Goal: Task Accomplishment & Management: Manage account settings

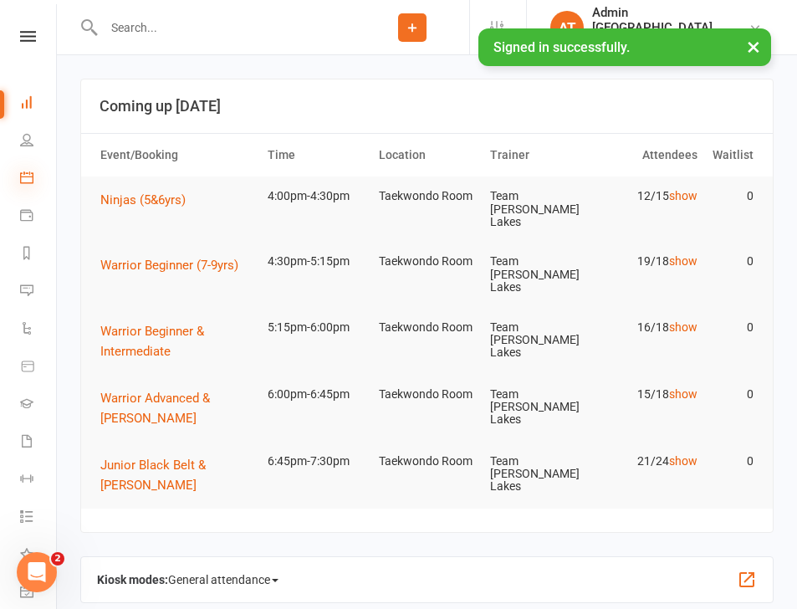
click at [28, 178] on icon at bounding box center [26, 177] width 13 height 13
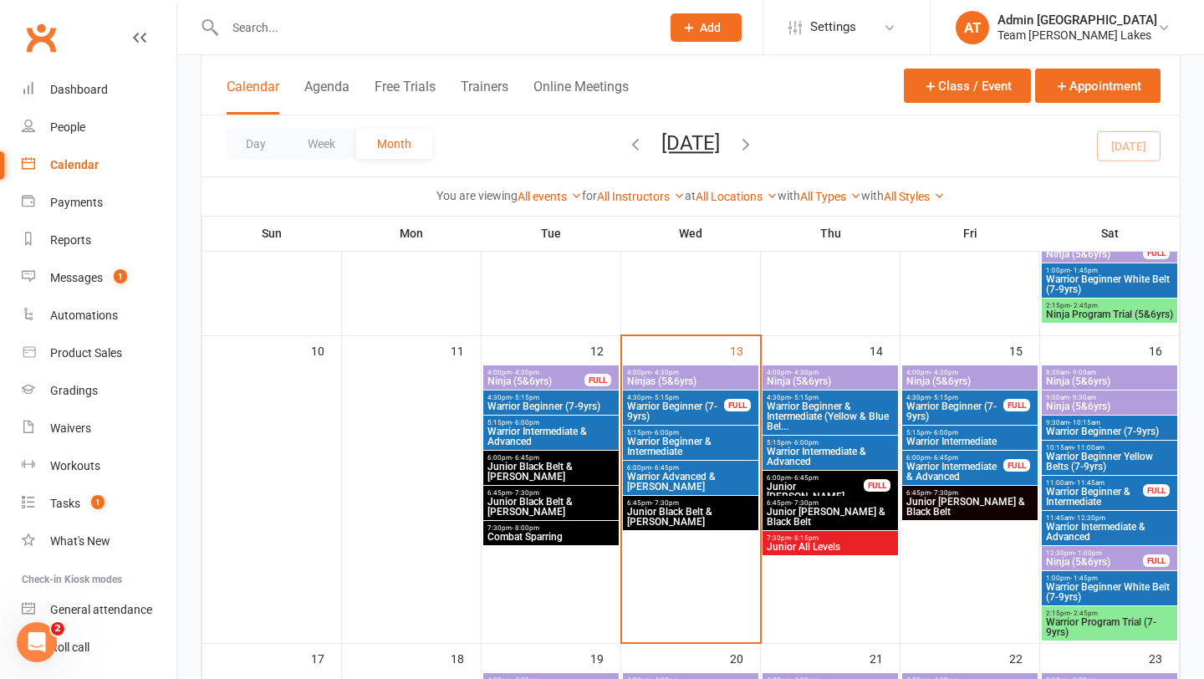
scroll to position [787, 0]
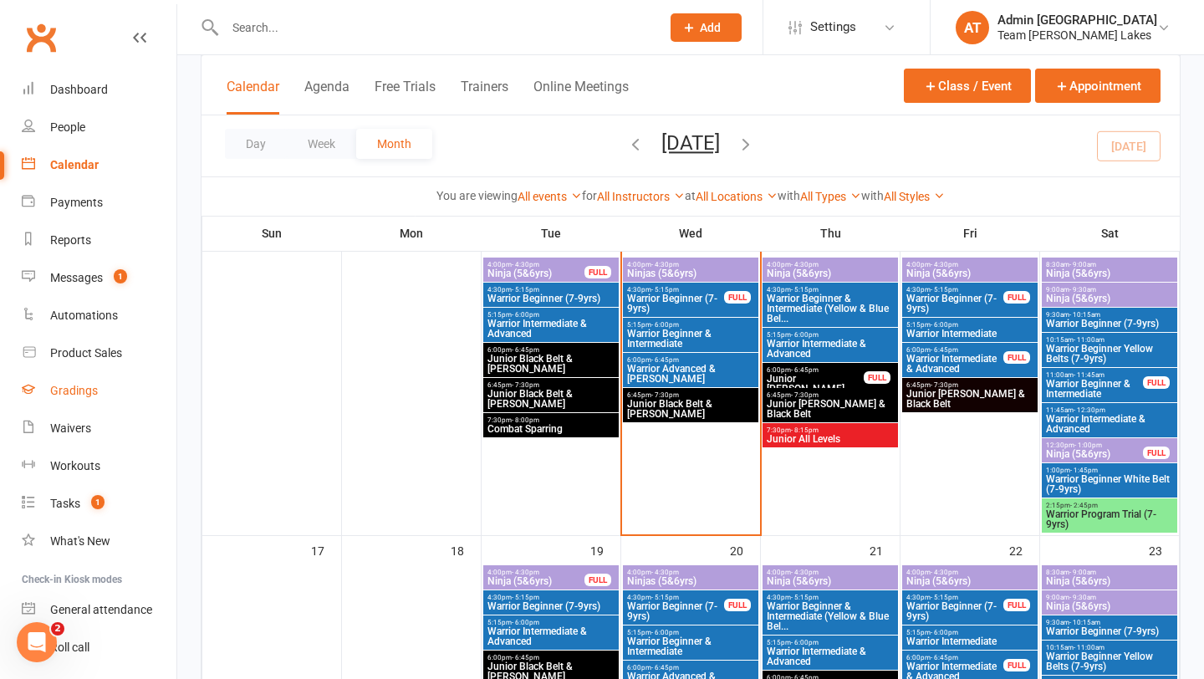
click at [77, 389] on div "Gradings" at bounding box center [74, 390] width 48 height 13
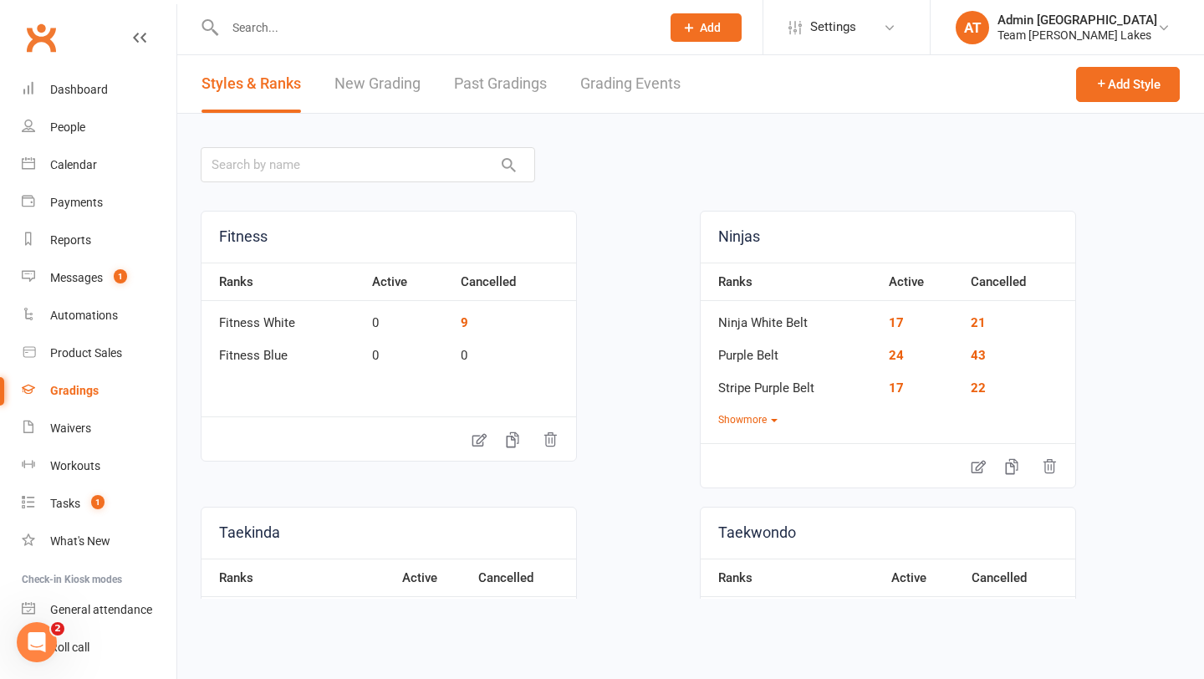
click at [620, 82] on link "Grading Events" at bounding box center [630, 84] width 100 height 58
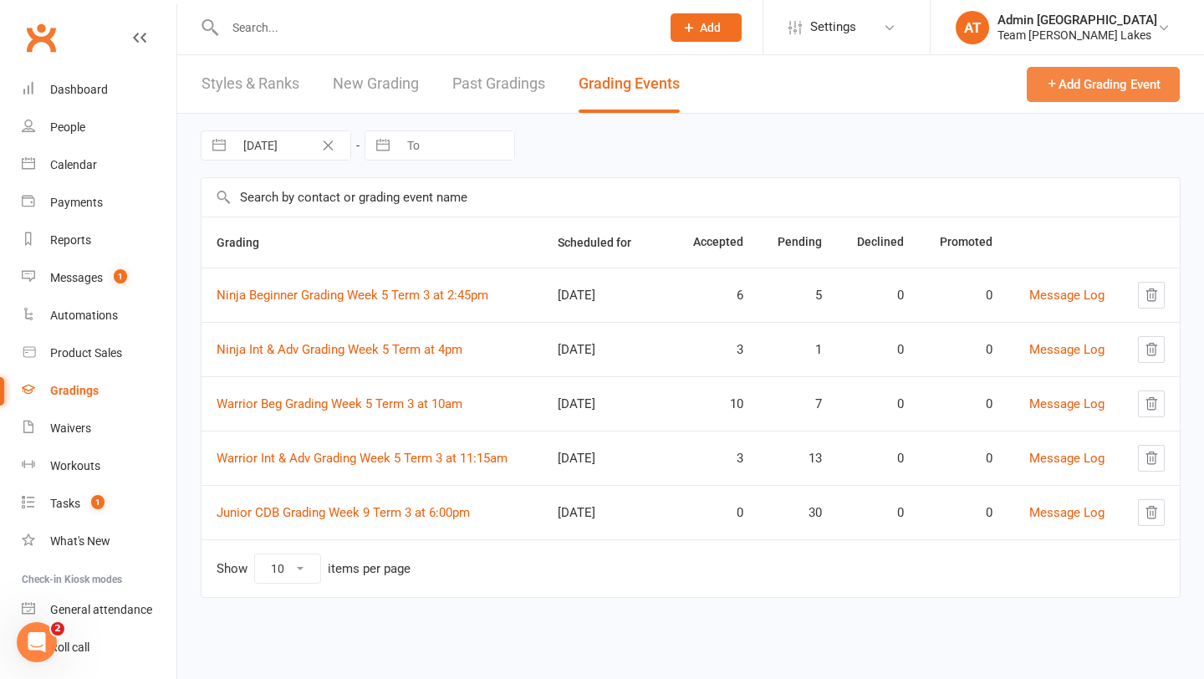
click at [796, 91] on button "Add Grading Event" at bounding box center [1103, 84] width 153 height 35
click at [350, 77] on link "New Grading" at bounding box center [376, 84] width 86 height 58
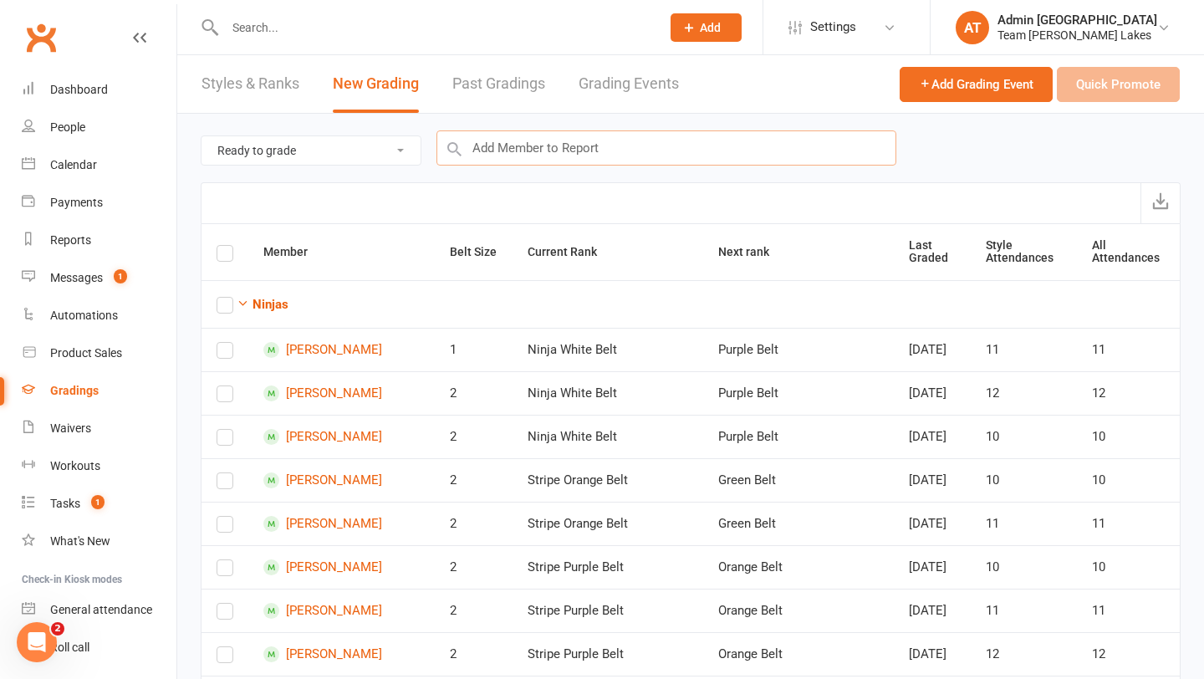
click at [570, 152] on input "text" at bounding box center [667, 147] width 460 height 35
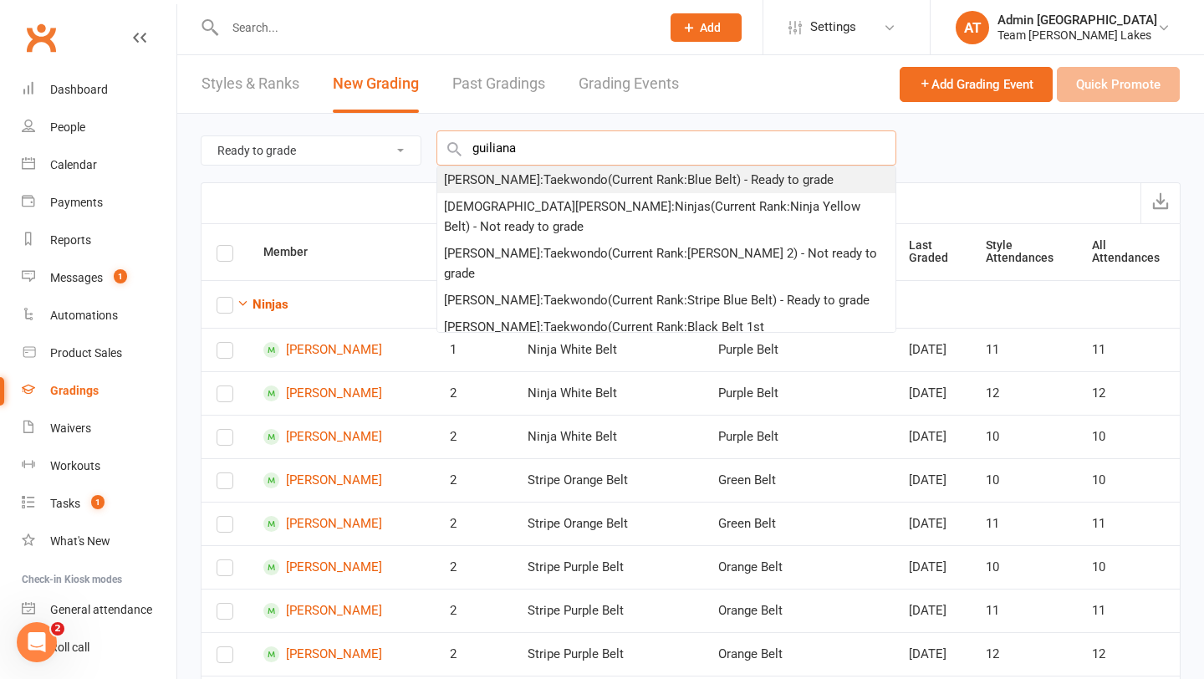
type input "guiliana"
click at [529, 171] on div "Giuliana Garcia : Taekwondo (Current Rank: Blue Belt ) - Ready to grade" at bounding box center [639, 180] width 390 height 20
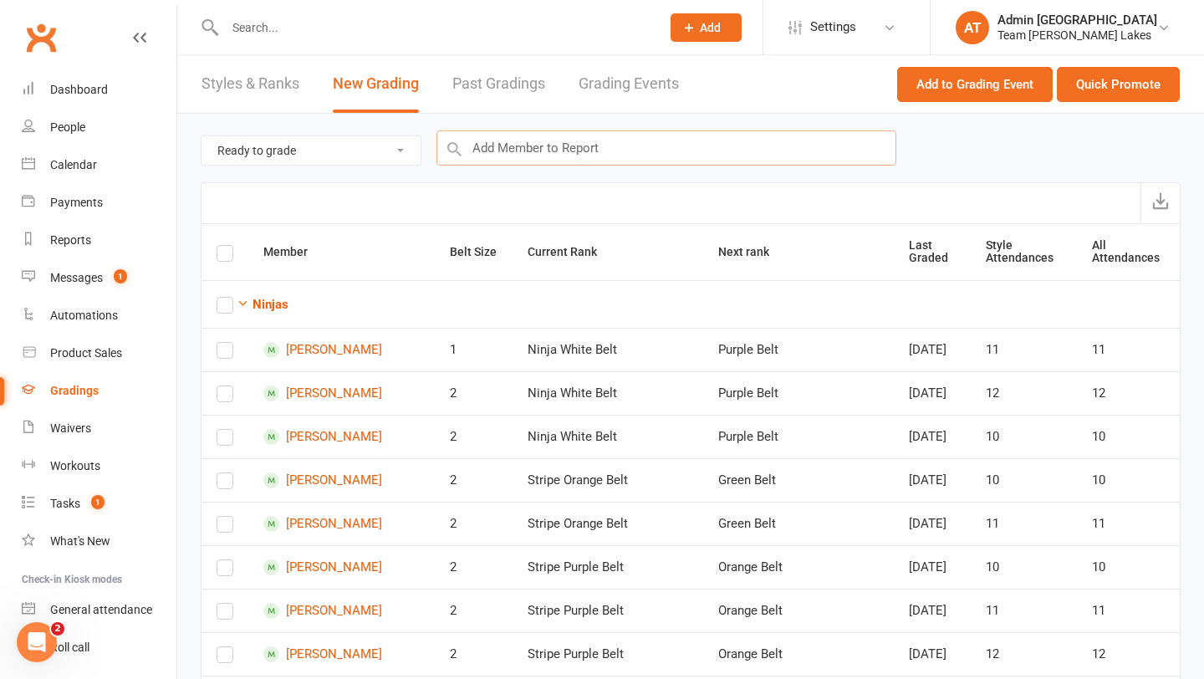
click at [534, 147] on input "text" at bounding box center [667, 147] width 460 height 35
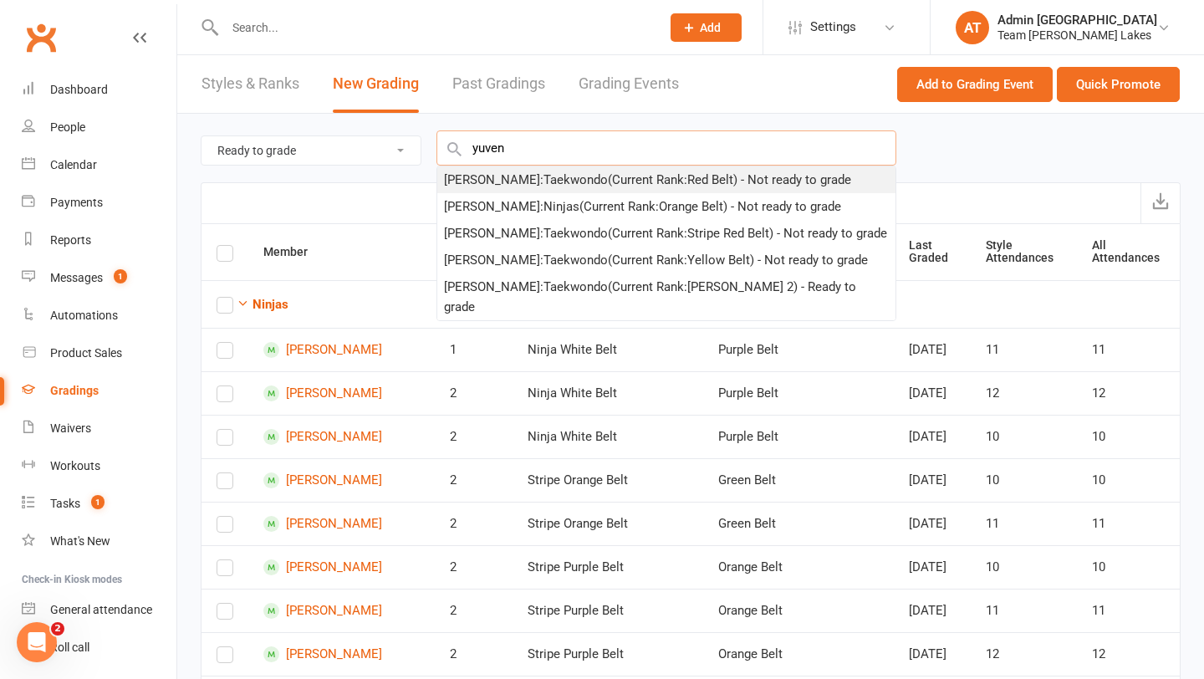
type input "yuven"
click at [509, 177] on div "Yuven Gupta : Taekwondo (Current Rank: Red Belt ) - Not ready to grade" at bounding box center [647, 180] width 407 height 20
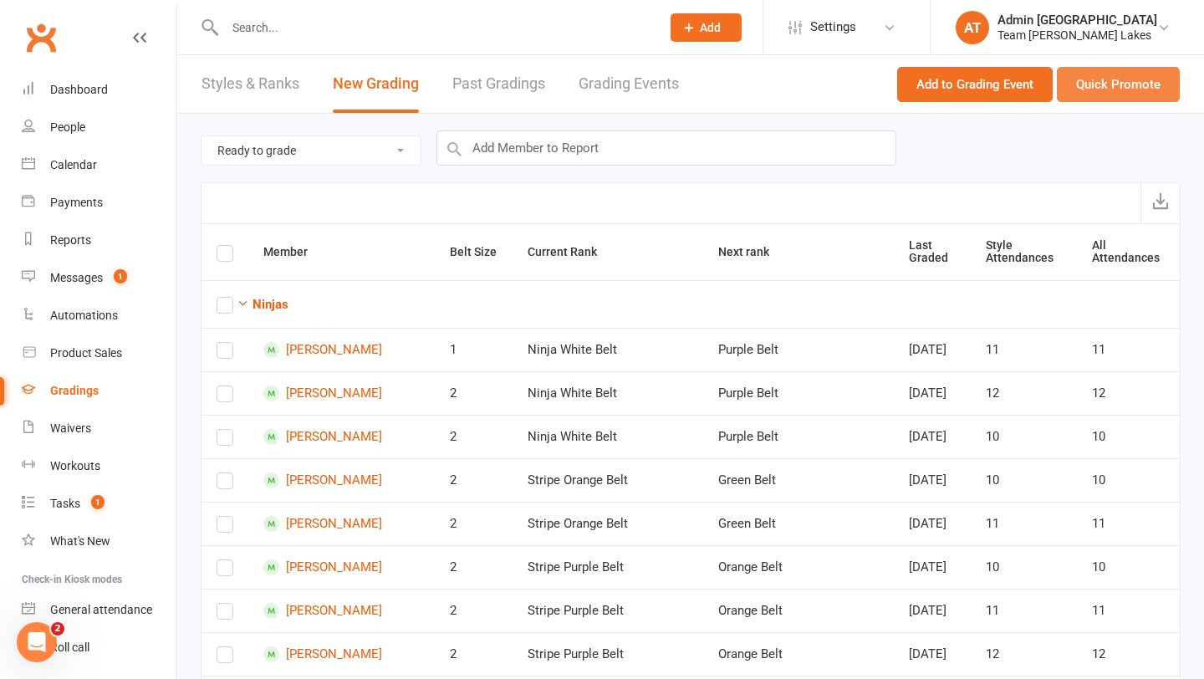
click at [796, 79] on button "Quick Promote" at bounding box center [1118, 84] width 123 height 35
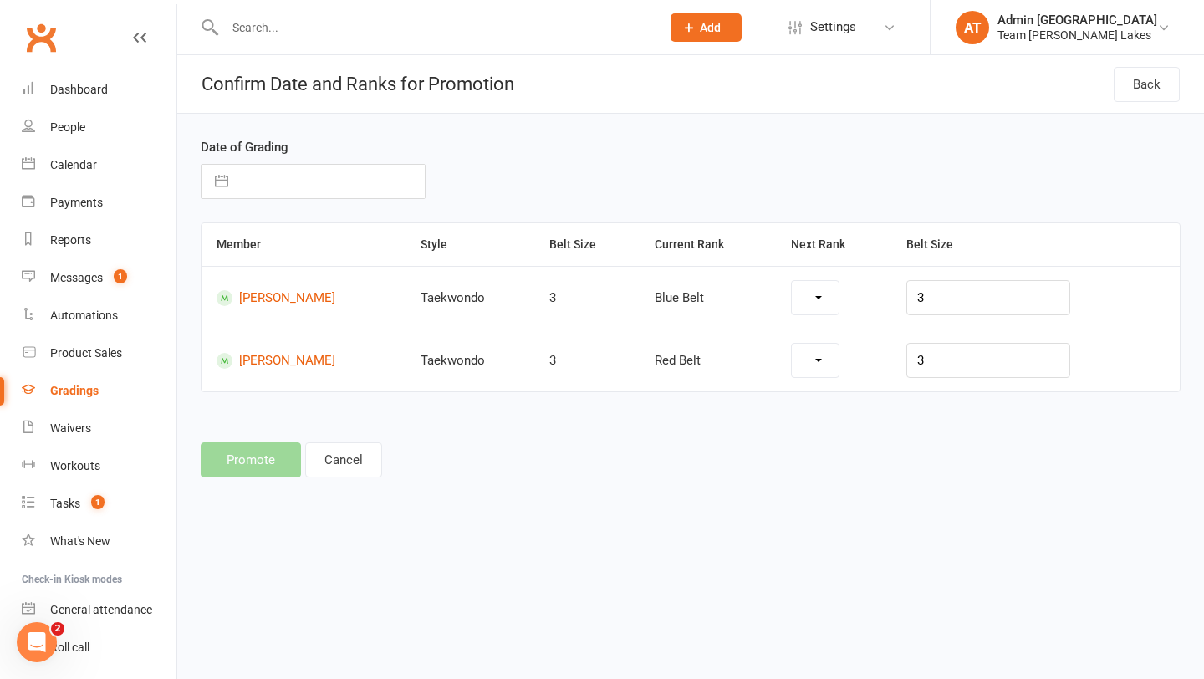
select select "1112"
select select "1114"
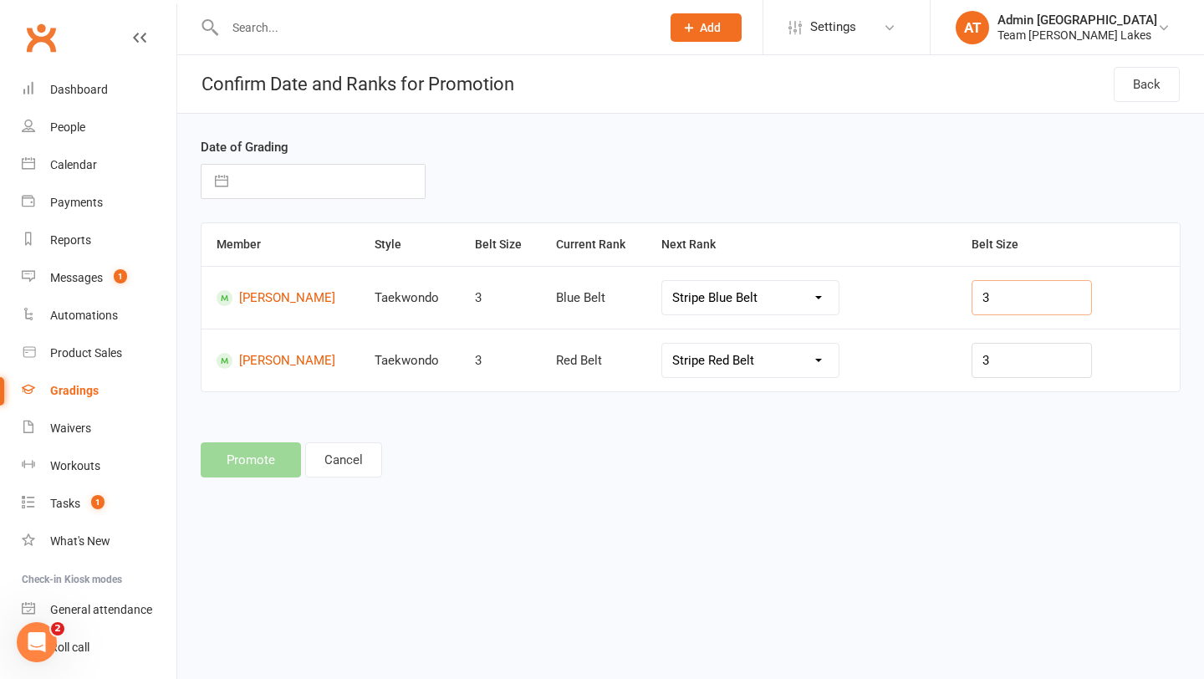
click at [796, 293] on input "3" at bounding box center [1032, 297] width 120 height 35
type input "4"
click at [269, 187] on input "text" at bounding box center [331, 181] width 188 height 33
select select "6"
select select "2025"
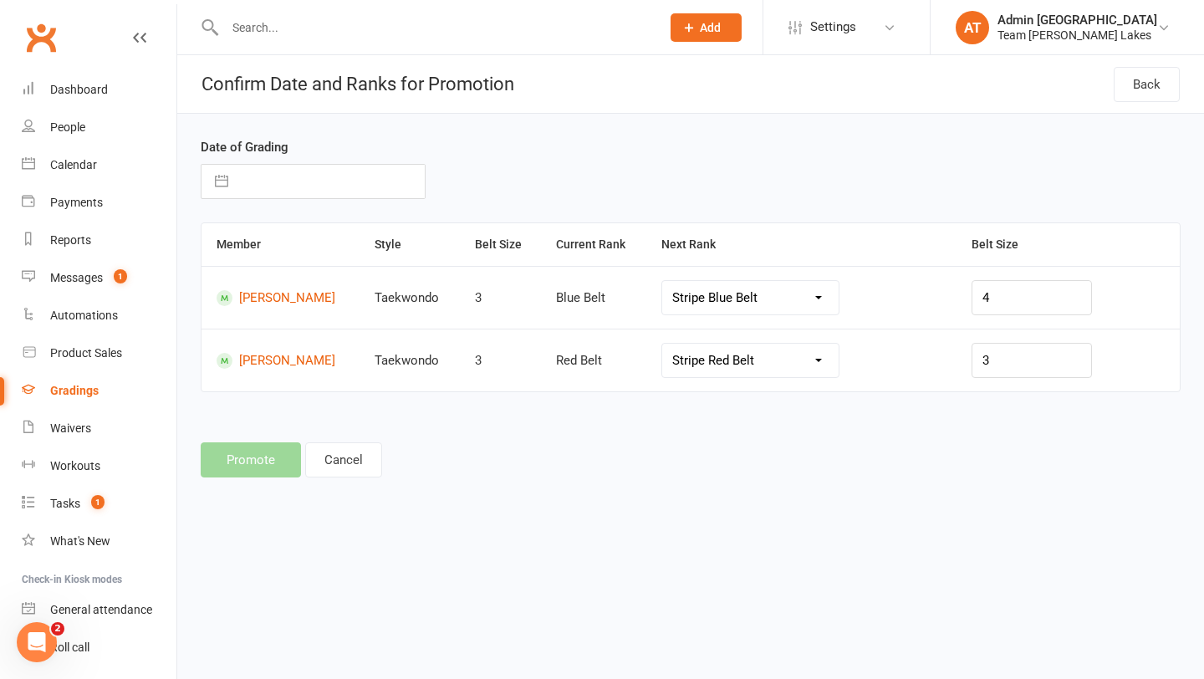
select select "7"
select select "2025"
select select "8"
select select "2025"
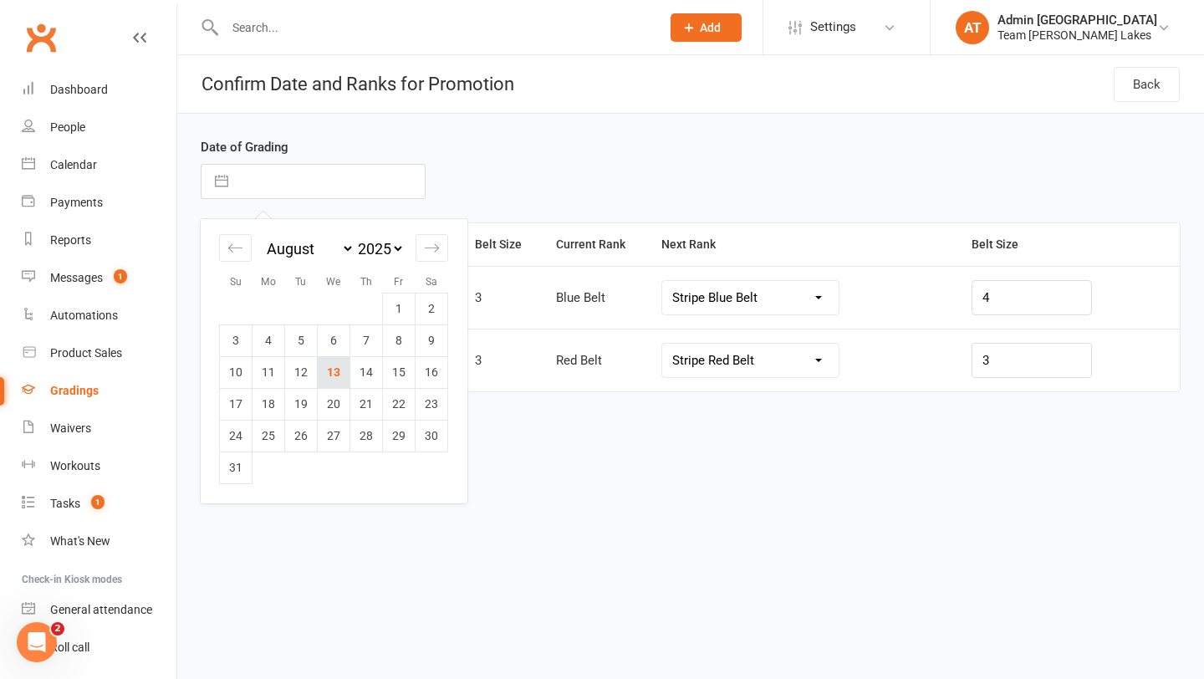
click at [334, 377] on td "13" at bounding box center [334, 372] width 33 height 32
type input "13 Aug 2025"
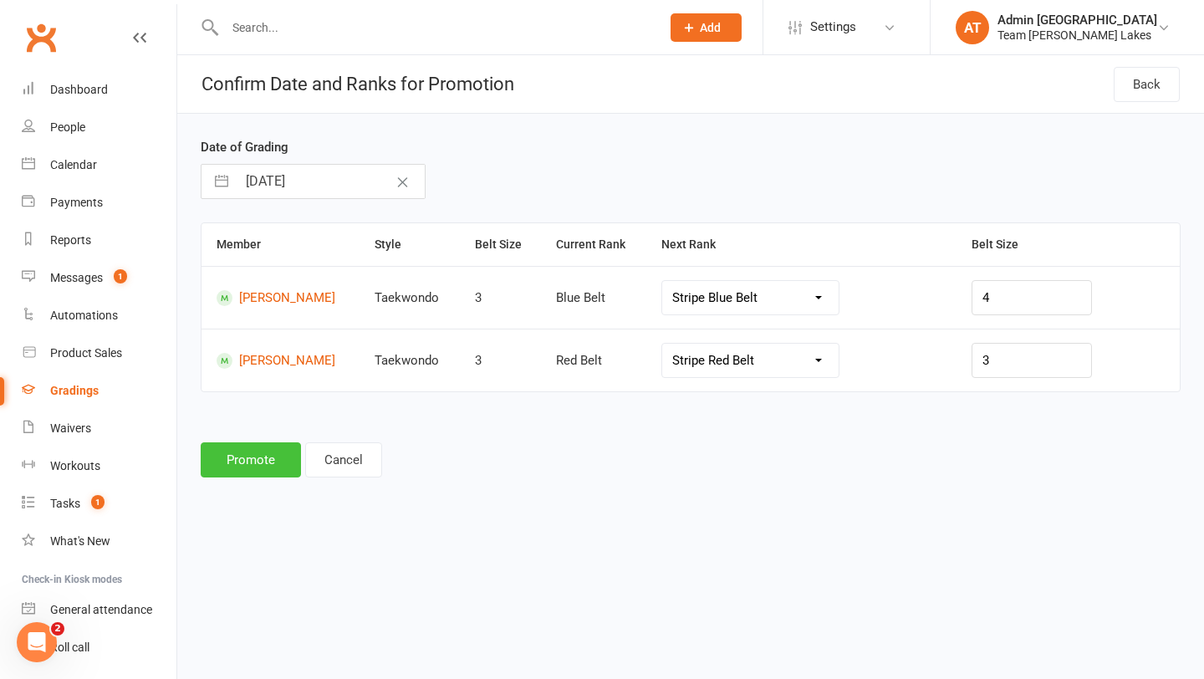
click at [264, 453] on button "Promote" at bounding box center [251, 459] width 100 height 35
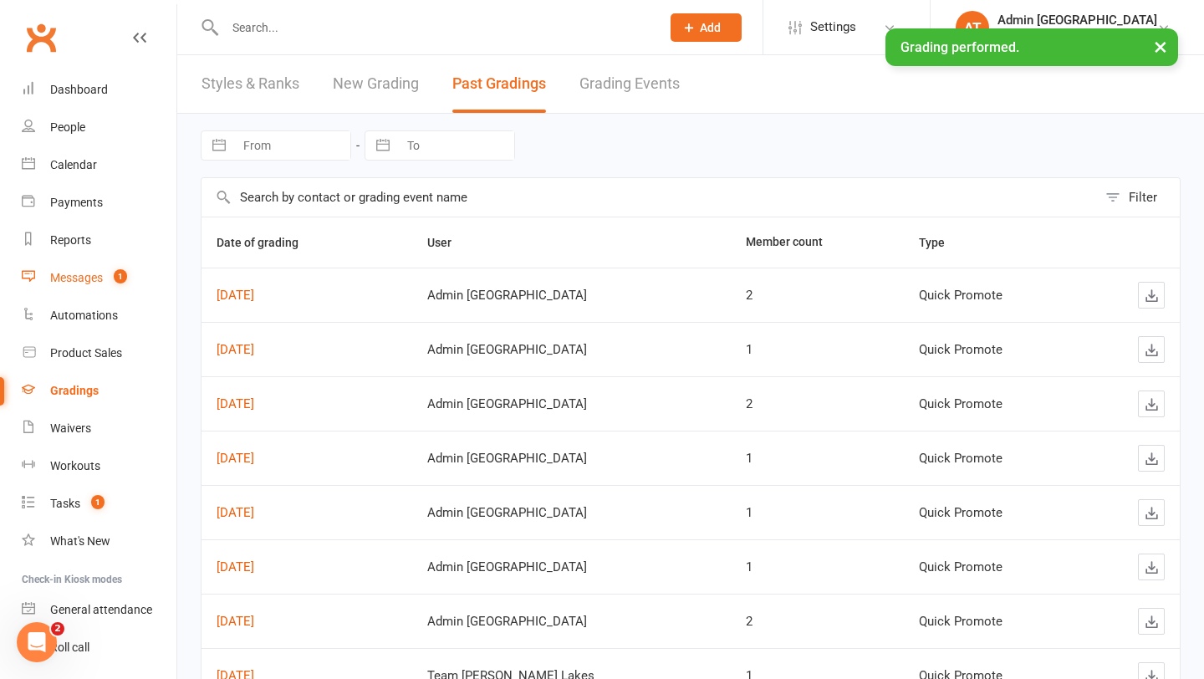
click at [84, 282] on div "Messages" at bounding box center [76, 277] width 53 height 13
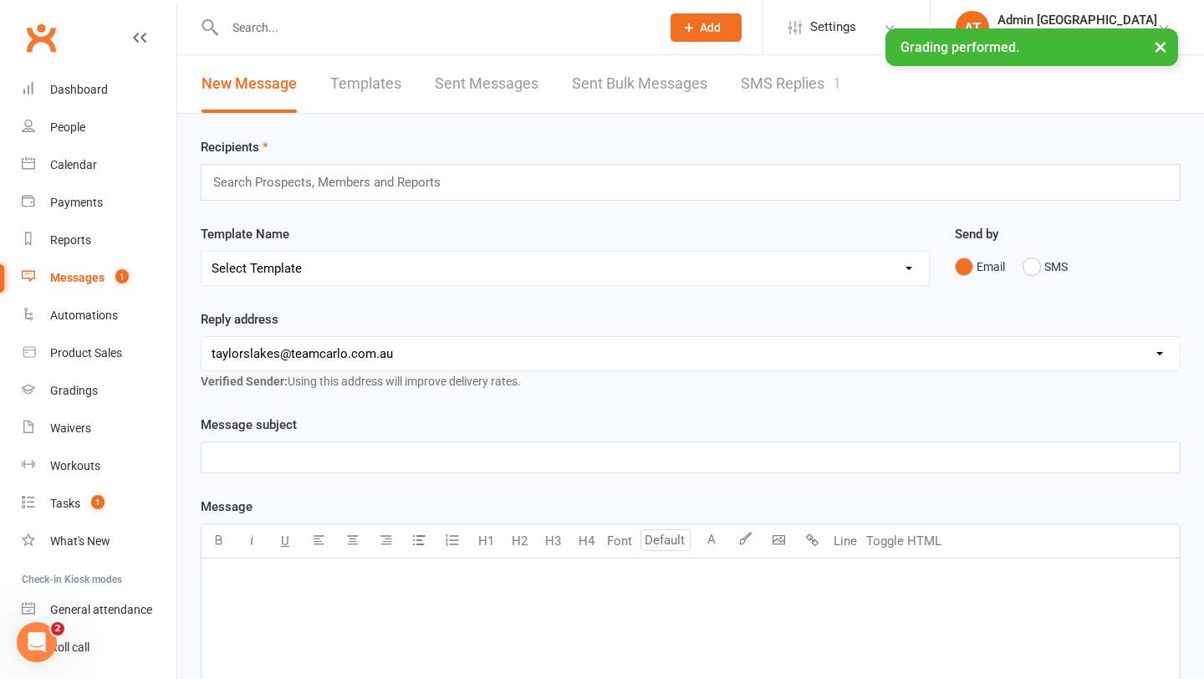
click at [750, 89] on link "SMS Replies 1" at bounding box center [791, 84] width 100 height 58
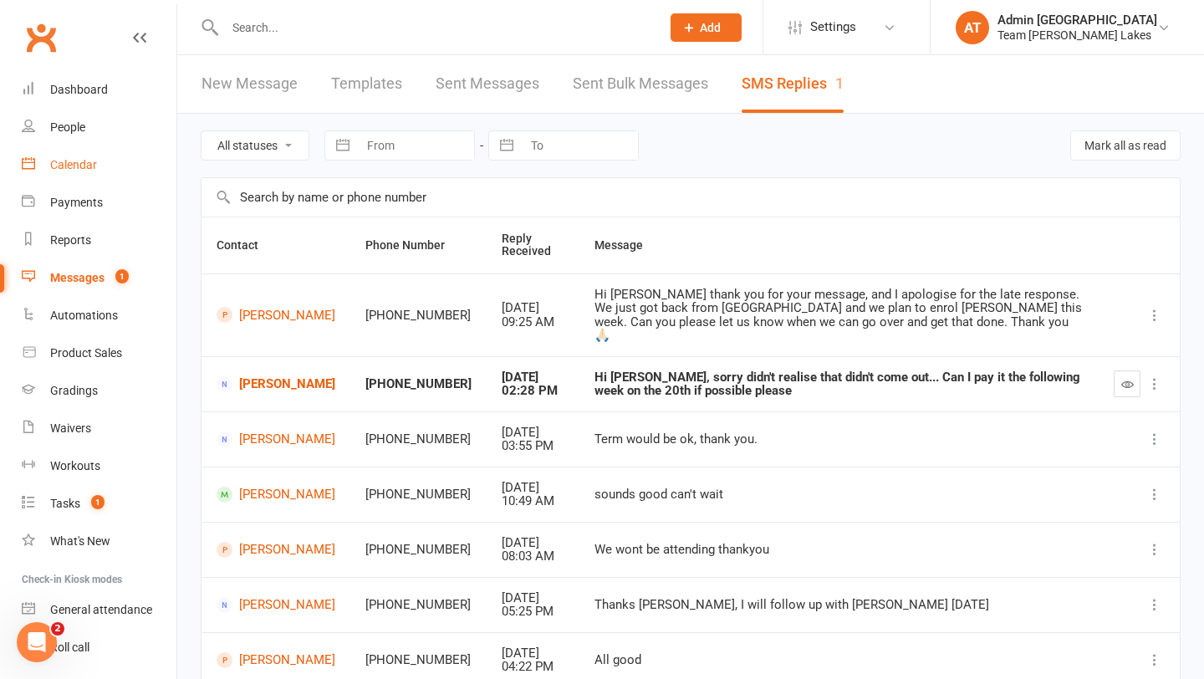
click at [74, 167] on div "Calendar" at bounding box center [73, 164] width 47 height 13
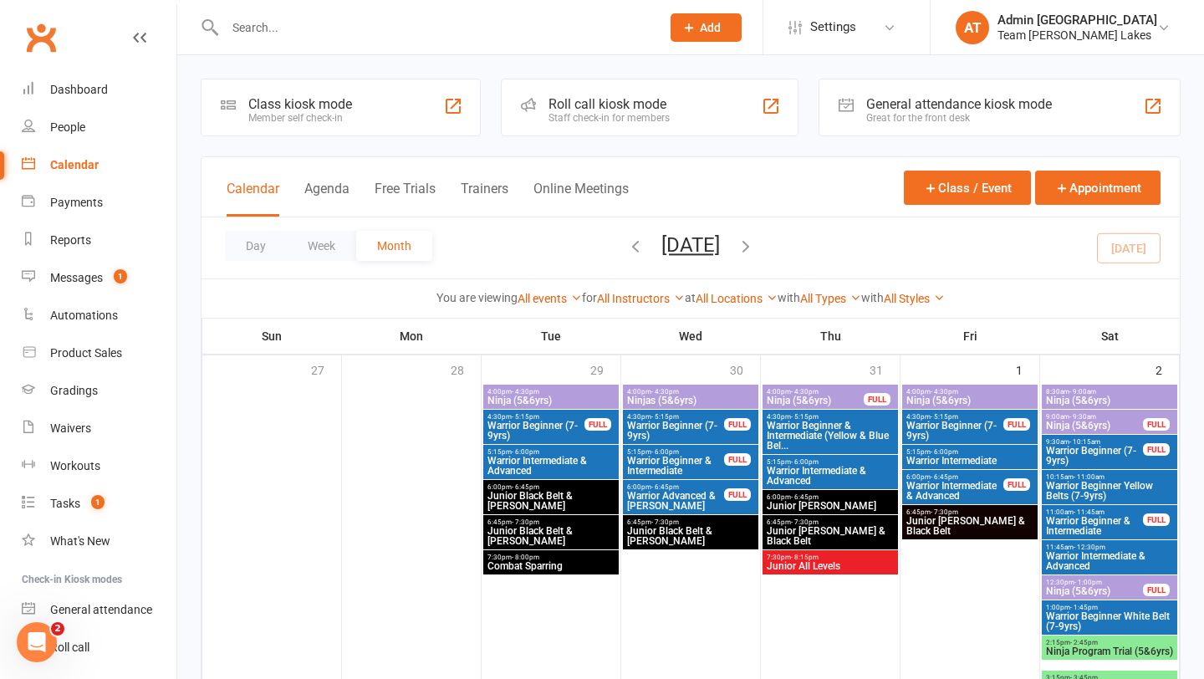
click at [258, 26] on input "text" at bounding box center [434, 27] width 429 height 23
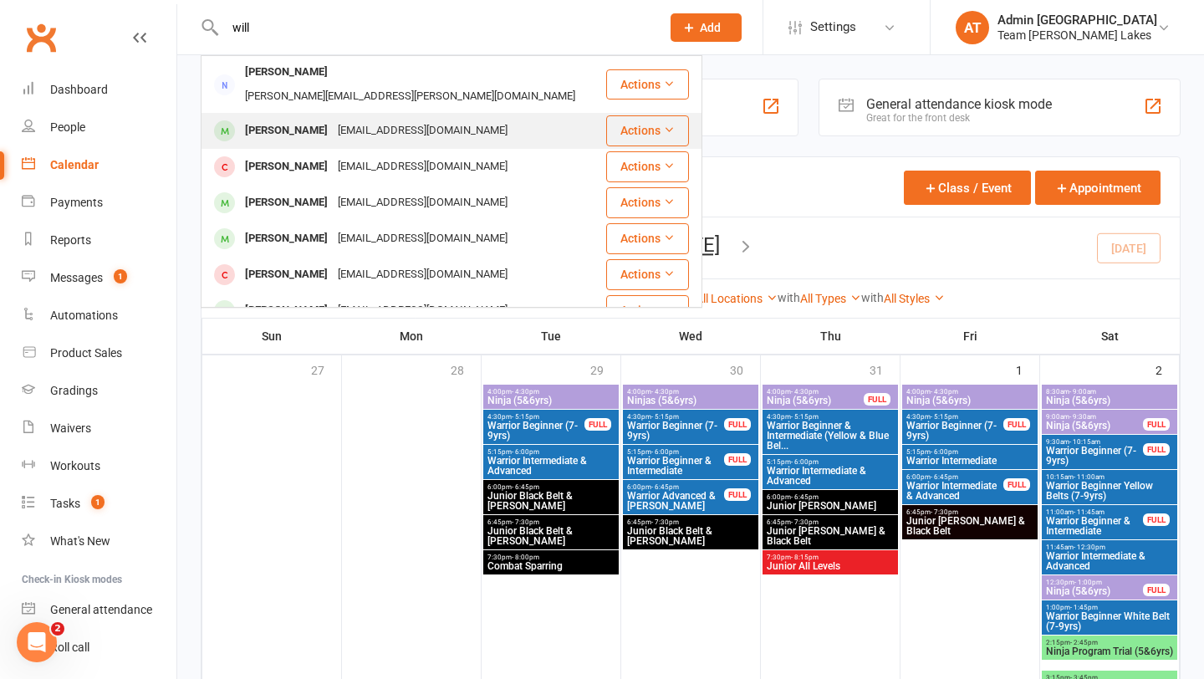
type input "will"
click at [291, 119] on div "William Ogilvie" at bounding box center [286, 131] width 93 height 24
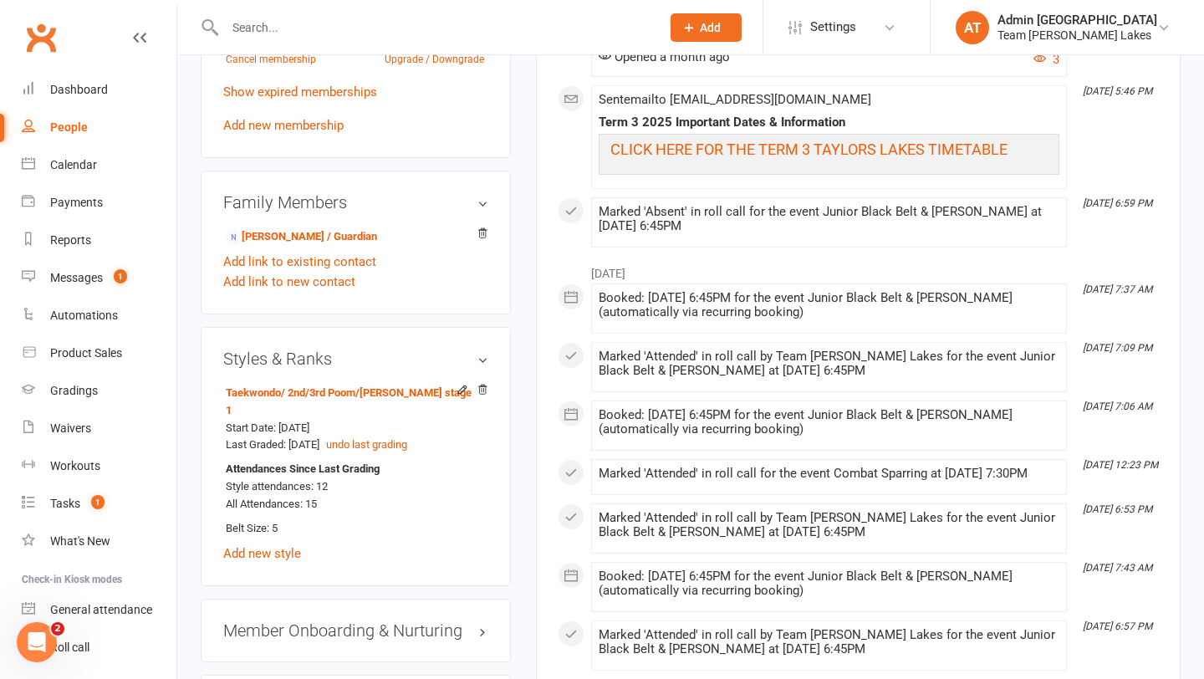
scroll to position [1172, 0]
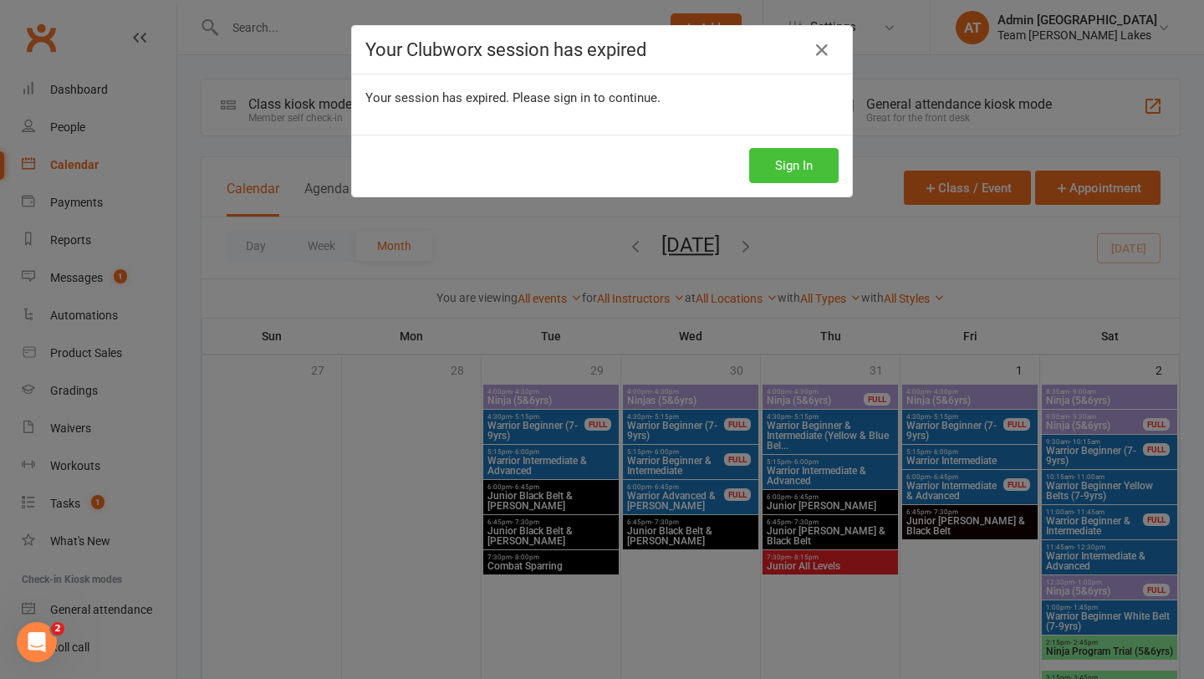
click at [780, 175] on button "Sign In" at bounding box center [794, 165] width 90 height 35
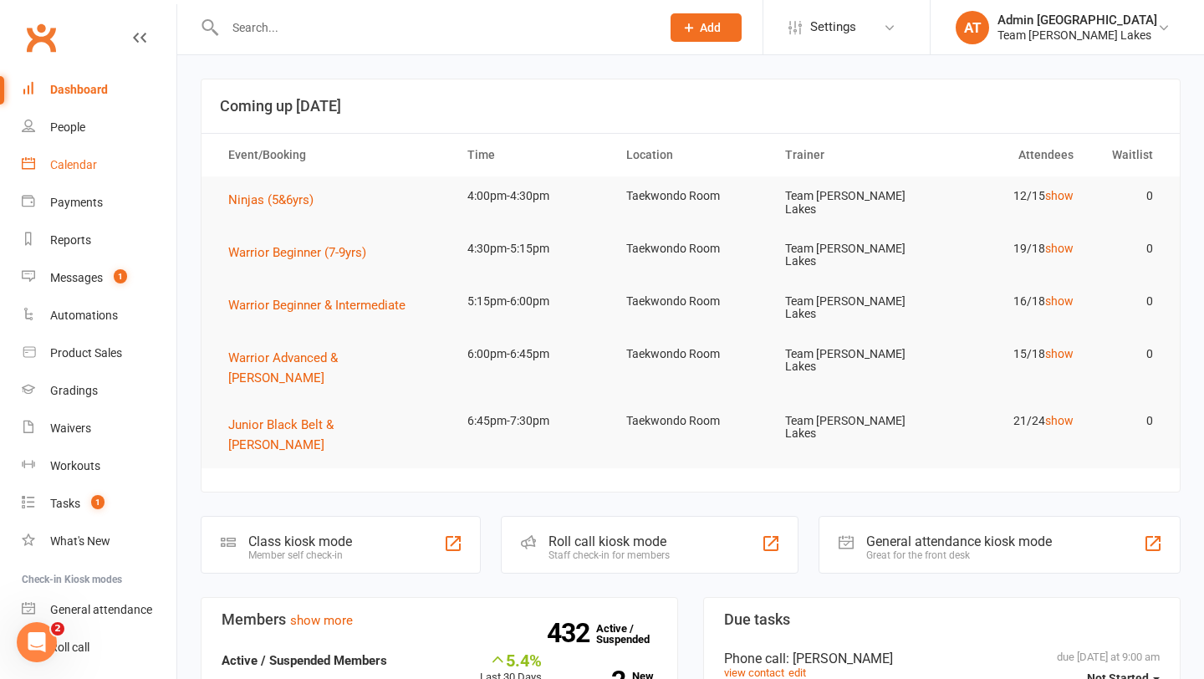
click at [91, 158] on div "Calendar" at bounding box center [73, 164] width 47 height 13
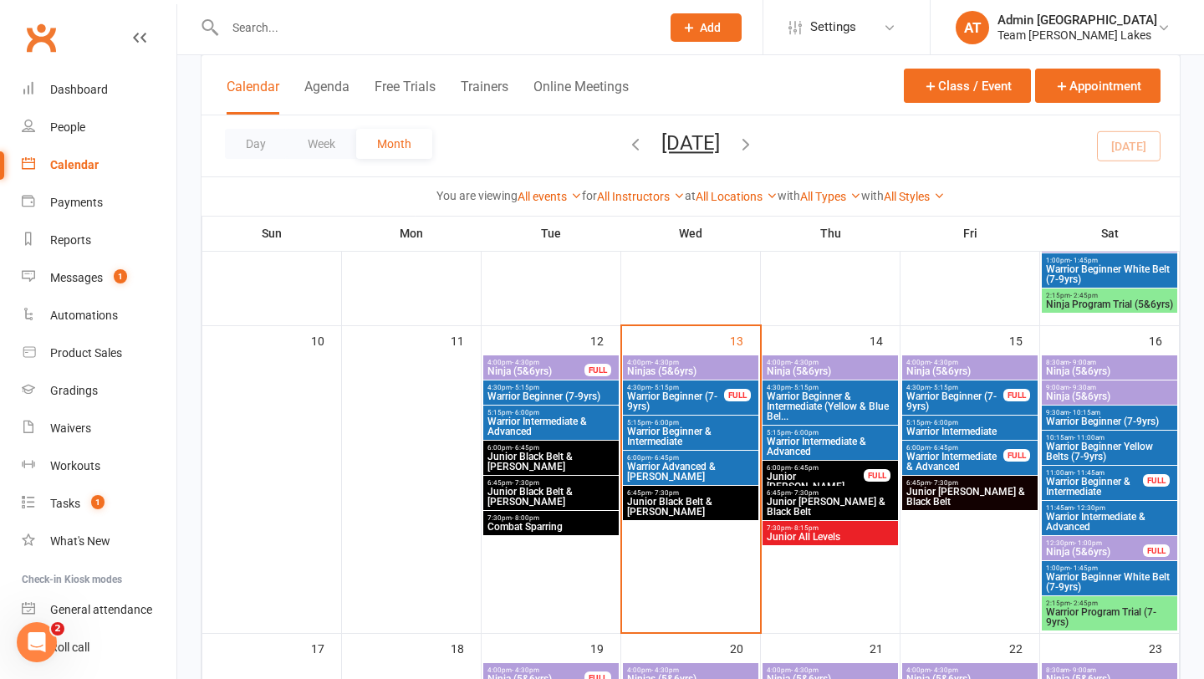
scroll to position [690, 0]
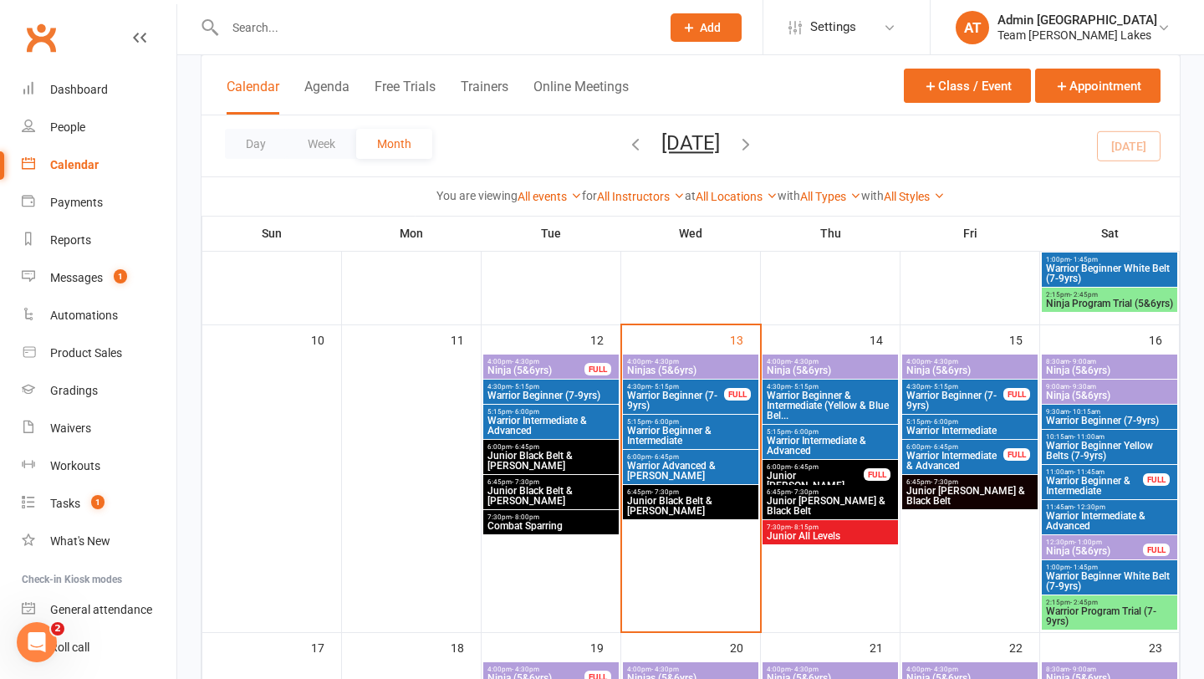
click at [546, 417] on span "Warrior Intermediate & Advanced" at bounding box center [551, 426] width 129 height 20
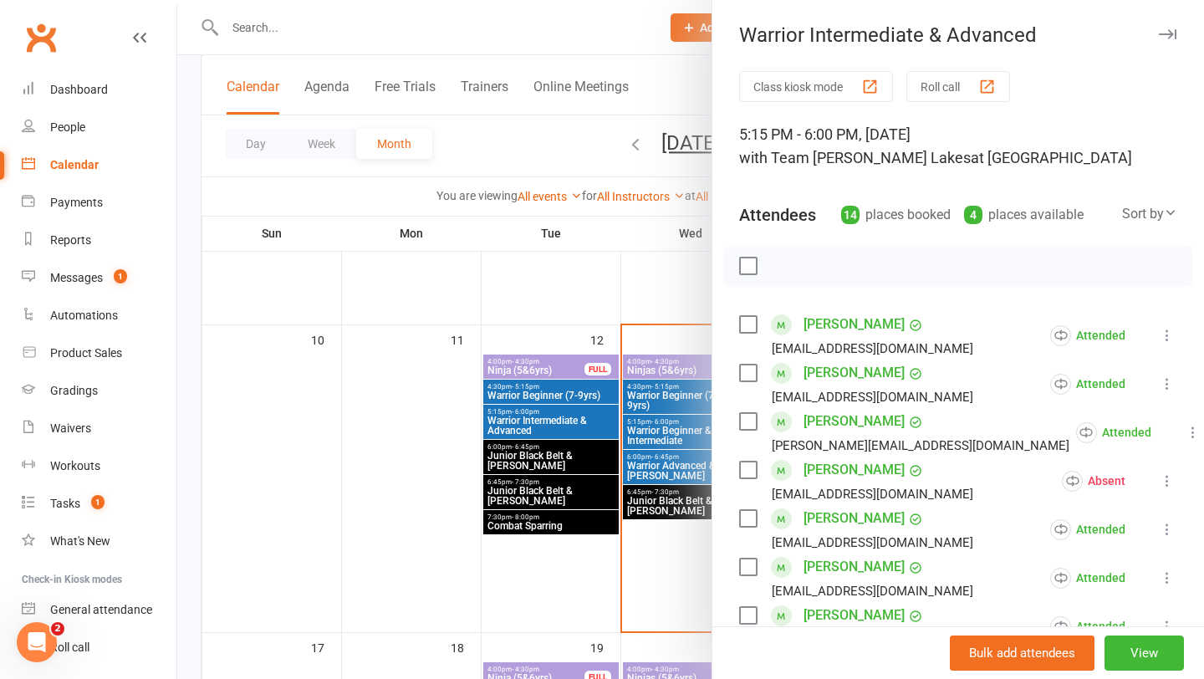
click at [950, 82] on button "Roll call" at bounding box center [959, 86] width 104 height 31
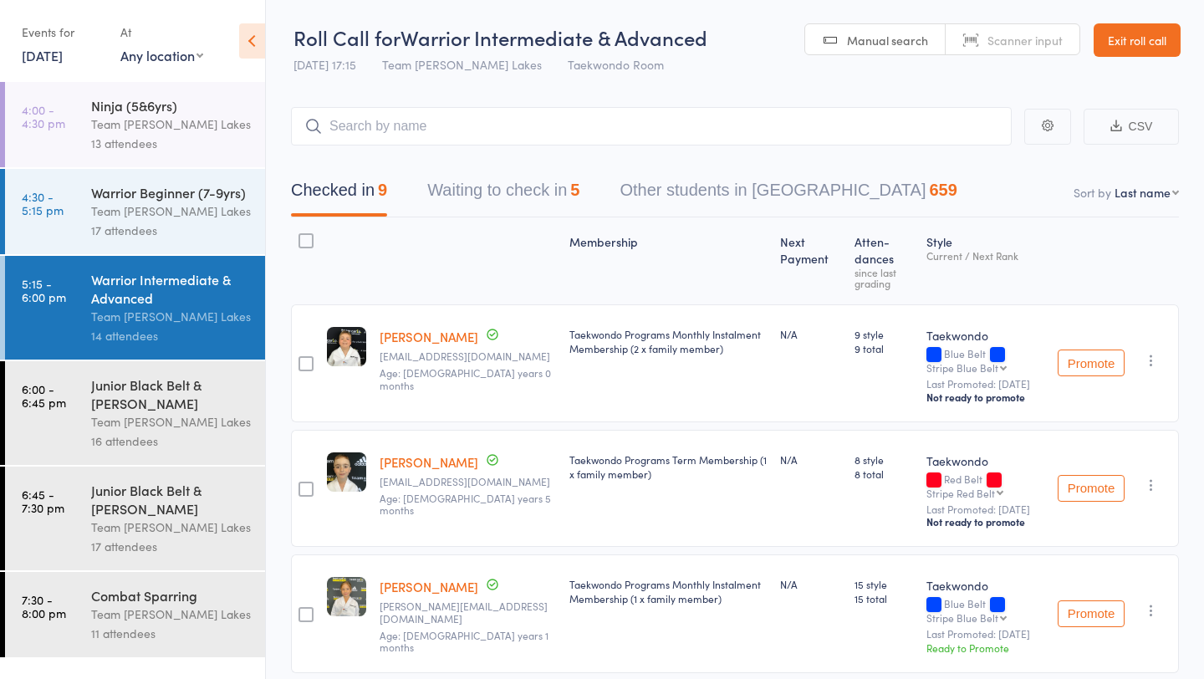
click at [1111, 39] on link "Exit roll call" at bounding box center [1137, 39] width 87 height 33
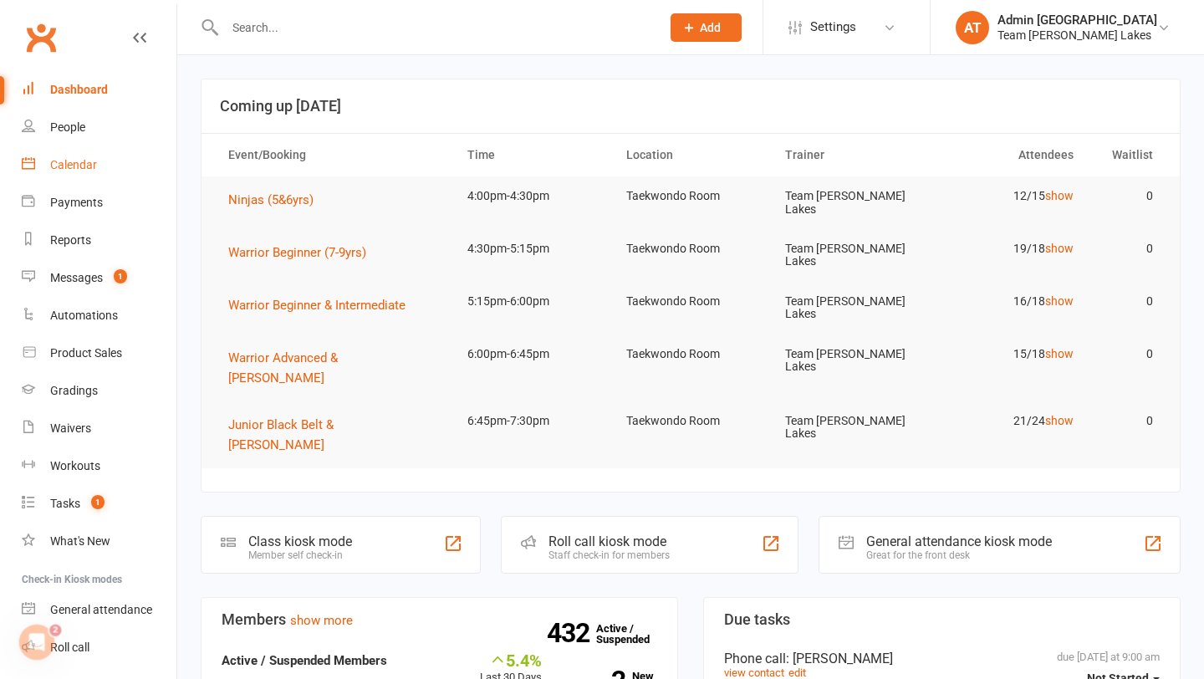
click at [83, 163] on div "Calendar" at bounding box center [73, 164] width 47 height 13
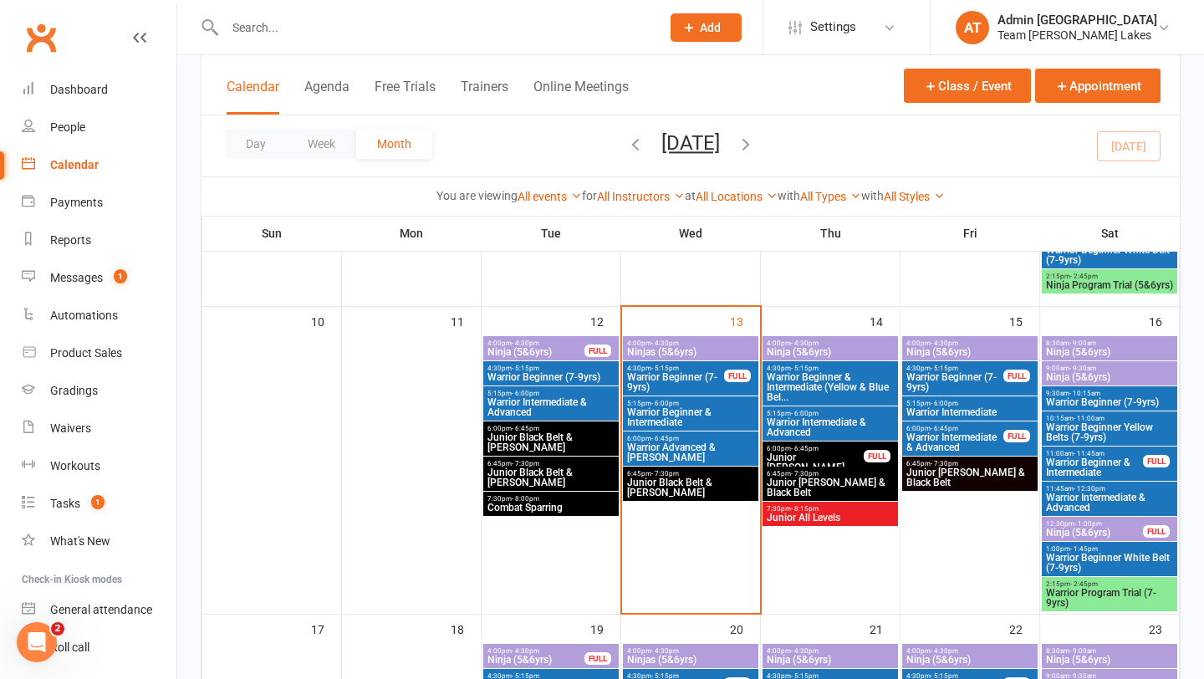
scroll to position [710, 0]
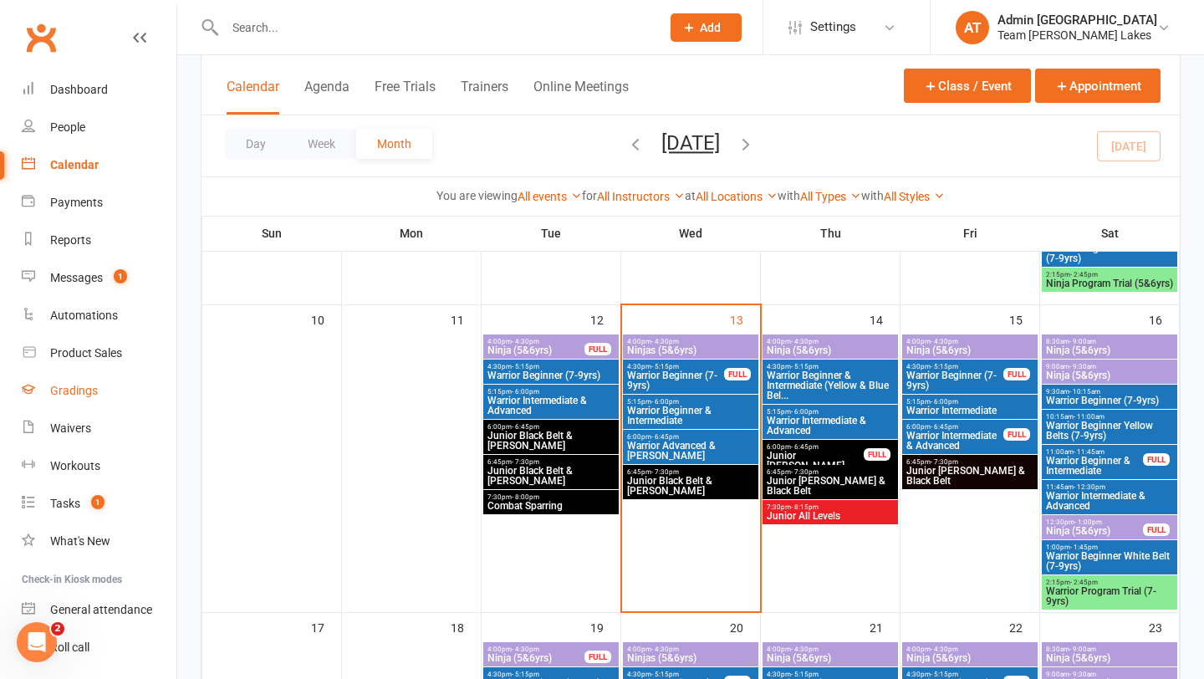
click at [73, 386] on div "Gradings" at bounding box center [74, 390] width 48 height 13
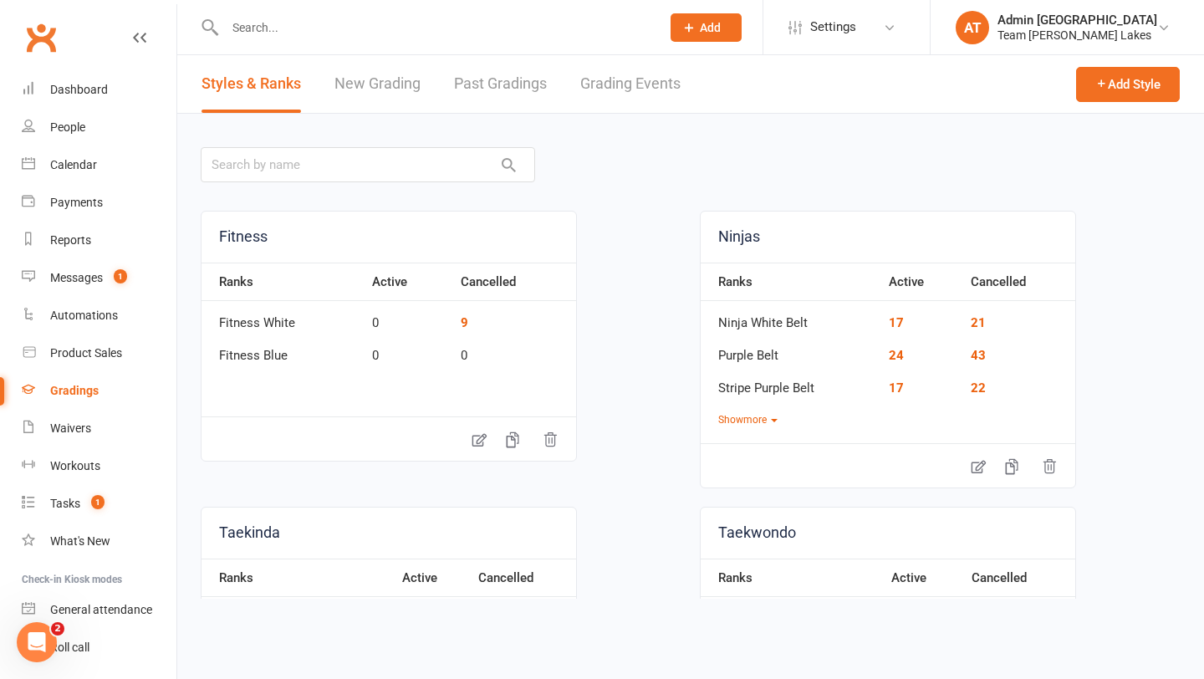
click at [659, 77] on link "Grading Events" at bounding box center [630, 84] width 100 height 58
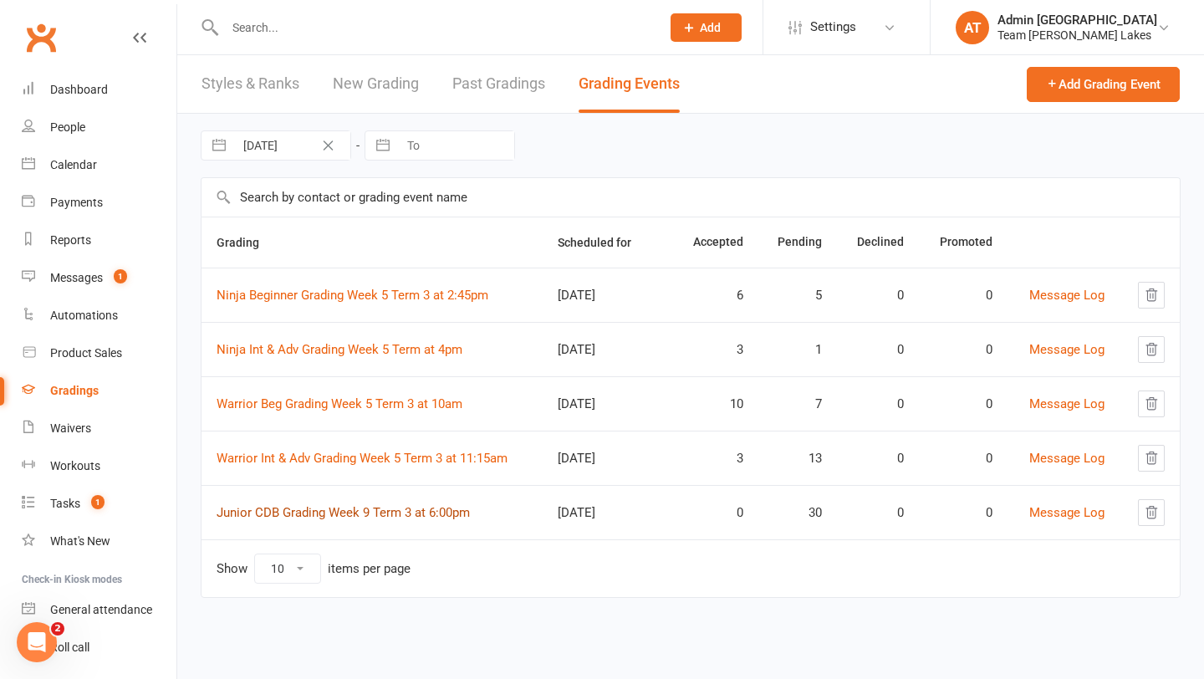
click at [342, 515] on link "Junior CDB Grading Week 9 Term 3 at 6:00pm" at bounding box center [343, 512] width 253 height 15
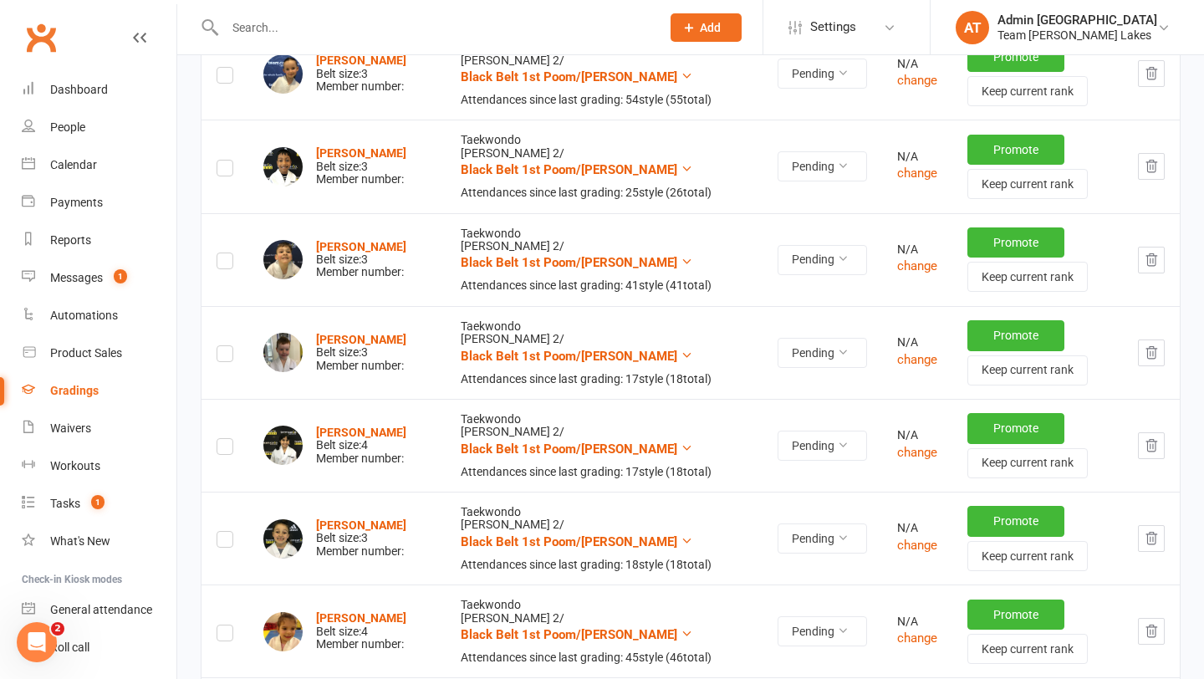
scroll to position [358, 0]
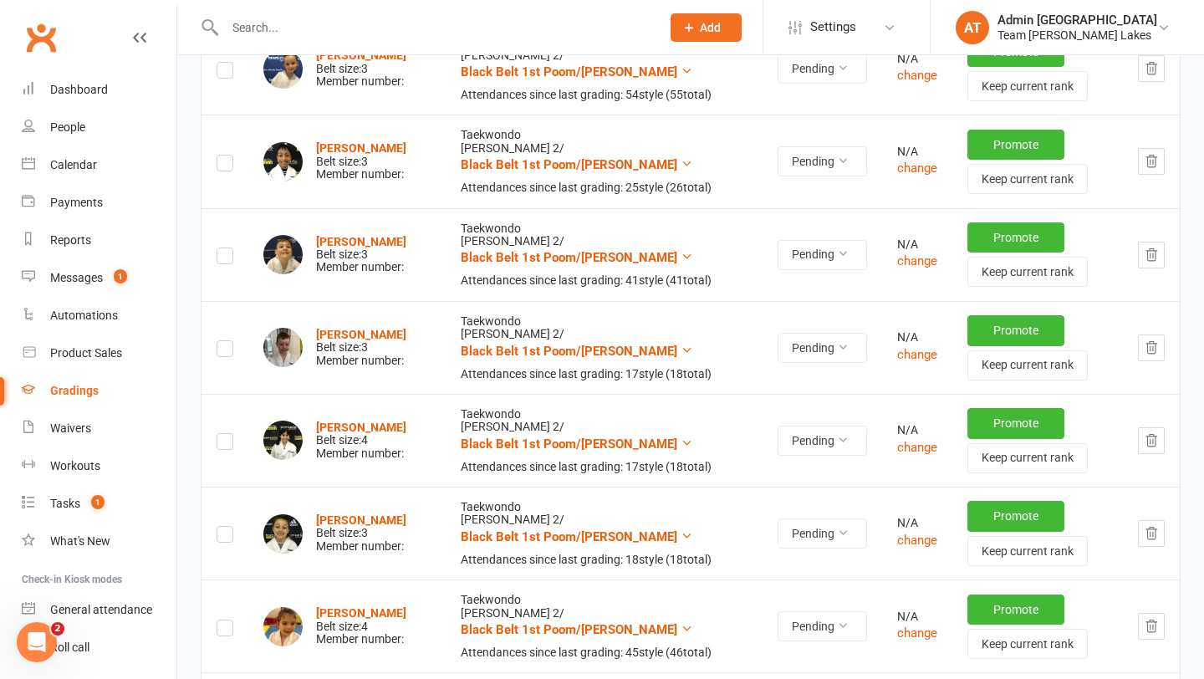
click at [1150, 350] on icon "button" at bounding box center [1151, 347] width 15 height 15
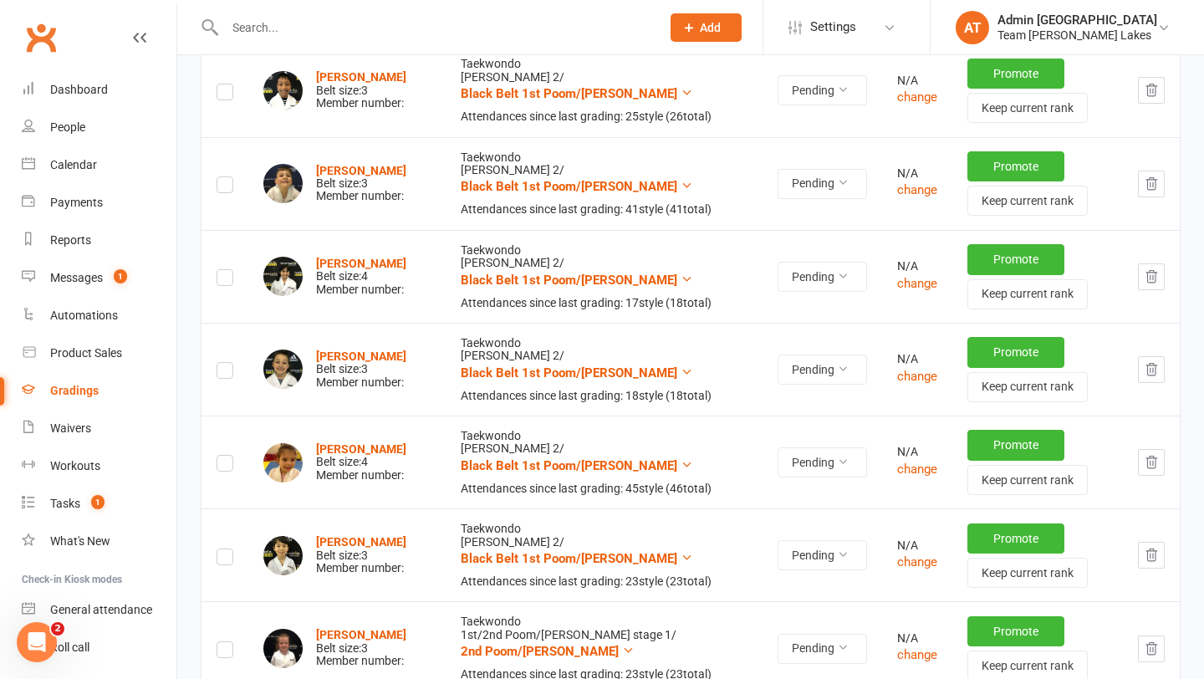
scroll to position [430, 0]
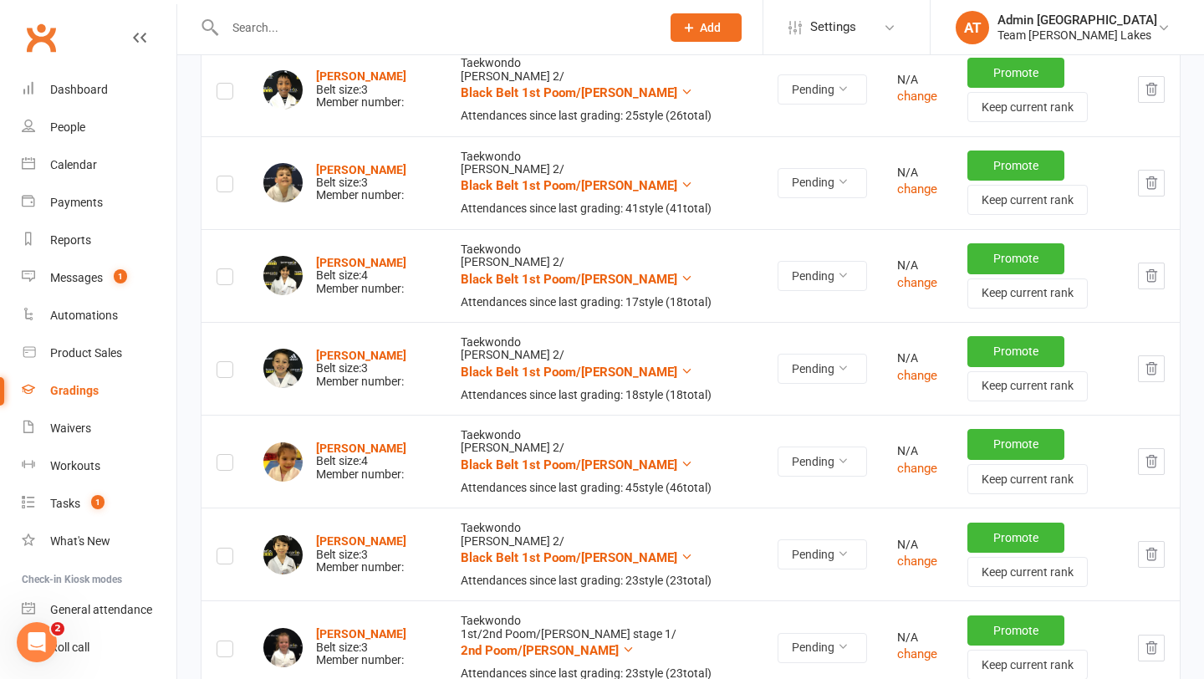
click at [1156, 375] on icon "button" at bounding box center [1151, 368] width 15 height 15
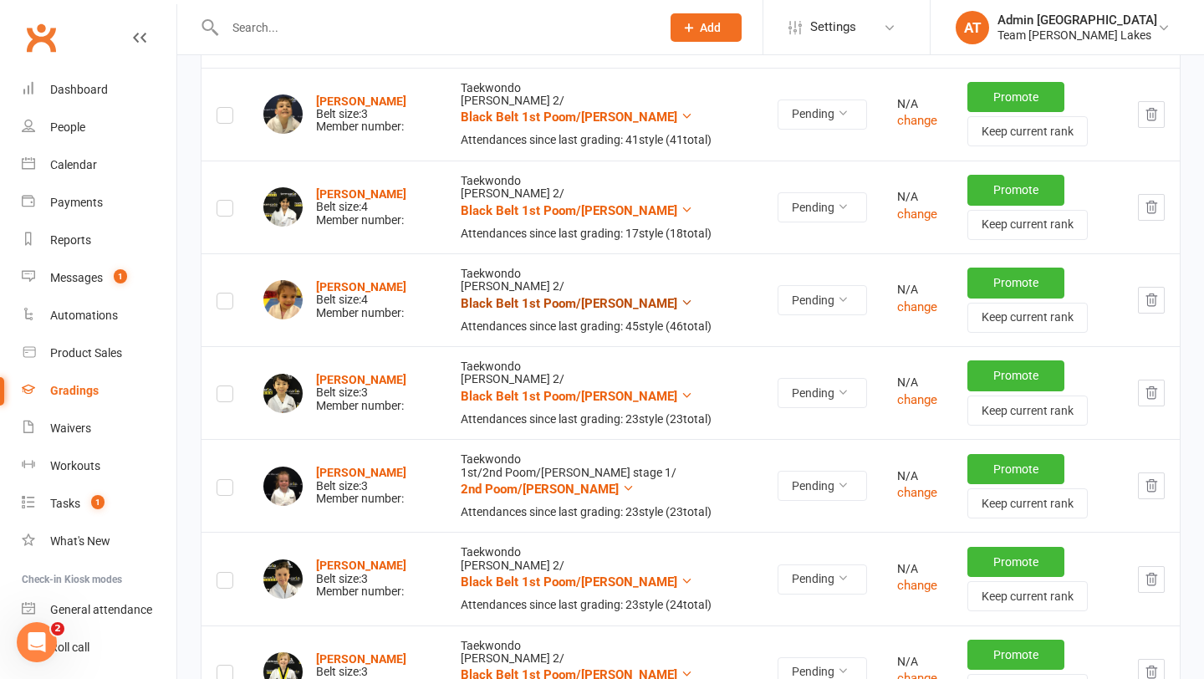
scroll to position [502, 0]
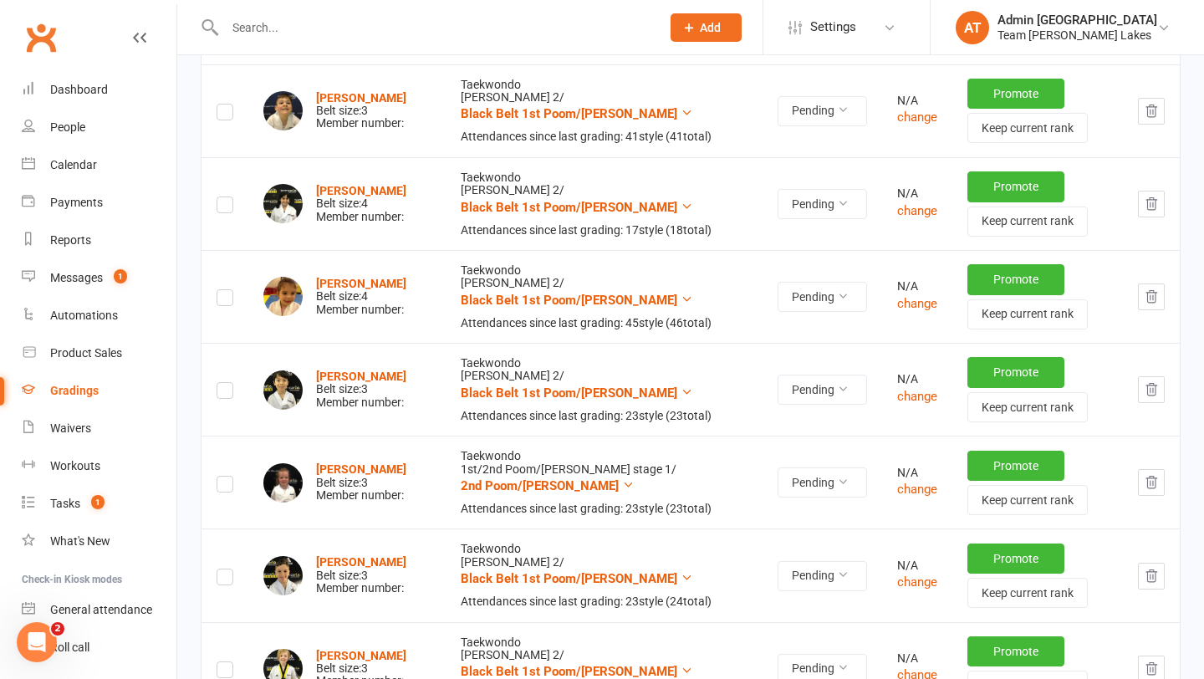
click at [1159, 391] on button "button" at bounding box center [1151, 389] width 27 height 27
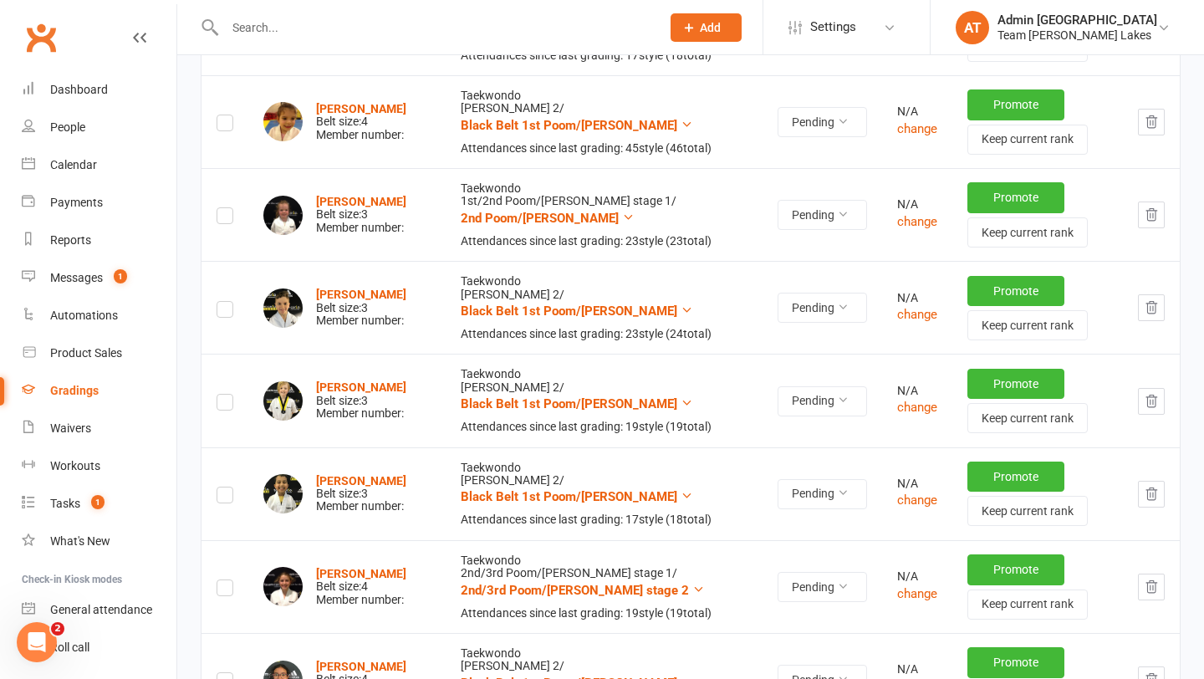
scroll to position [680, 0]
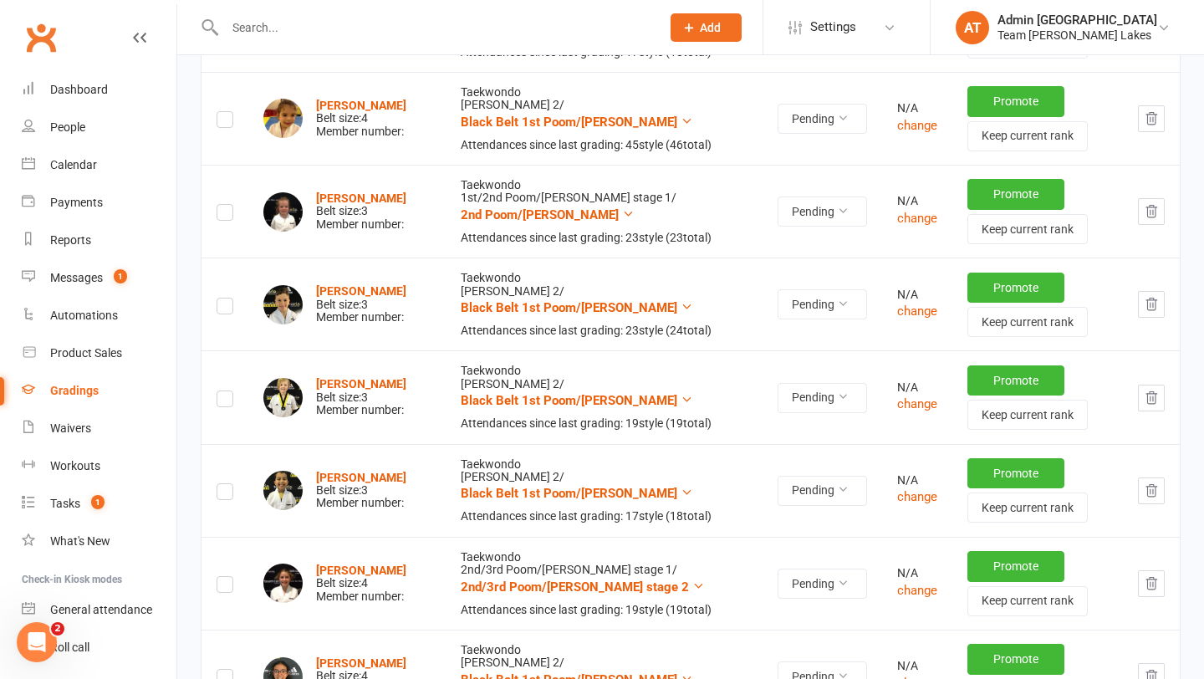
click at [1155, 402] on icon "button" at bounding box center [1152, 397] width 11 height 12
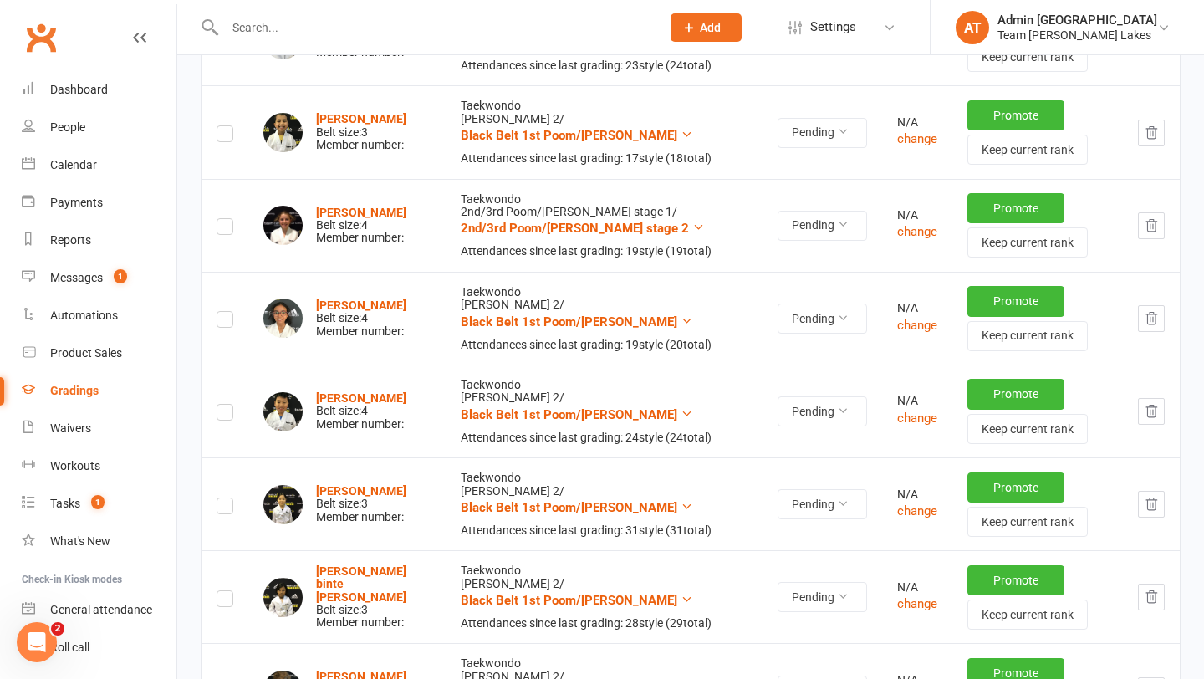
scroll to position [946, 0]
click at [1150, 418] on icon "button" at bounding box center [1151, 410] width 15 height 15
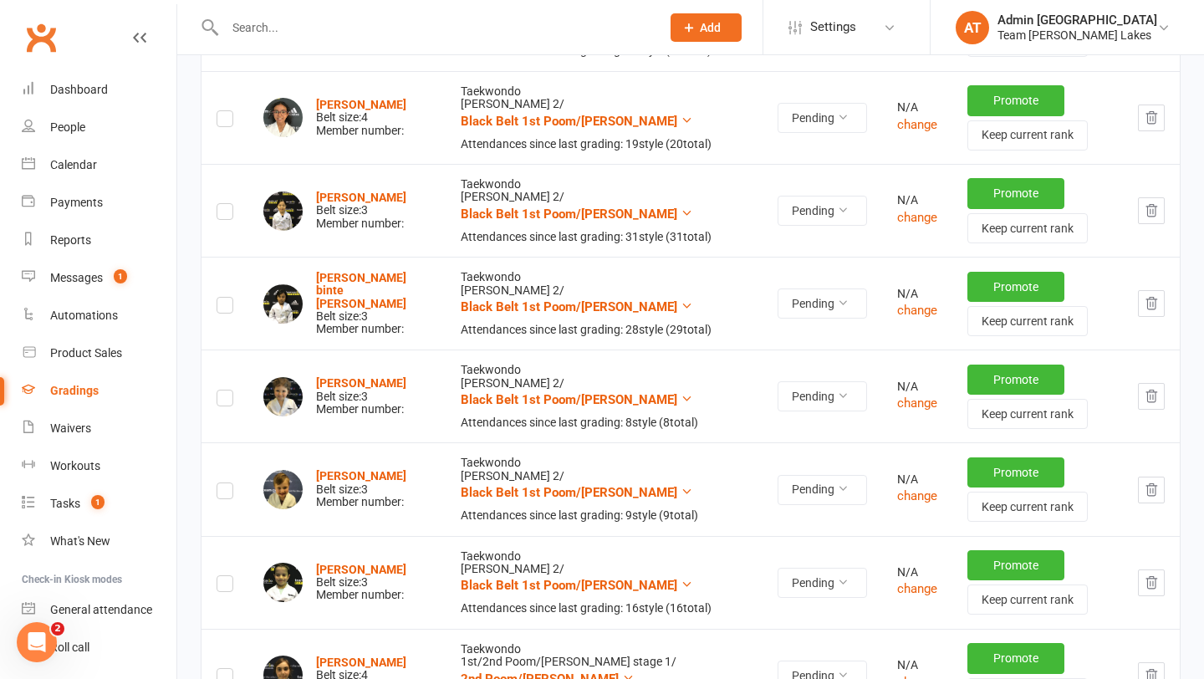
scroll to position [1148, 0]
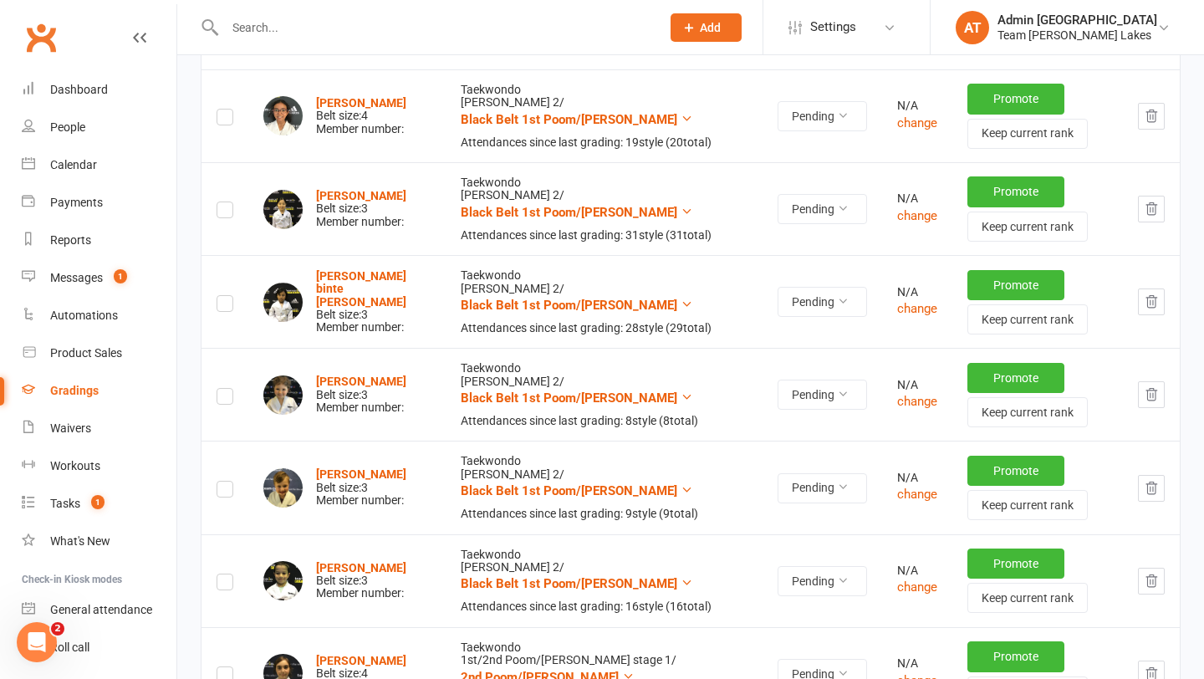
click at [1153, 401] on icon "button" at bounding box center [1152, 395] width 11 height 12
click at [1158, 402] on icon "button" at bounding box center [1151, 394] width 15 height 15
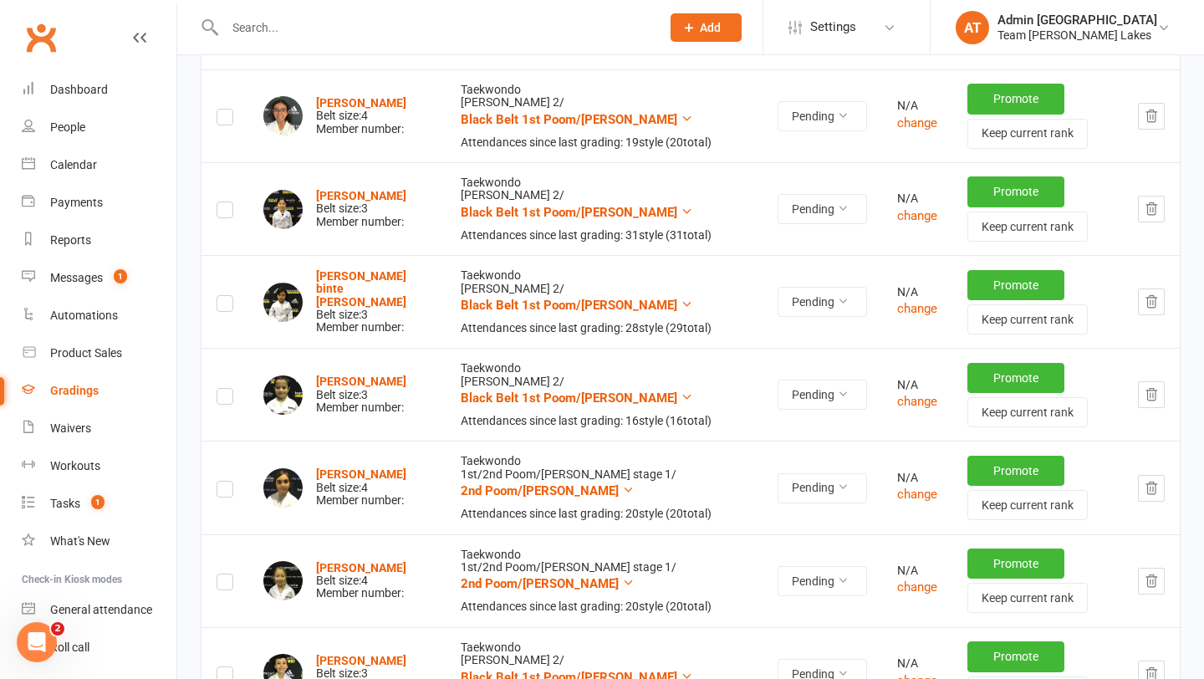
click at [1154, 402] on icon "button" at bounding box center [1151, 394] width 15 height 15
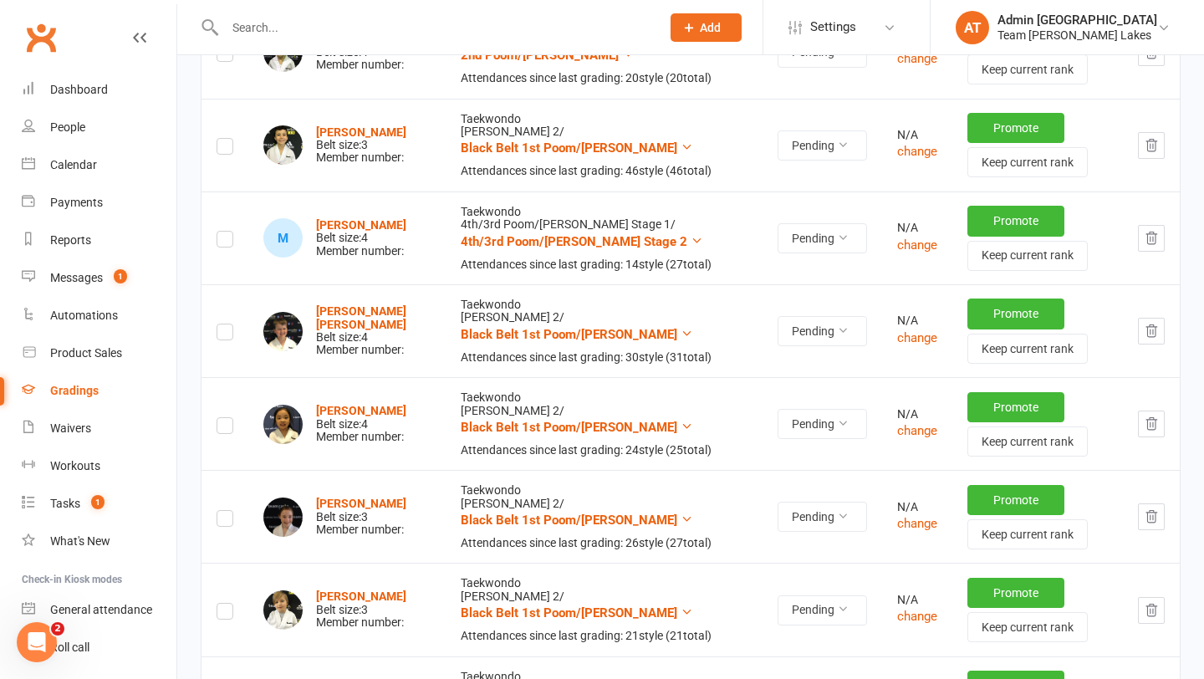
scroll to position [1585, 0]
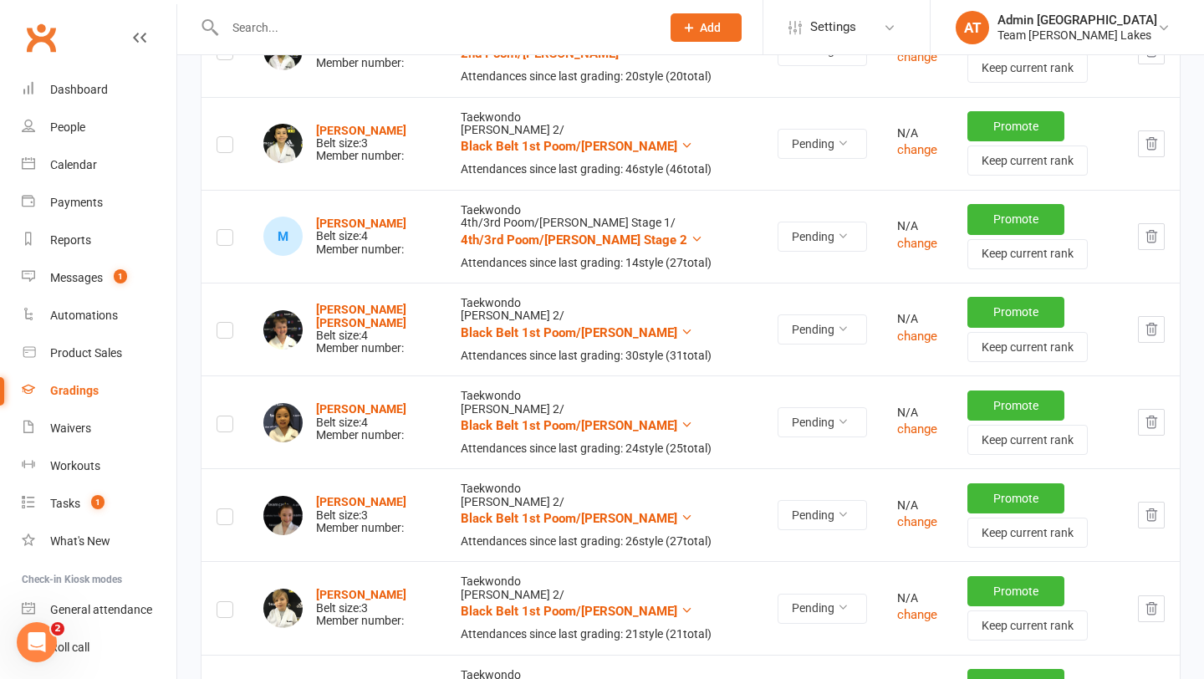
click at [1150, 430] on icon "button" at bounding box center [1151, 422] width 15 height 15
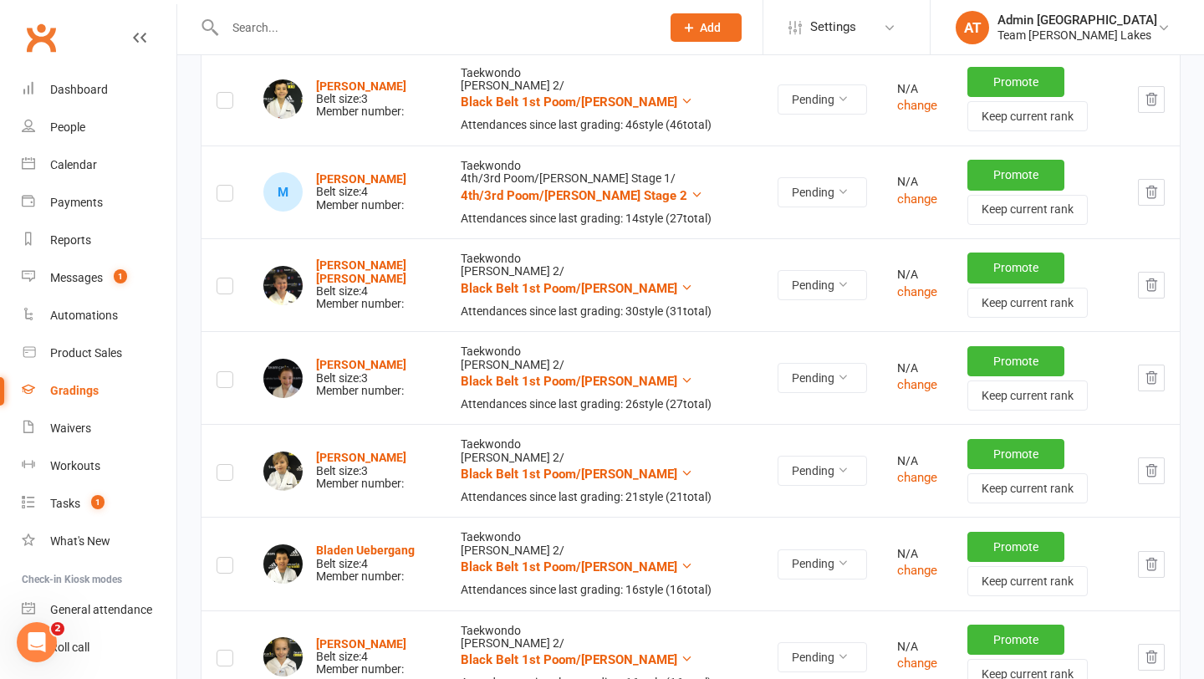
scroll to position [1634, 0]
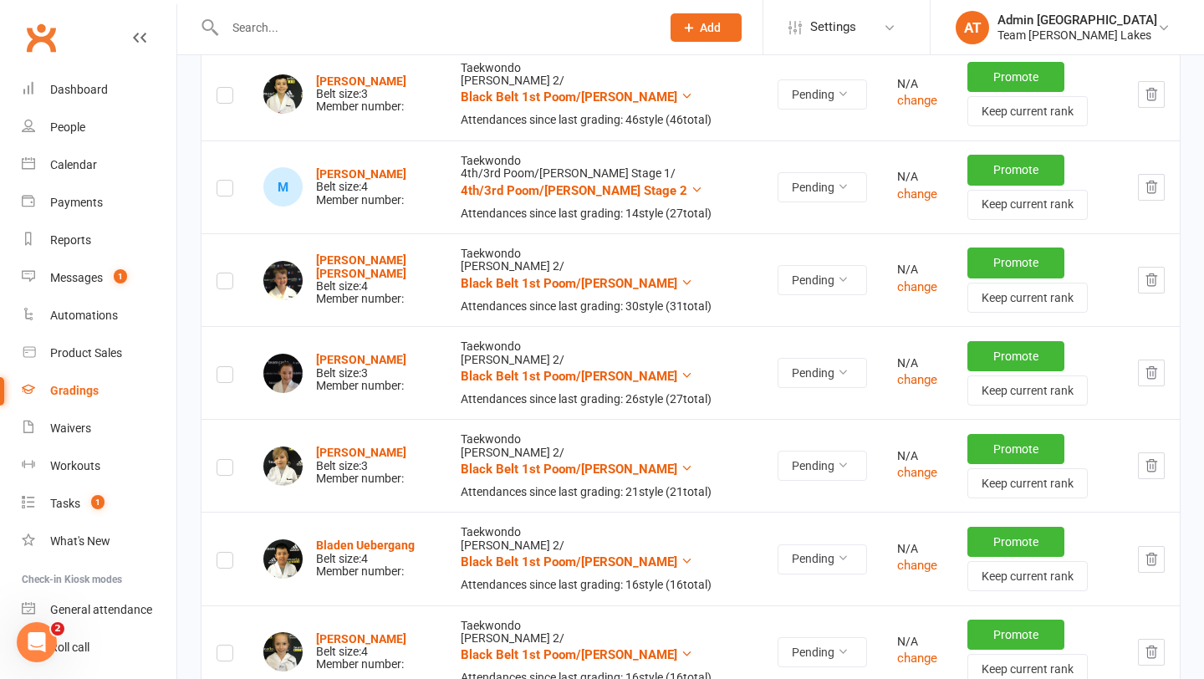
click at [1155, 381] on icon "button" at bounding box center [1151, 373] width 15 height 15
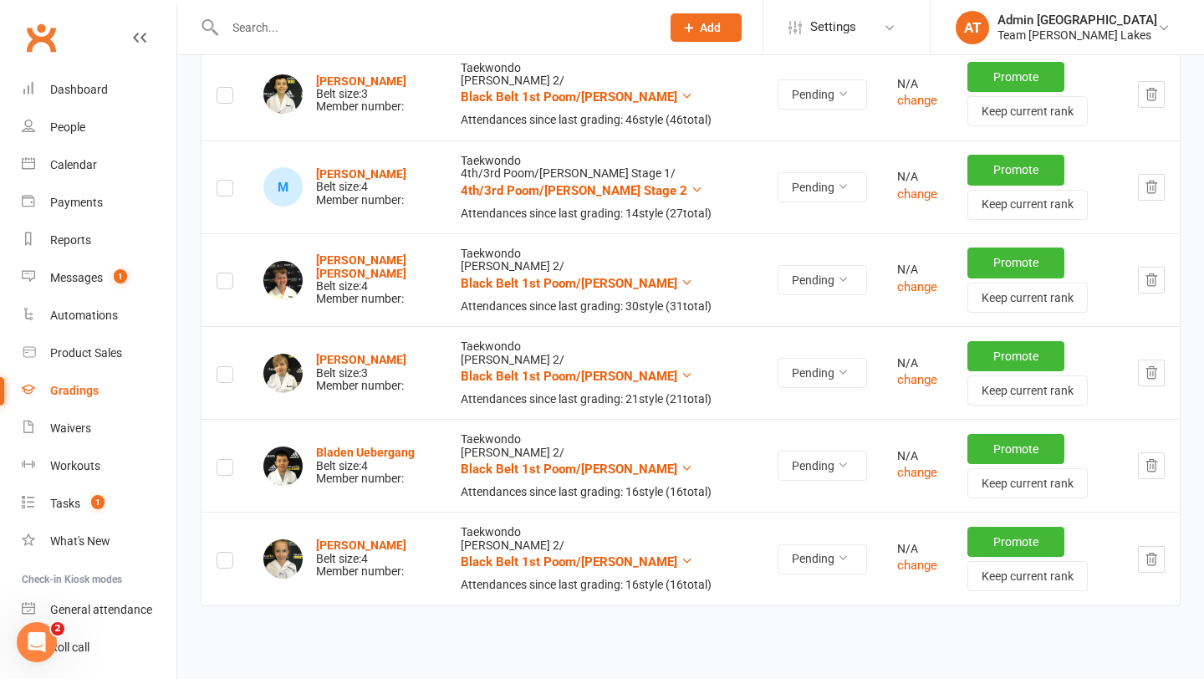
click at [1159, 386] on button "button" at bounding box center [1151, 373] width 27 height 27
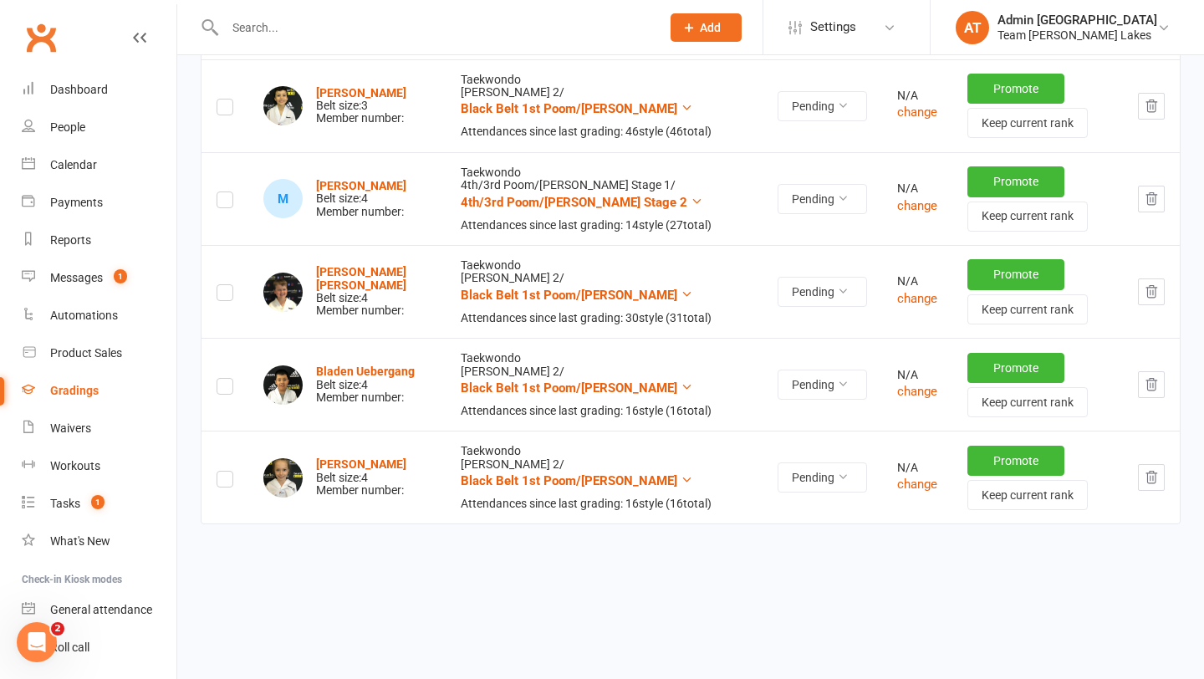
click at [1147, 485] on icon "button" at bounding box center [1151, 477] width 15 height 15
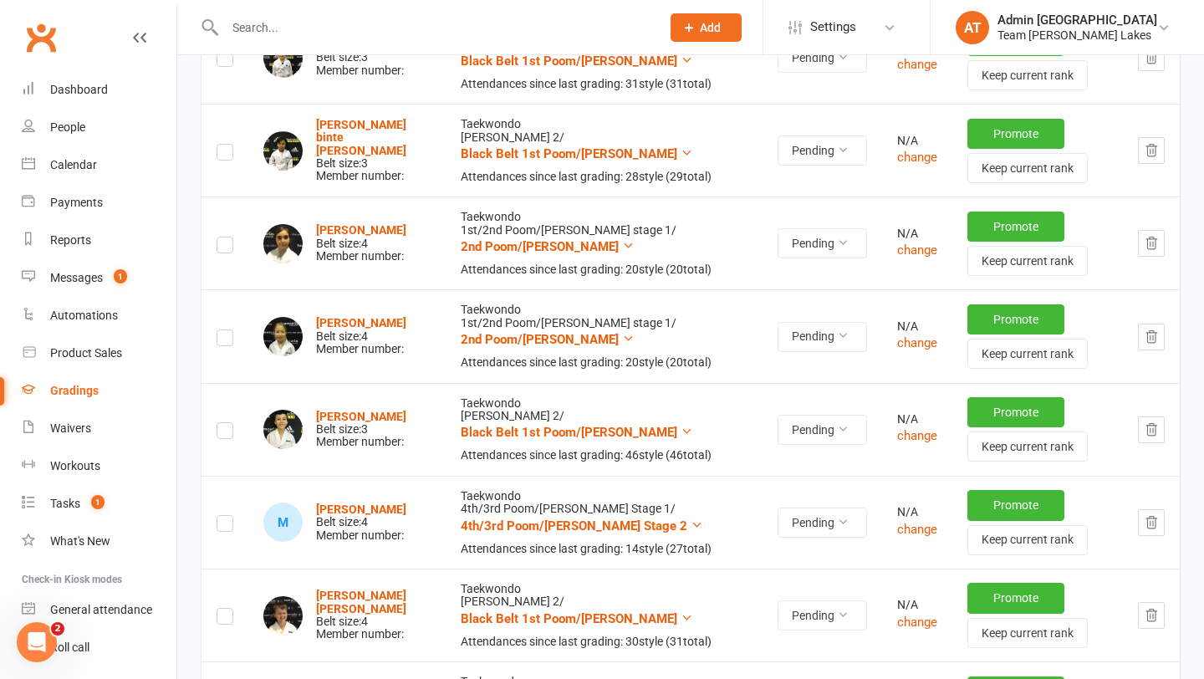
scroll to position [1293, 0]
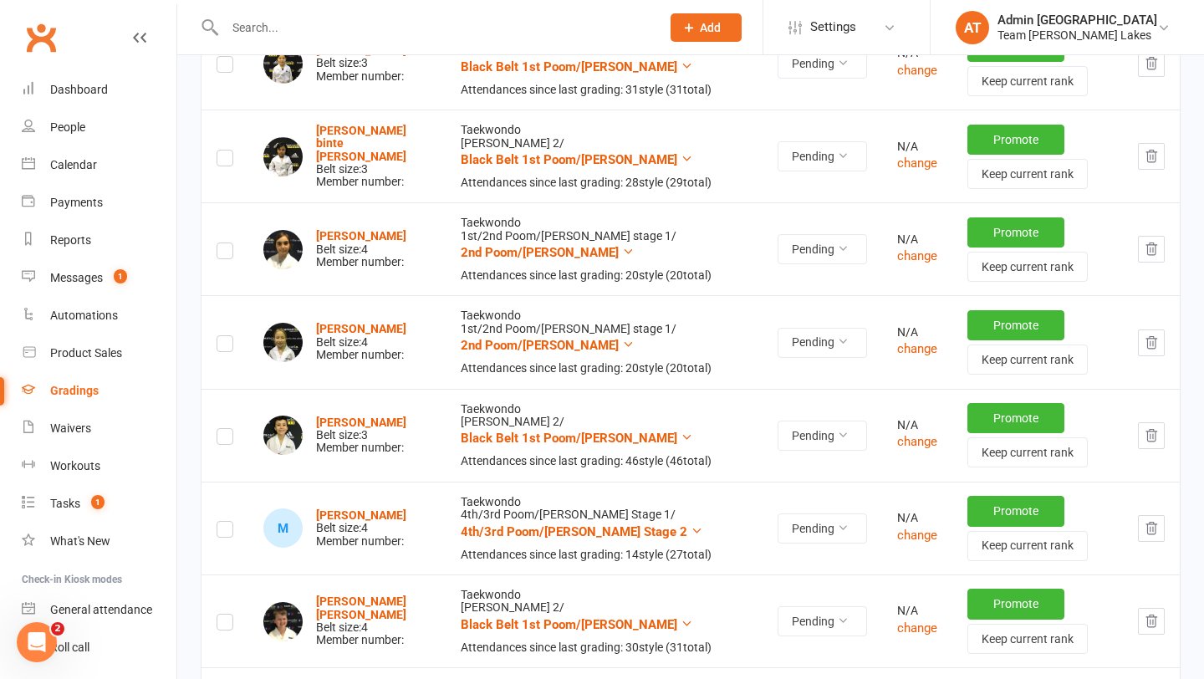
click at [1152, 536] on icon "button" at bounding box center [1151, 528] width 15 height 15
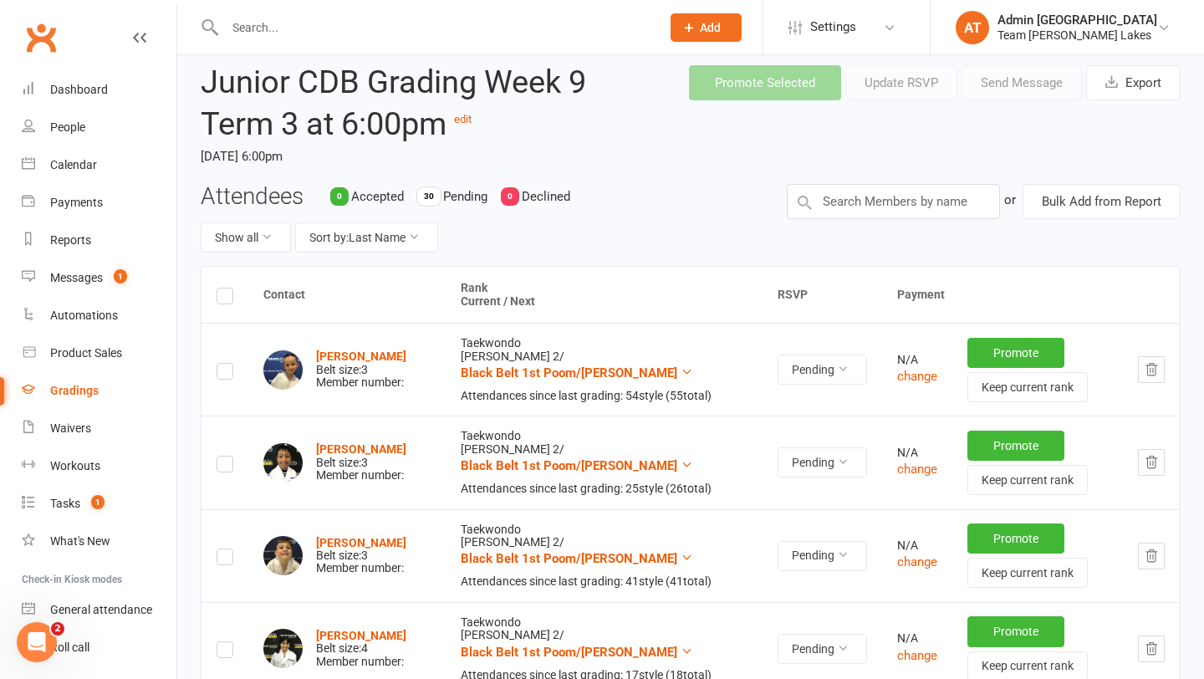
scroll to position [59, 0]
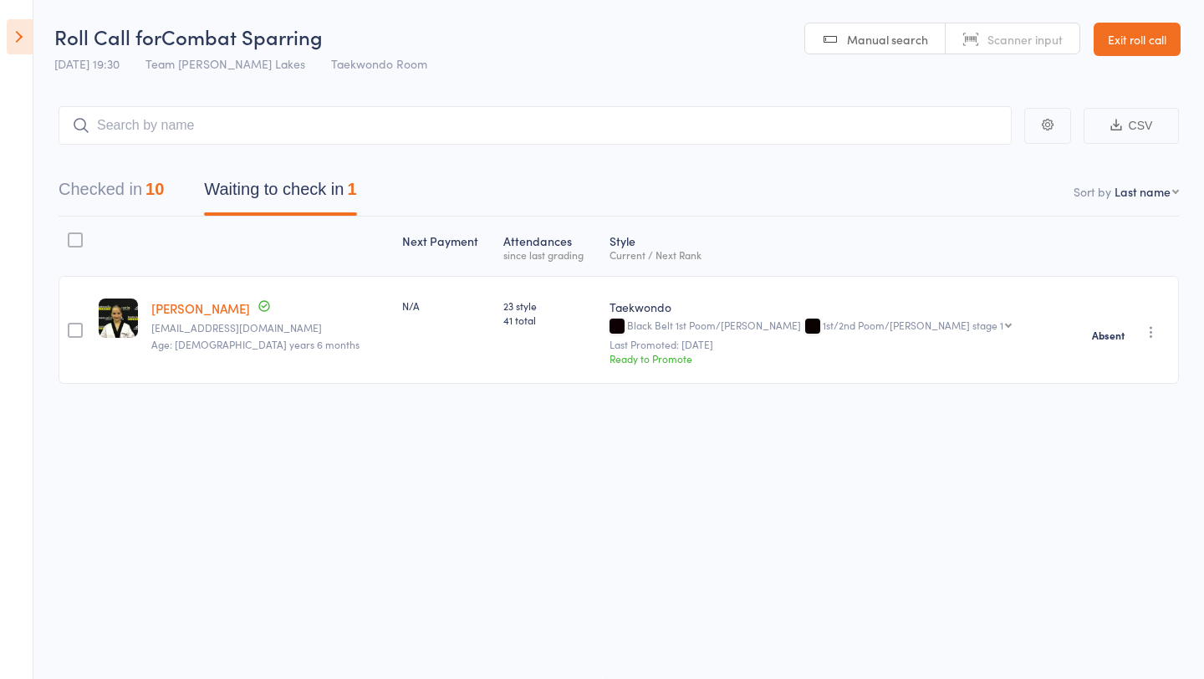
click at [1164, 36] on link "Exit roll call" at bounding box center [1137, 39] width 87 height 33
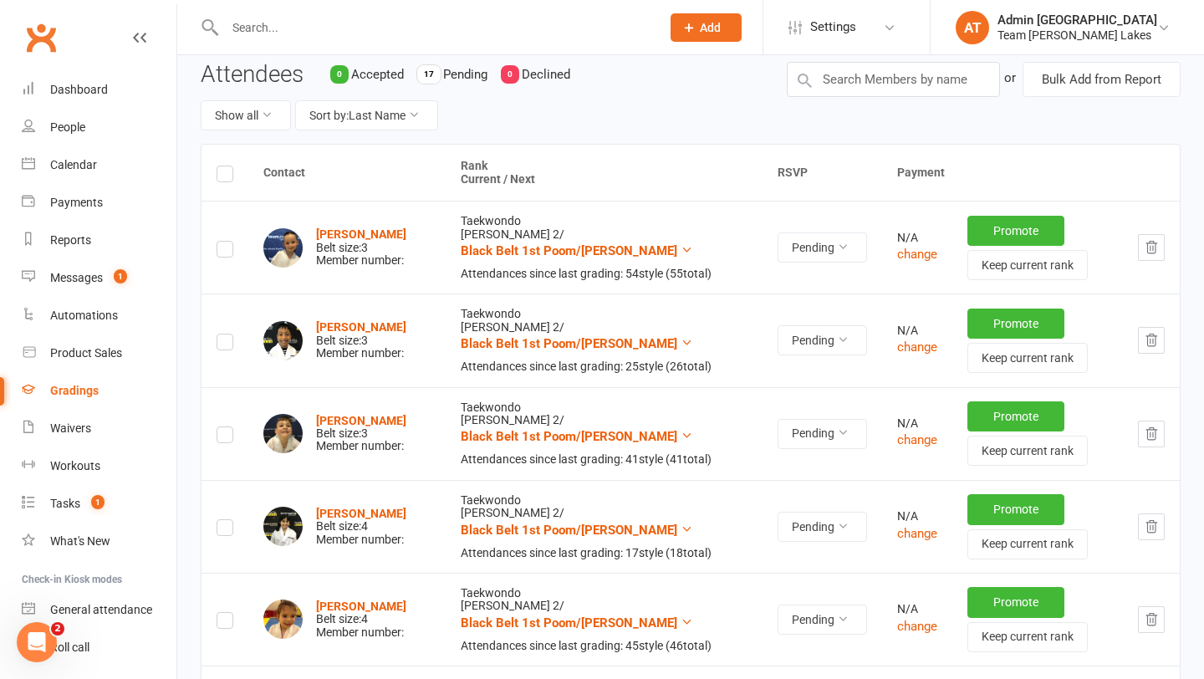
scroll to position [182, 0]
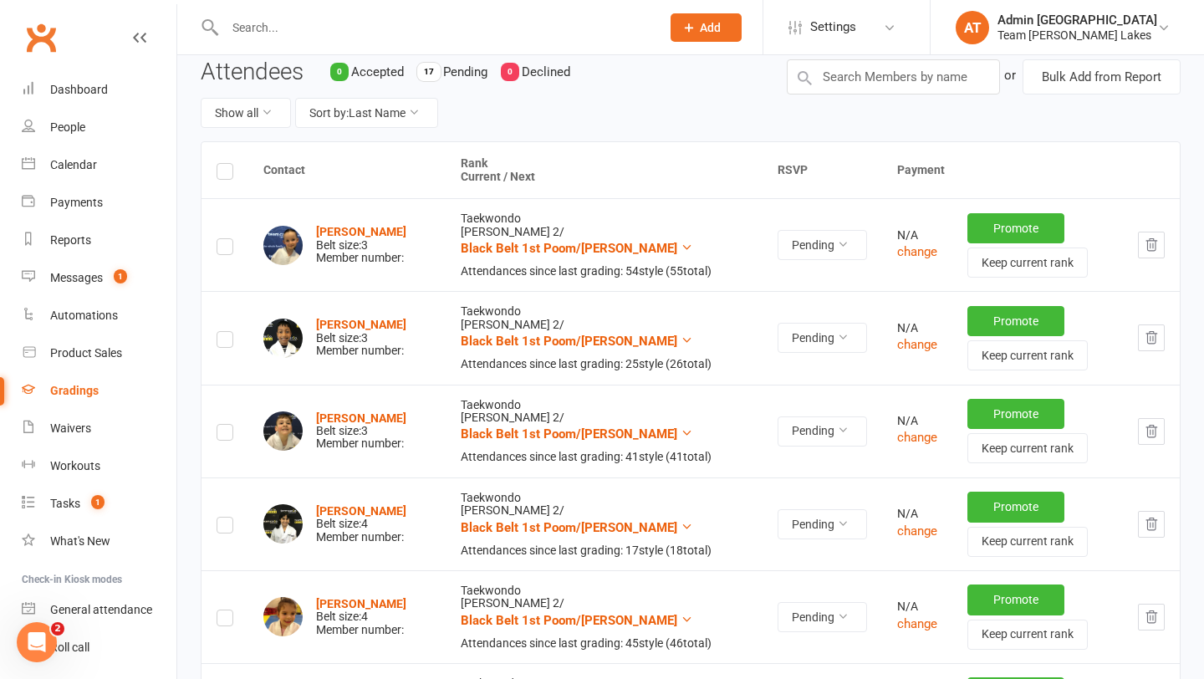
click at [1152, 338] on icon "button" at bounding box center [1151, 337] width 15 height 15
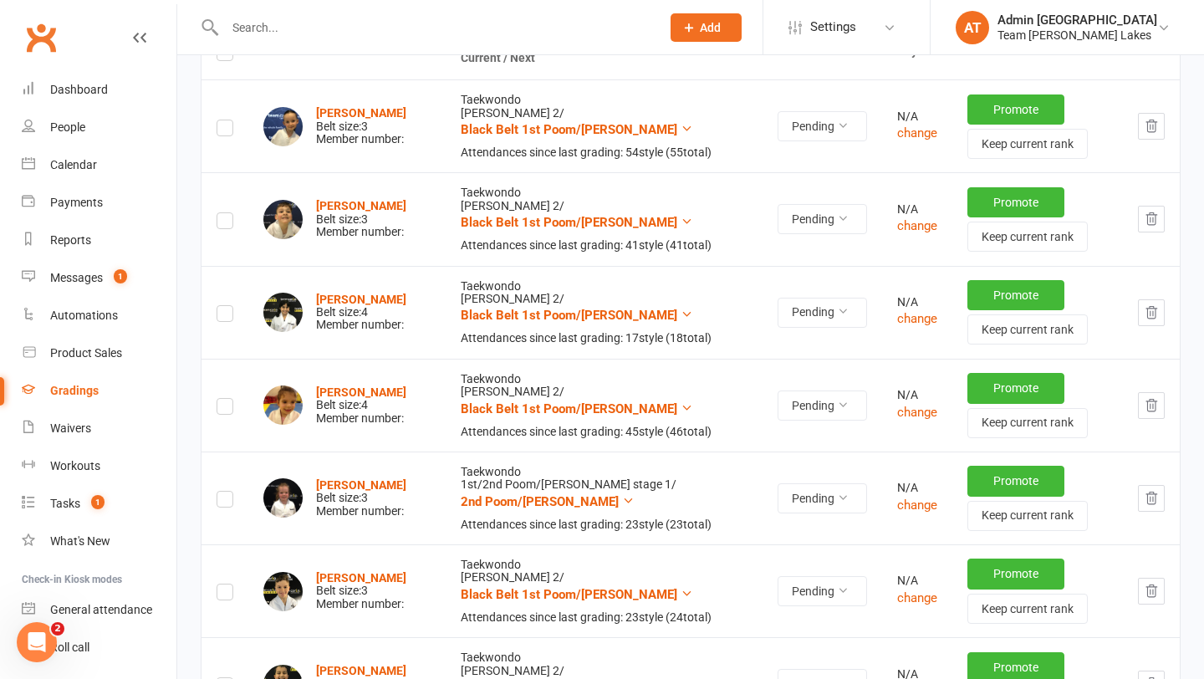
scroll to position [191, 0]
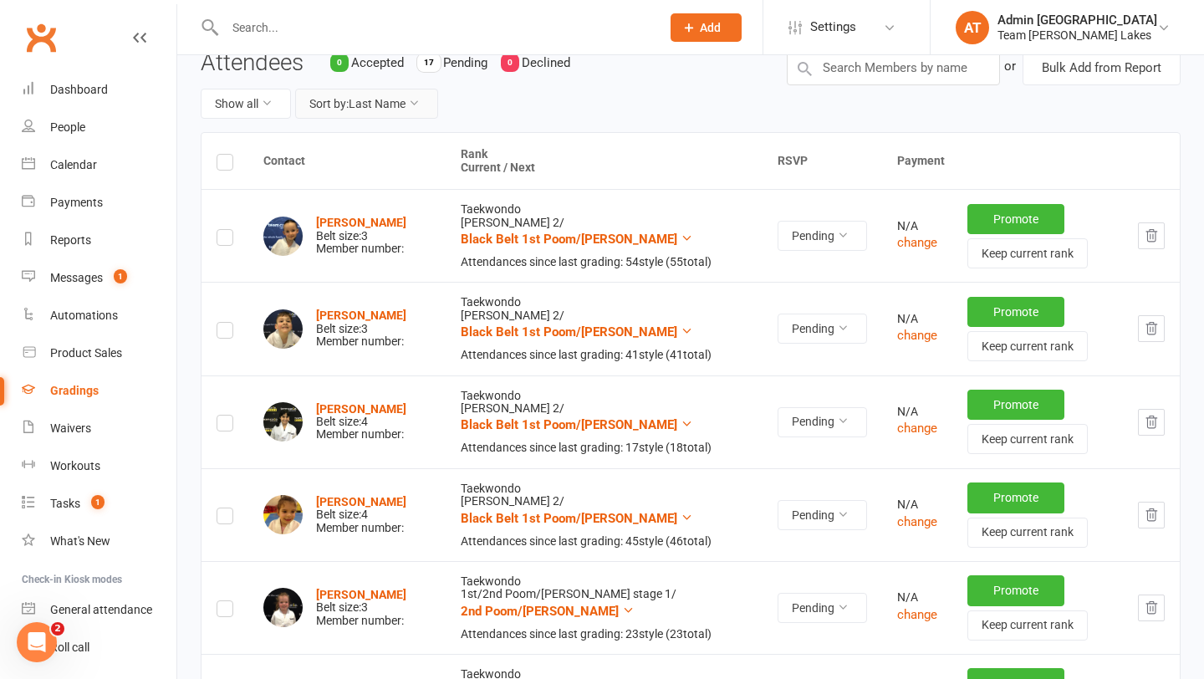
click at [415, 106] on icon at bounding box center [414, 103] width 12 height 12
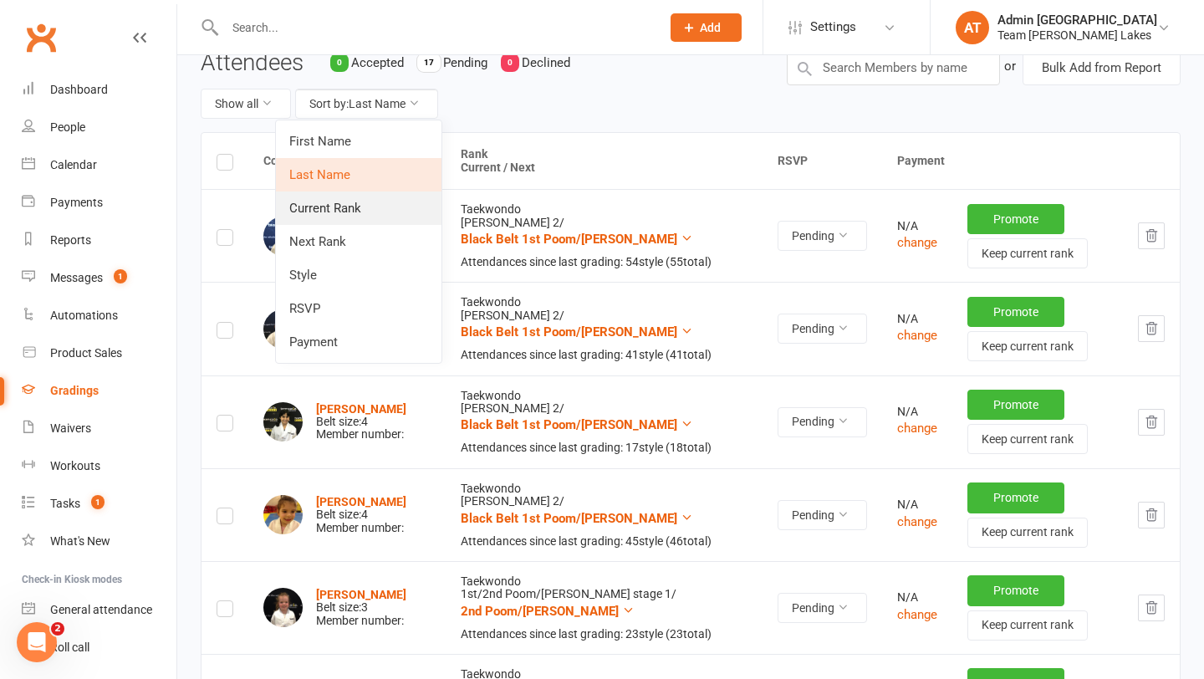
click at [380, 210] on link "Current Rank" at bounding box center [359, 208] width 166 height 33
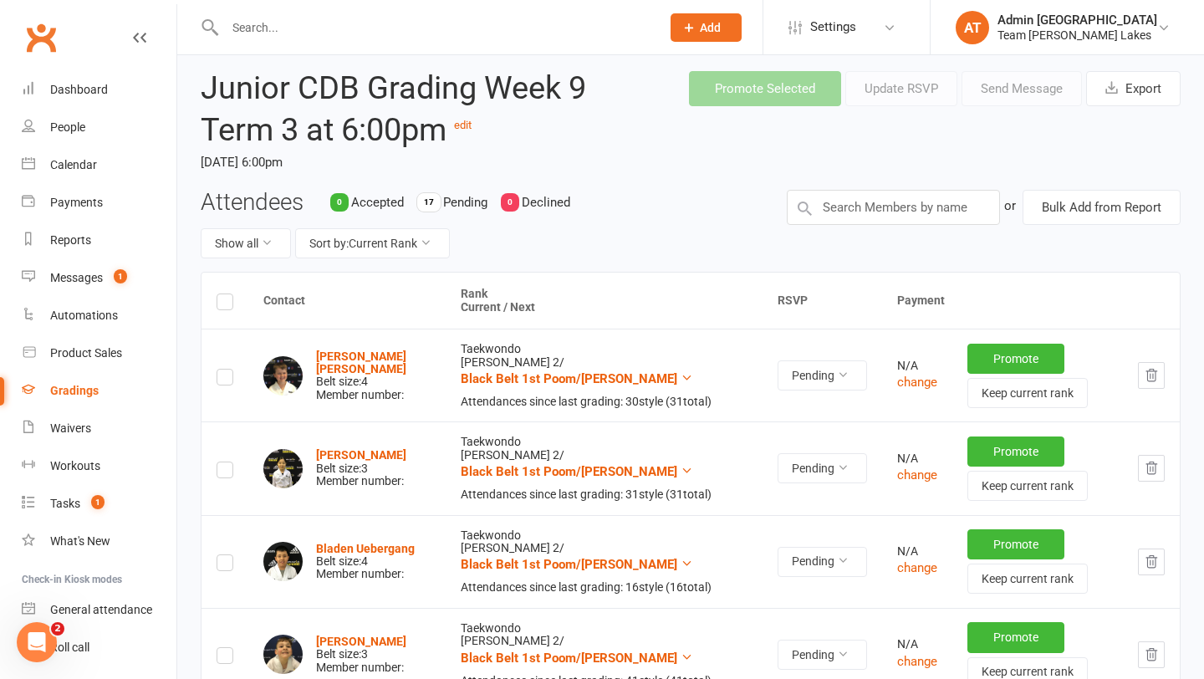
scroll to position [0, 0]
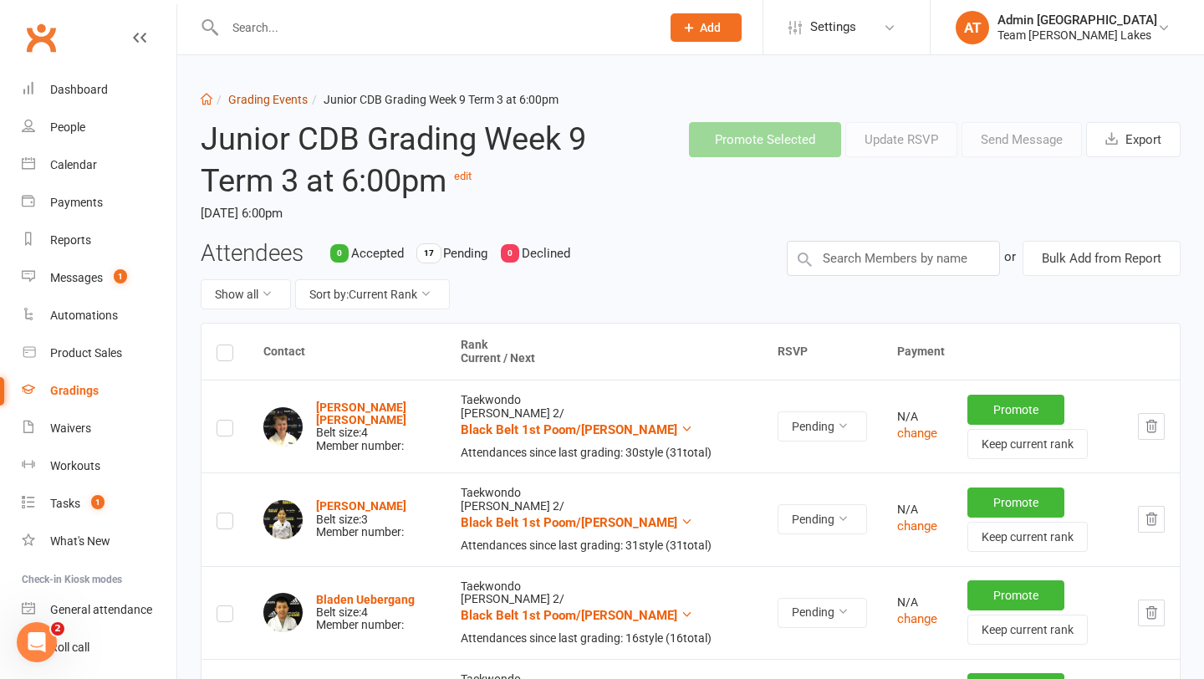
click at [268, 95] on link "Grading Events" at bounding box center [267, 99] width 79 height 13
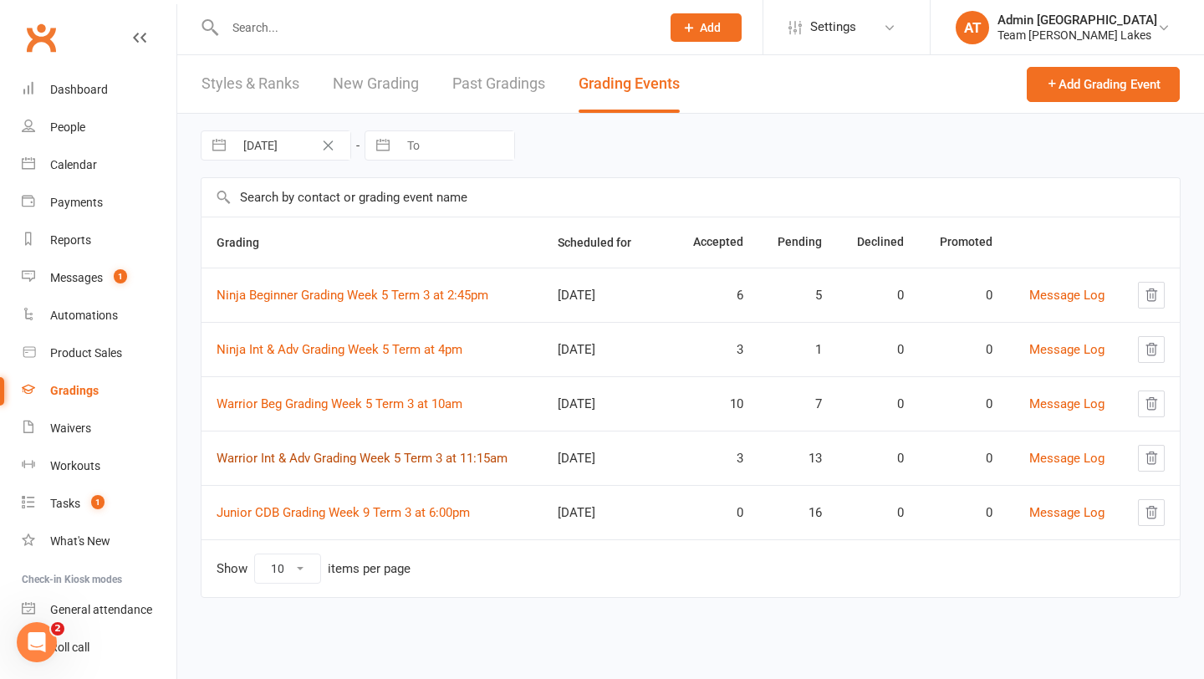
click at [299, 457] on link "Warrior Int & Adv Grading Week 5 Term 3 at 11:15am" at bounding box center [362, 458] width 291 height 15
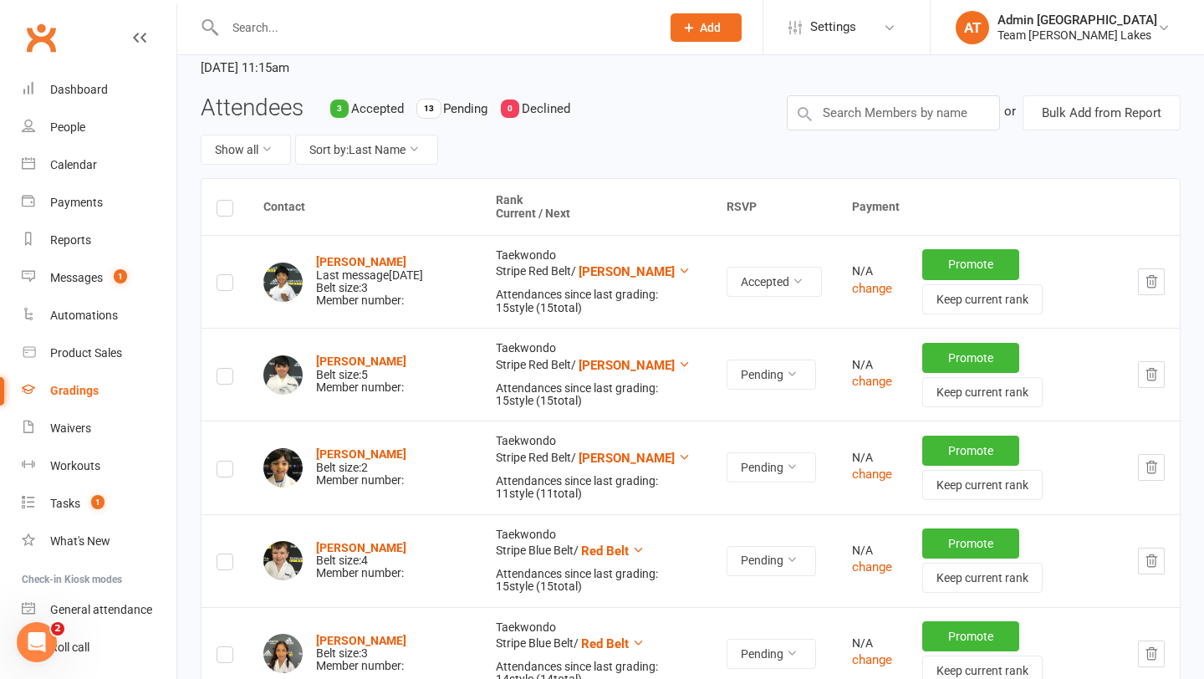
scroll to position [183, 0]
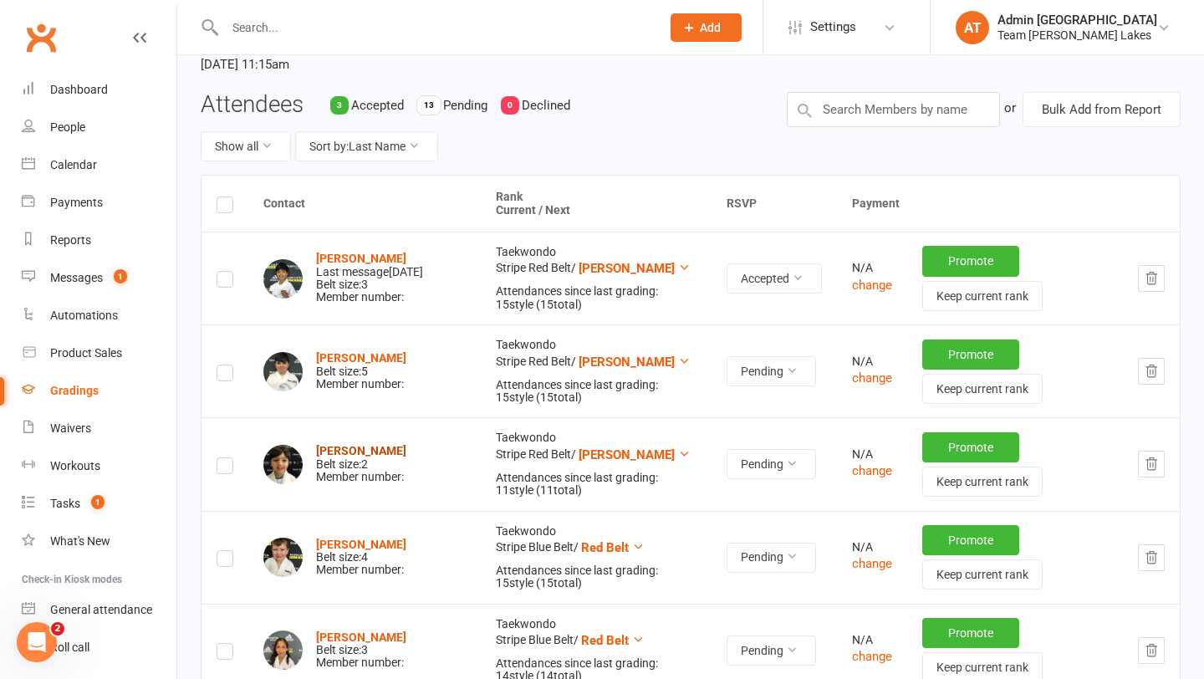
click at [364, 449] on strong "Arjan Bhatia" at bounding box center [361, 450] width 90 height 13
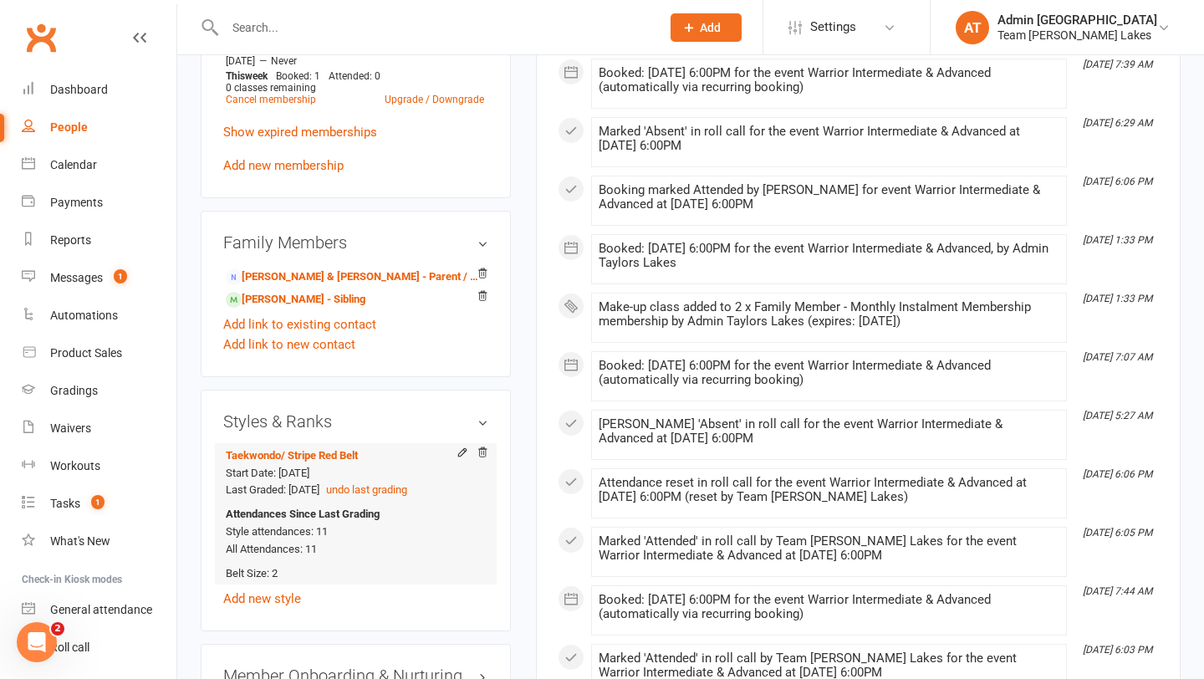
scroll to position [1135, 0]
click at [462, 447] on icon at bounding box center [462, 451] width 8 height 8
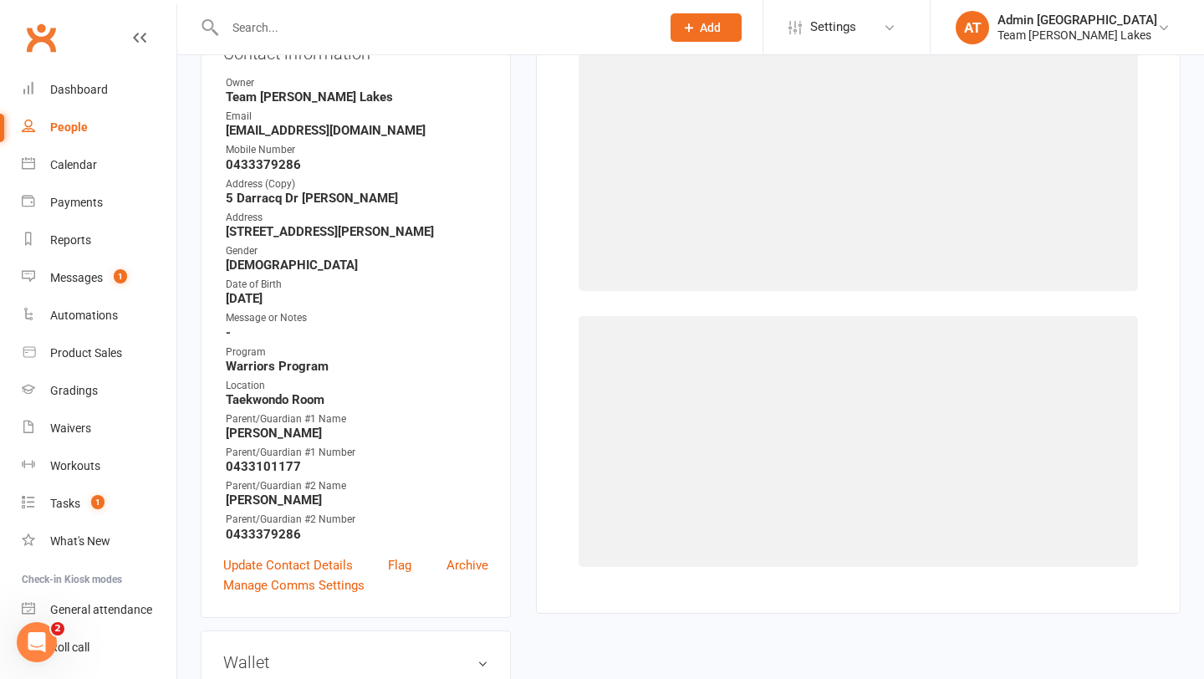
select select "135"
select select "1114"
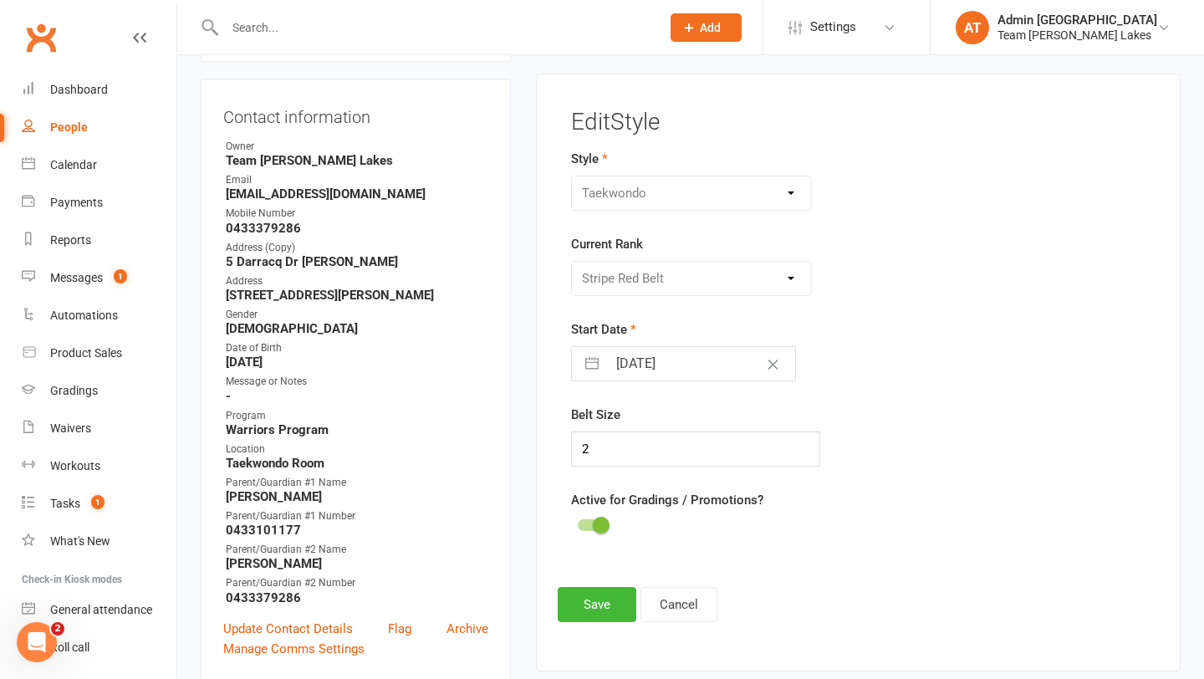
scroll to position [143, 0]
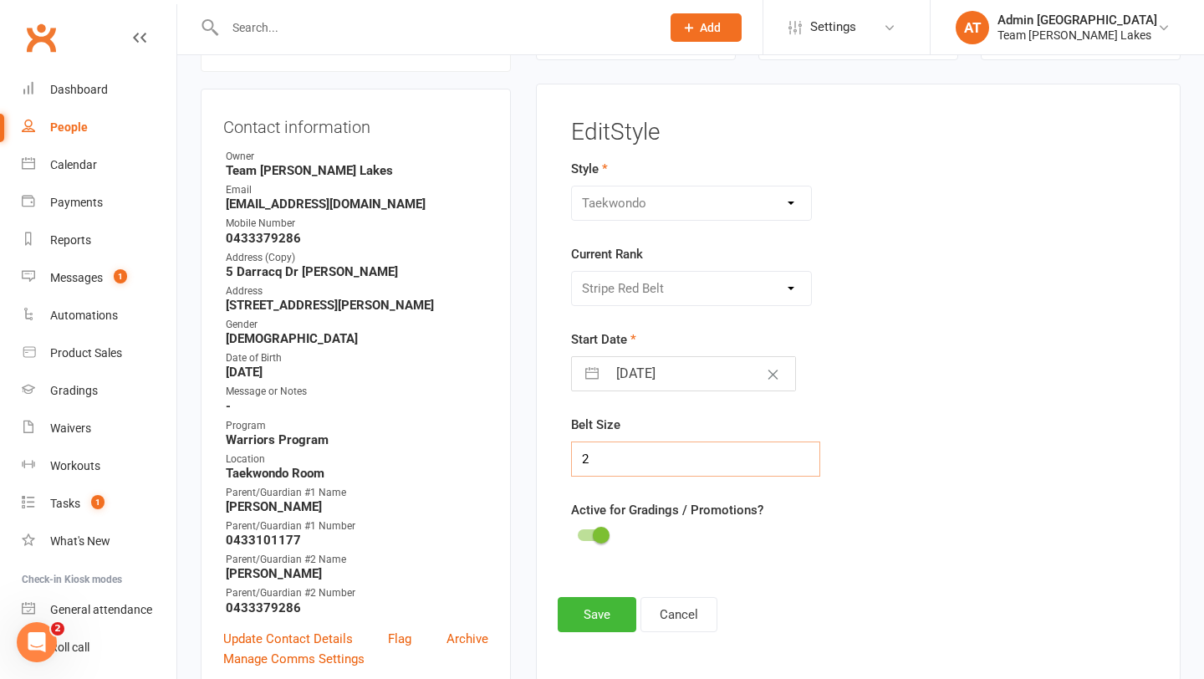
click at [606, 451] on input "2" at bounding box center [696, 459] width 250 height 35
type input "3"
click at [588, 601] on button "Save" at bounding box center [597, 614] width 79 height 35
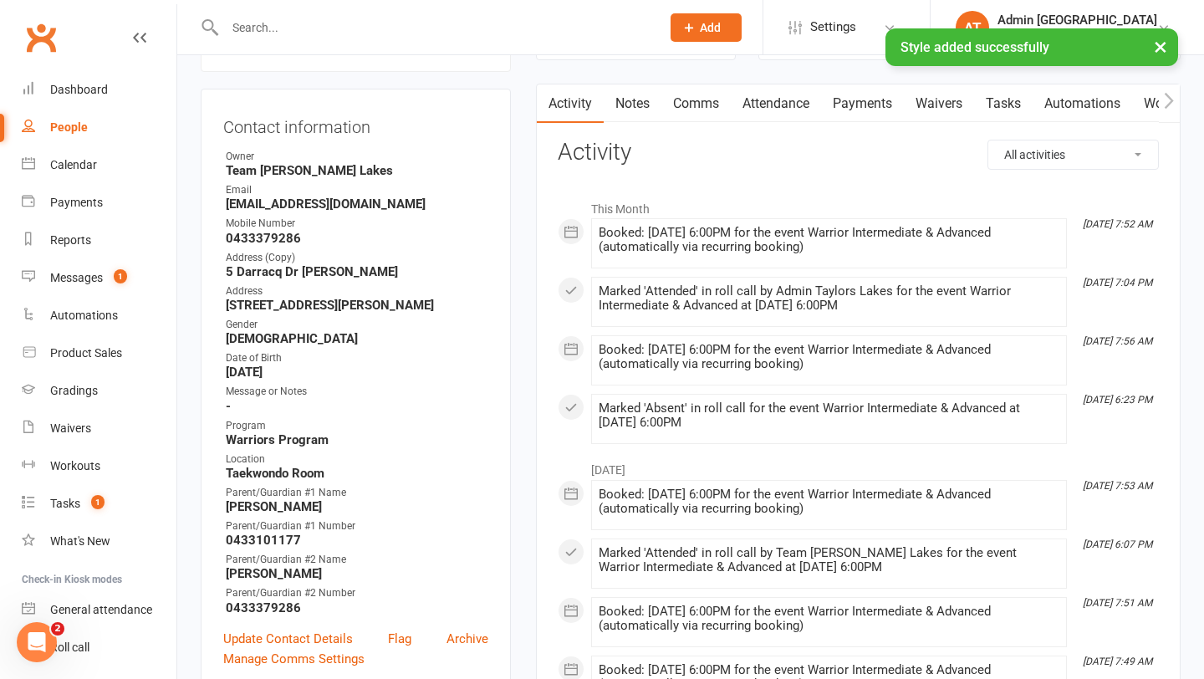
scroll to position [0, 0]
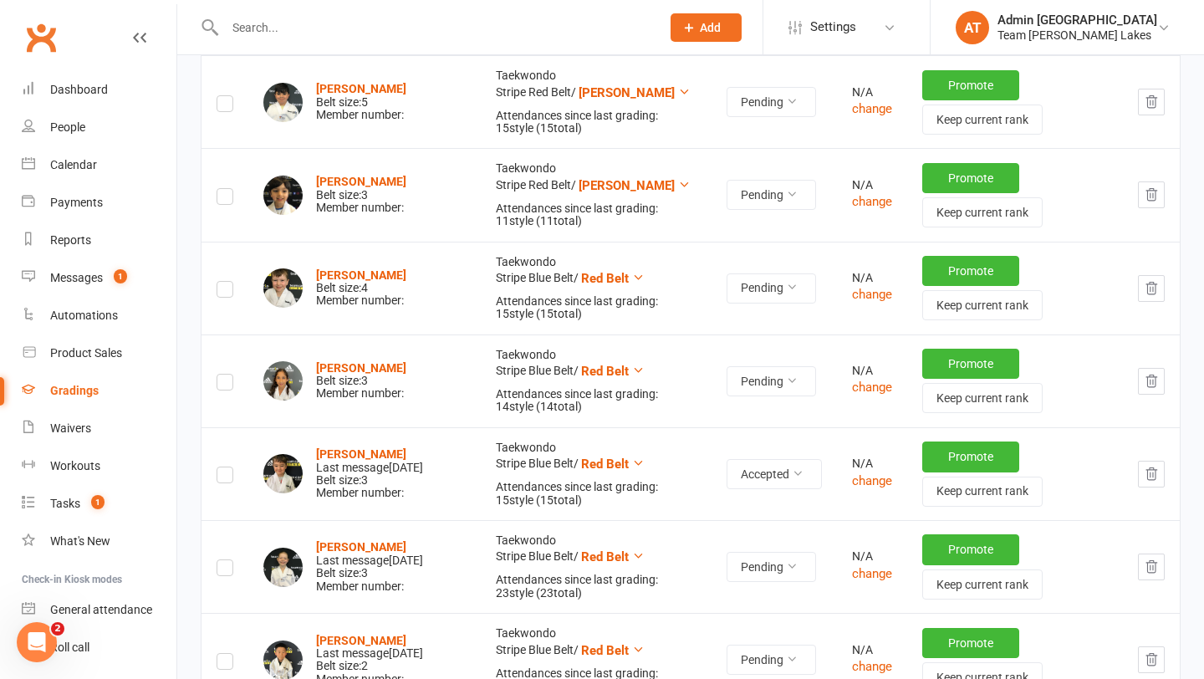
scroll to position [454, 0]
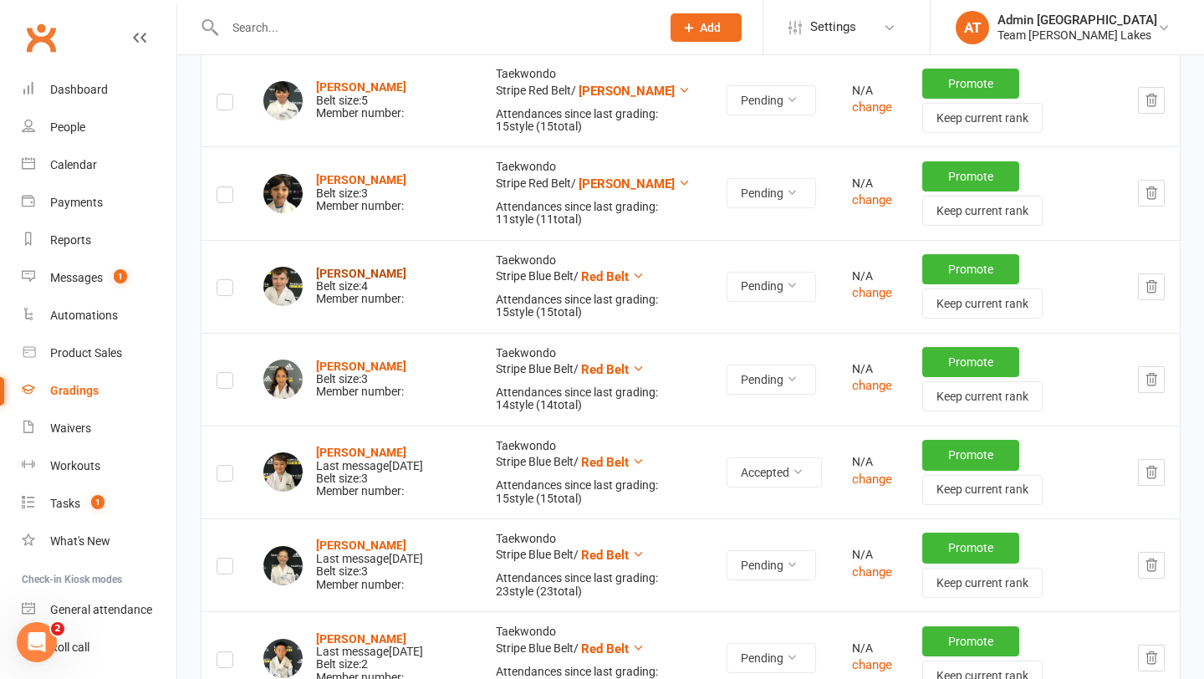
click at [355, 271] on strong "William Brown" at bounding box center [361, 273] width 90 height 13
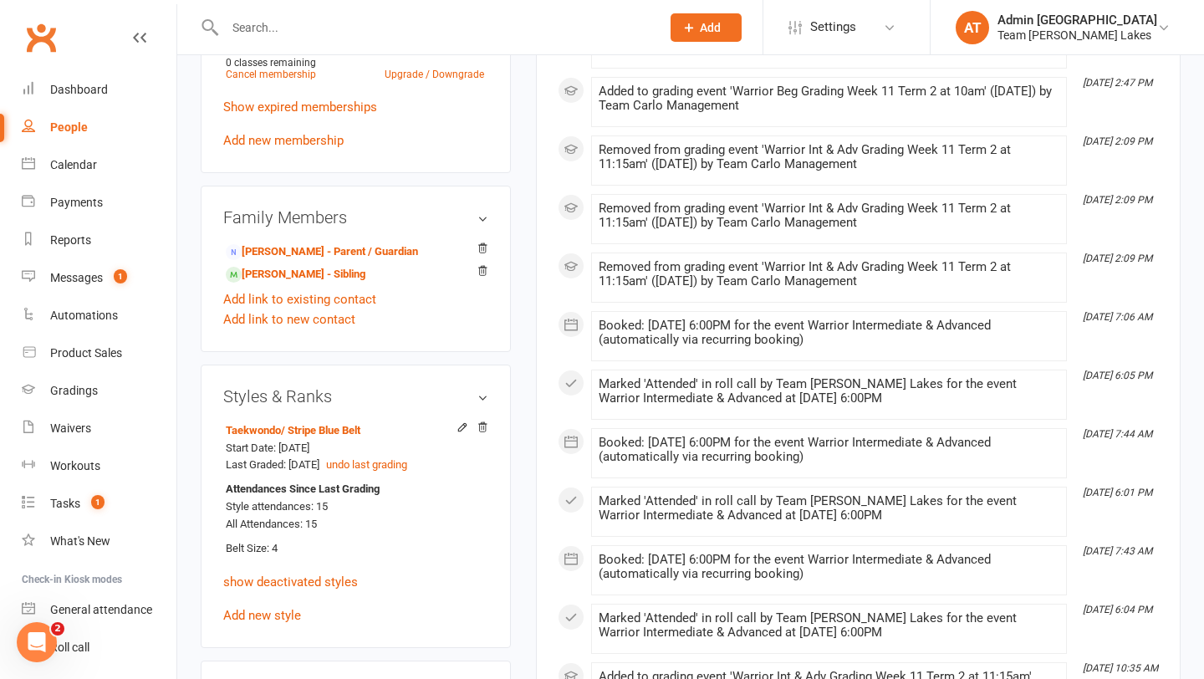
scroll to position [1160, 0]
click at [459, 422] on icon at bounding box center [462, 426] width 8 height 8
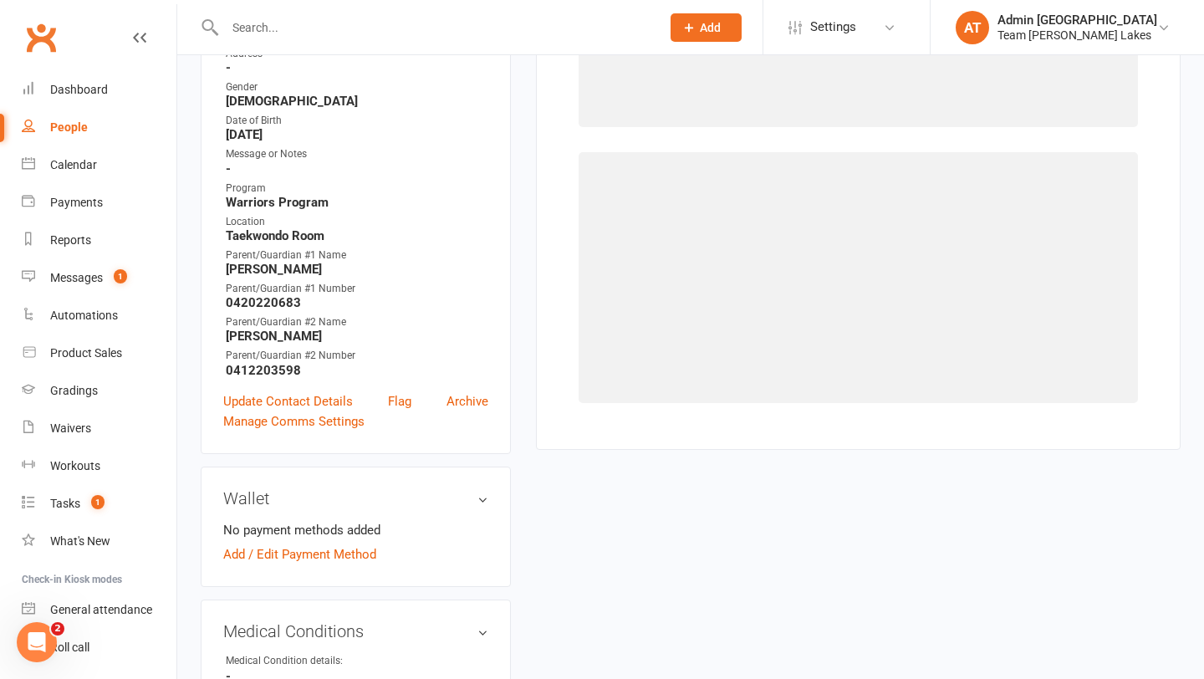
select select "135"
select select "1112"
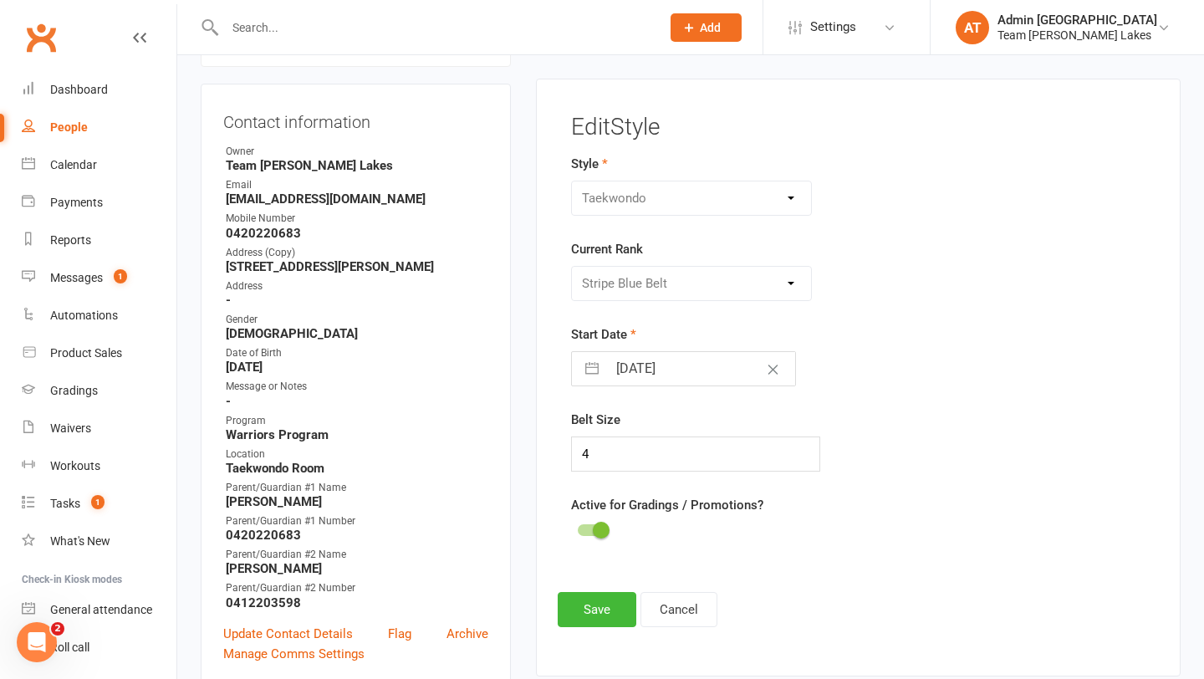
scroll to position [143, 0]
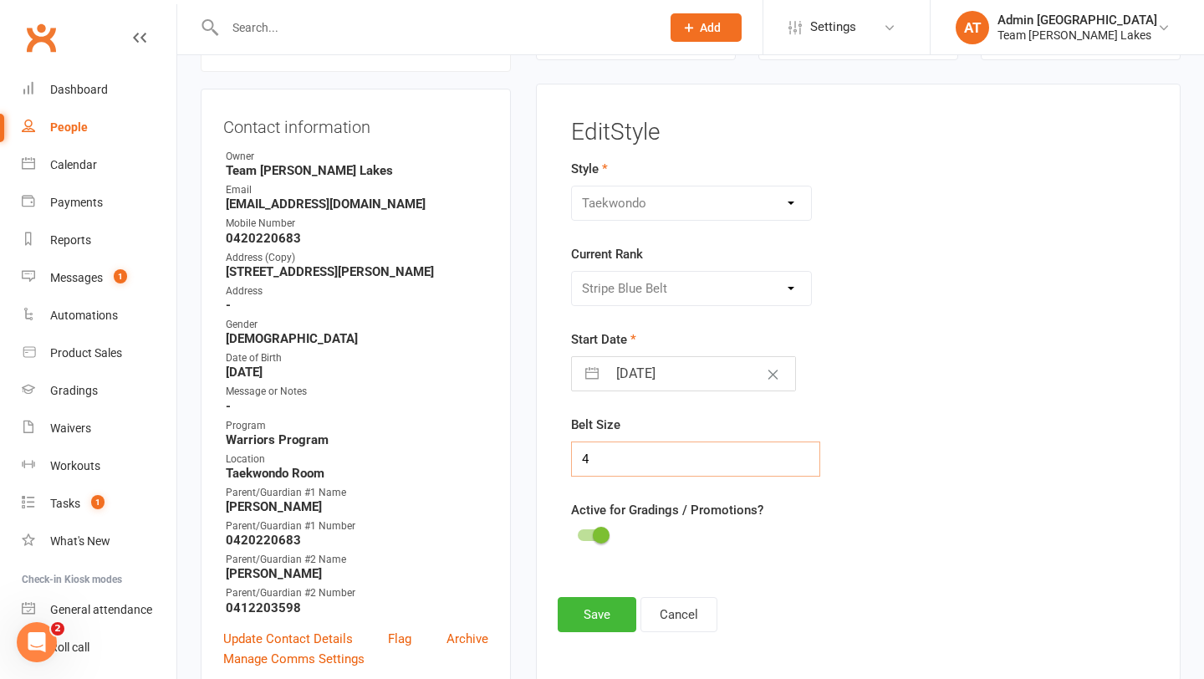
click at [597, 463] on input "4" at bounding box center [696, 459] width 250 height 35
type input "5"
click at [586, 622] on button "Save" at bounding box center [597, 614] width 79 height 35
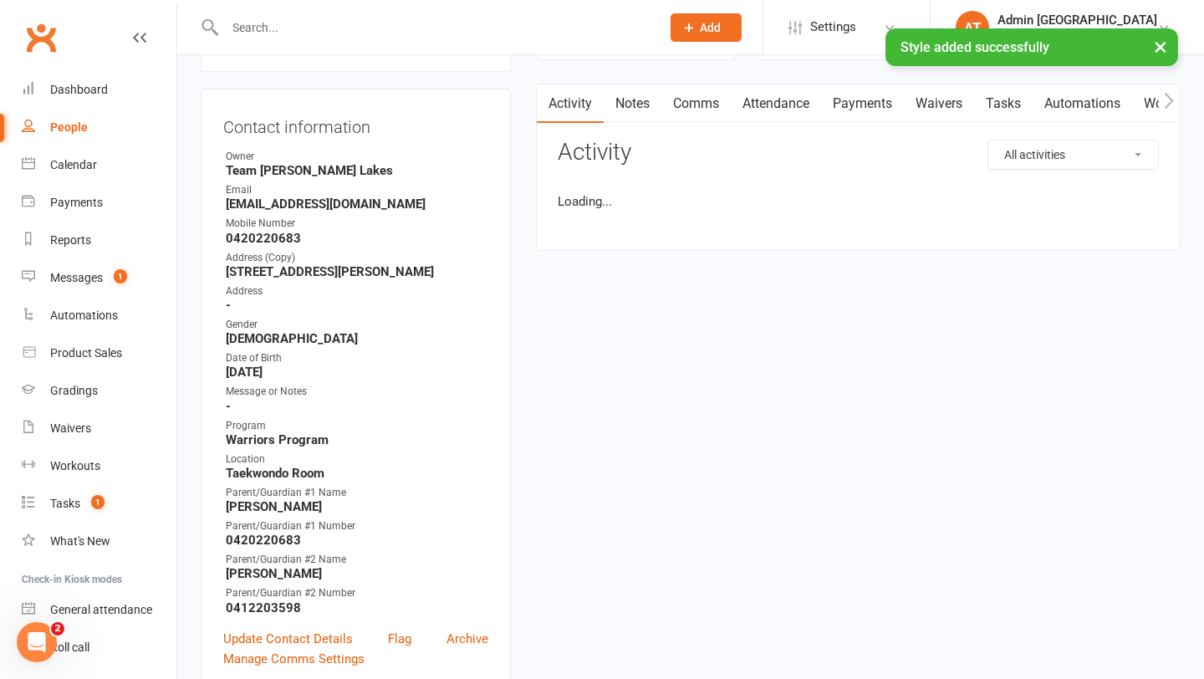
scroll to position [0, 0]
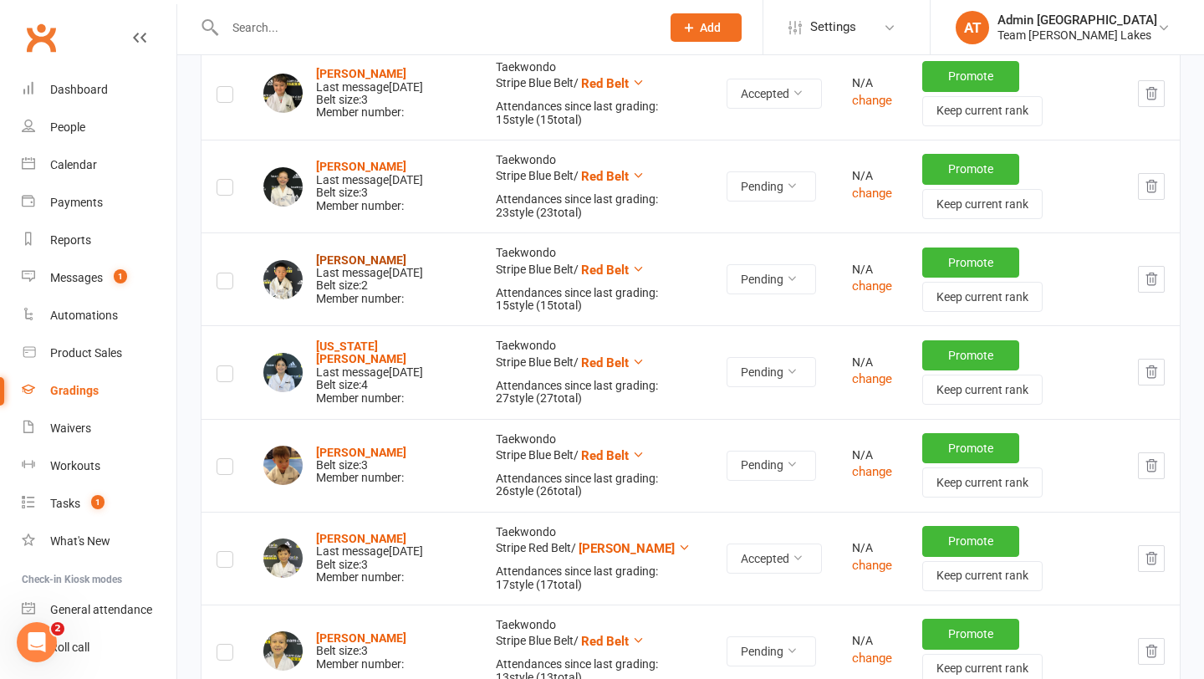
scroll to position [852, 0]
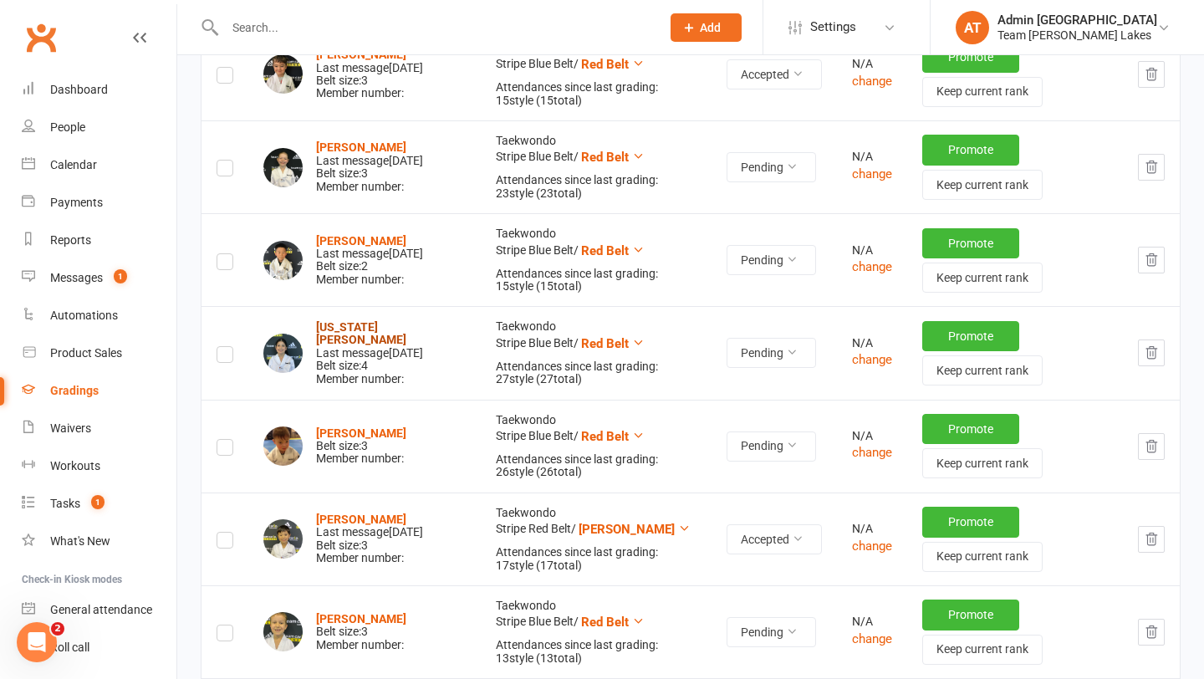
click at [355, 328] on strong "Georgia Lopez" at bounding box center [361, 333] width 90 height 26
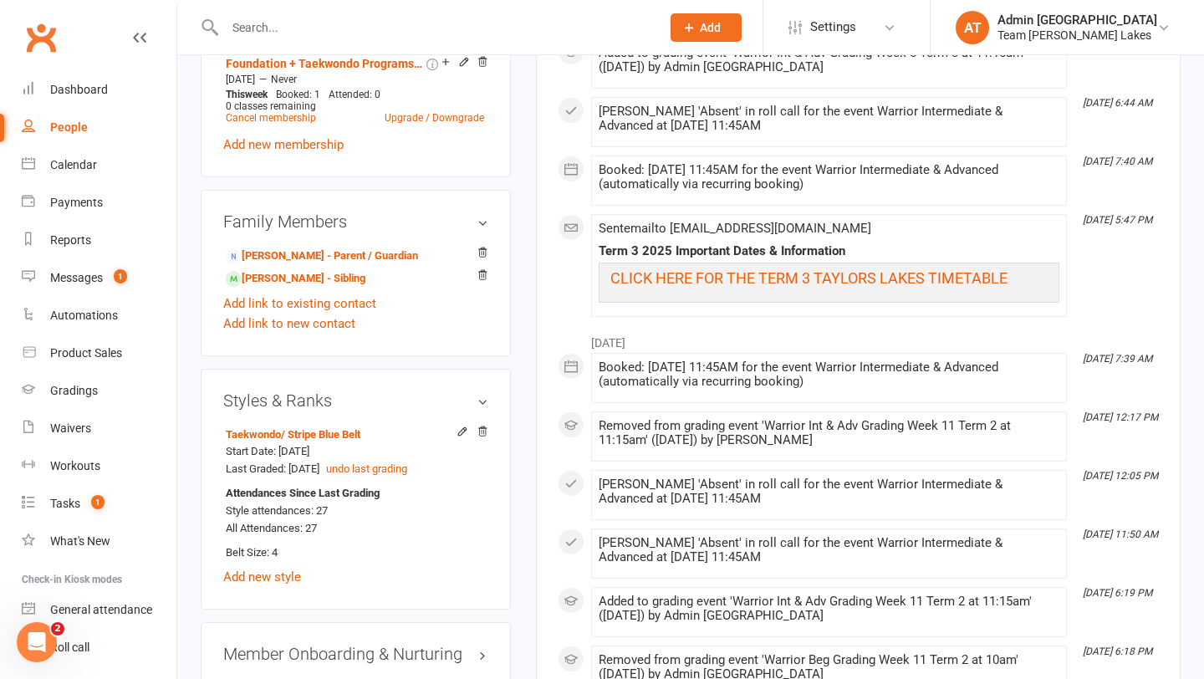
scroll to position [1116, 0]
click at [460, 425] on icon at bounding box center [463, 431] width 12 height 12
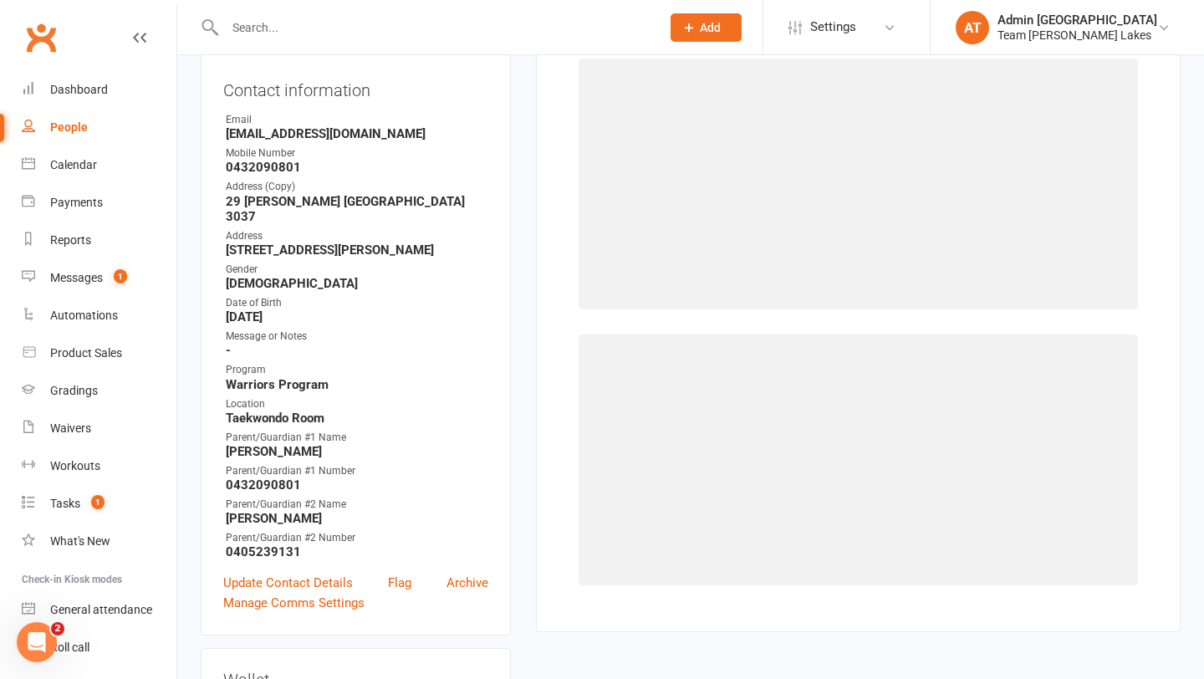
select select "135"
select select "1112"
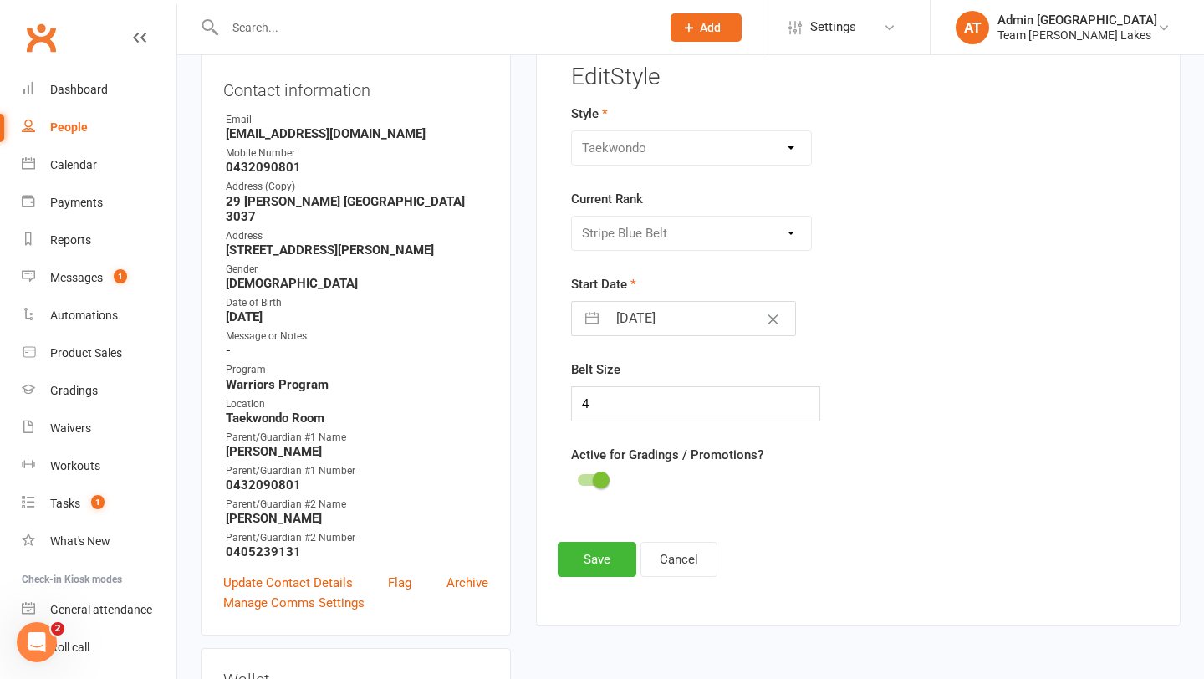
scroll to position [143, 0]
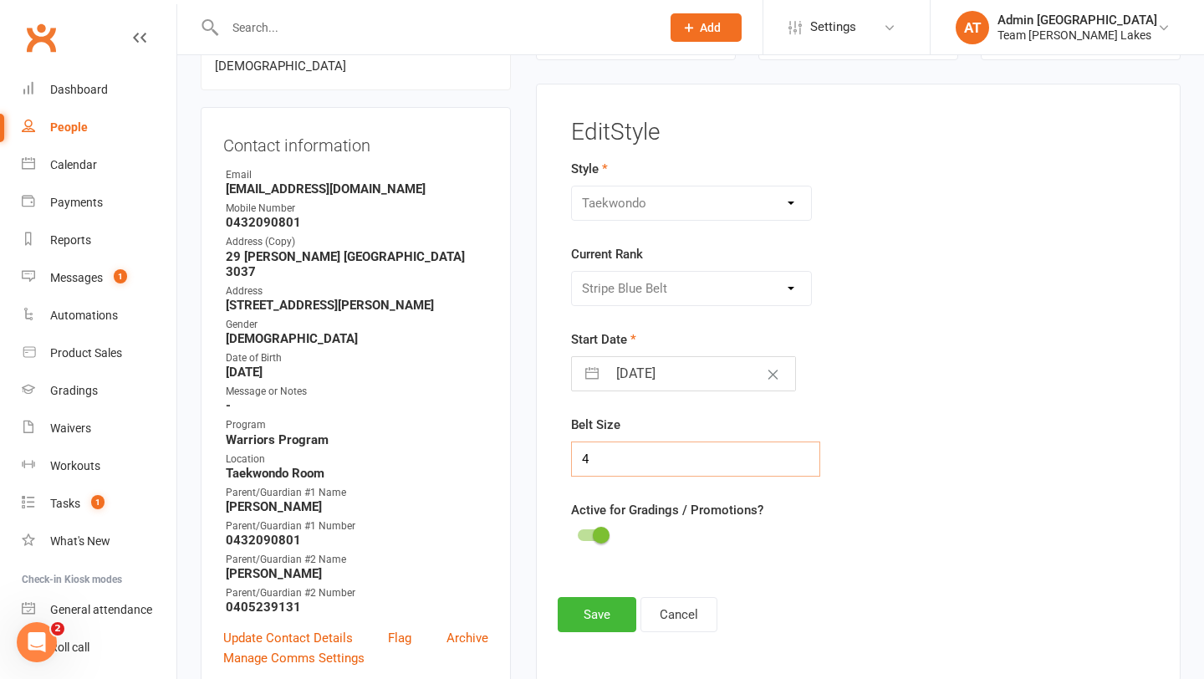
click at [609, 458] on input "4" at bounding box center [696, 459] width 250 height 35
type input "5"
click at [588, 617] on button "Save" at bounding box center [597, 614] width 79 height 35
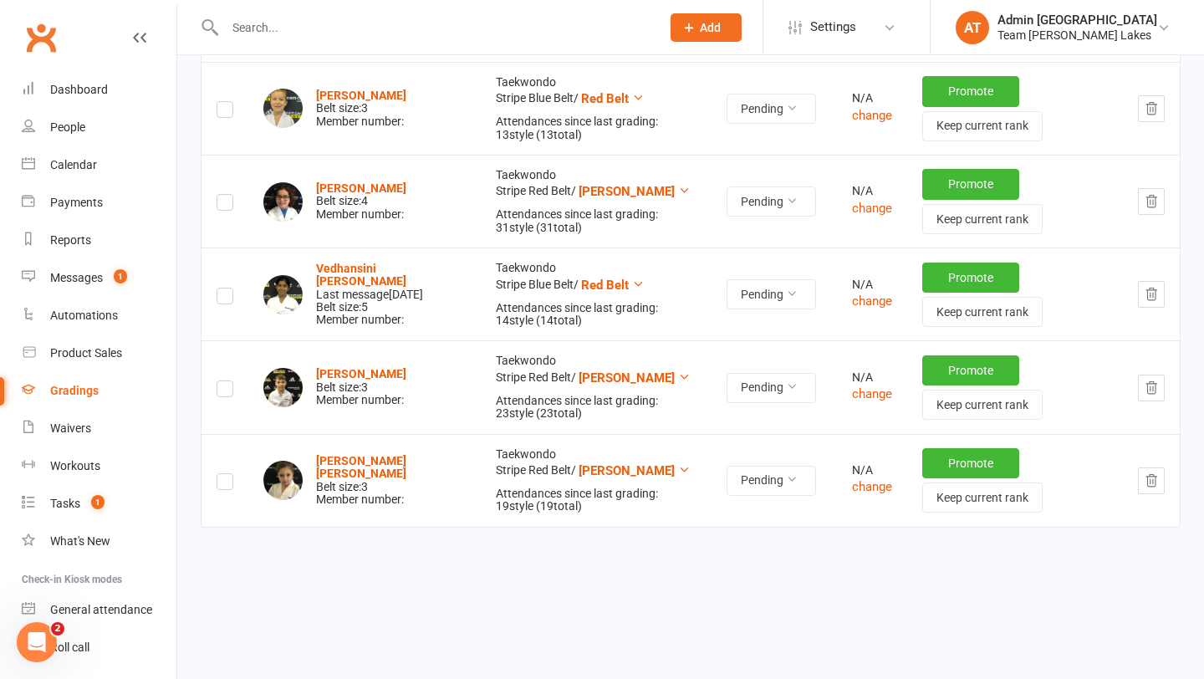
scroll to position [1379, 0]
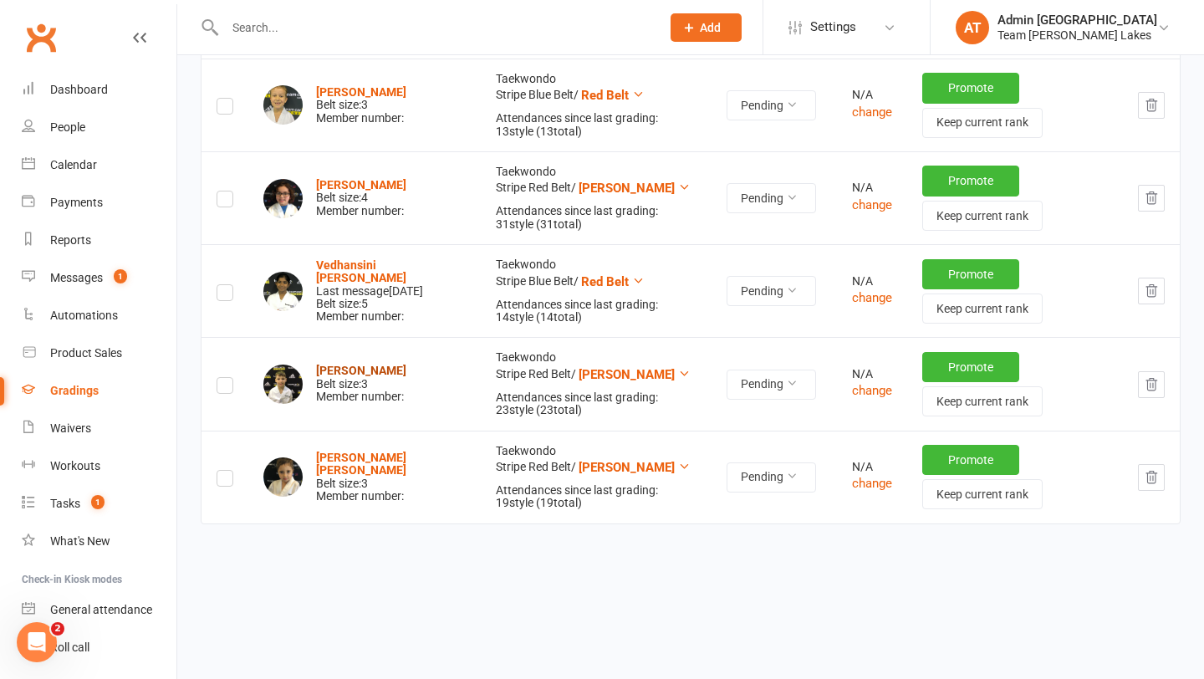
click at [377, 371] on strong "[PERSON_NAME]" at bounding box center [361, 370] width 90 height 13
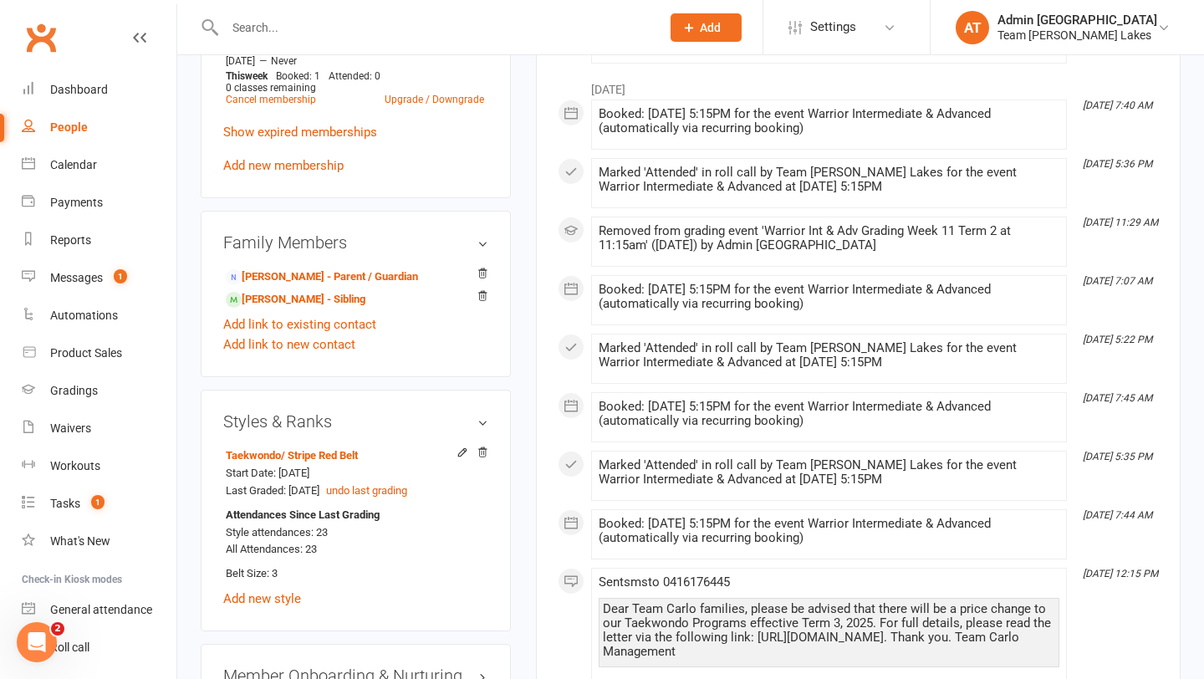
scroll to position [1186, 0]
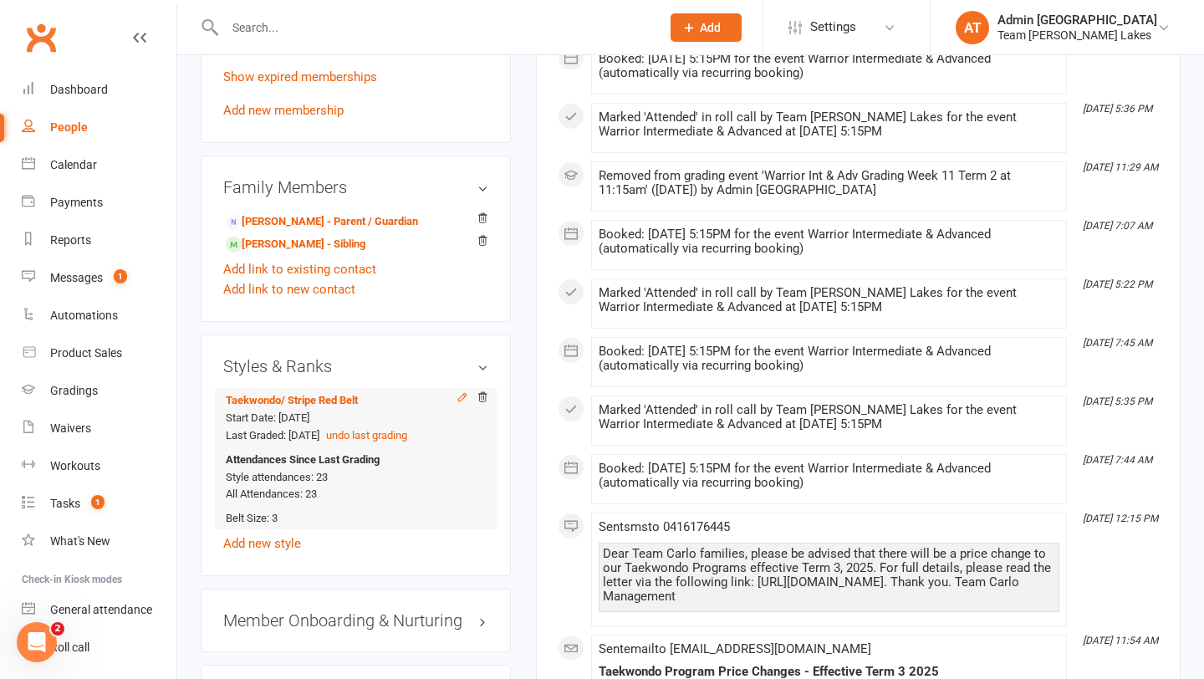
click at [463, 393] on icon at bounding box center [462, 397] width 8 height 8
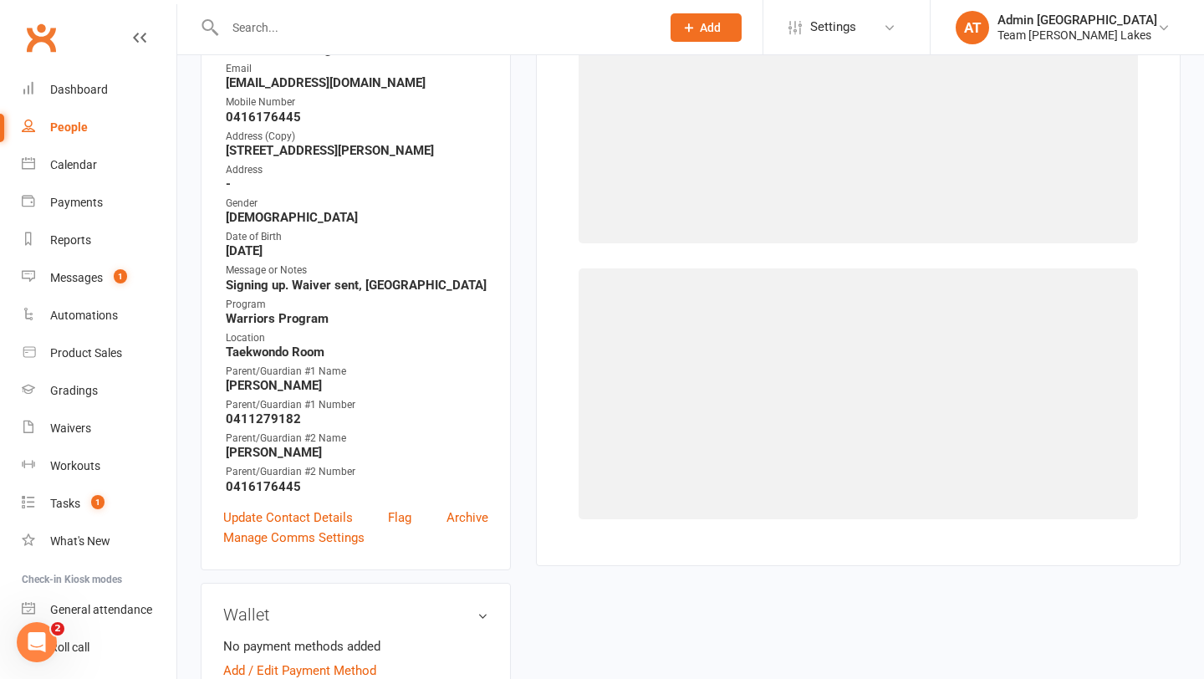
select select "135"
select select "1114"
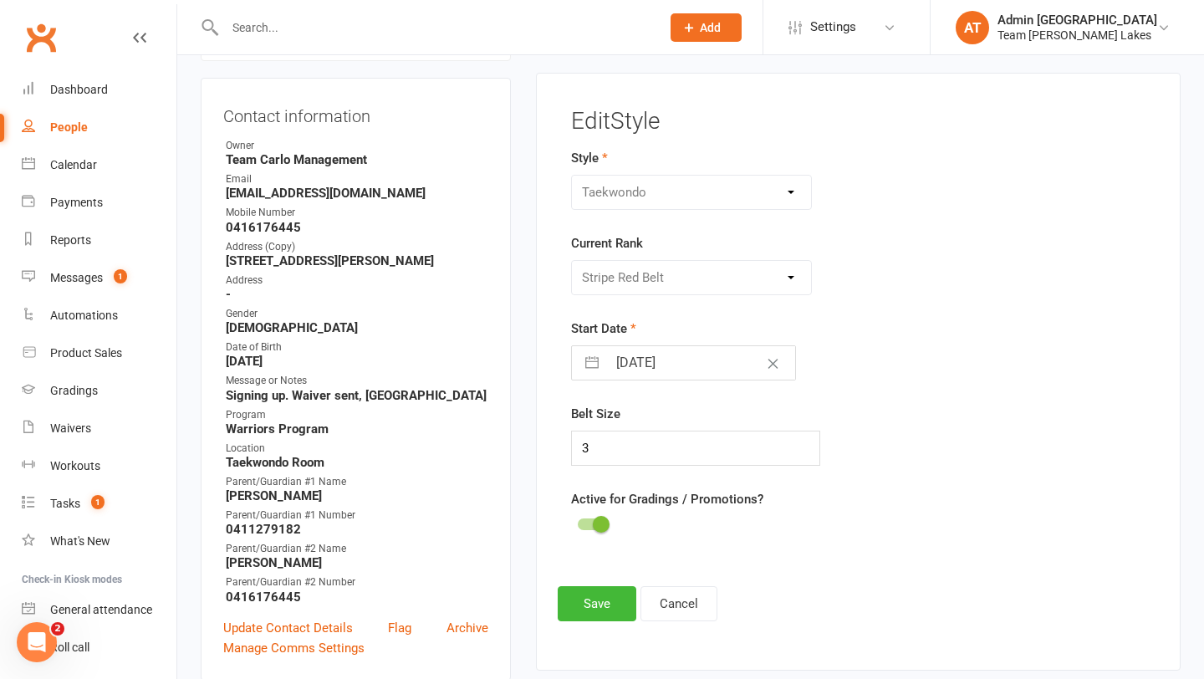
scroll to position [143, 0]
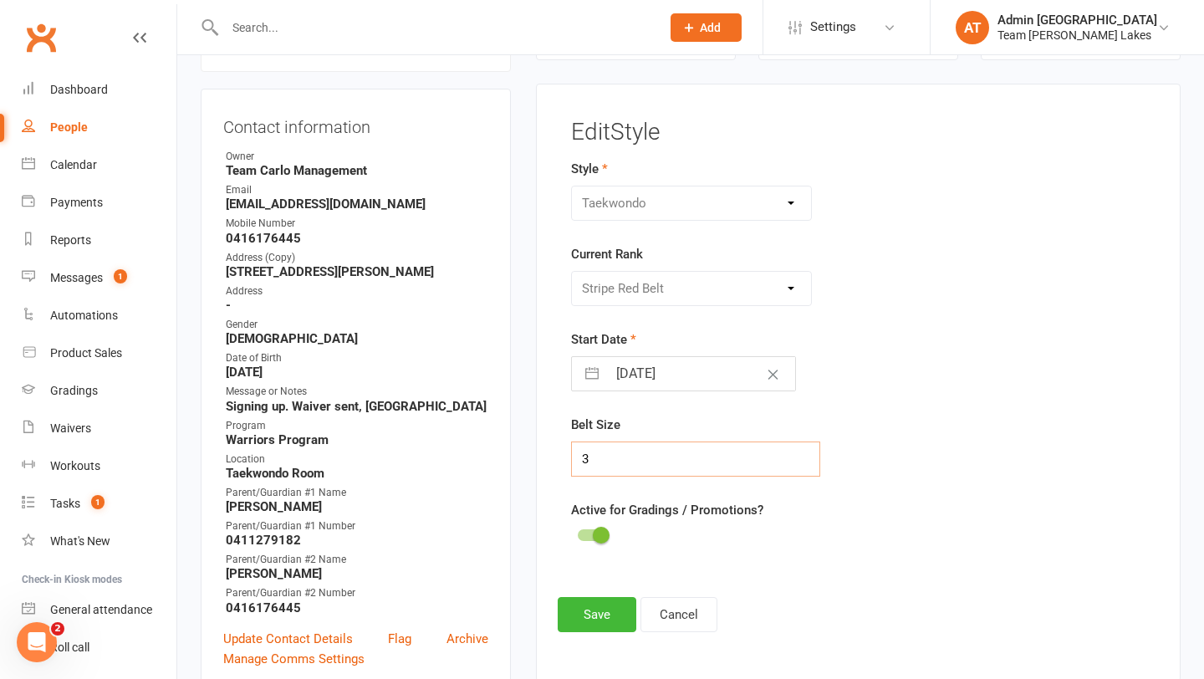
click at [606, 451] on input "3" at bounding box center [696, 459] width 250 height 35
type input "4"
click at [601, 621] on button "Save" at bounding box center [597, 614] width 79 height 35
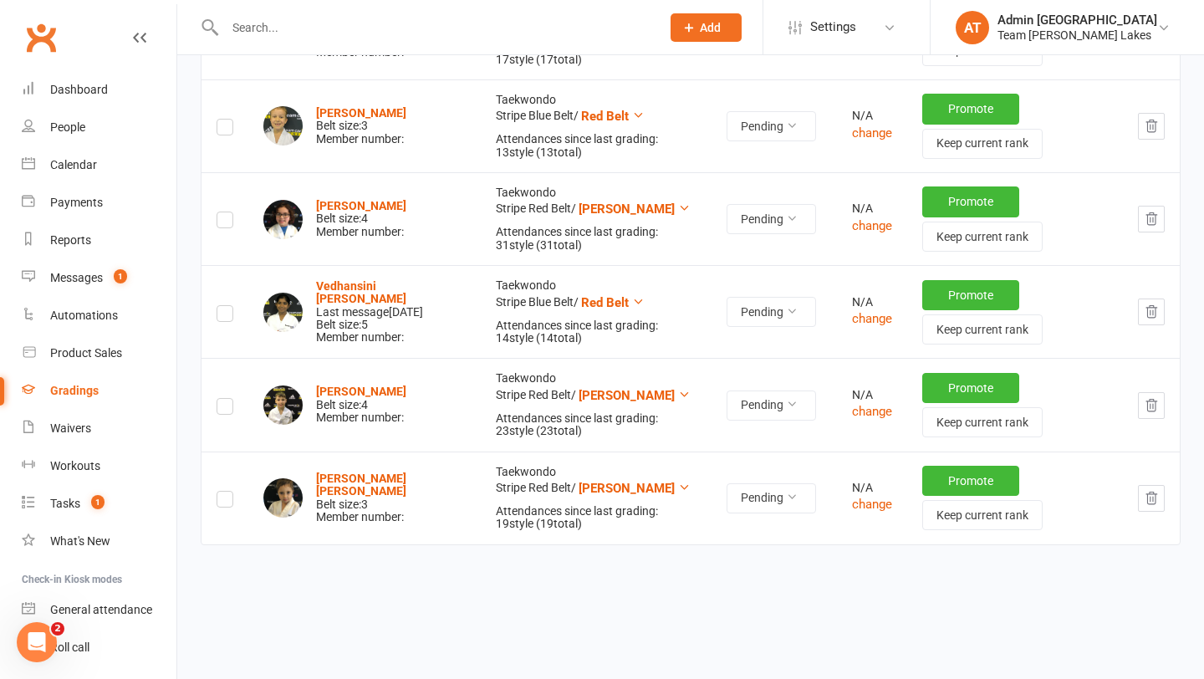
scroll to position [1379, 0]
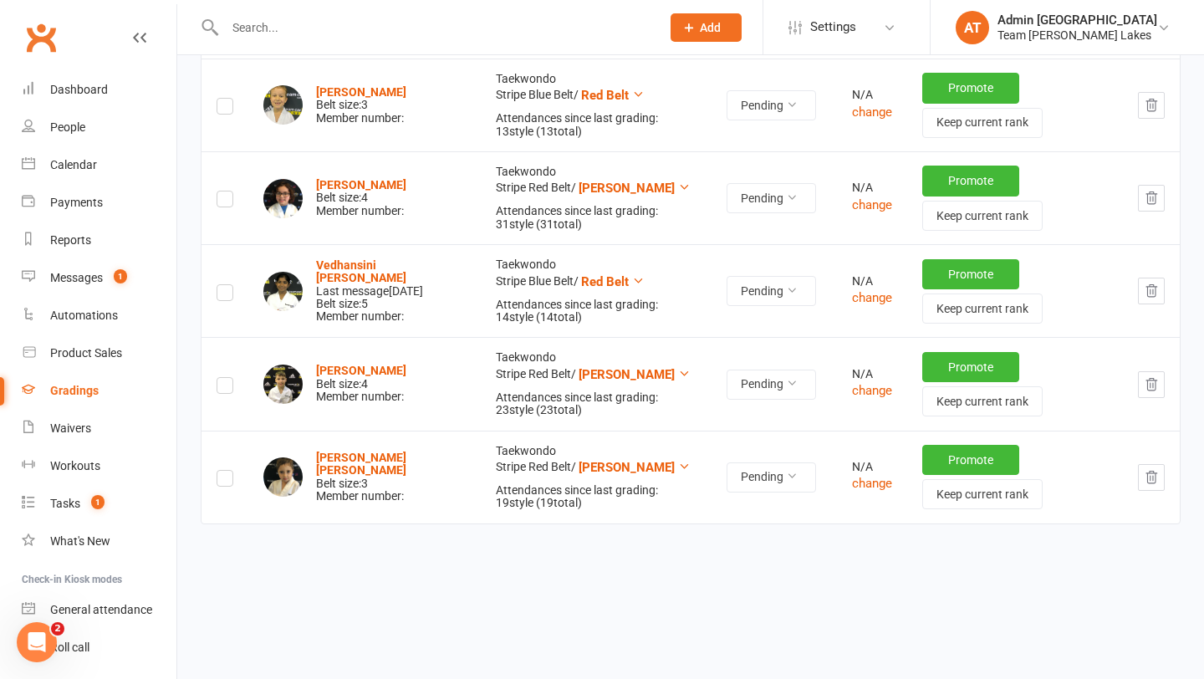
click at [1151, 386] on icon "button" at bounding box center [1152, 384] width 11 height 12
click at [351, 371] on strong "[PERSON_NAME]" at bounding box center [361, 370] width 90 height 13
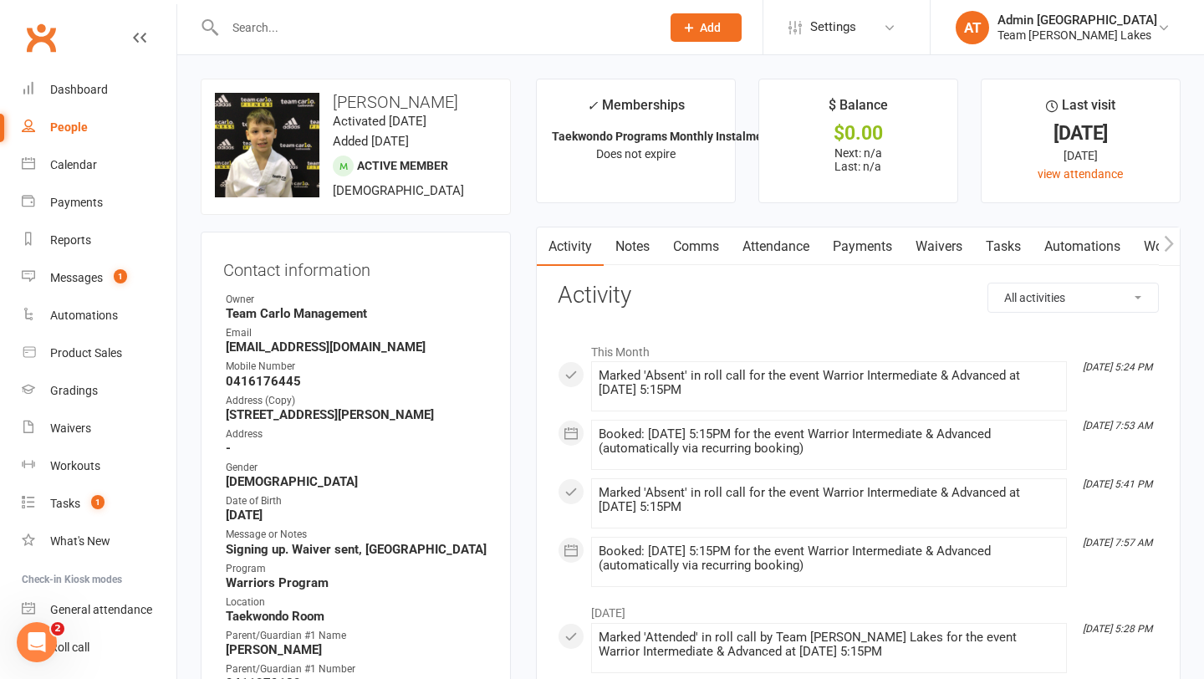
click at [792, 256] on link "Attendance" at bounding box center [776, 247] width 90 height 38
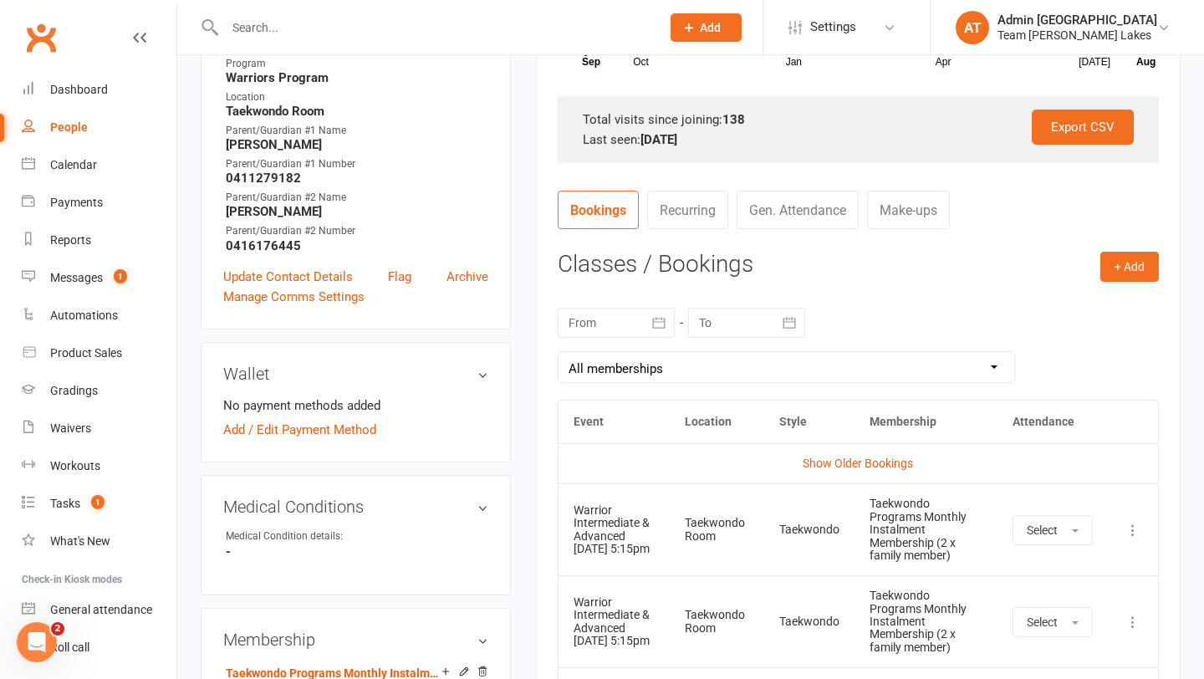
scroll to position [523, 0]
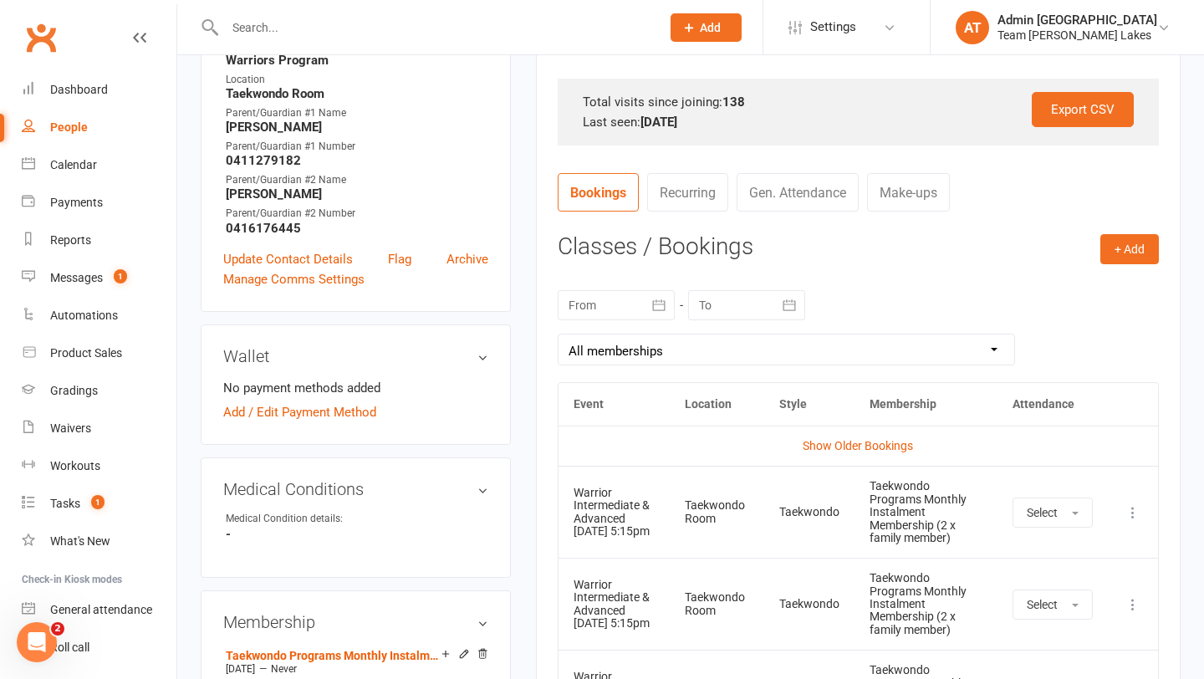
click at [646, 312] on button "button" at bounding box center [660, 305] width 30 height 30
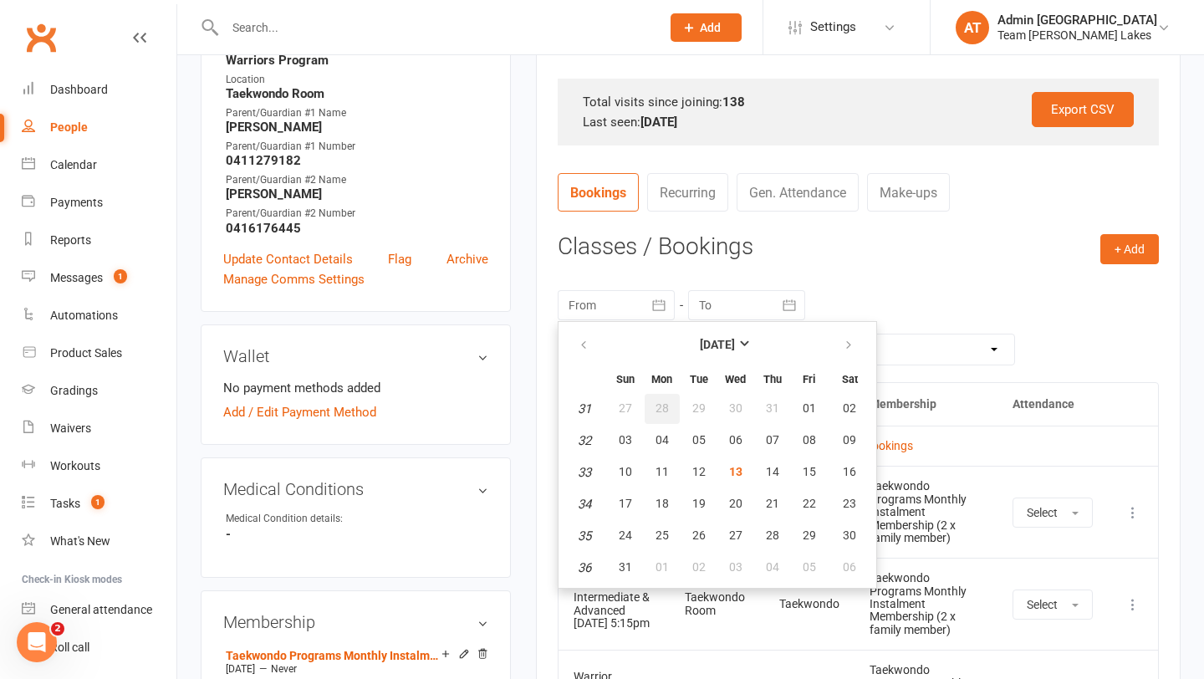
click at [658, 408] on span "28" at bounding box center [662, 407] width 13 height 13
type input "28 Jul 2025"
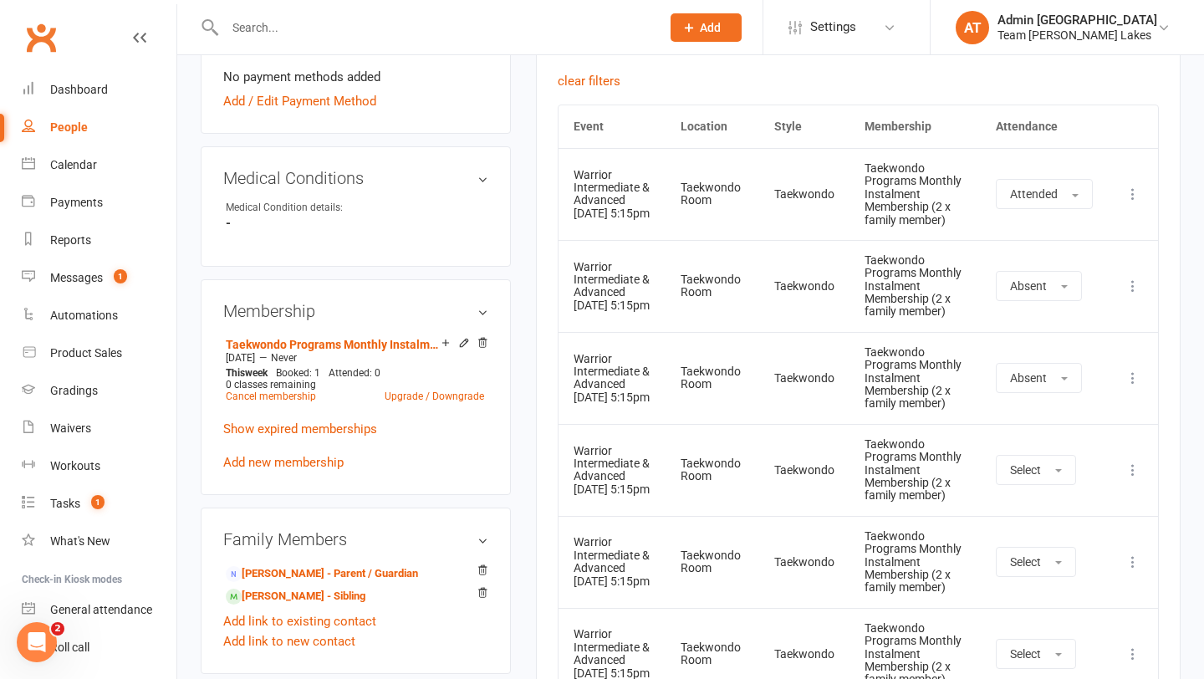
scroll to position [836, 0]
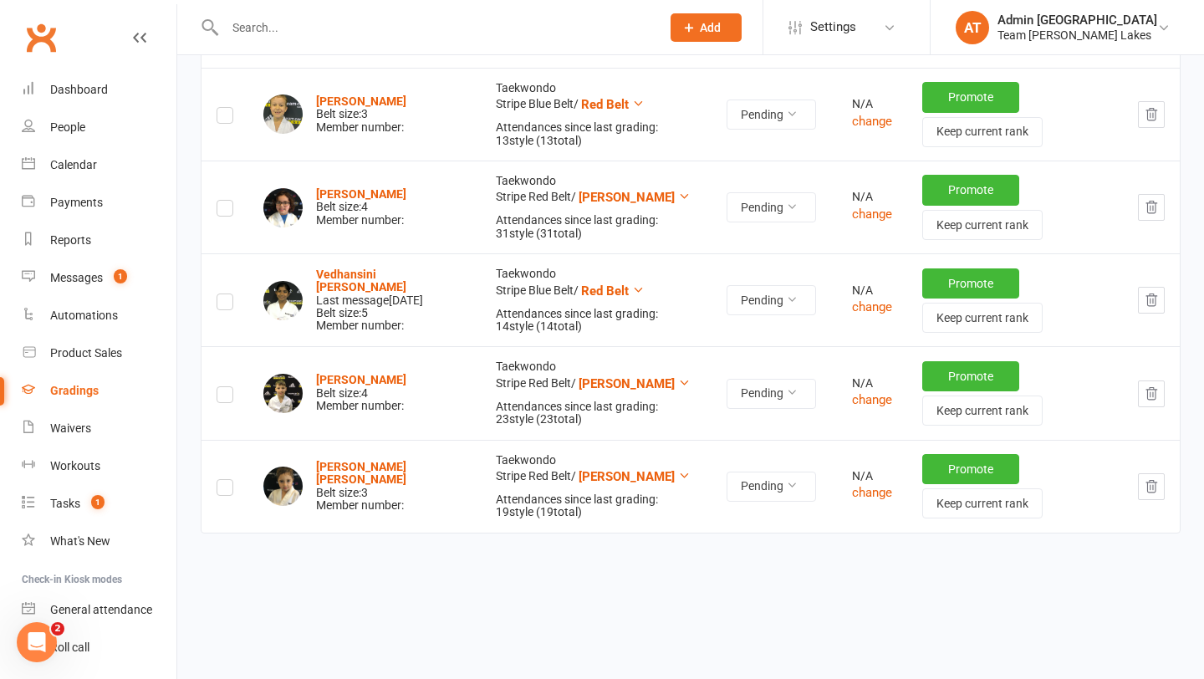
scroll to position [1379, 0]
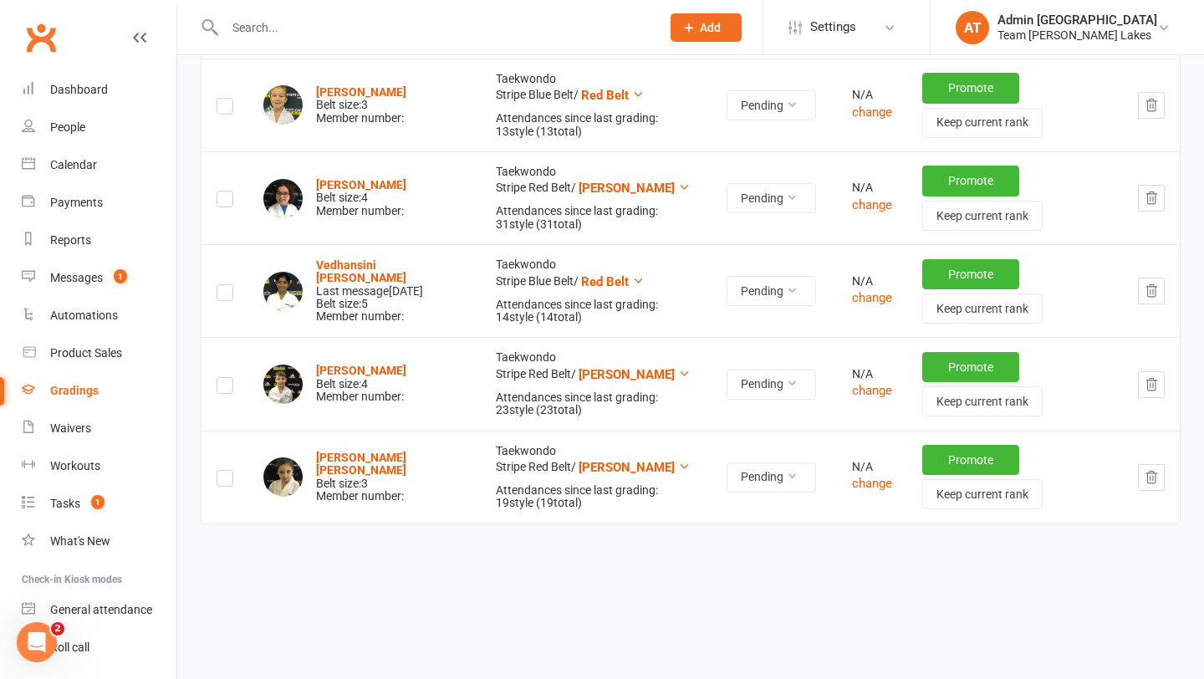
click at [1152, 383] on icon "button" at bounding box center [1151, 384] width 15 height 15
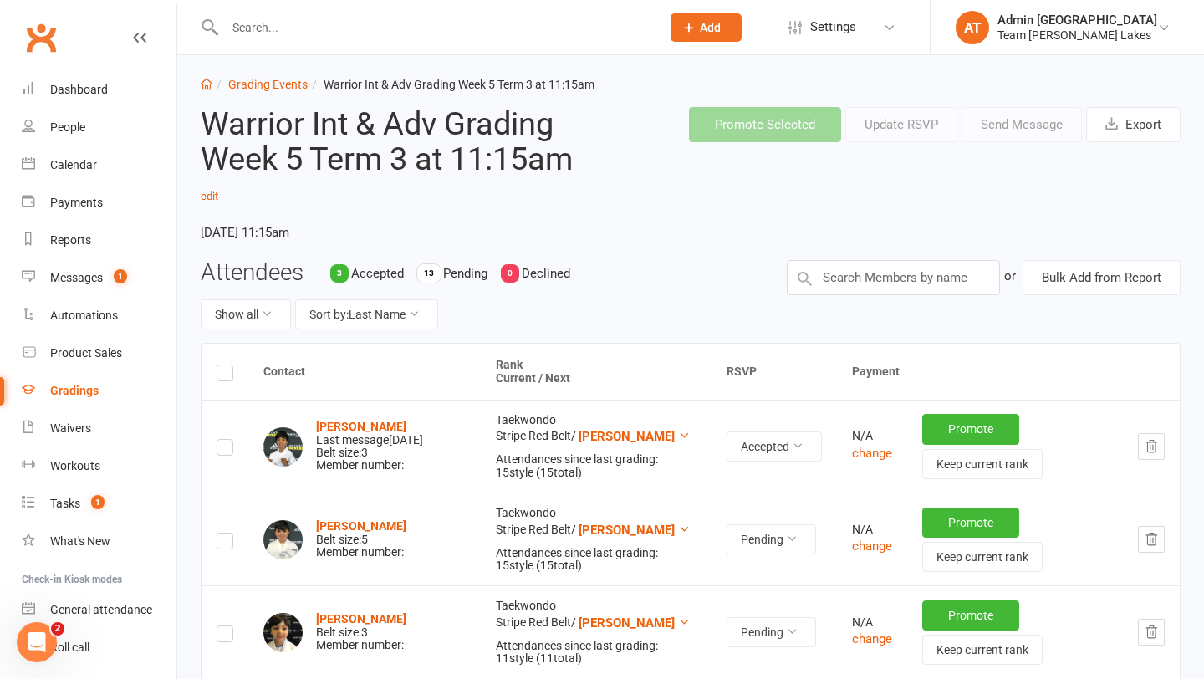
scroll to position [0, 0]
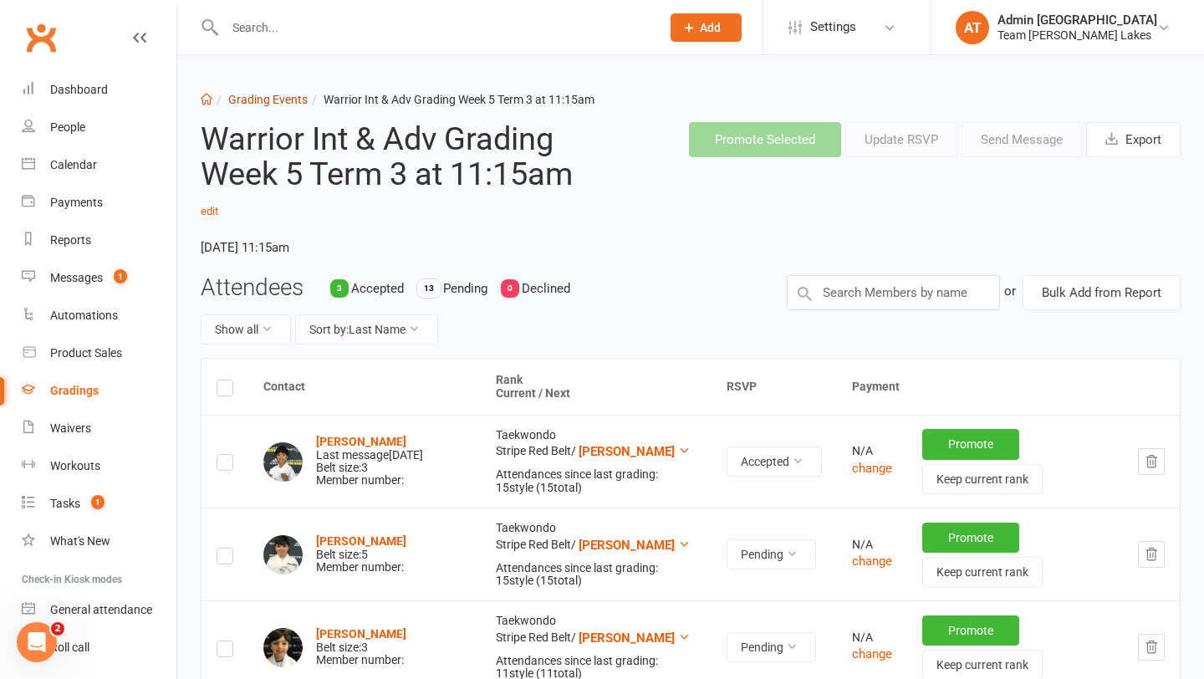
click at [253, 99] on link "Grading Events" at bounding box center [267, 99] width 79 height 13
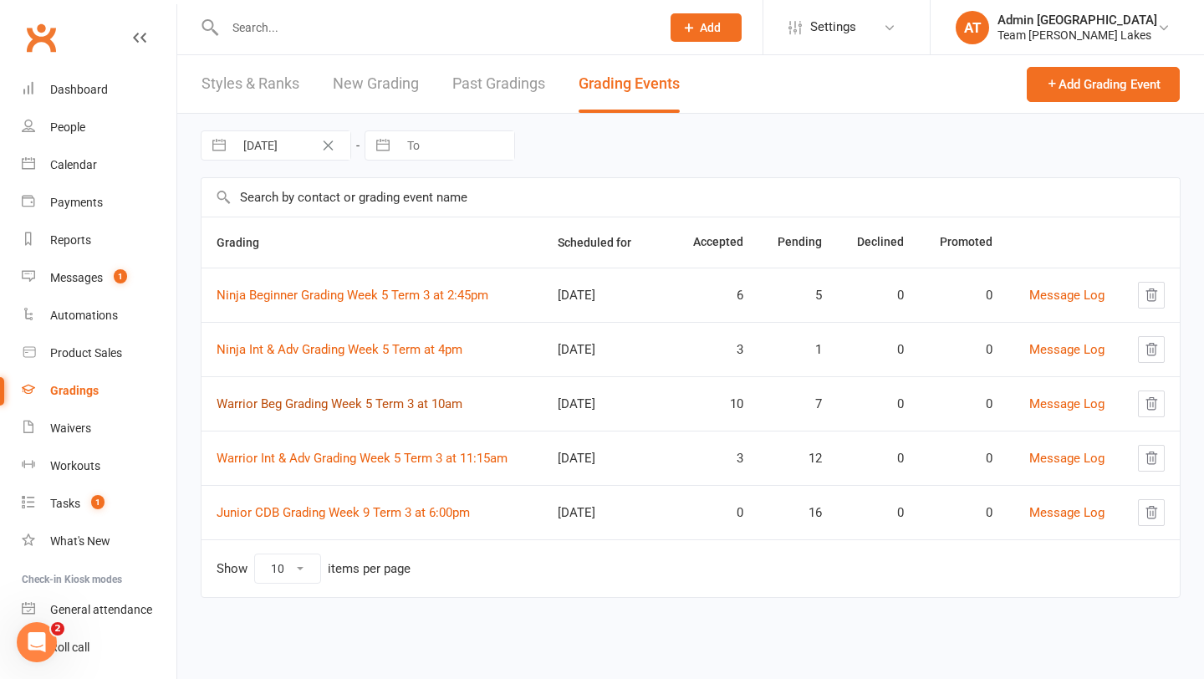
click at [281, 399] on link "Warrior Beg Grading Week 5 Term 3 at 10am" at bounding box center [340, 403] width 246 height 15
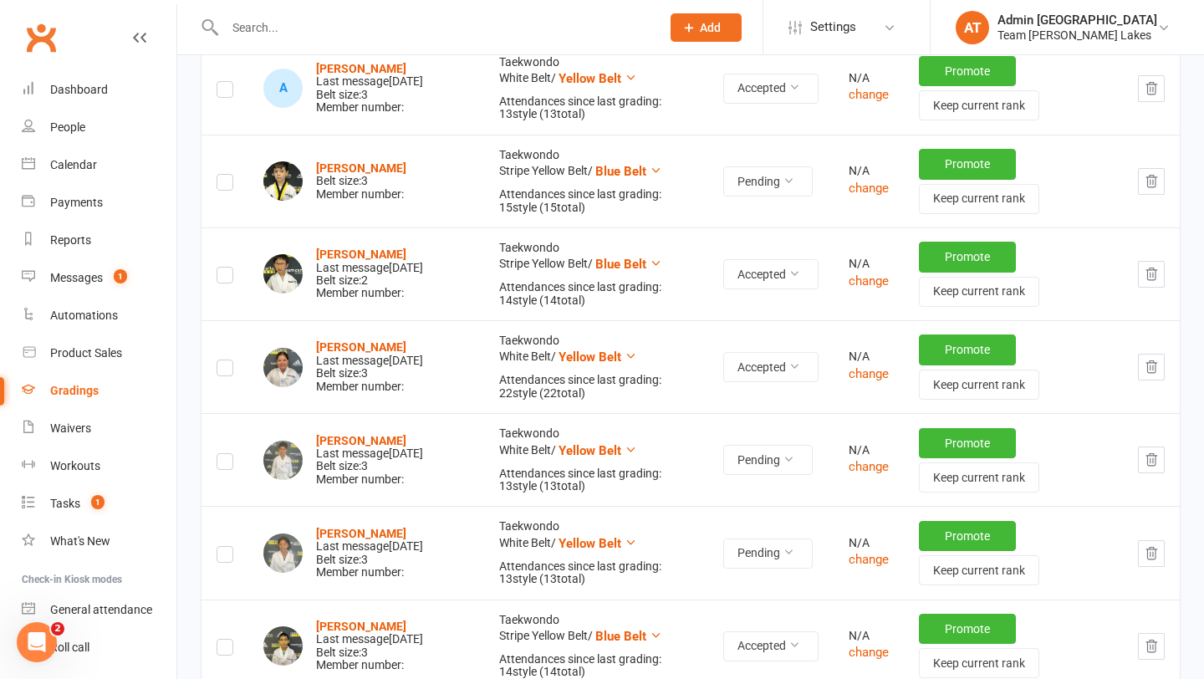
scroll to position [526, 0]
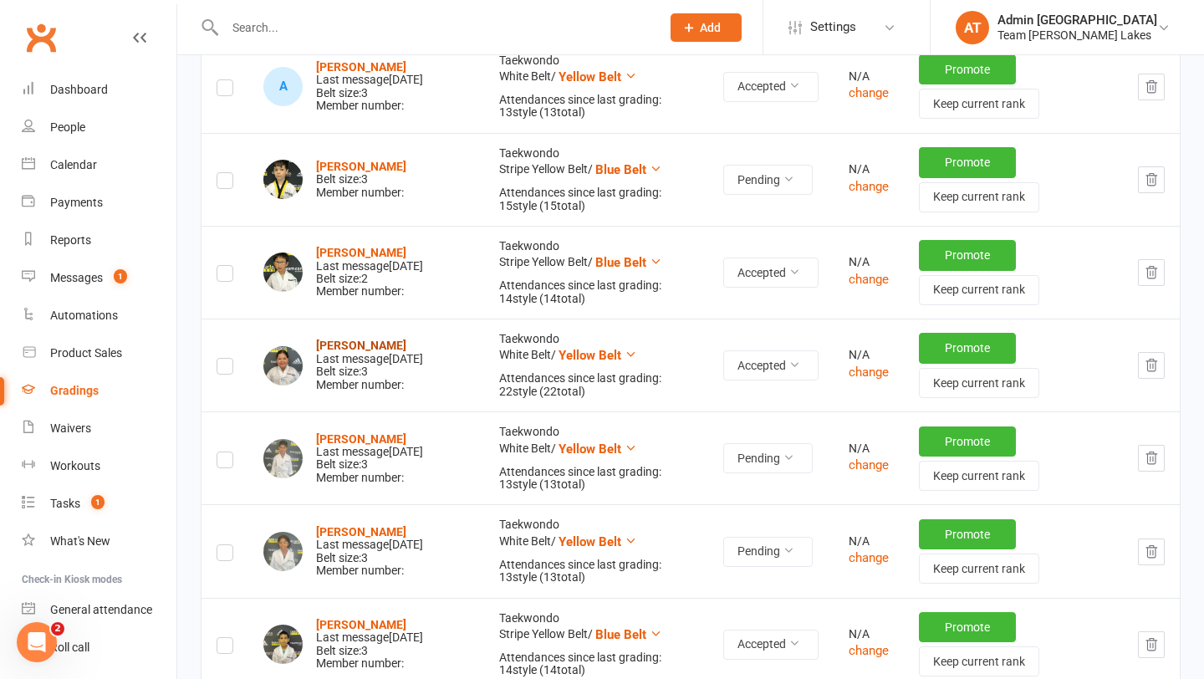
click at [366, 339] on strong "Sarina Fatai" at bounding box center [361, 345] width 90 height 13
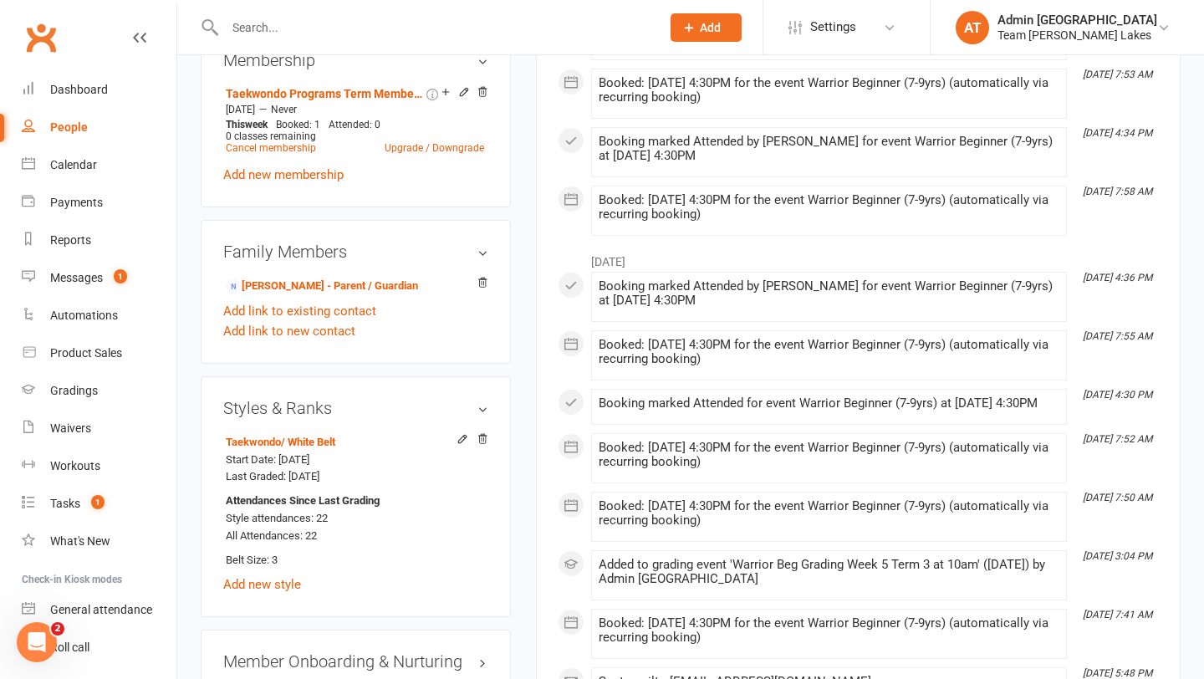
scroll to position [1052, 0]
click at [462, 432] on icon at bounding box center [463, 438] width 12 height 12
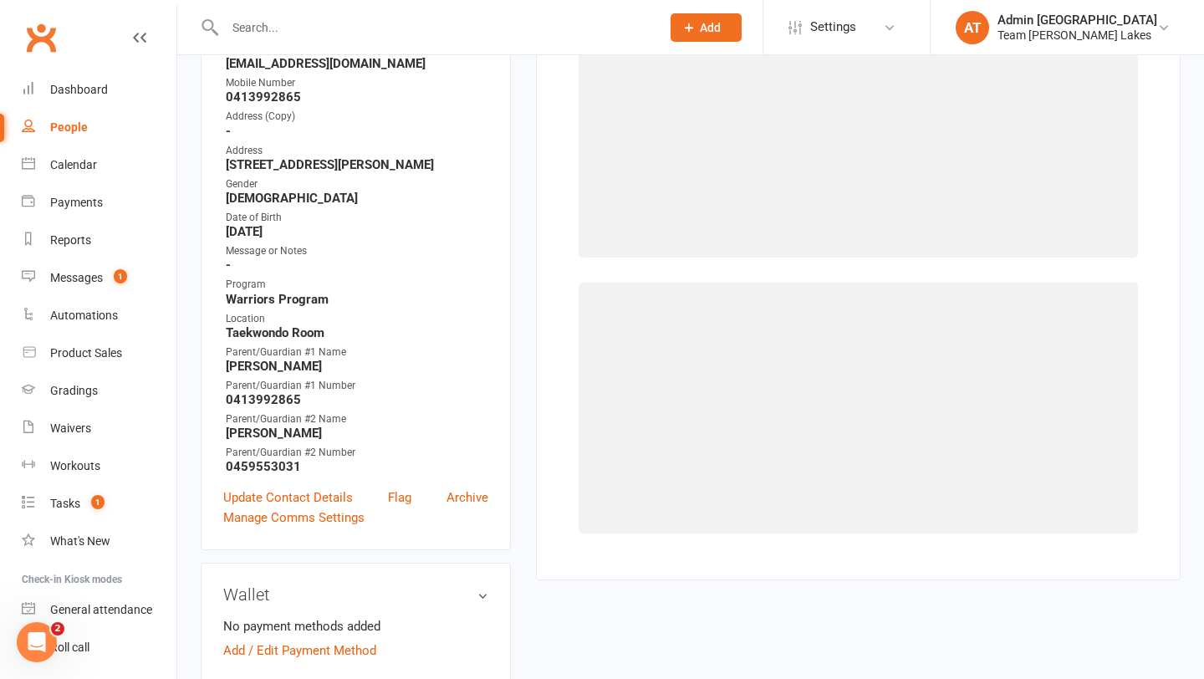
select select "135"
select select "1108"
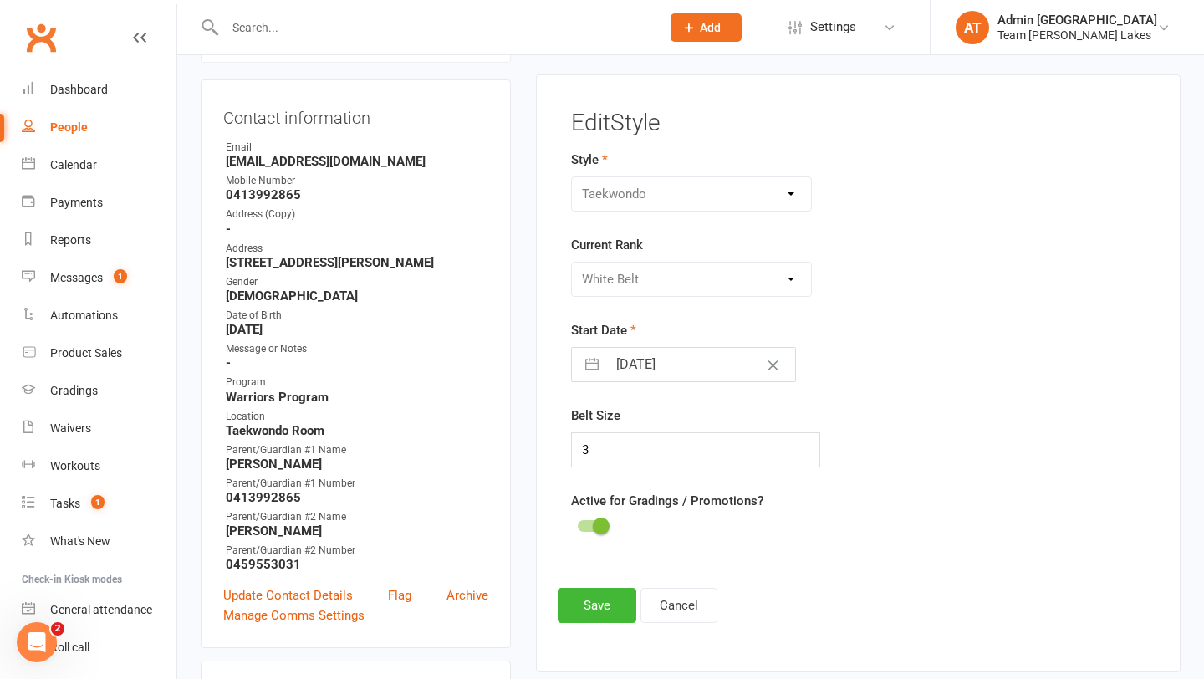
scroll to position [143, 0]
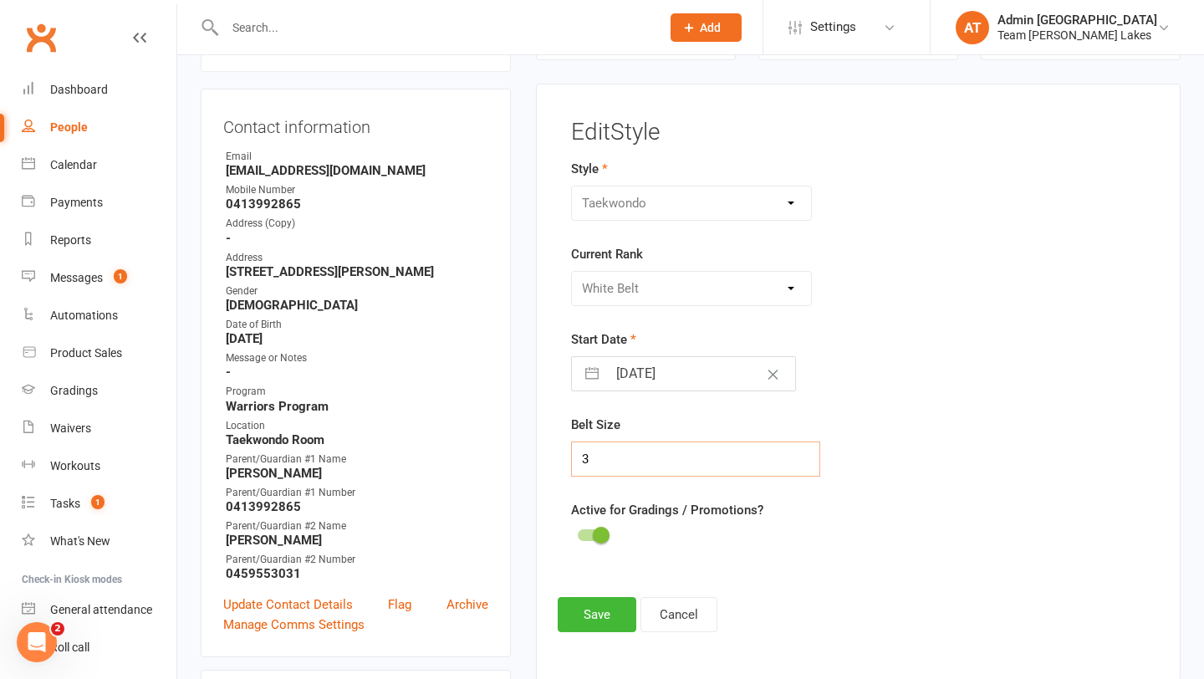
click at [613, 454] on input "3" at bounding box center [696, 459] width 250 height 35
type input "7"
click at [607, 618] on button "Save" at bounding box center [597, 614] width 79 height 35
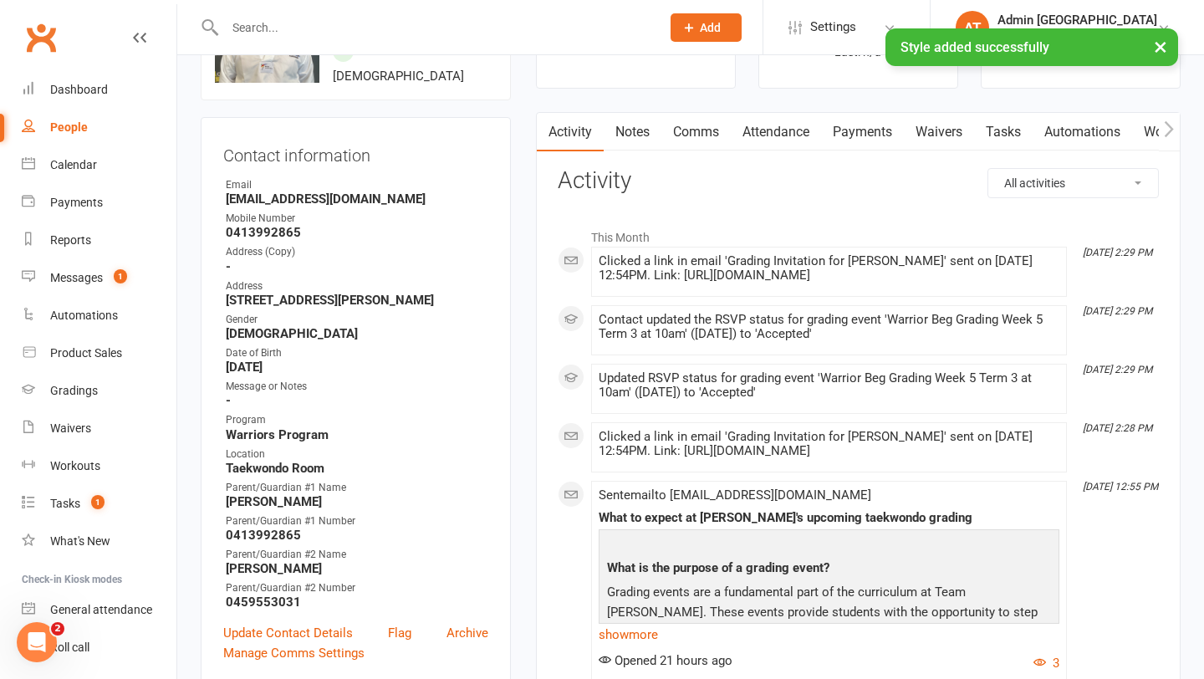
scroll to position [0, 0]
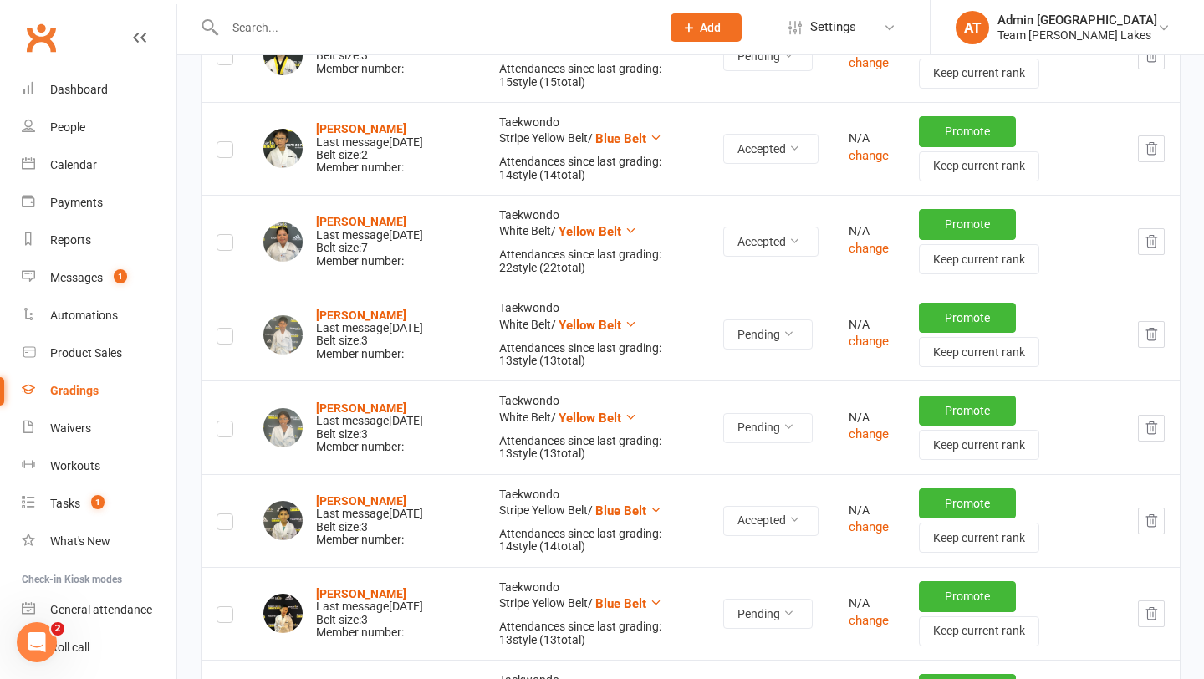
scroll to position [657, 0]
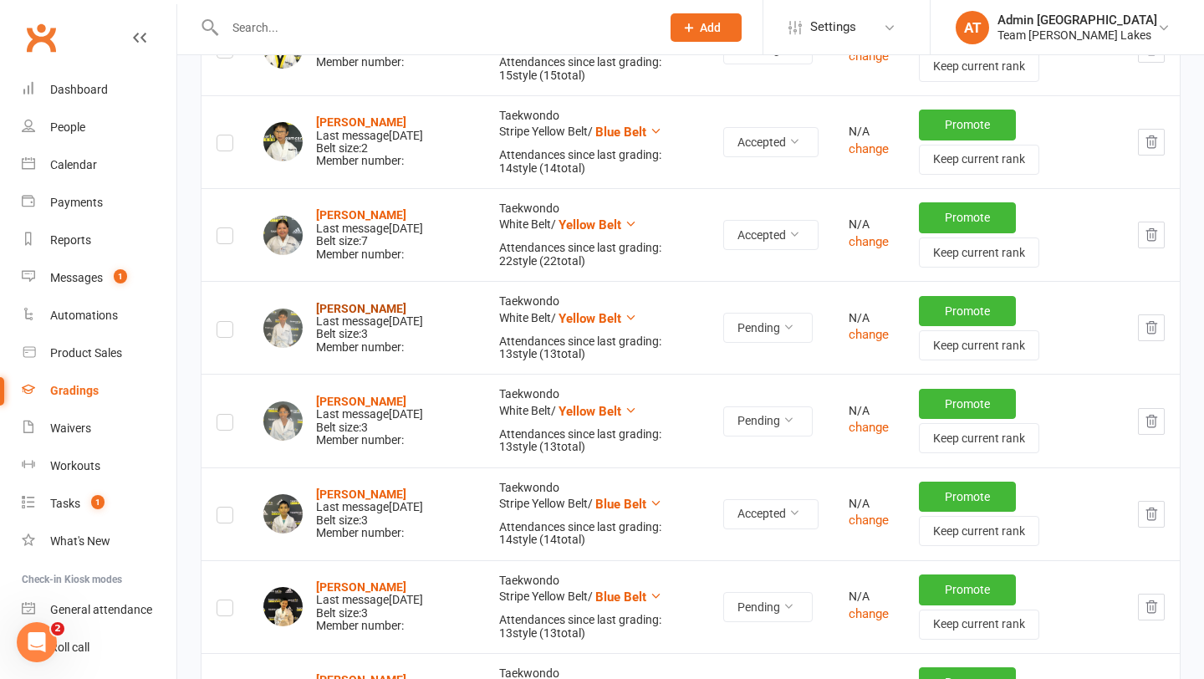
click at [360, 303] on strong "Jacob Jose" at bounding box center [361, 308] width 90 height 13
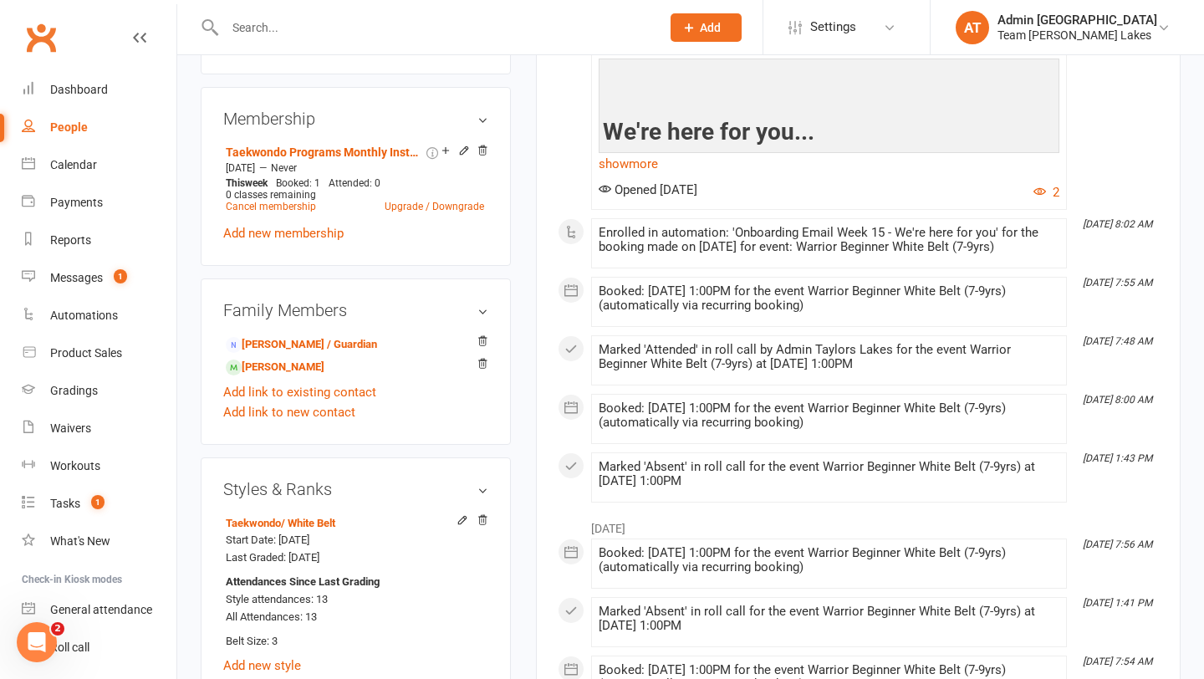
scroll to position [1238, 0]
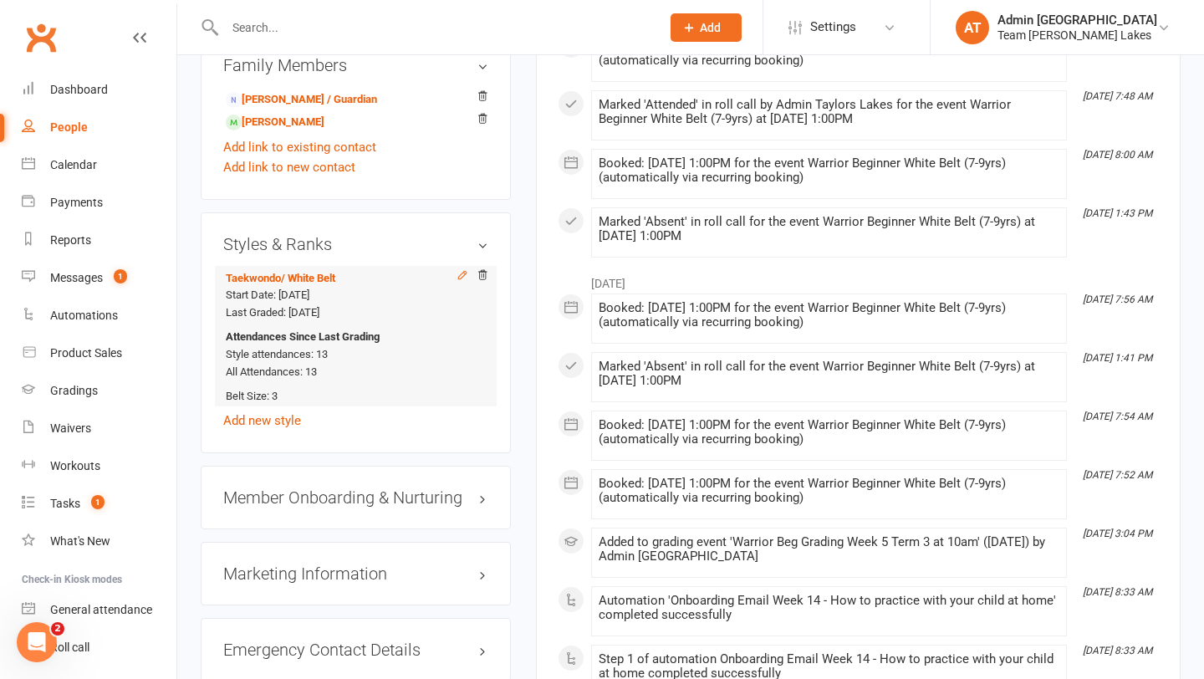
click at [459, 272] on icon at bounding box center [463, 275] width 12 height 12
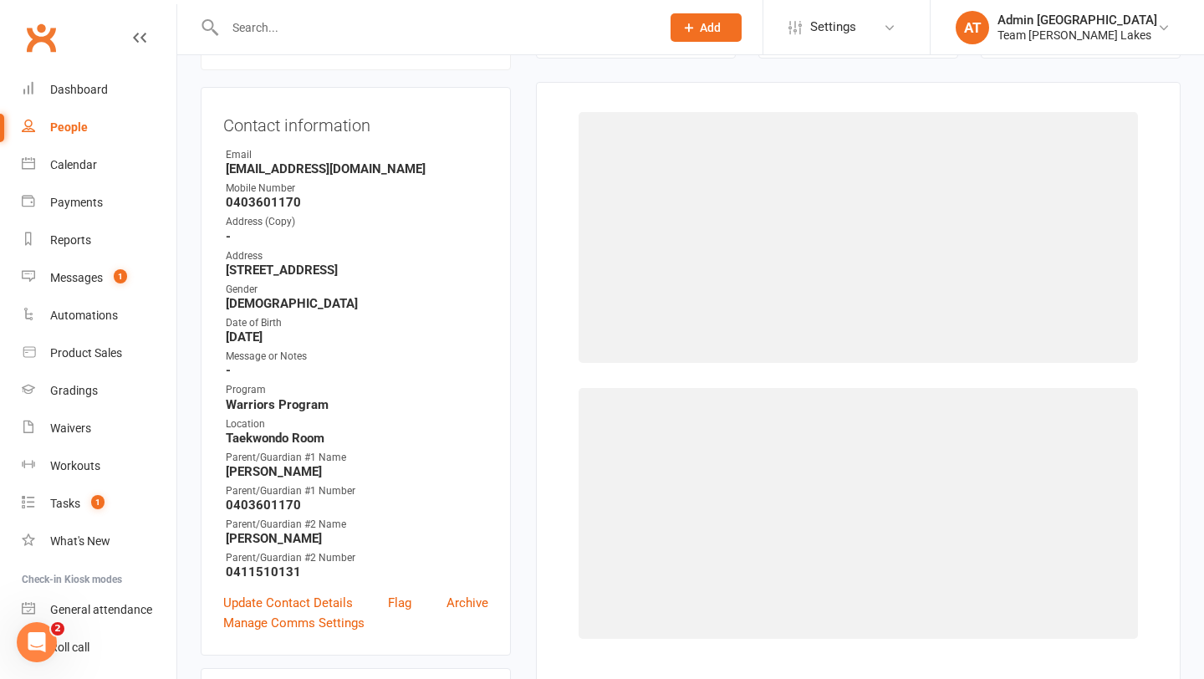
select select "135"
select select "1108"
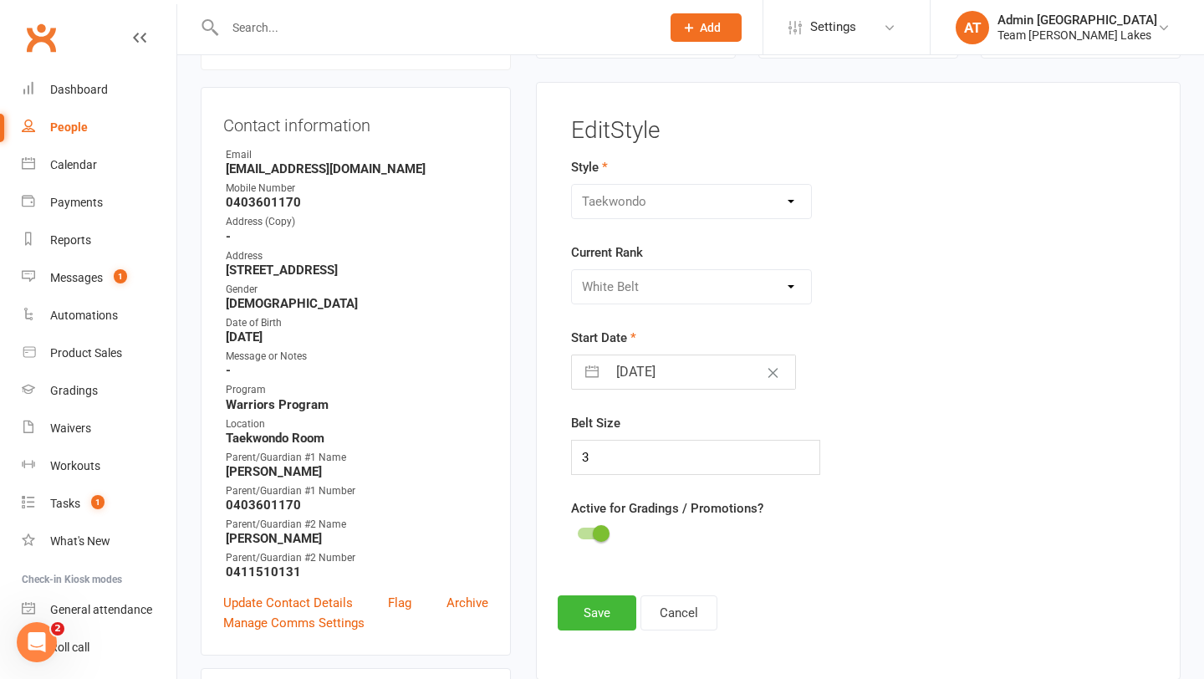
scroll to position [143, 0]
click at [604, 442] on input "3" at bounding box center [696, 459] width 250 height 35
type input "4"
click at [575, 616] on button "Save" at bounding box center [597, 614] width 79 height 35
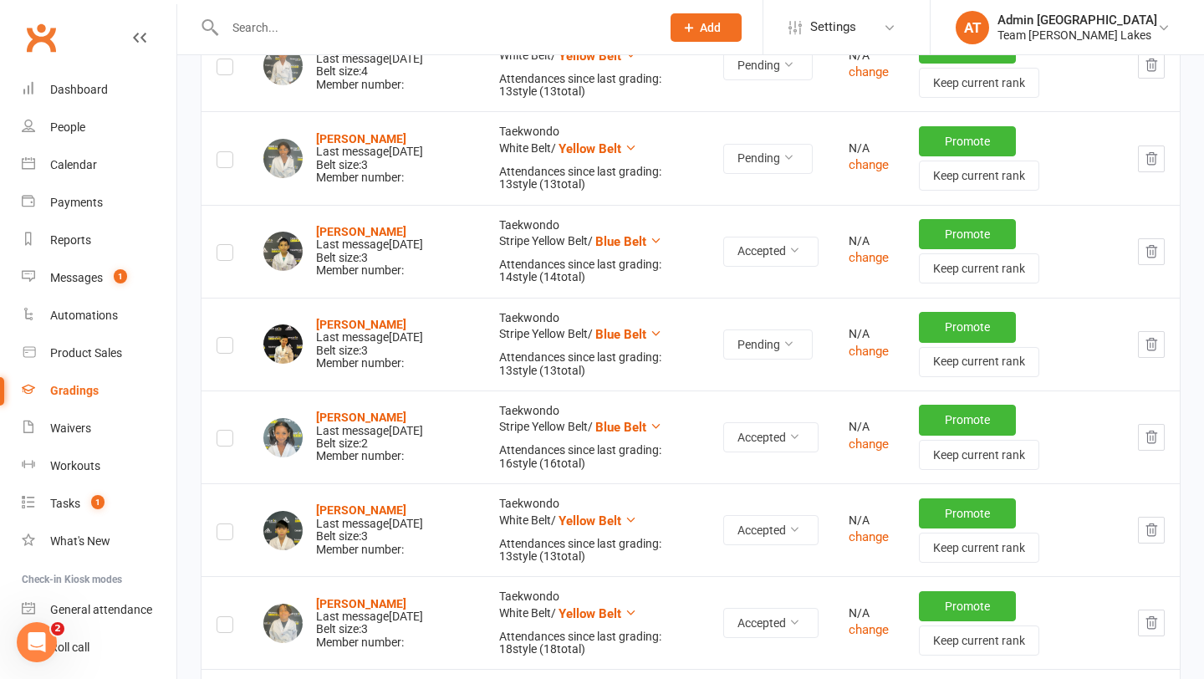
scroll to position [920, 0]
click at [352, 131] on strong "Mikha Jose" at bounding box center [361, 137] width 90 height 13
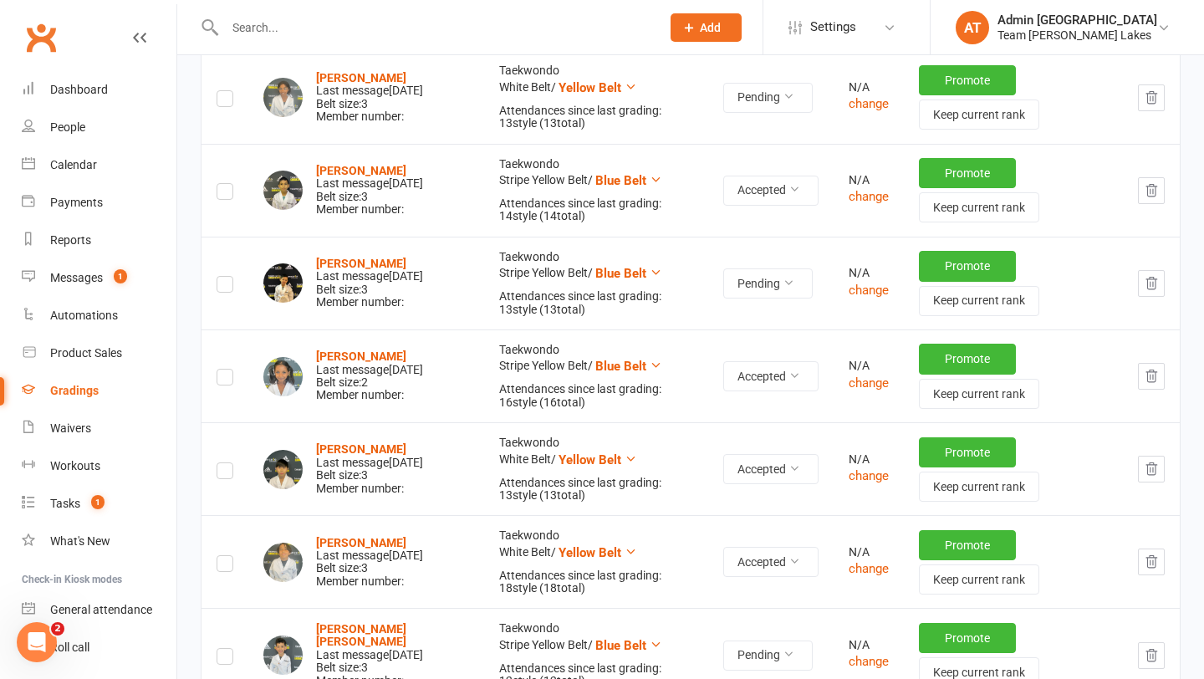
scroll to position [989, 0]
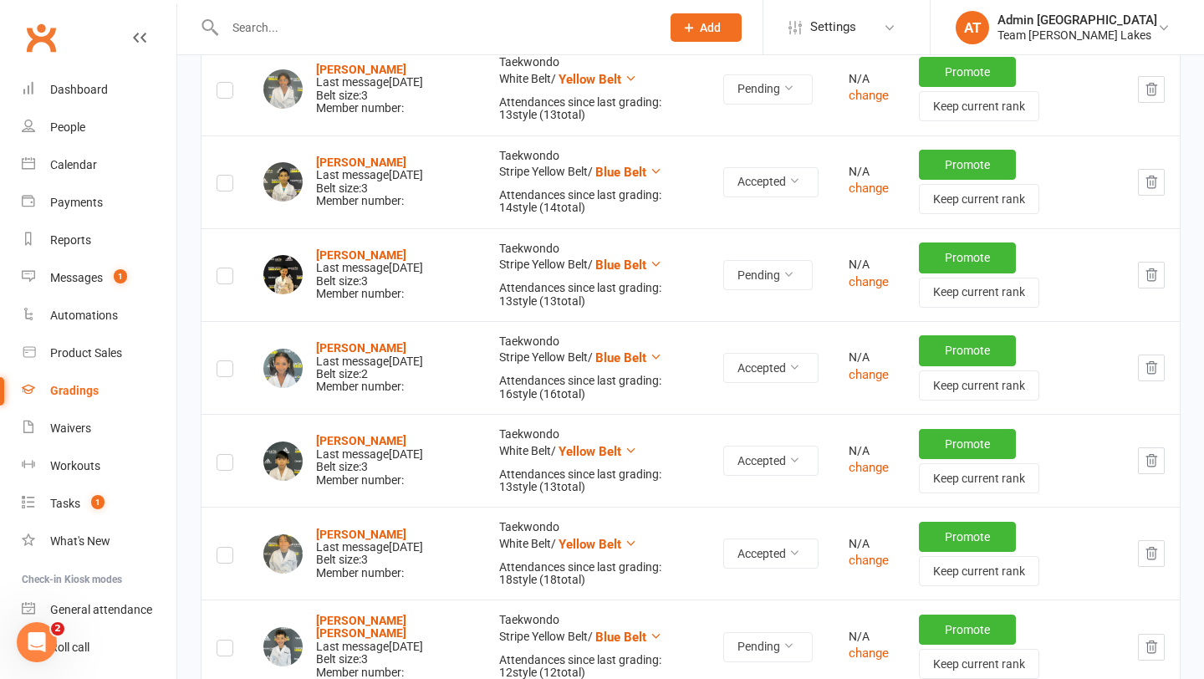
click at [1159, 273] on button "button" at bounding box center [1151, 275] width 27 height 27
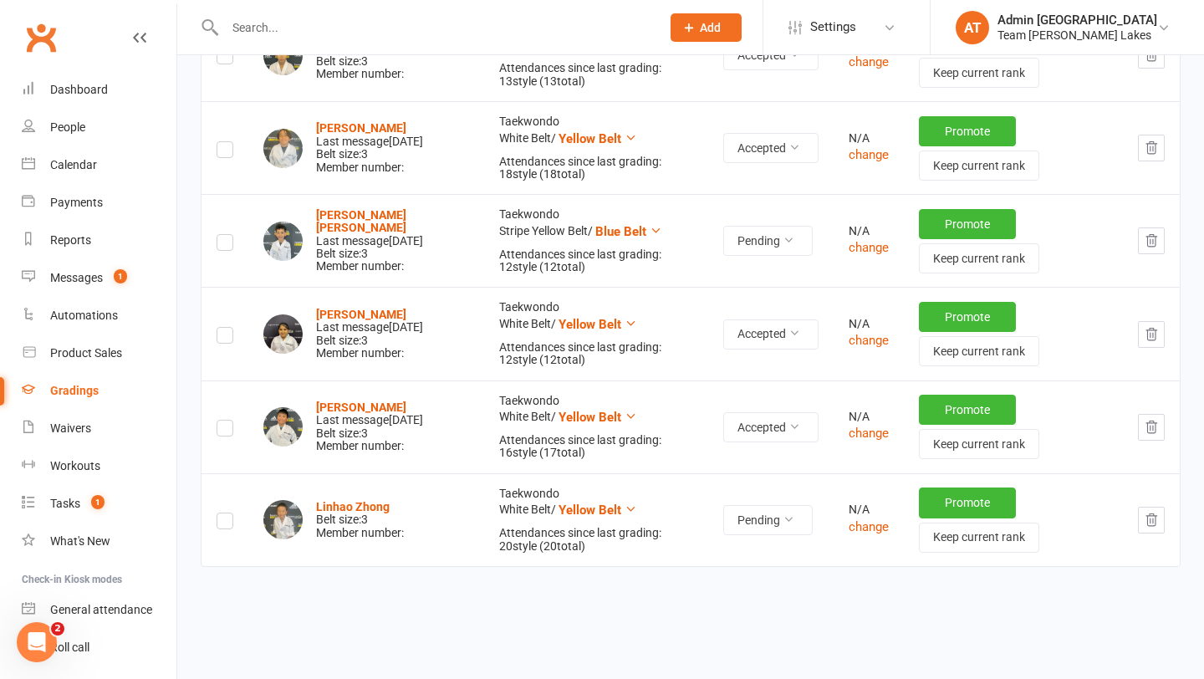
scroll to position [1302, 0]
click at [343, 309] on strong "Sharanya Tyagi" at bounding box center [361, 313] width 90 height 13
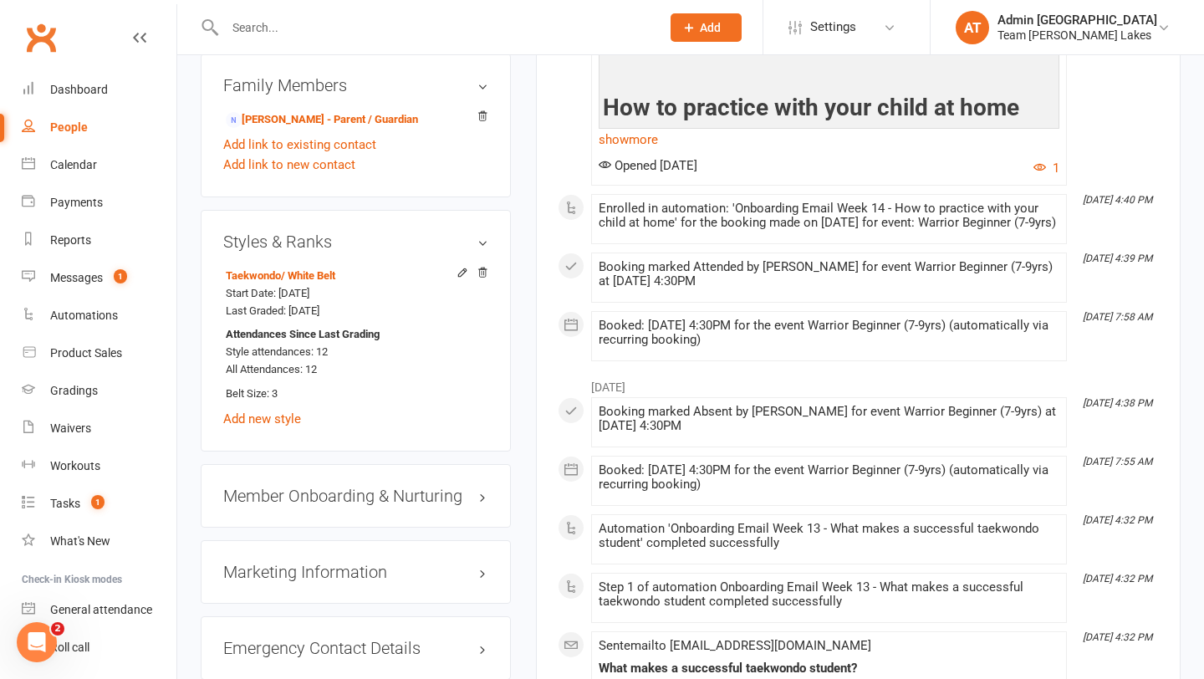
scroll to position [1317, 0]
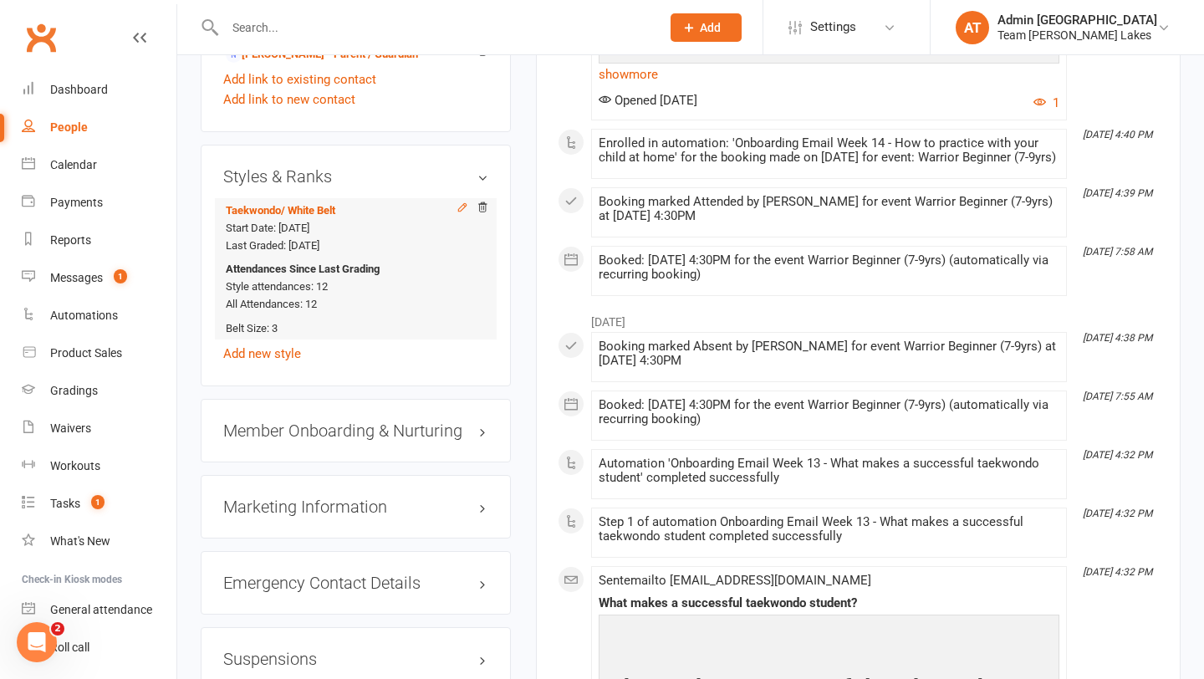
click at [462, 202] on icon at bounding box center [463, 208] width 12 height 12
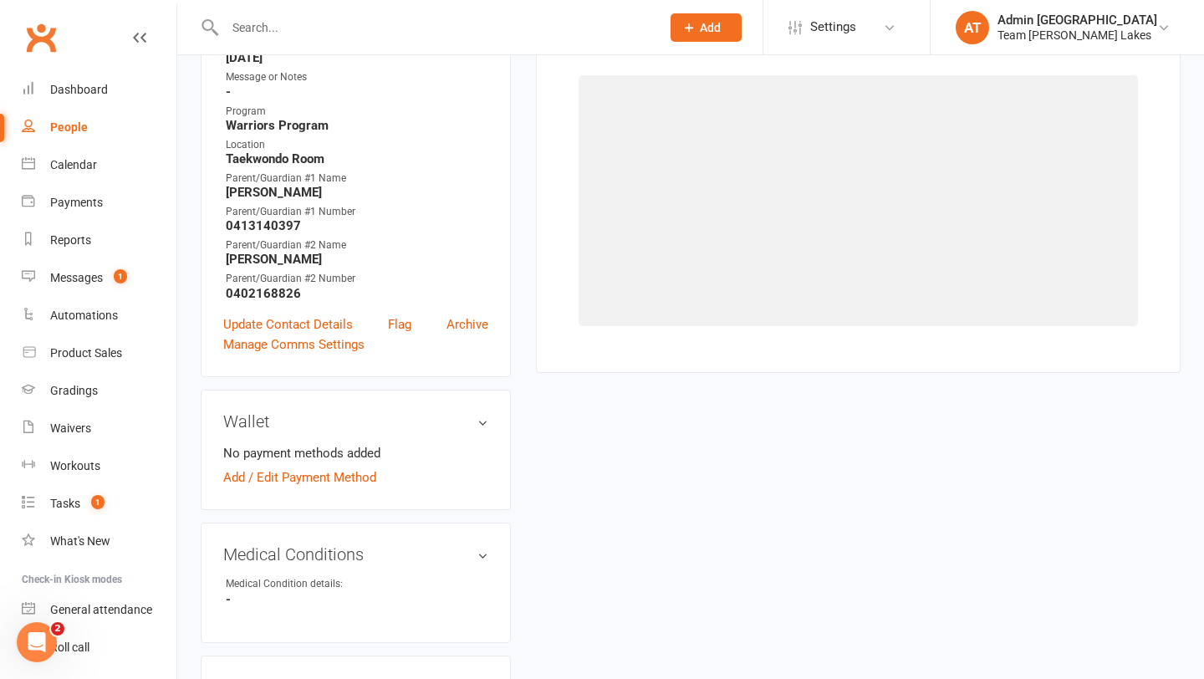
select select "135"
select select "1108"
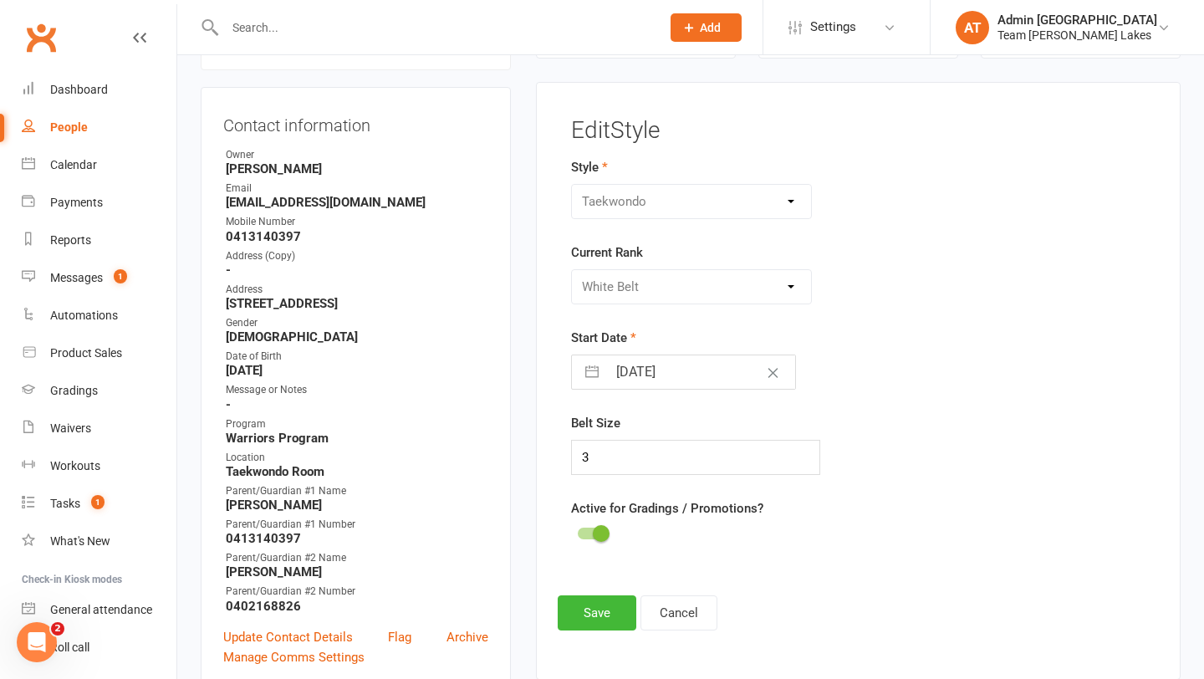
scroll to position [143, 0]
click at [604, 457] on input "3" at bounding box center [696, 459] width 250 height 35
type input "6"
click at [570, 621] on button "Save" at bounding box center [597, 614] width 79 height 35
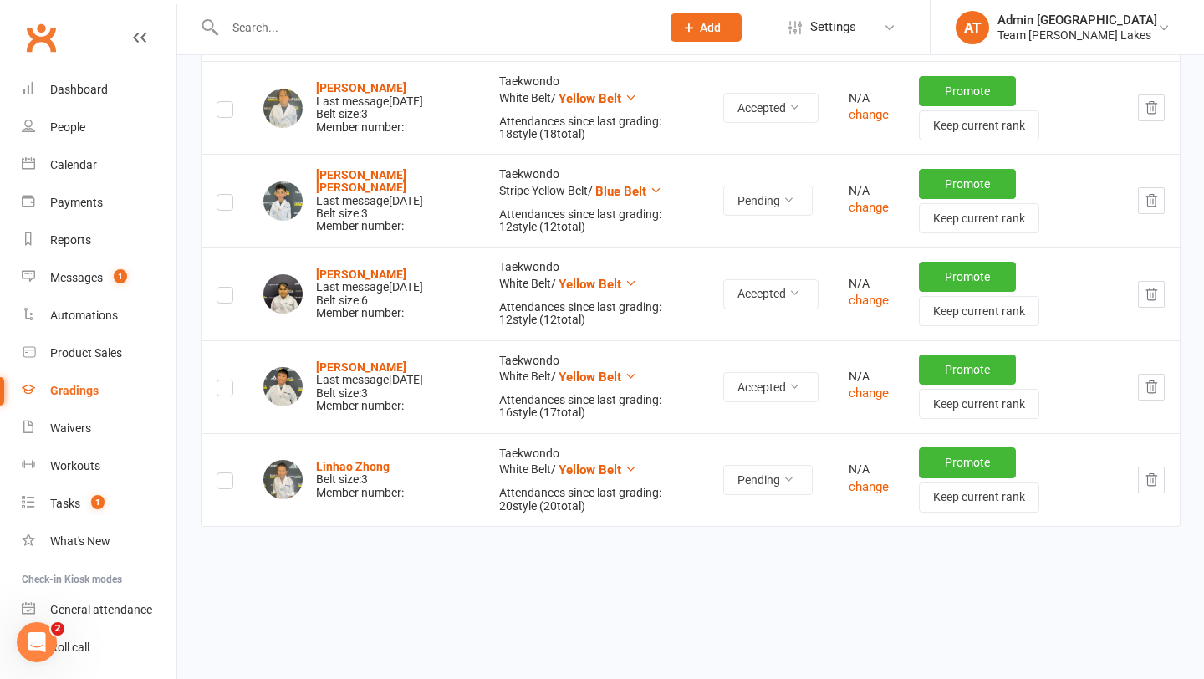
scroll to position [1344, 0]
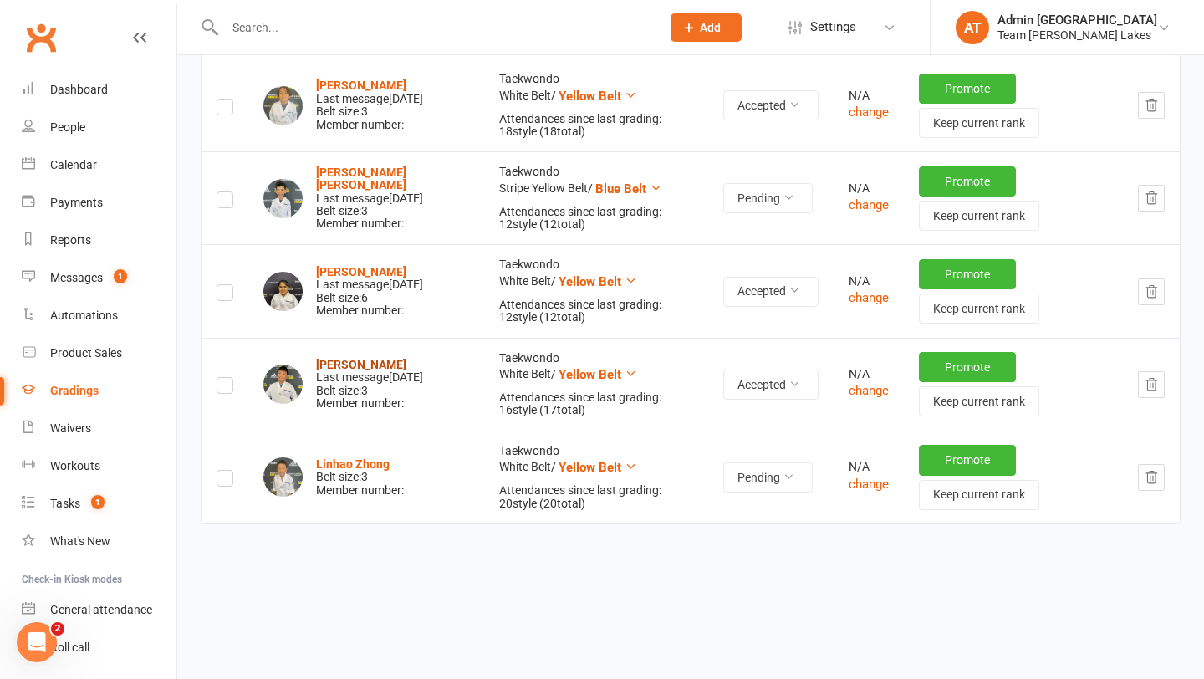
click at [340, 358] on strong "Isaac Vo" at bounding box center [361, 364] width 90 height 13
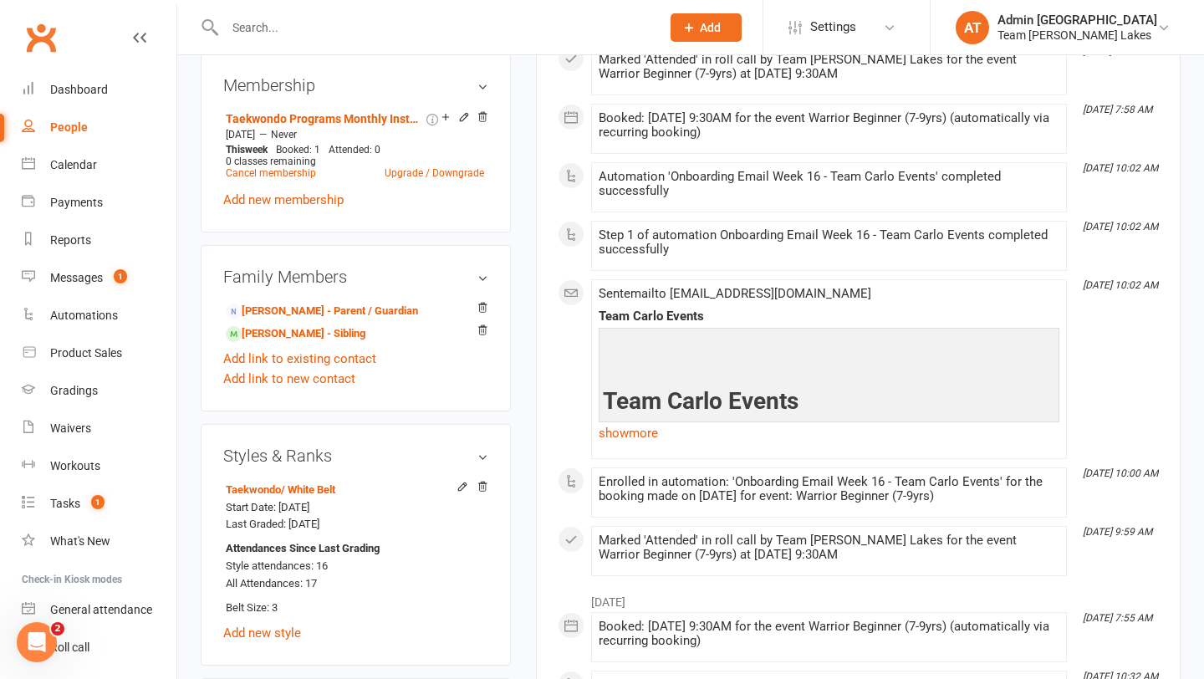
scroll to position [1078, 0]
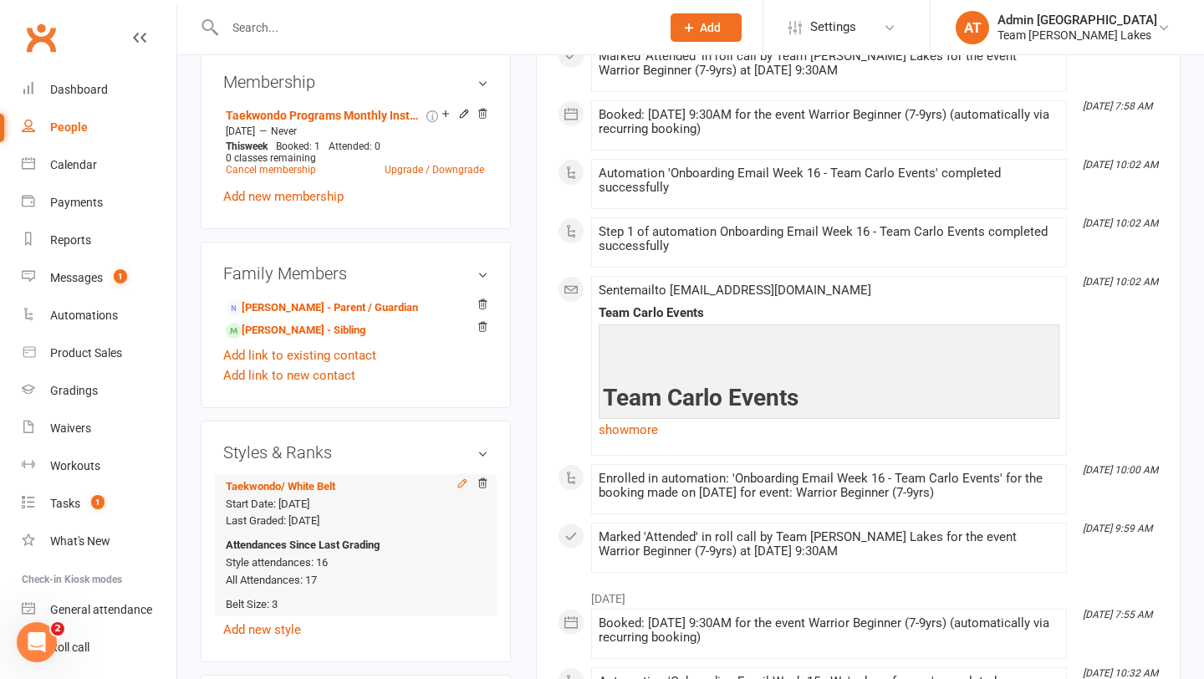
click at [461, 478] on icon at bounding box center [463, 484] width 12 height 12
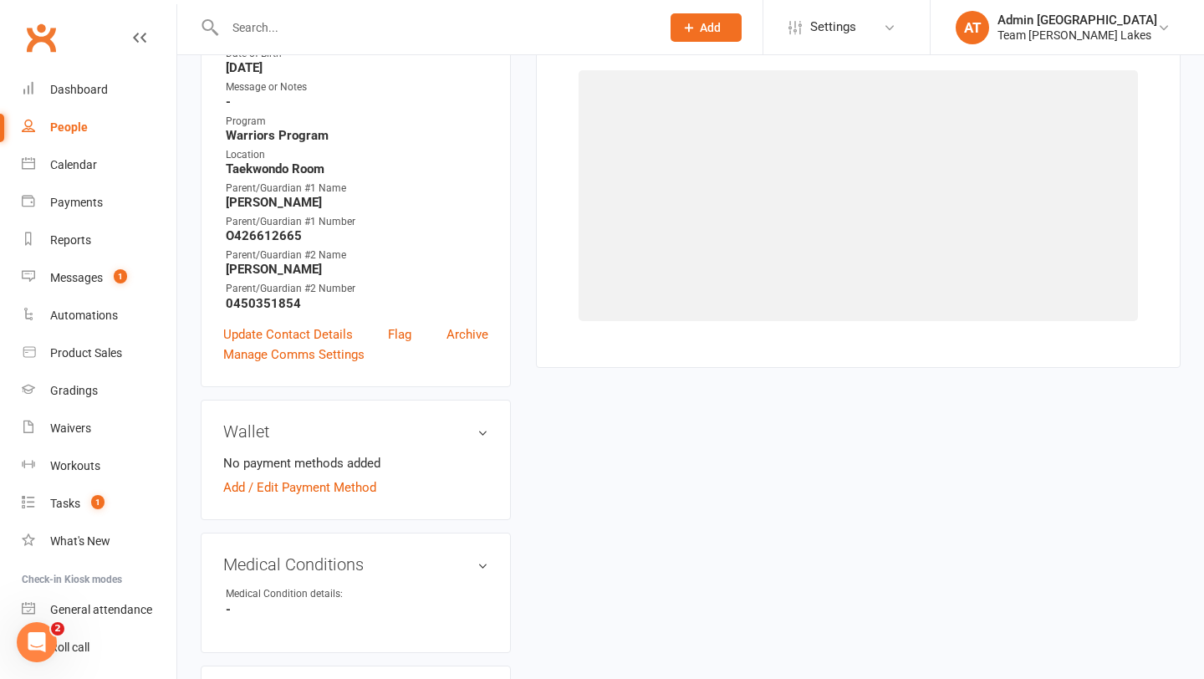
select select "135"
select select "1108"
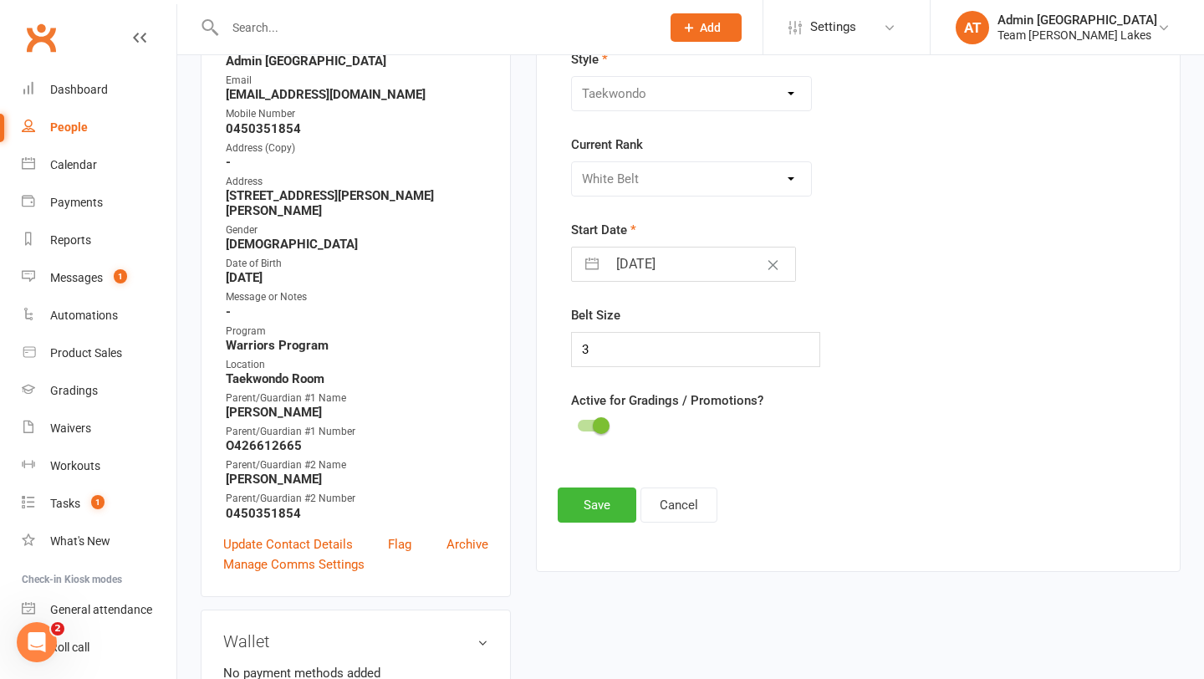
scroll to position [143, 0]
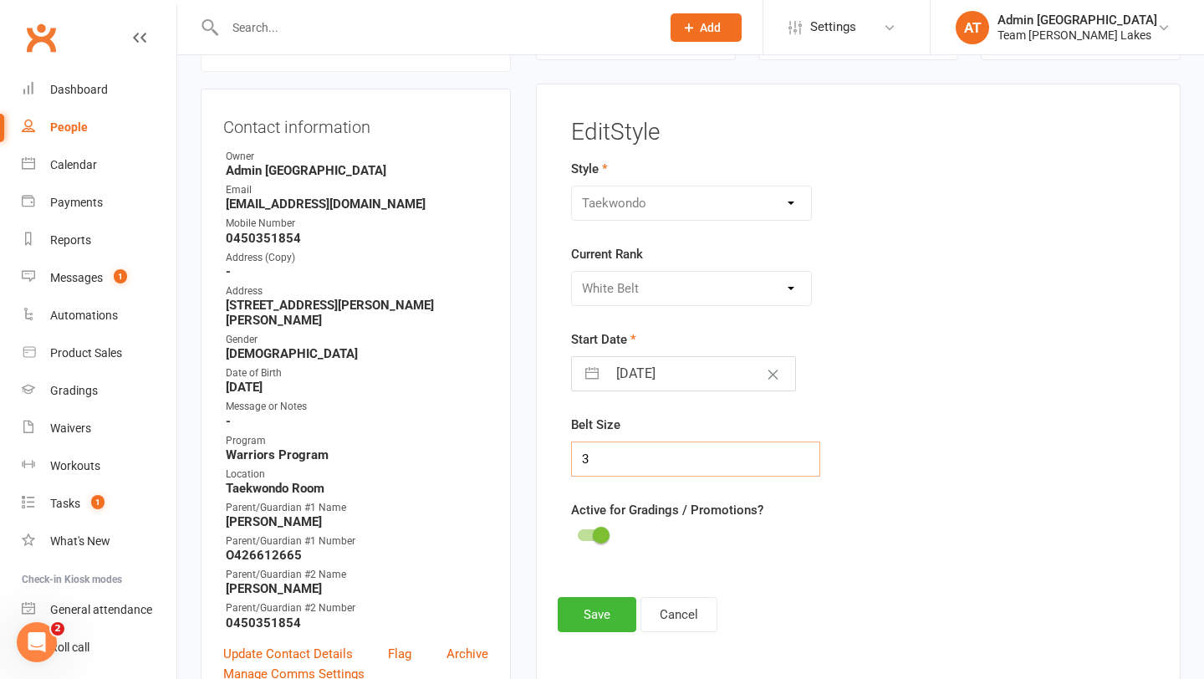
click at [623, 460] on input "3" at bounding box center [696, 459] width 250 height 35
type input "5"
click at [600, 619] on button "Save" at bounding box center [597, 614] width 79 height 35
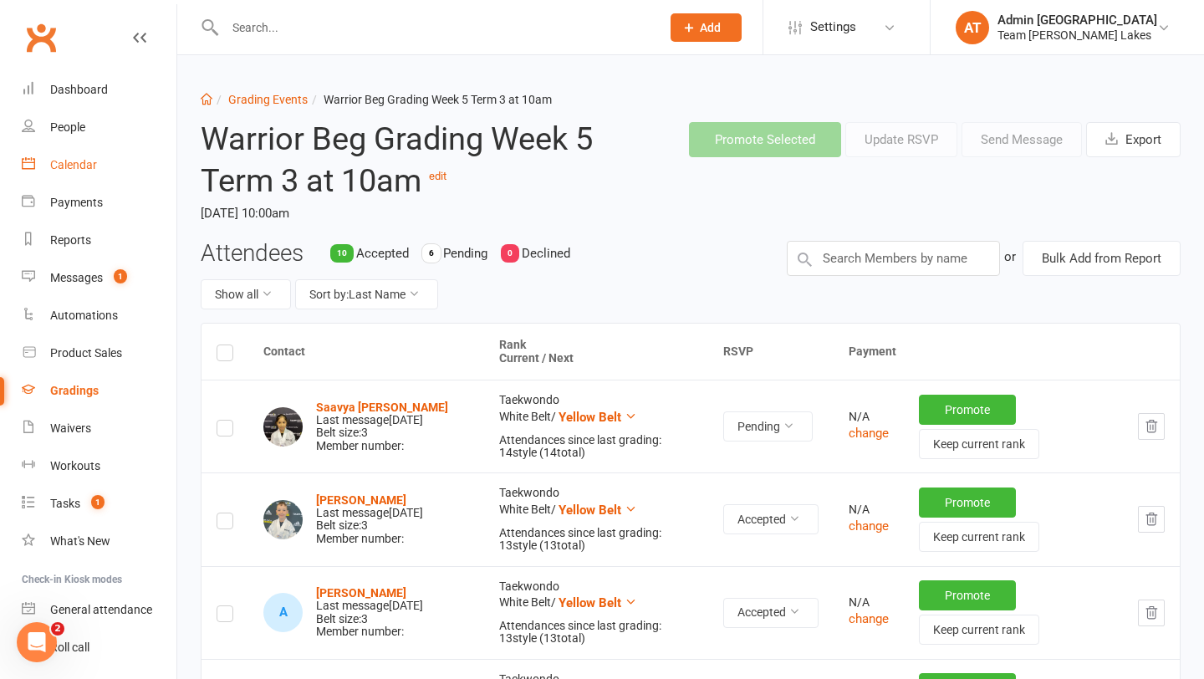
click at [84, 161] on div "Calendar" at bounding box center [73, 164] width 47 height 13
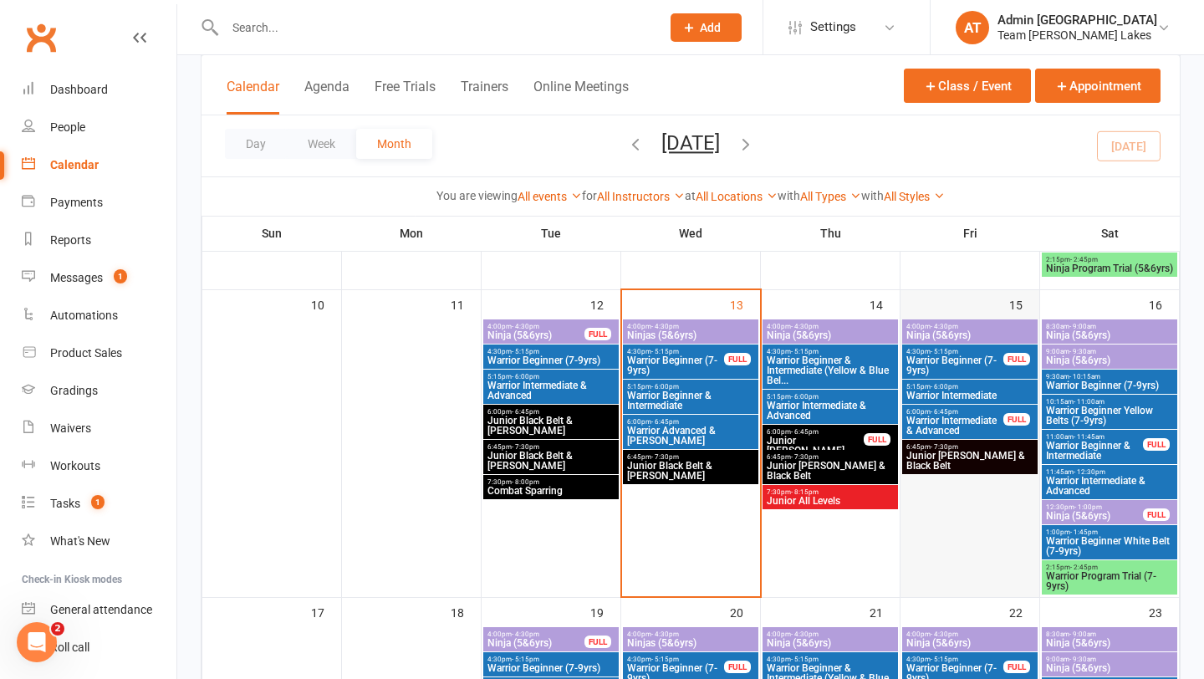
scroll to position [724, 0]
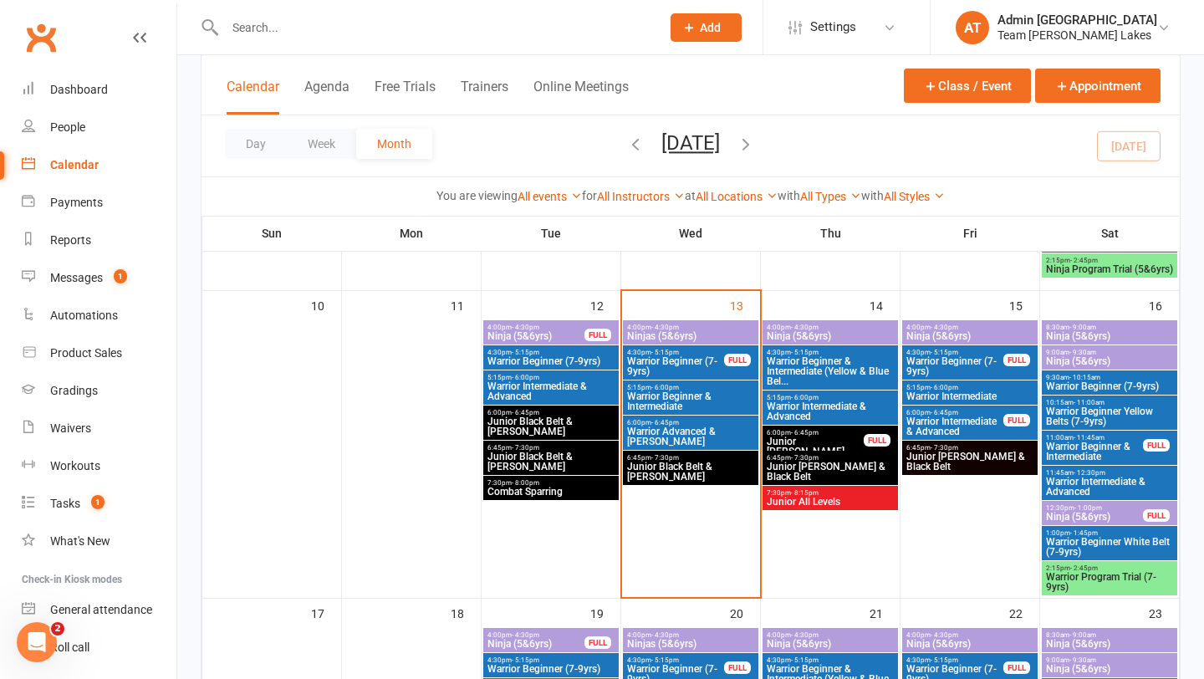
click at [973, 327] on span "4:00pm - 4:30pm" at bounding box center [970, 328] width 129 height 8
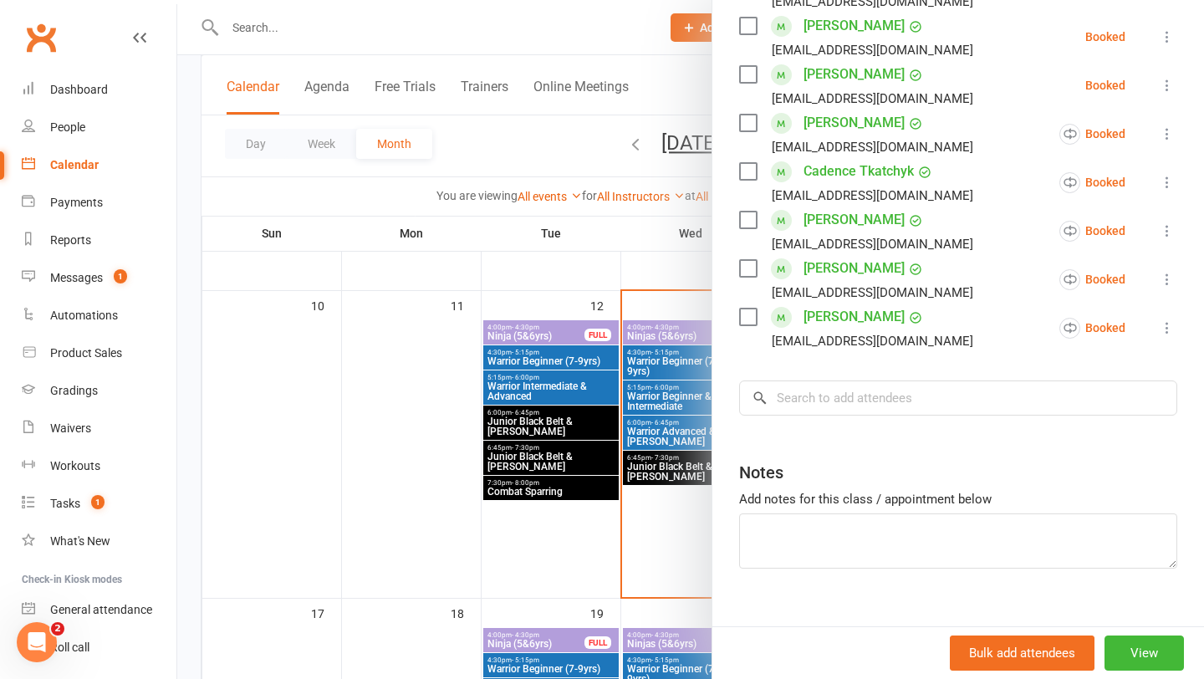
scroll to position [567, 0]
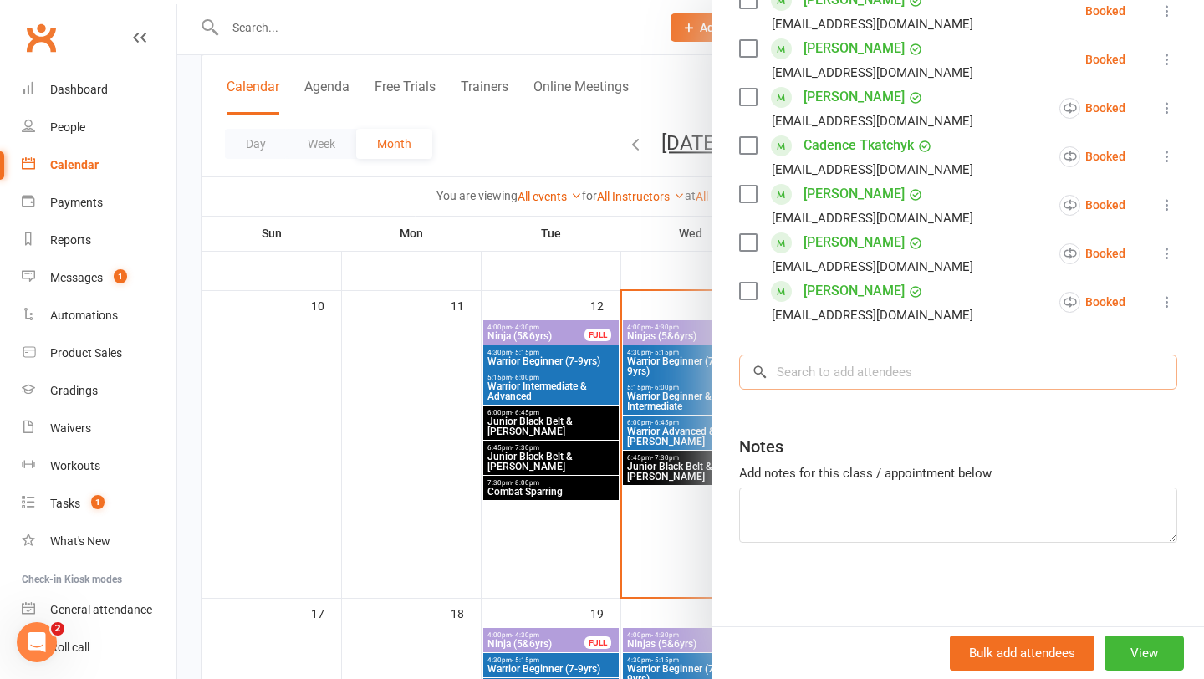
click at [846, 376] on input "search" at bounding box center [958, 372] width 438 height 35
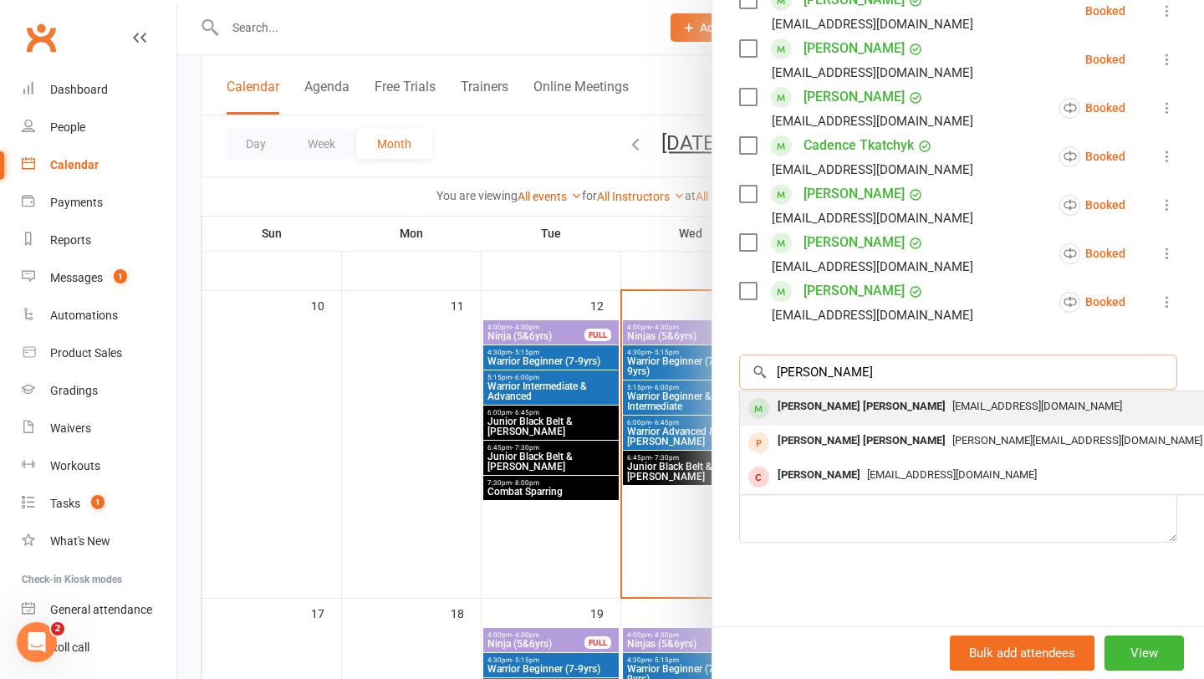
type input "hudson"
click at [814, 405] on div "[PERSON_NAME] [PERSON_NAME]" at bounding box center [862, 407] width 182 height 24
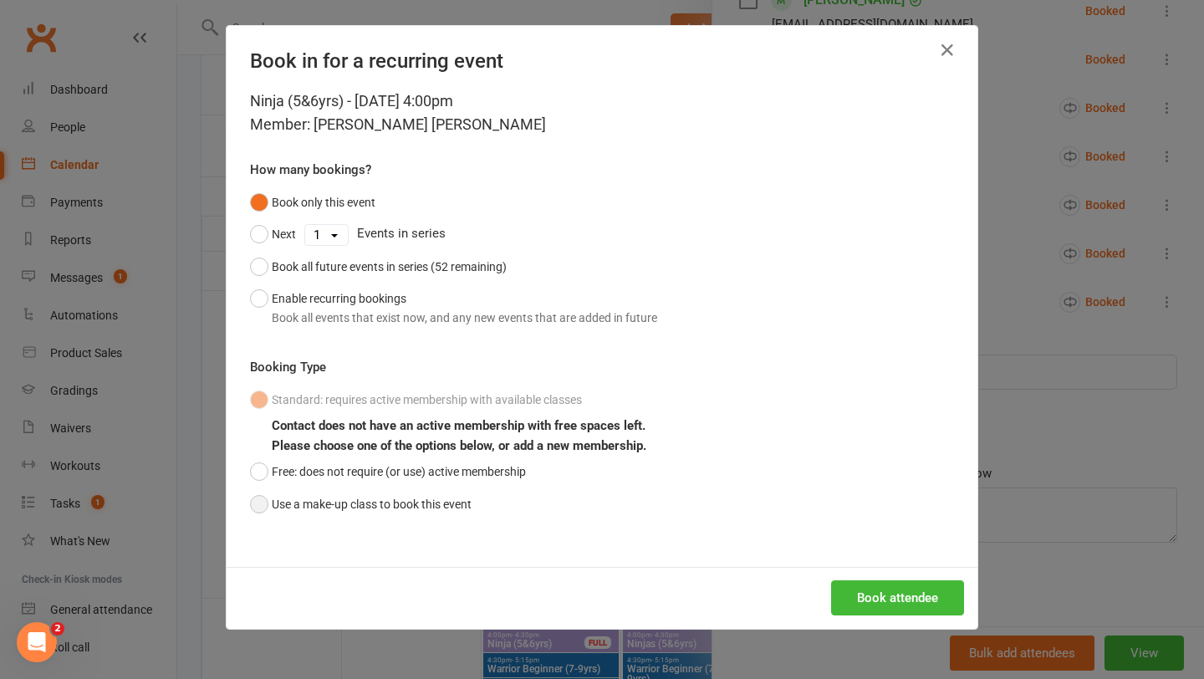
click at [406, 503] on button "Use a make-up class to book this event" at bounding box center [361, 504] width 222 height 32
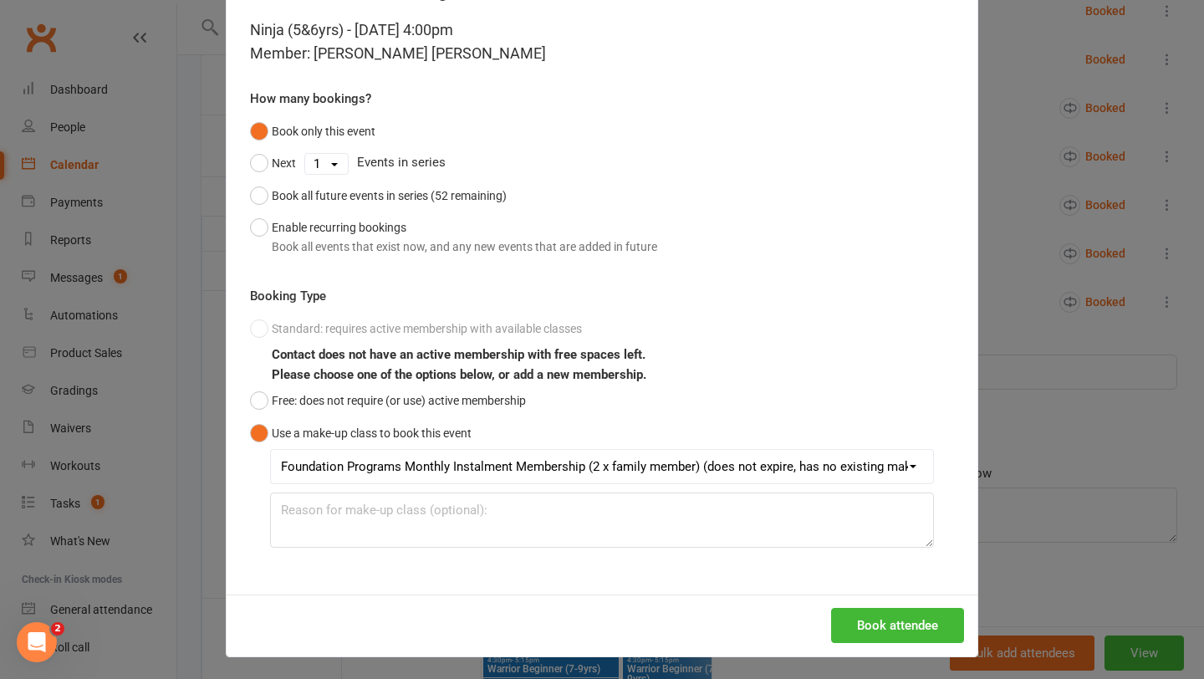
scroll to position [74, 0]
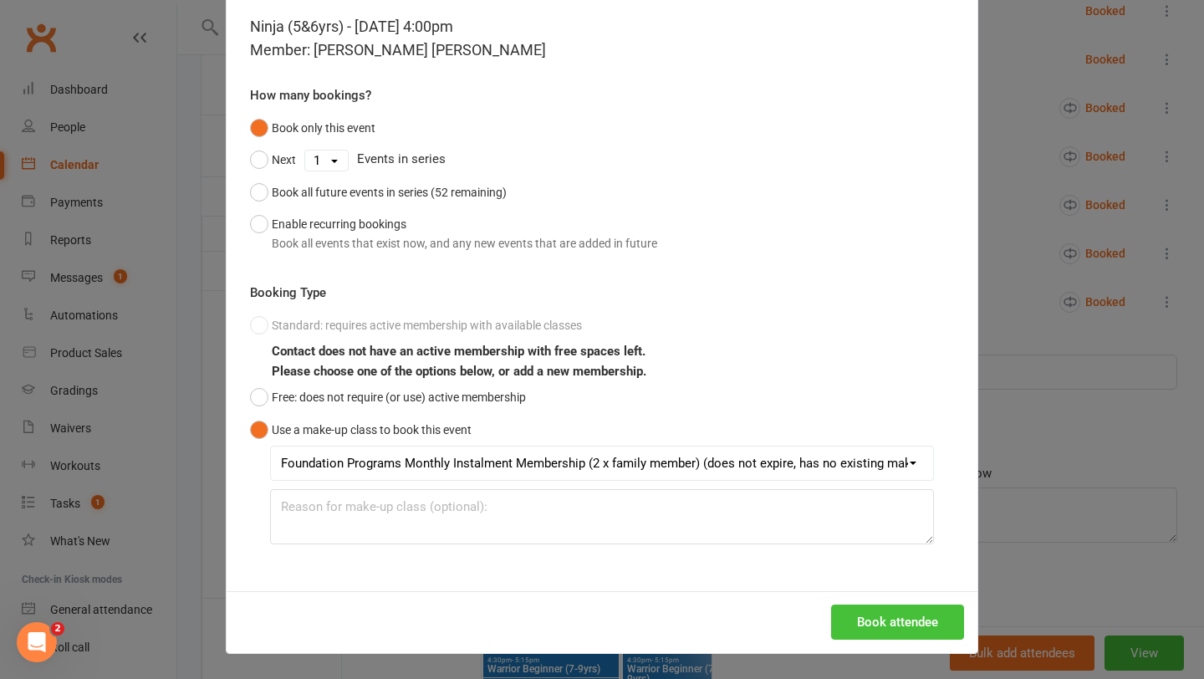
click at [865, 616] on button "Book attendee" at bounding box center [897, 622] width 133 height 35
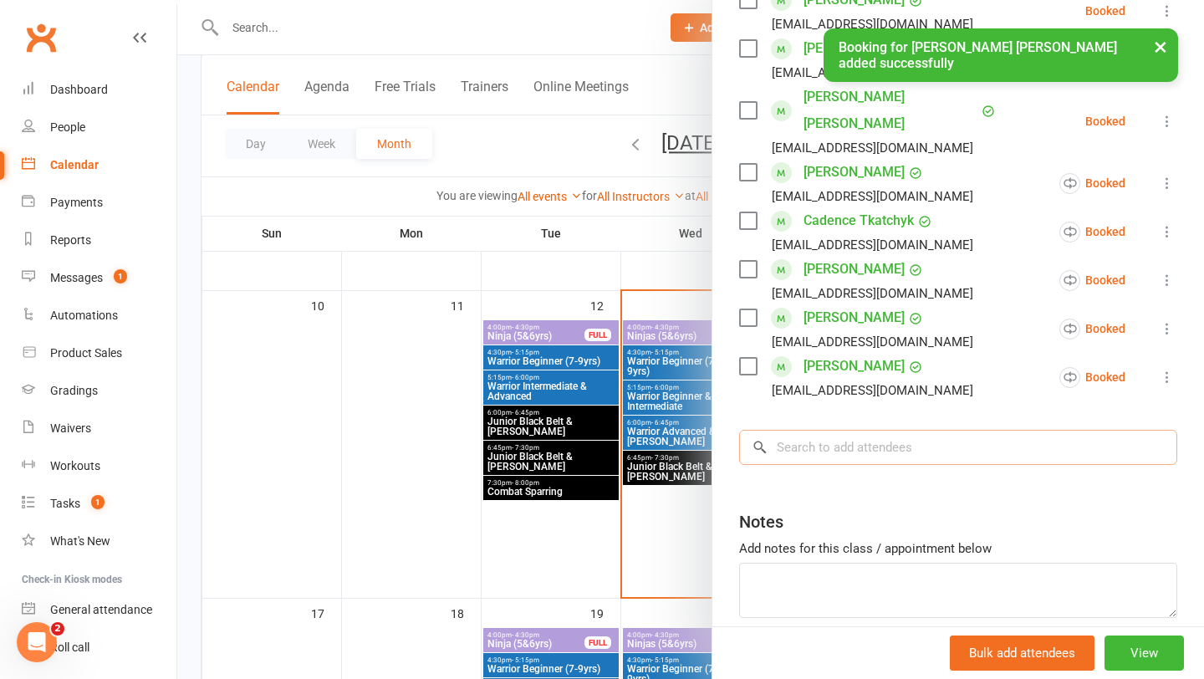
click at [836, 430] on input "search" at bounding box center [958, 447] width 438 height 35
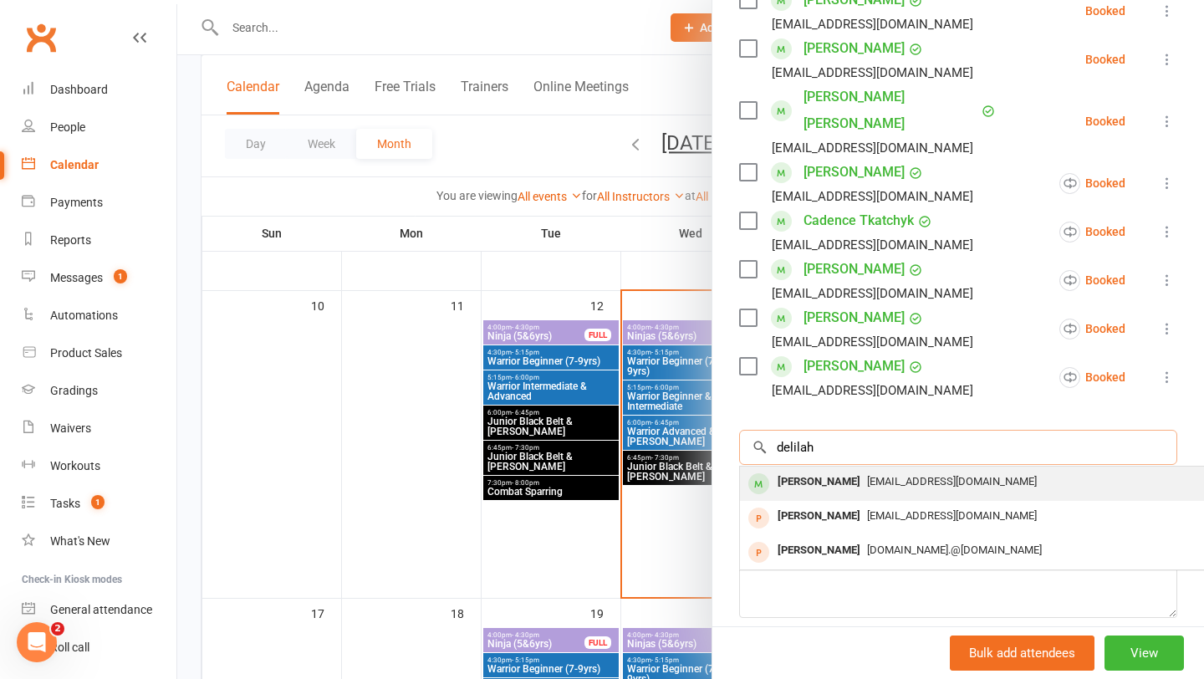
type input "delilah"
click at [818, 470] on div "[PERSON_NAME]" at bounding box center [819, 482] width 96 height 24
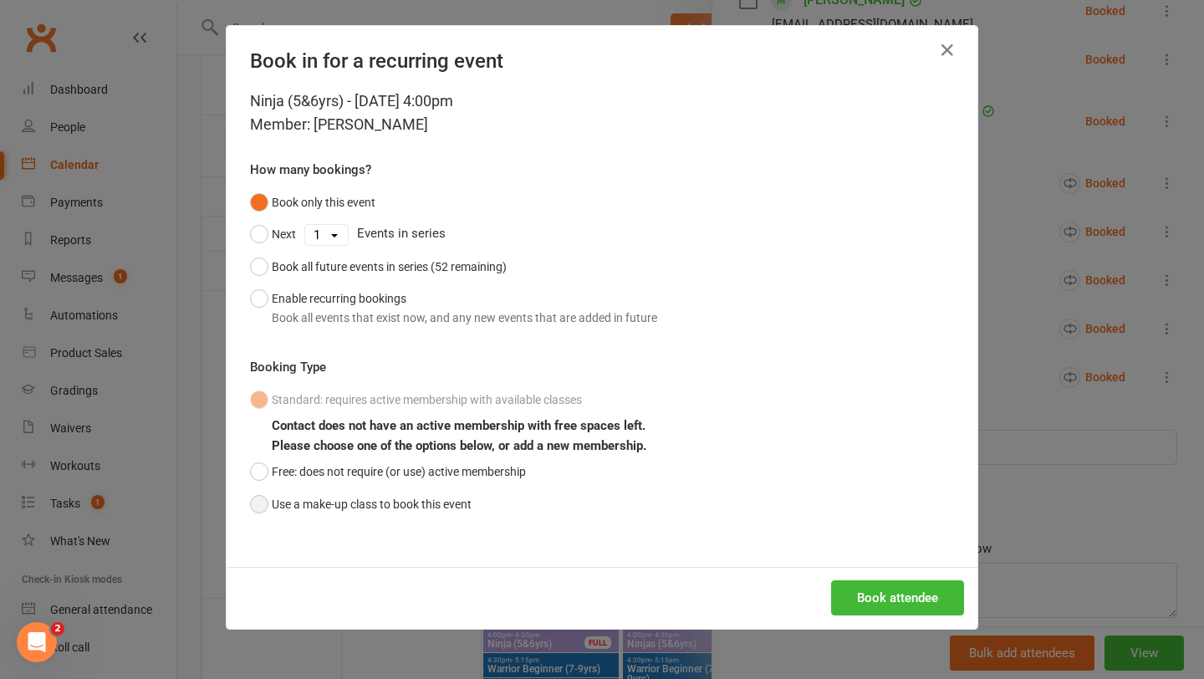
click at [437, 501] on button "Use a make-up class to book this event" at bounding box center [361, 504] width 222 height 32
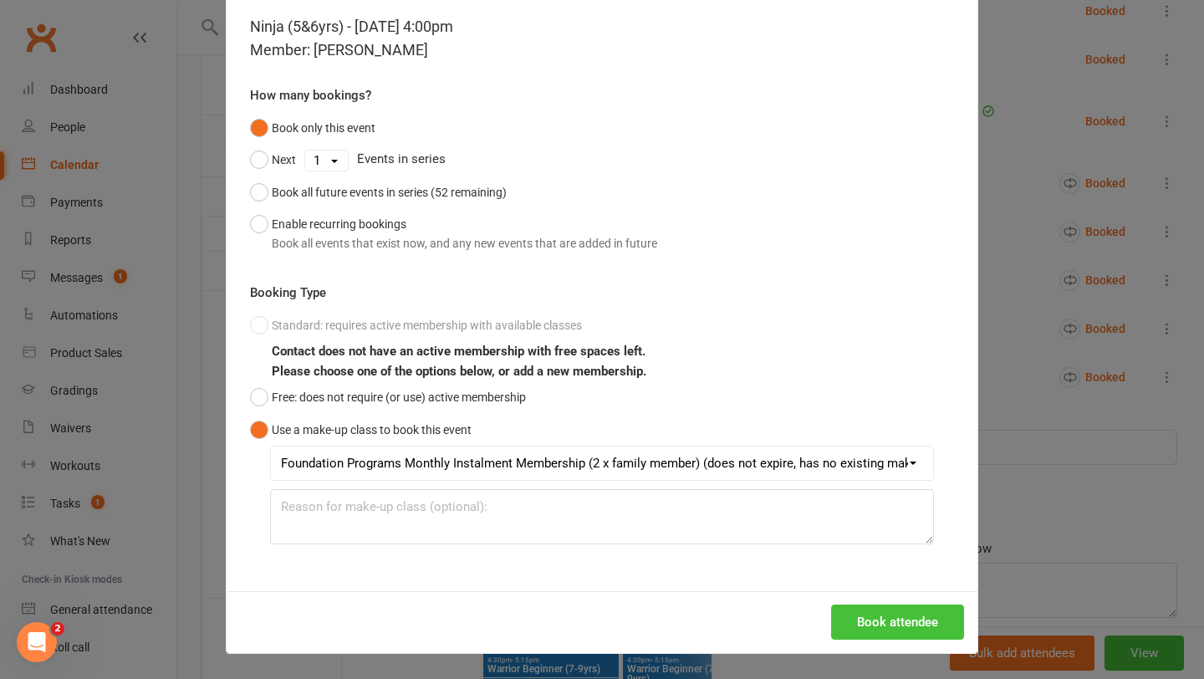
click at [872, 624] on button "Book attendee" at bounding box center [897, 622] width 133 height 35
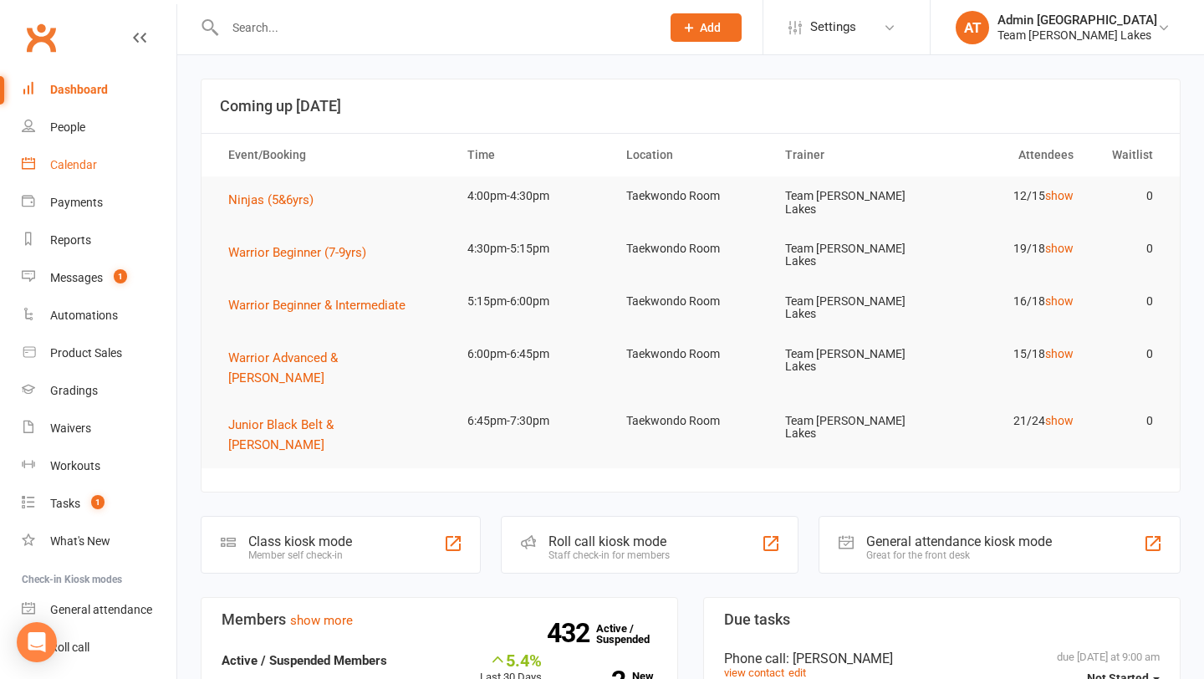
click at [78, 164] on div "Calendar" at bounding box center [73, 164] width 47 height 13
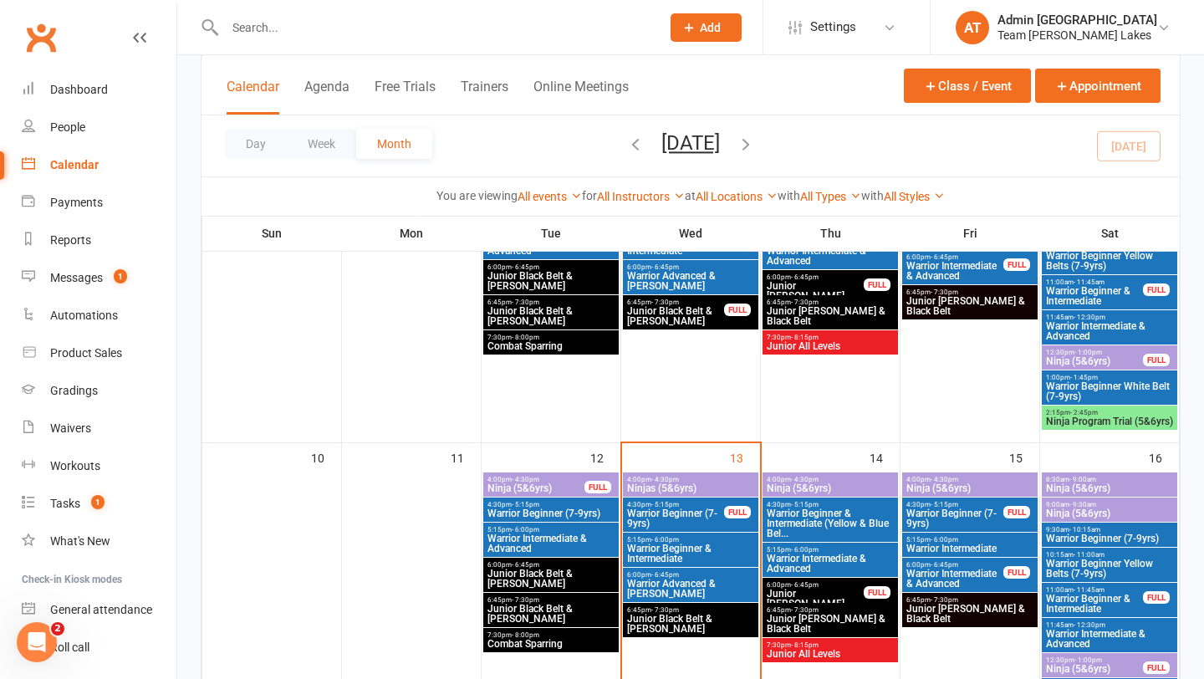
scroll to position [577, 0]
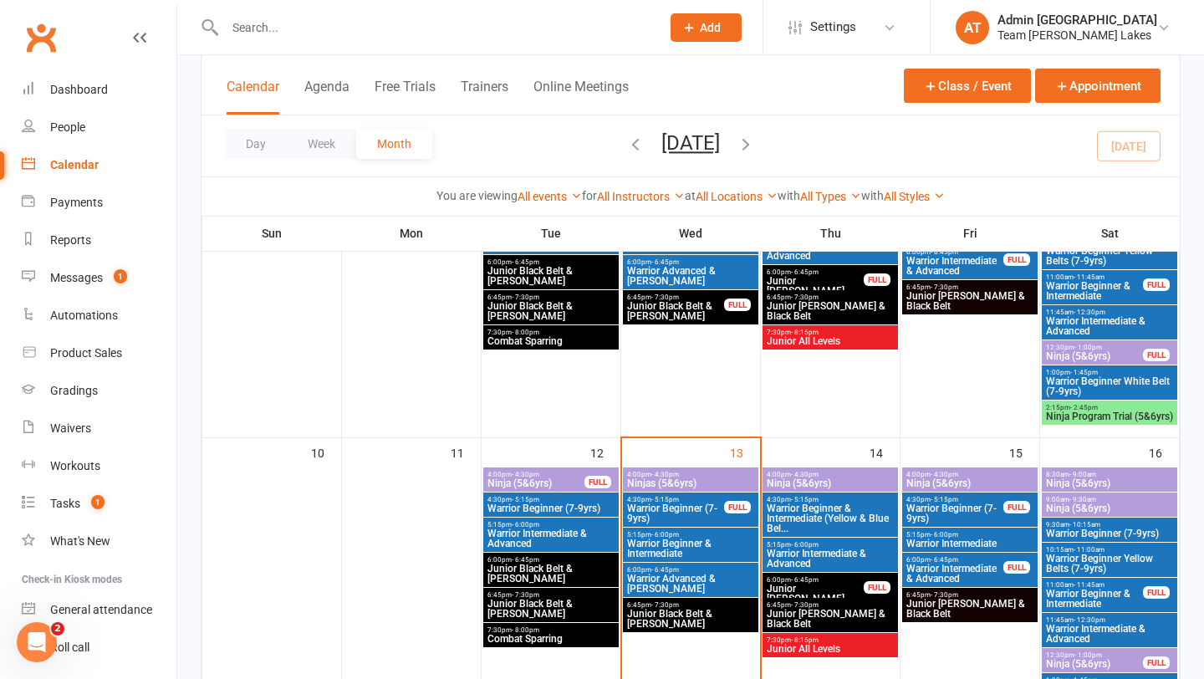
click at [959, 512] on span "Warrior Beginner (7-9yrs)" at bounding box center [955, 514] width 99 height 20
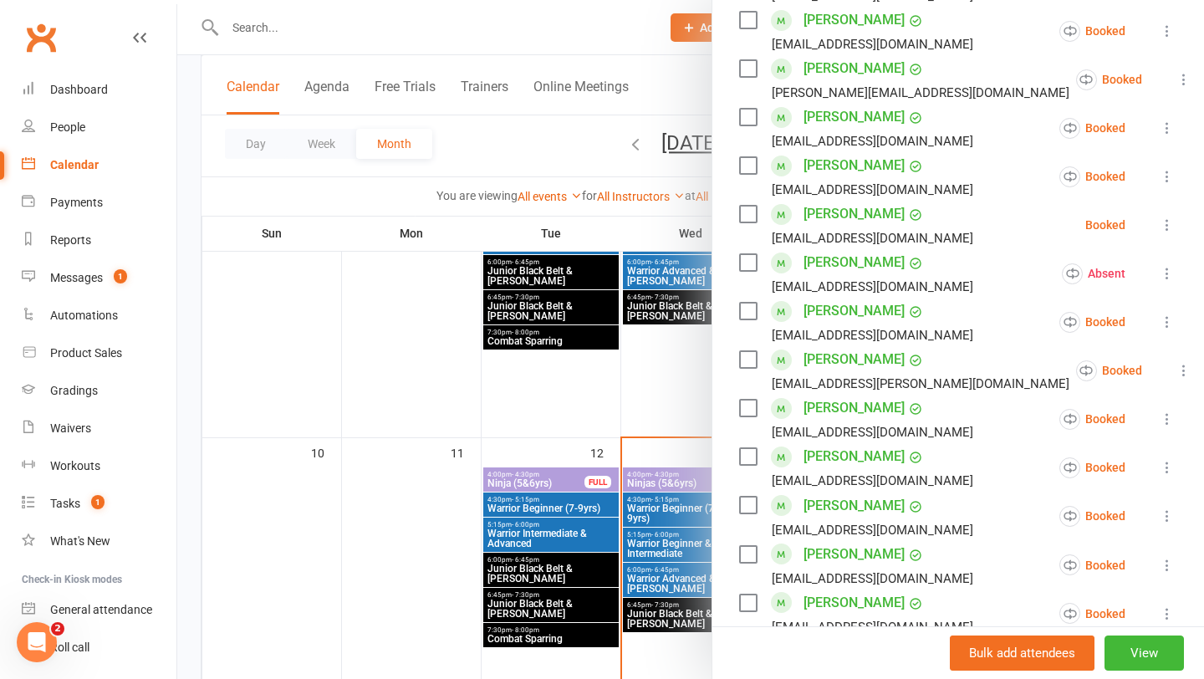
scroll to position [562, 0]
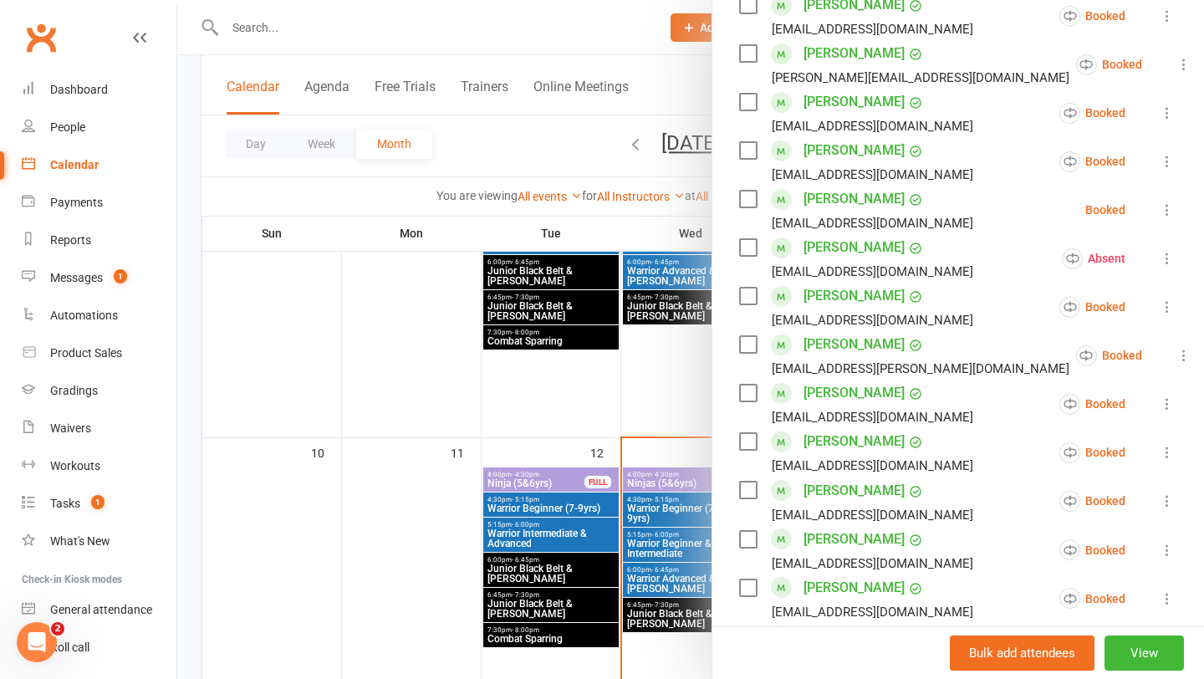
click at [659, 513] on div at bounding box center [690, 339] width 1027 height 679
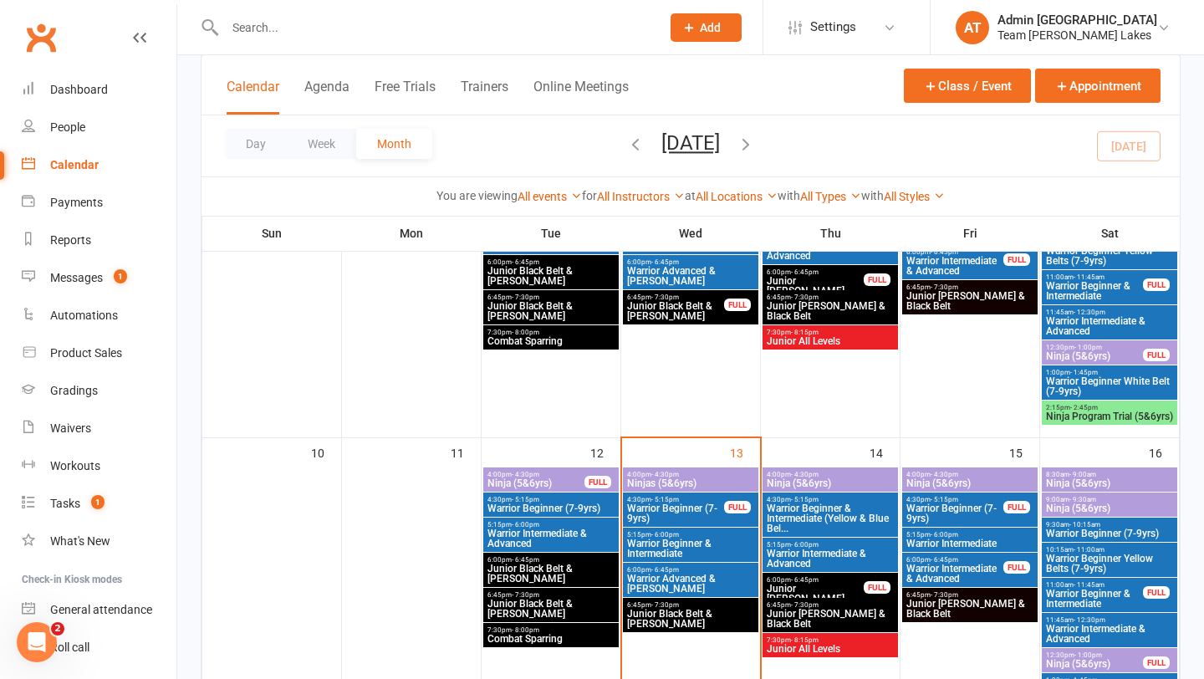
click at [930, 478] on span "Ninja (5&6yrs)" at bounding box center [970, 483] width 129 height 10
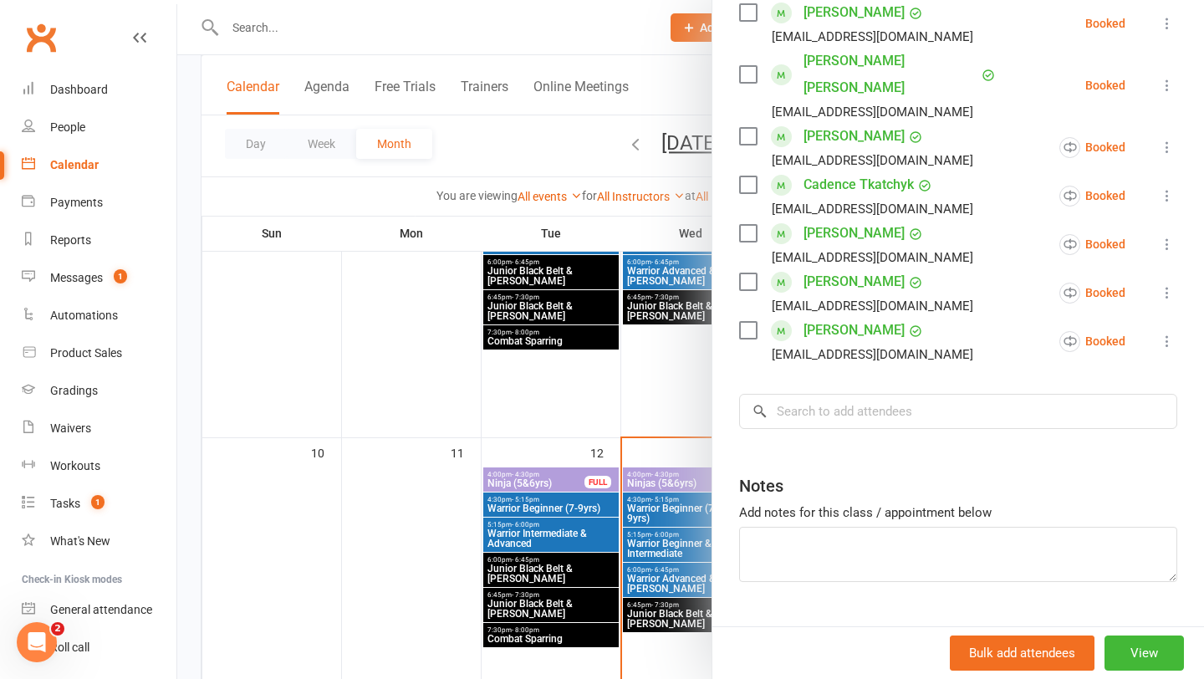
scroll to position [655, 0]
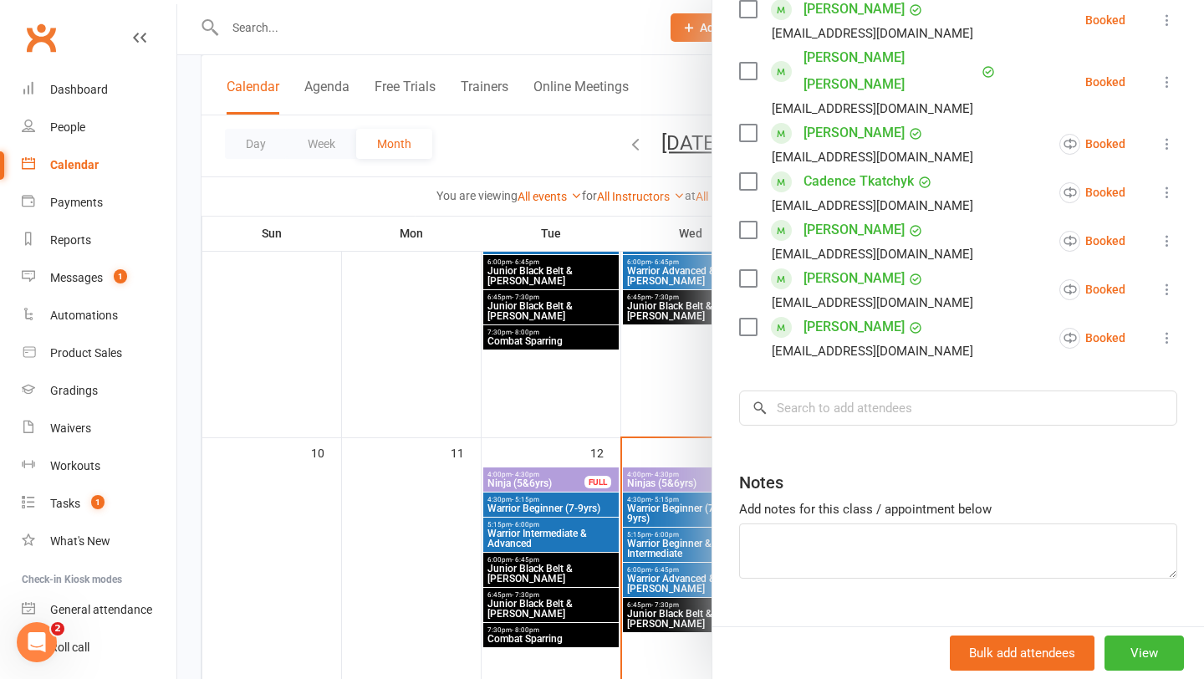
click at [857, 405] on div "Class kiosk mode Roll call 4:00 PM - 4:30 PM, [DATE] with Team [PERSON_NAME] La…" at bounding box center [959, 39] width 492 height 1246
click at [857, 391] on input "search" at bounding box center [958, 408] width 438 height 35
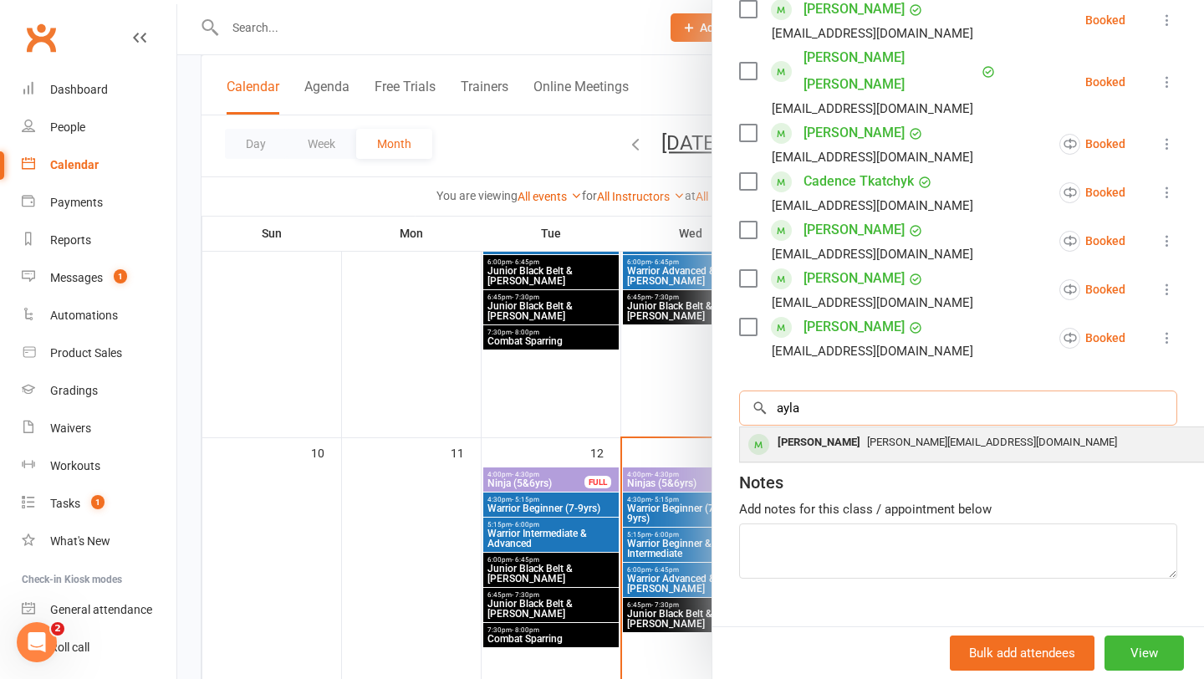
type input "ayla"
click at [827, 431] on div "[PERSON_NAME]" at bounding box center [819, 443] width 96 height 24
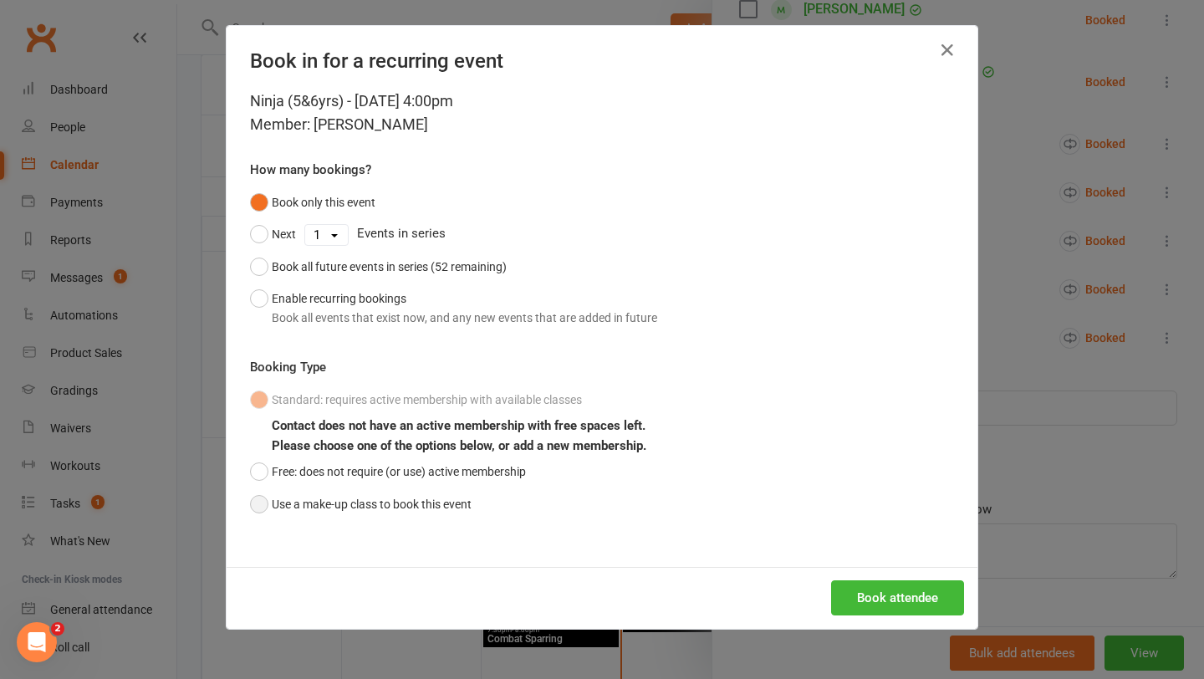
click at [369, 511] on button "Use a make-up class to book this event" at bounding box center [361, 504] width 222 height 32
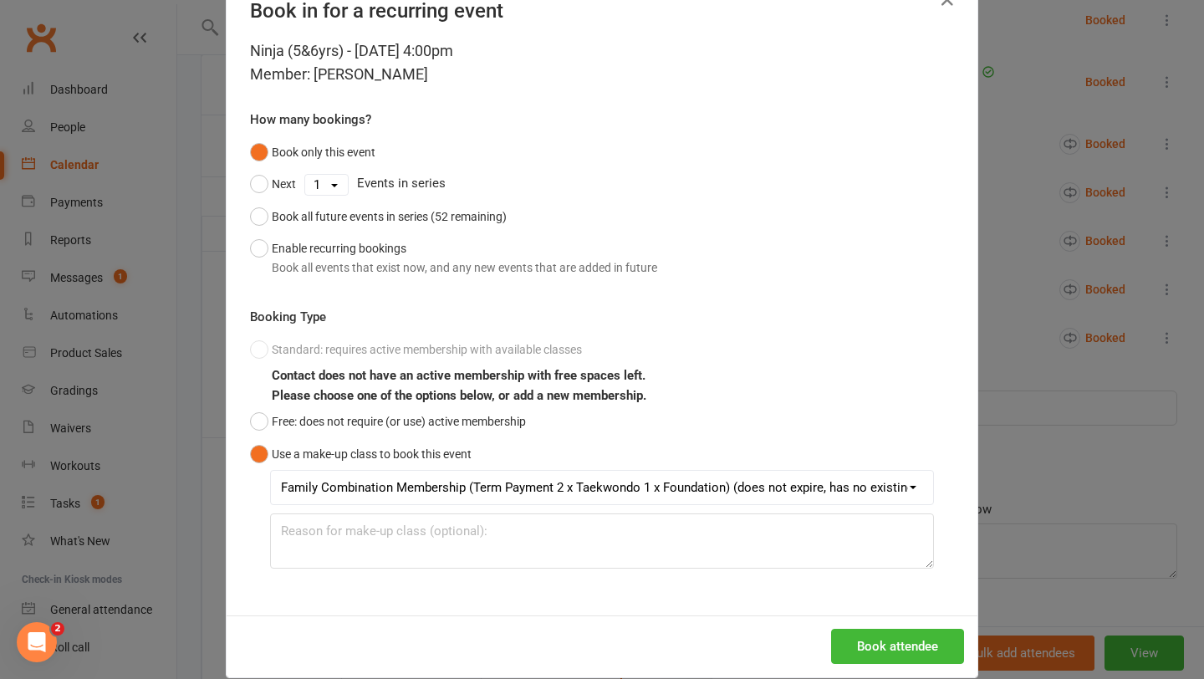
scroll to position [74, 0]
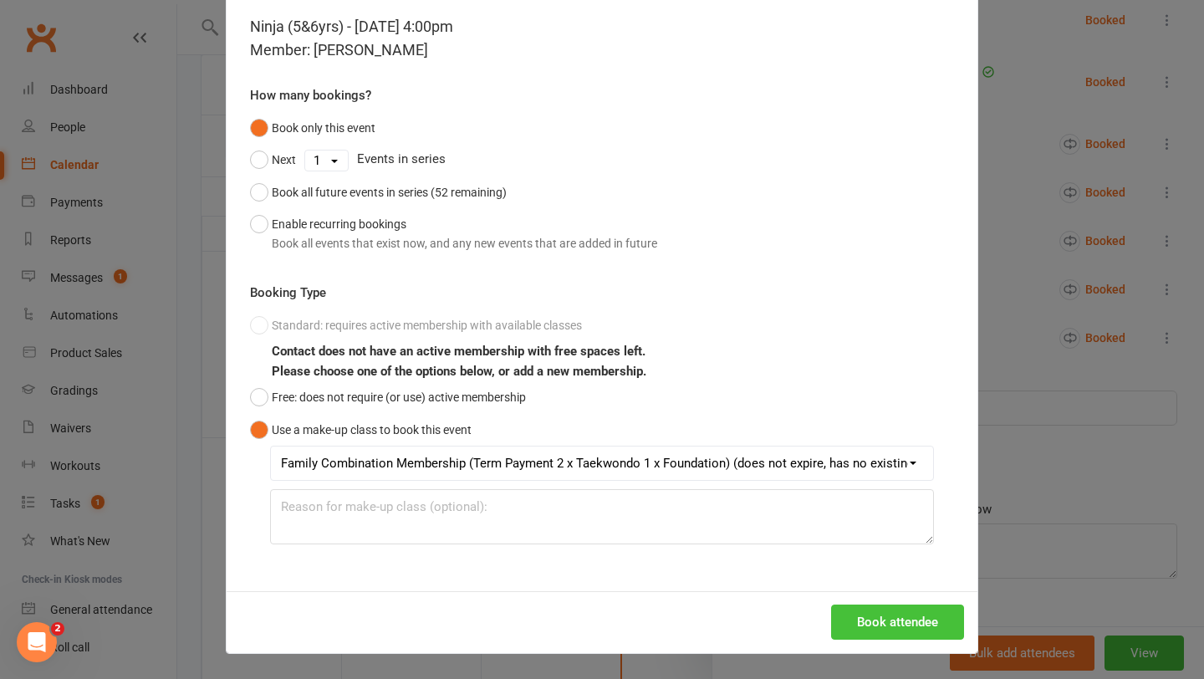
click at [898, 618] on button "Book attendee" at bounding box center [897, 622] width 133 height 35
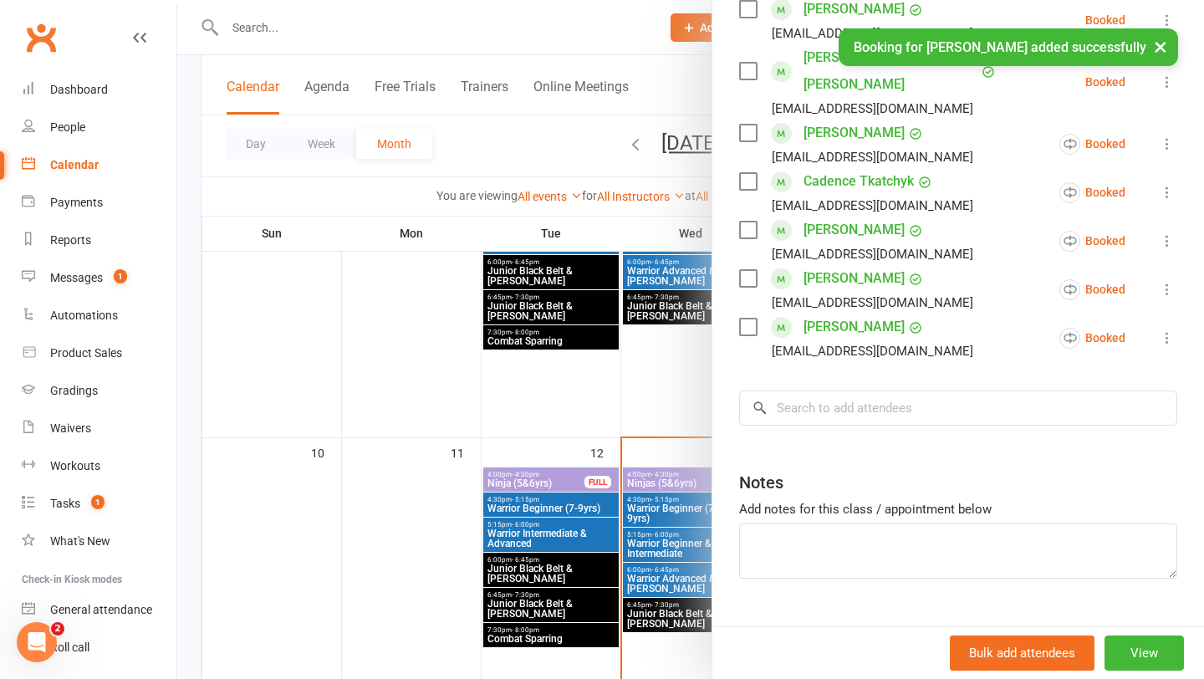
scroll to position [703, 0]
click at [667, 563] on div at bounding box center [690, 339] width 1027 height 679
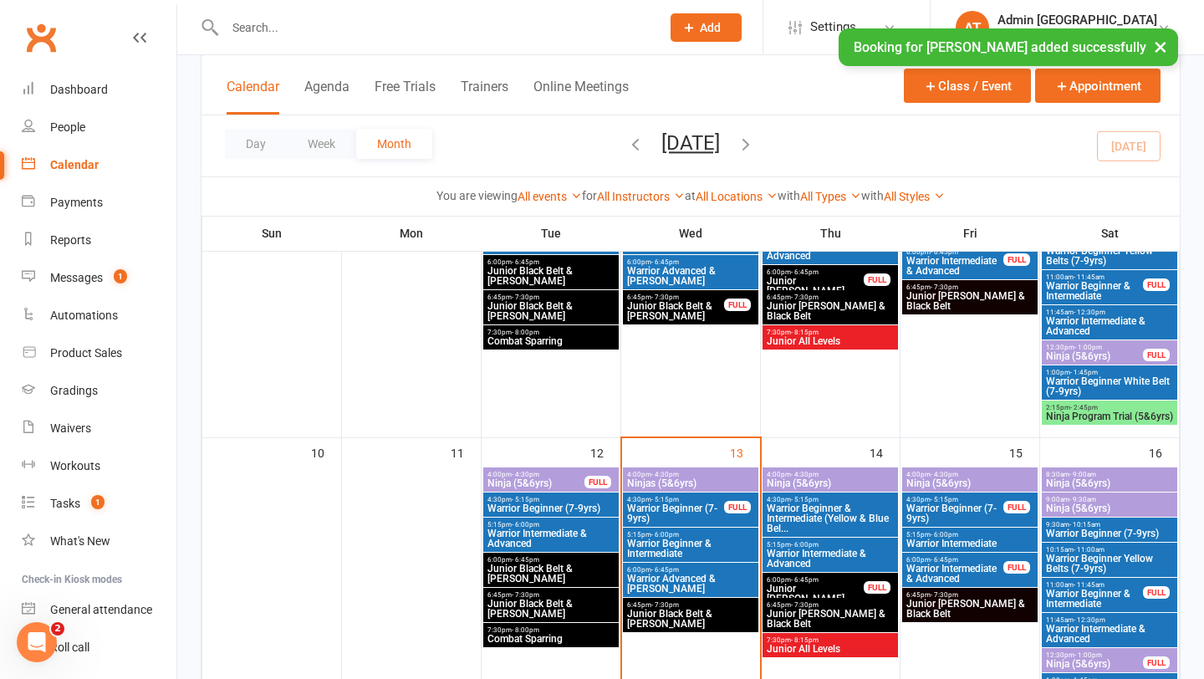
click at [998, 510] on span "Warrior Beginner (7-9yrs)" at bounding box center [955, 514] width 99 height 20
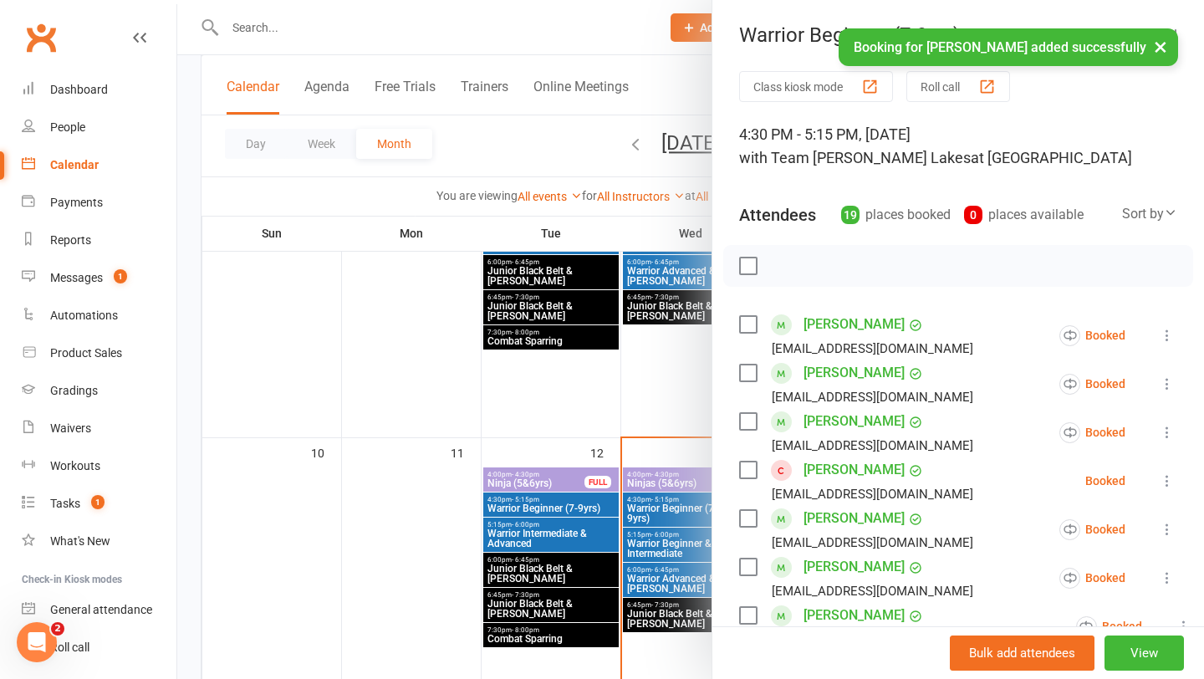
click at [1169, 482] on icon at bounding box center [1167, 481] width 17 height 17
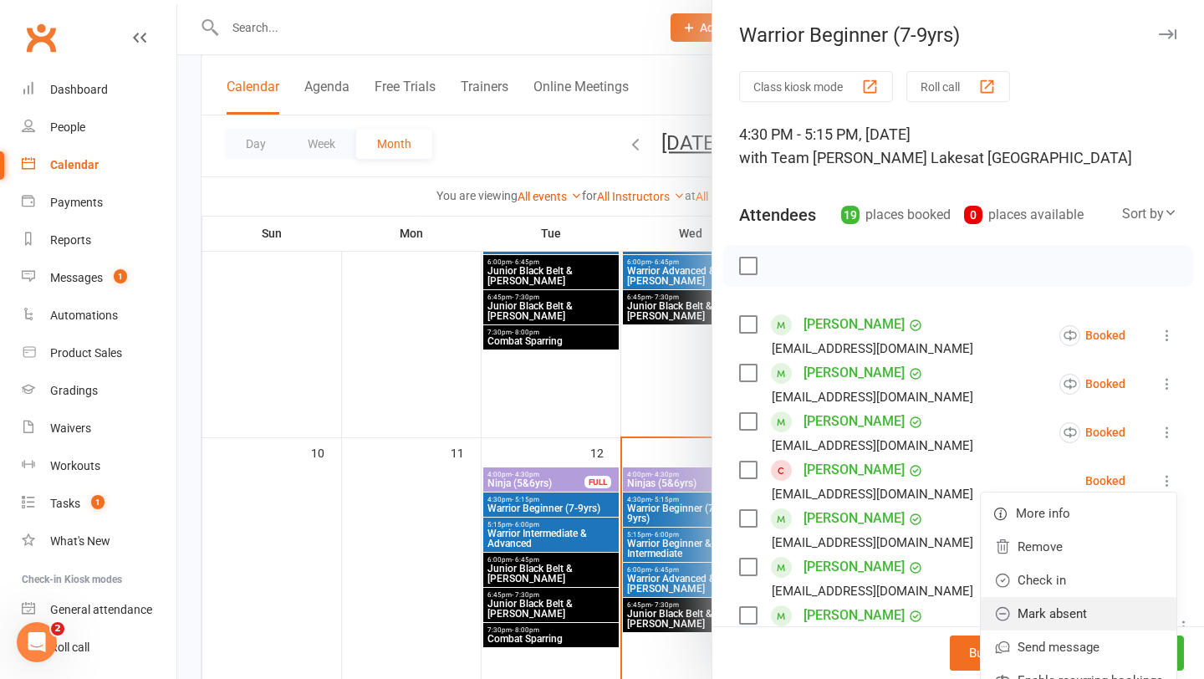
click at [1066, 609] on link "Mark absent" at bounding box center [1079, 613] width 196 height 33
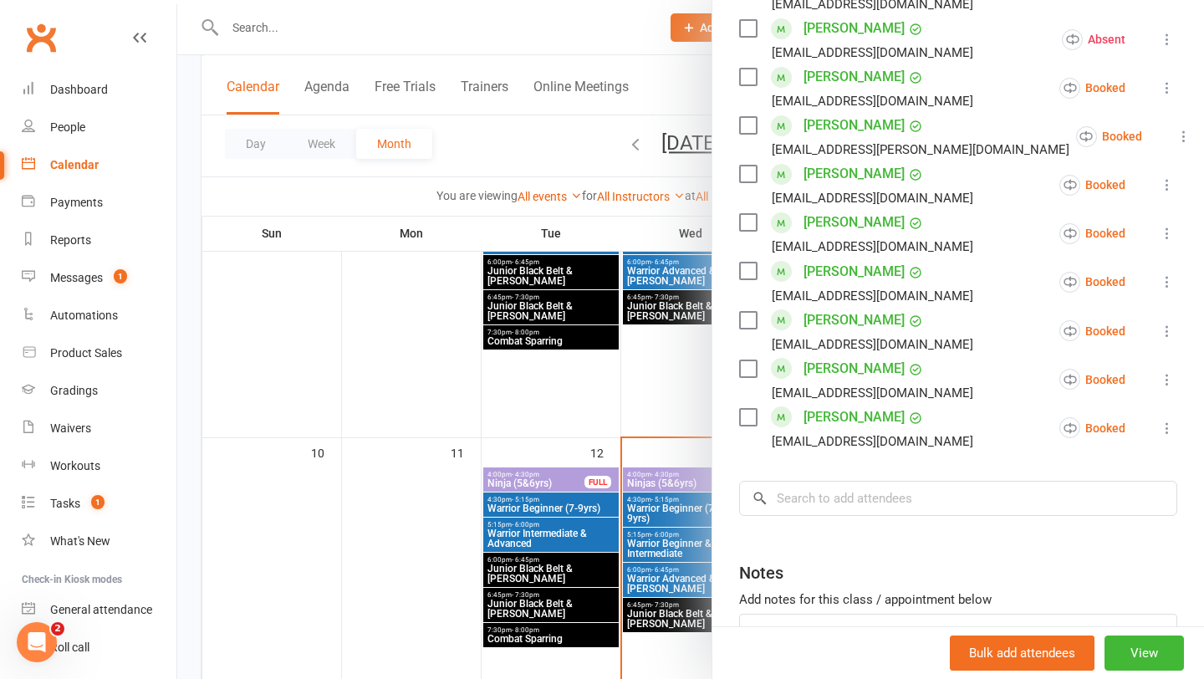
scroll to position [818, 0]
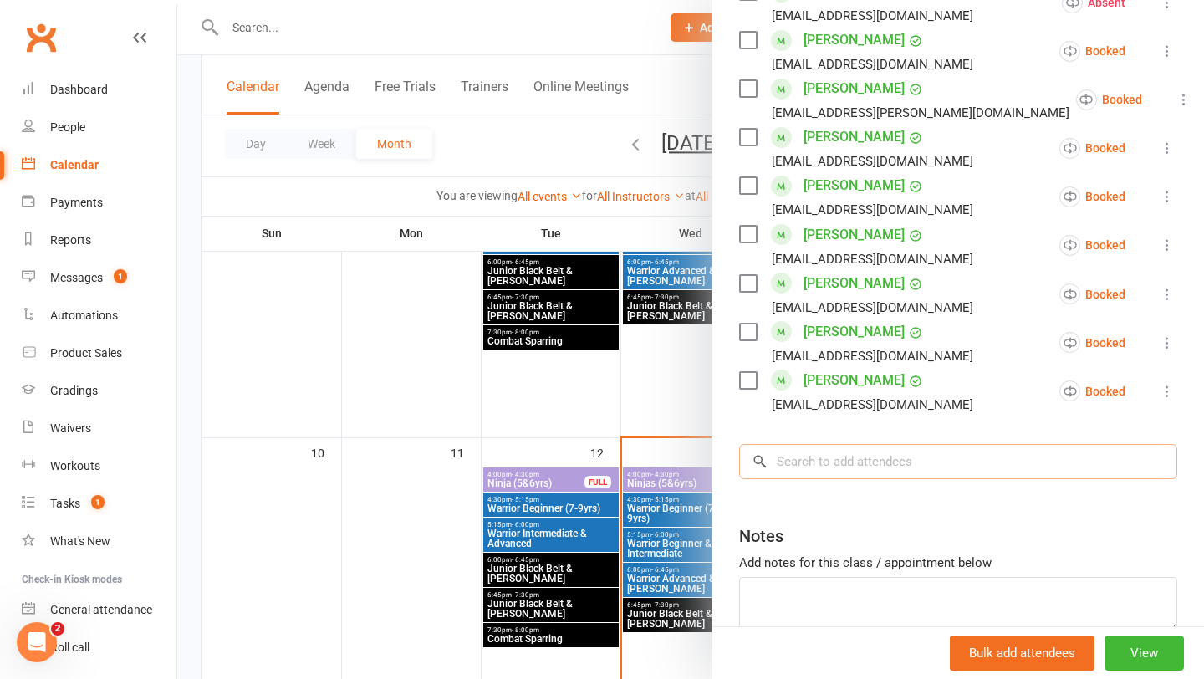
click at [881, 463] on input "search" at bounding box center [958, 461] width 438 height 35
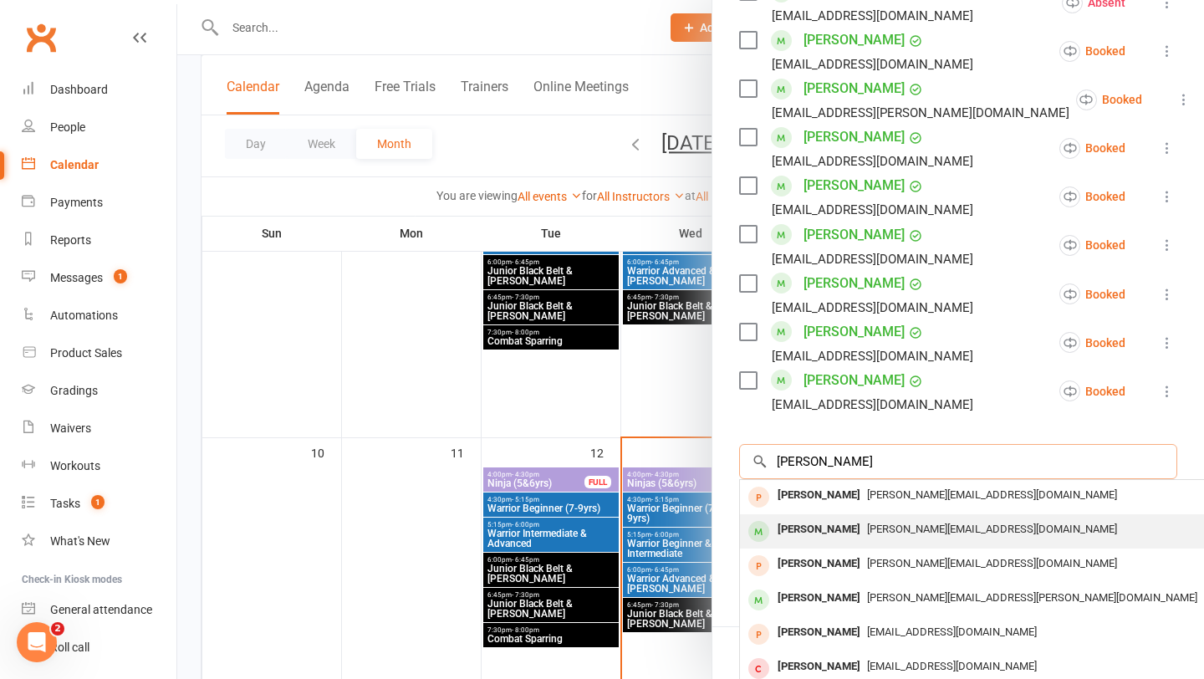
type input "[PERSON_NAME]"
click at [822, 533] on div "[PERSON_NAME]" at bounding box center [819, 530] width 96 height 24
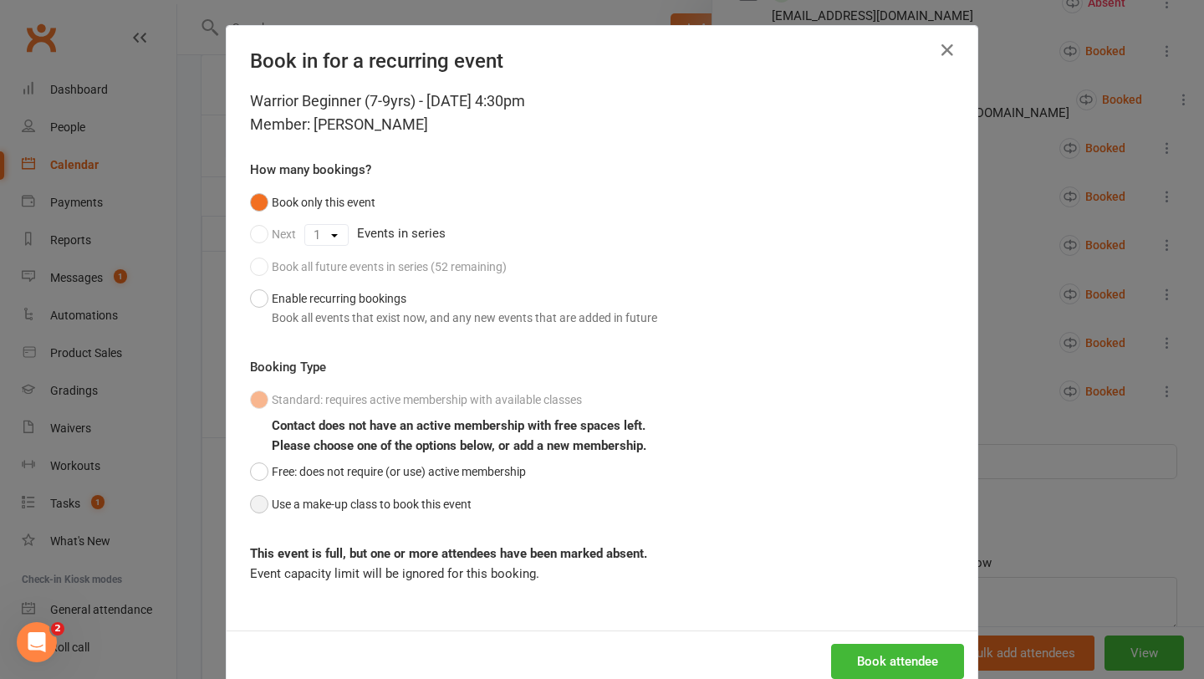
click at [436, 506] on button "Use a make-up class to book this event" at bounding box center [361, 504] width 222 height 32
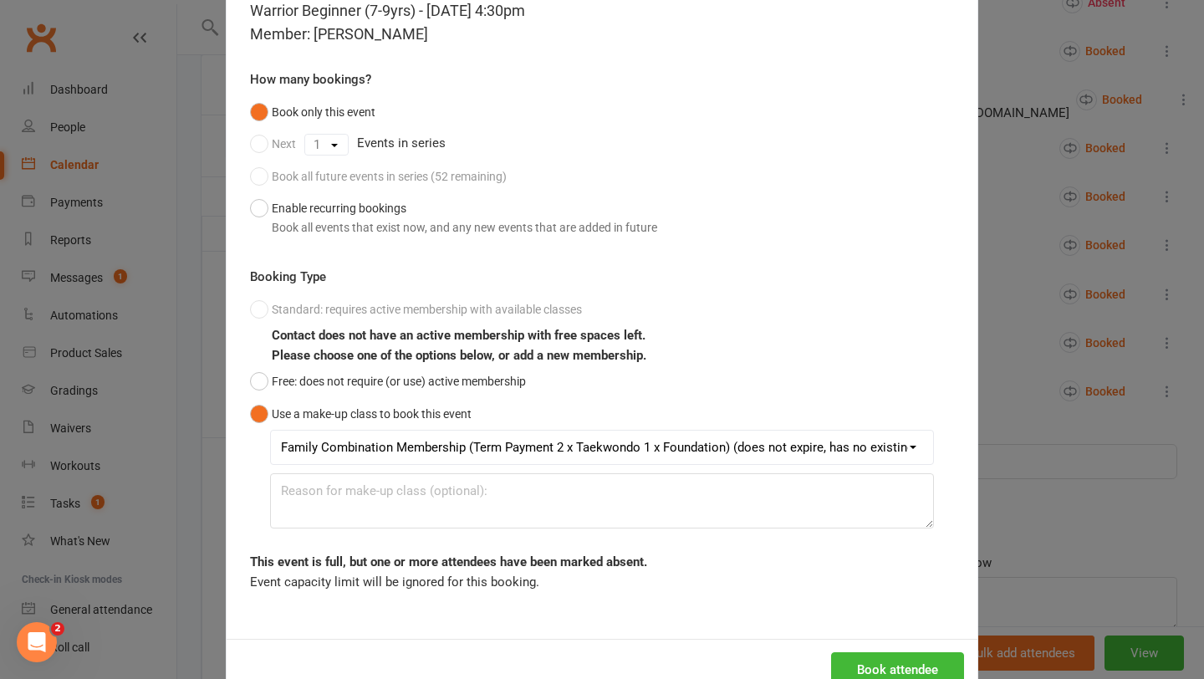
scroll to position [138, 0]
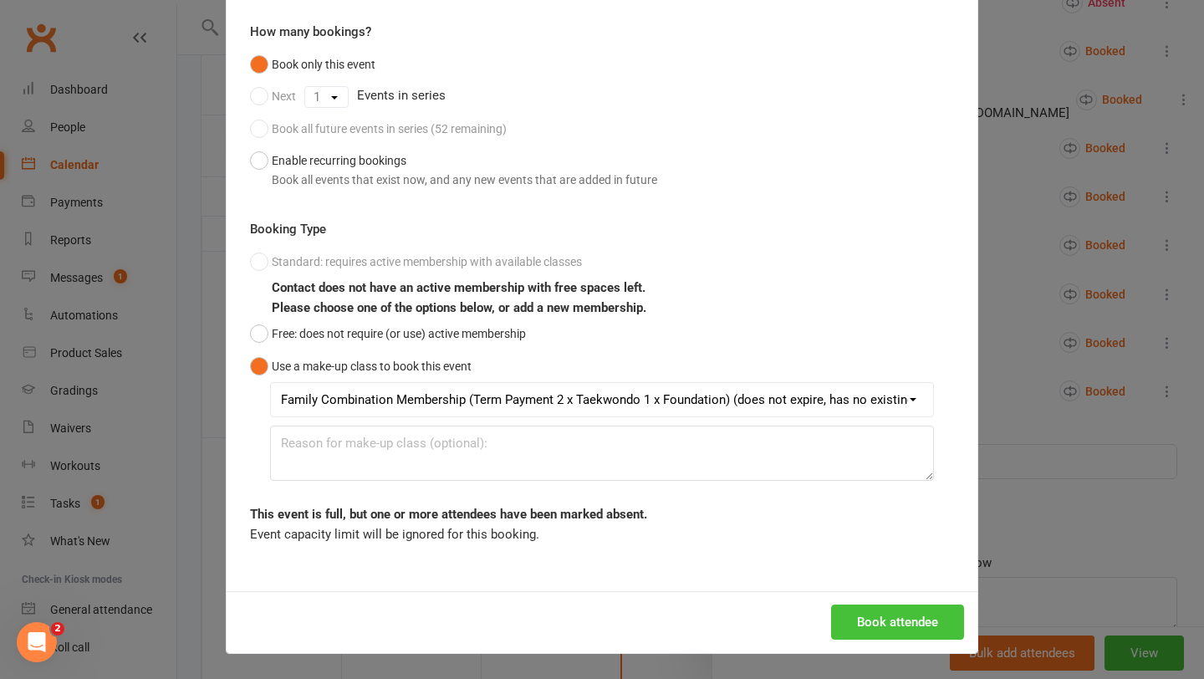
click at [913, 619] on button "Book attendee" at bounding box center [897, 622] width 133 height 35
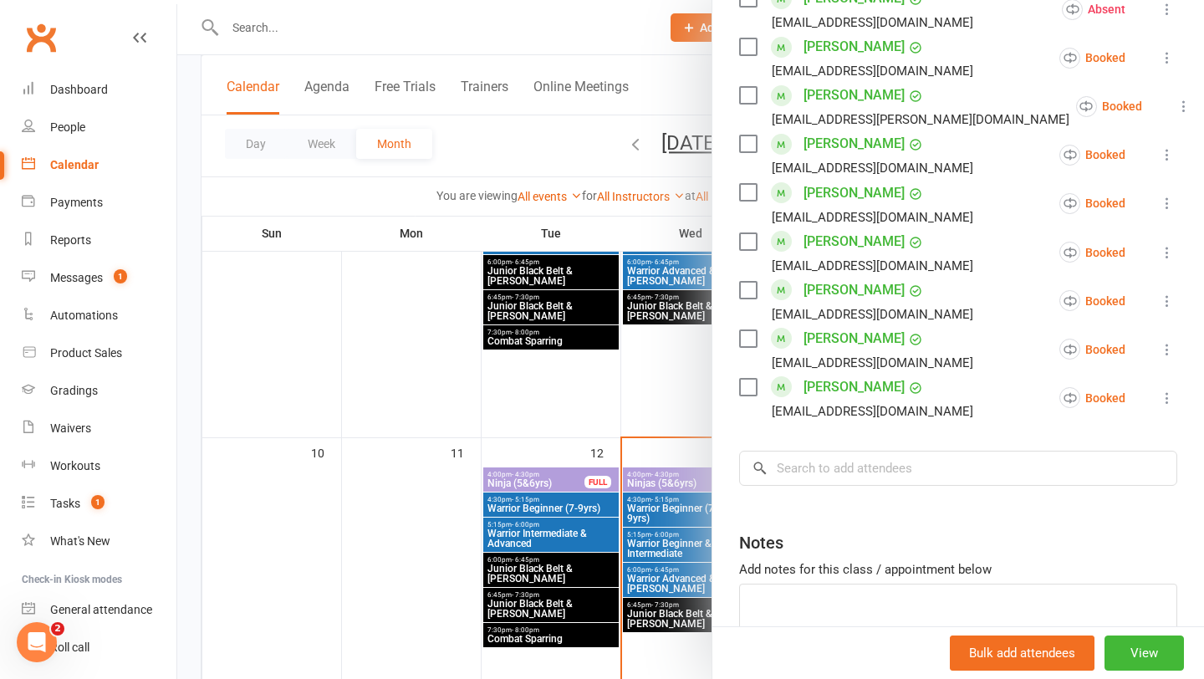
scroll to position [862, 0]
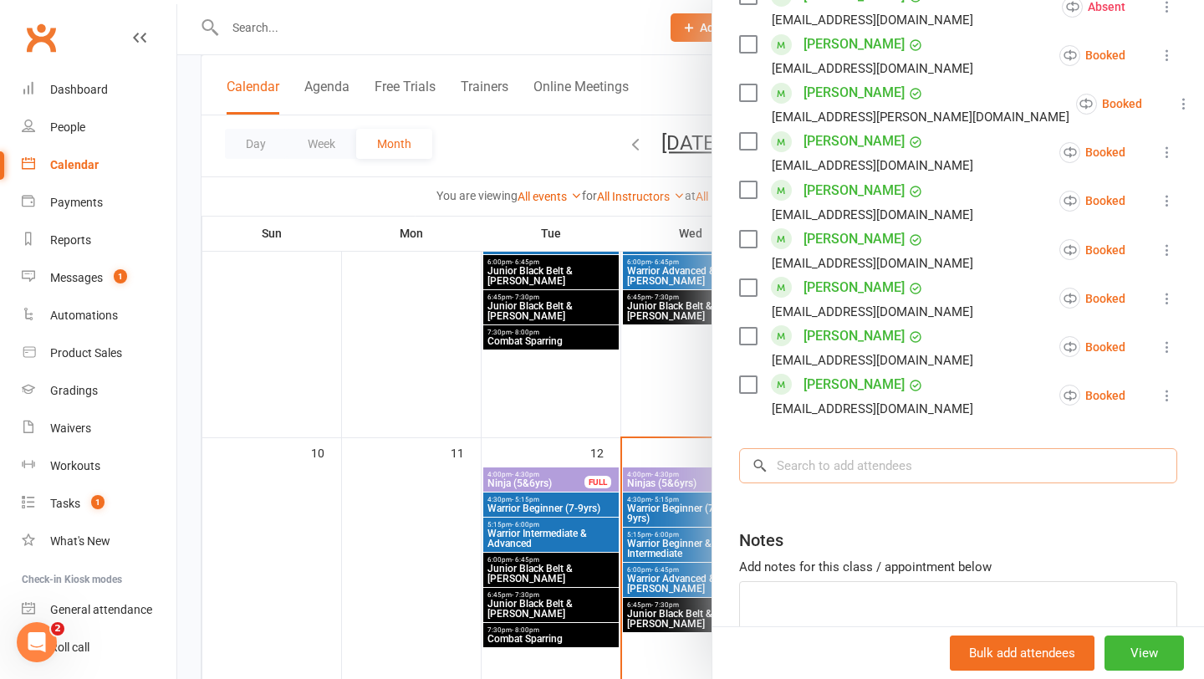
click at [914, 463] on input "search" at bounding box center [958, 465] width 438 height 35
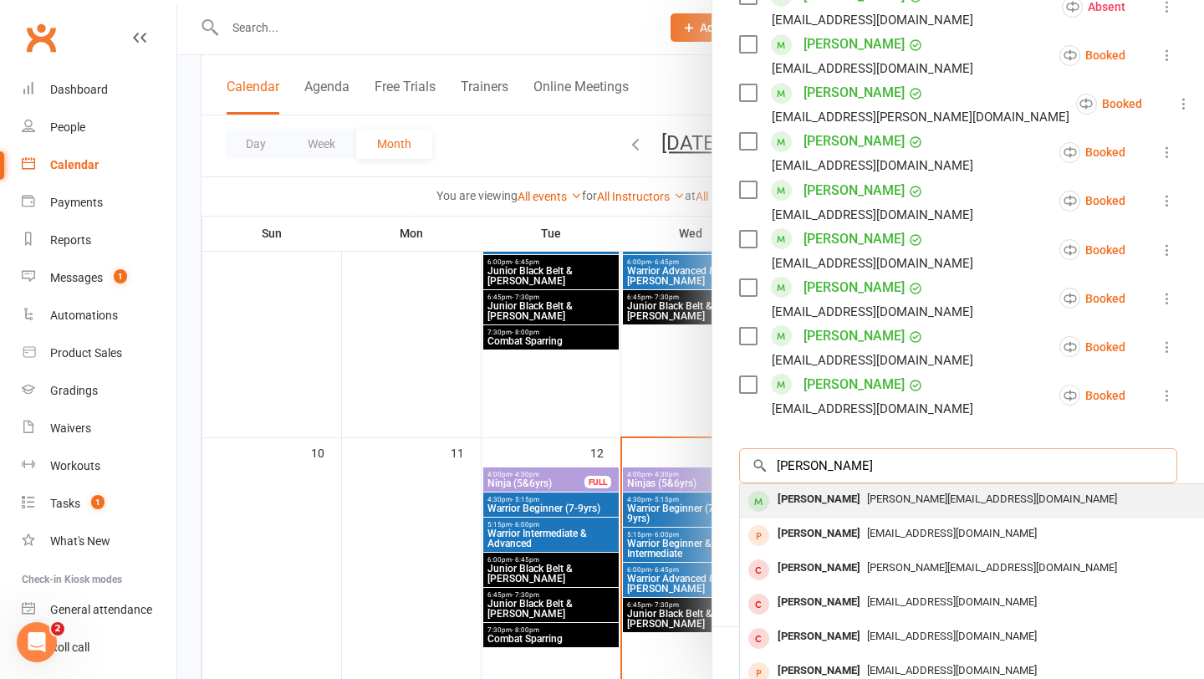
type input "[PERSON_NAME]"
click at [819, 496] on div "[PERSON_NAME]" at bounding box center [819, 500] width 96 height 24
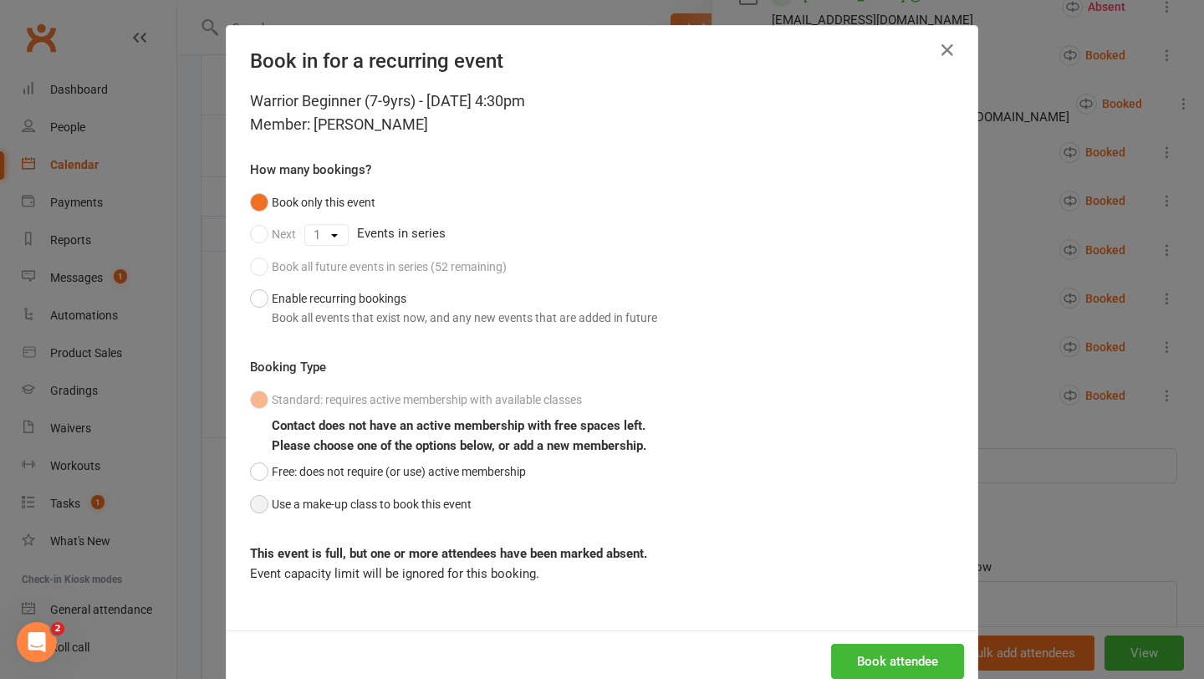
click at [437, 498] on button "Use a make-up class to book this event" at bounding box center [361, 504] width 222 height 32
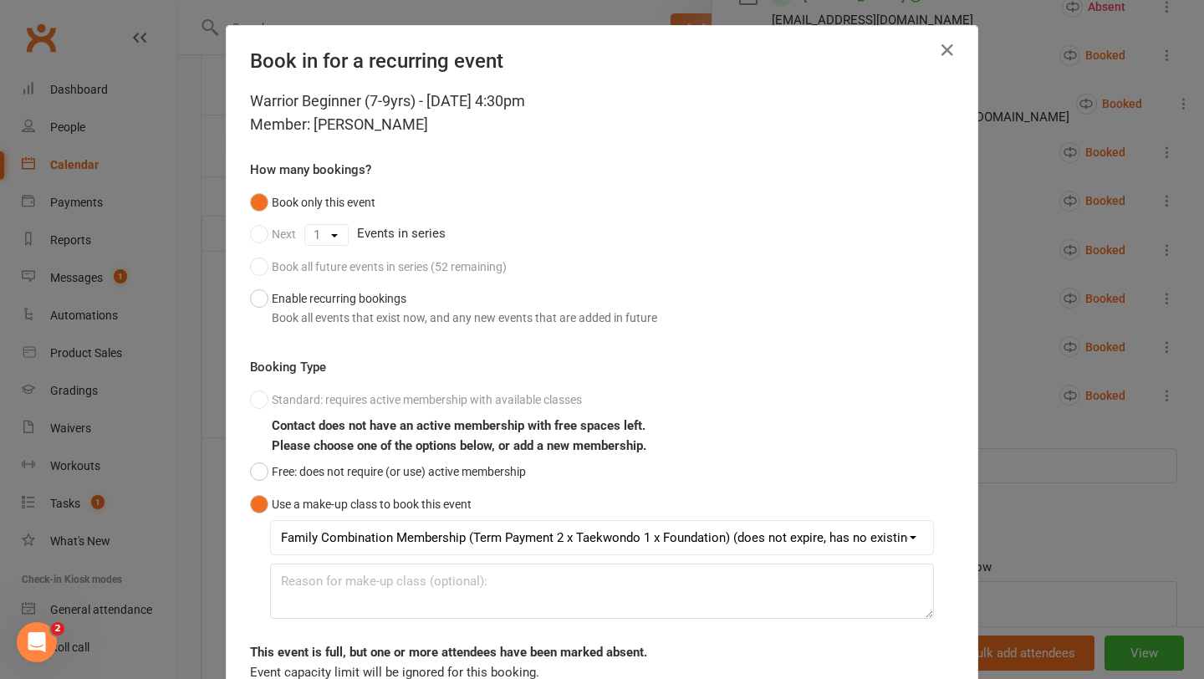
scroll to position [138, 0]
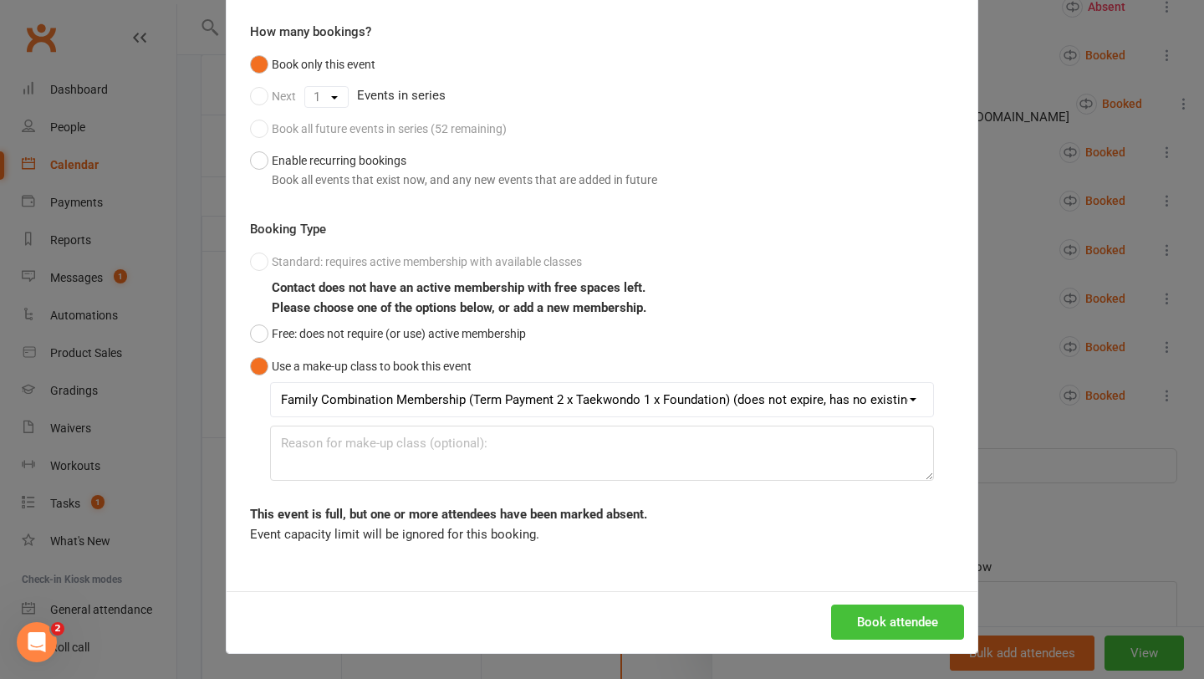
click at [869, 621] on button "Book attendee" at bounding box center [897, 622] width 133 height 35
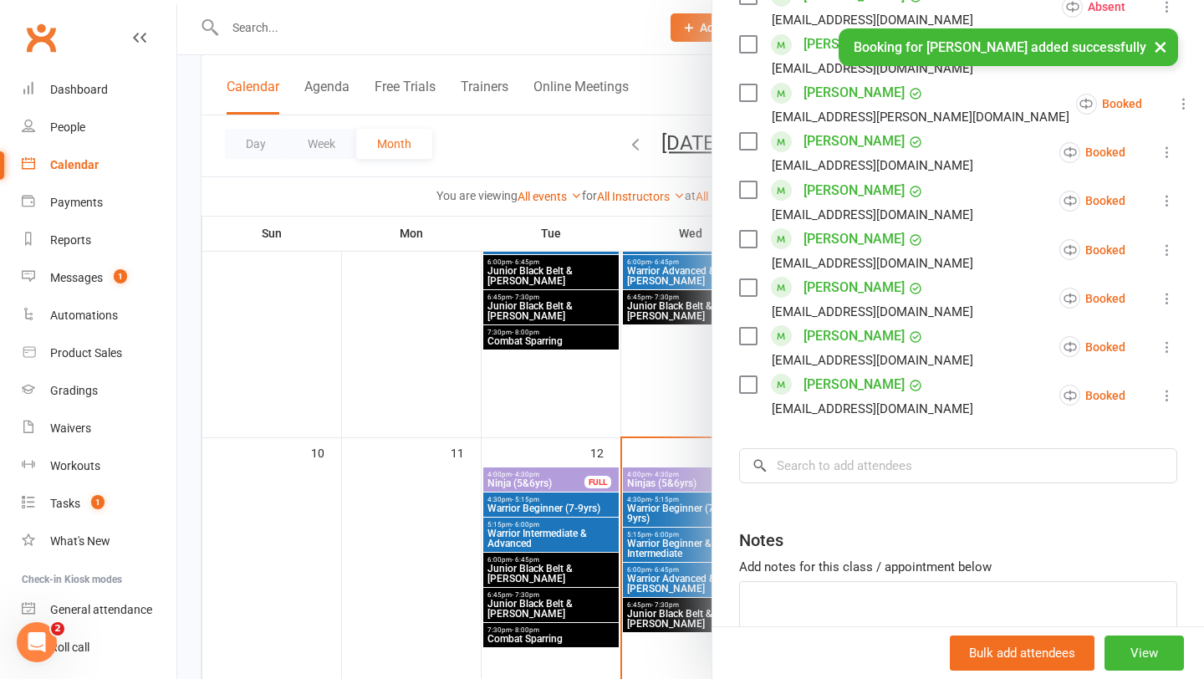
scroll to position [911, 0]
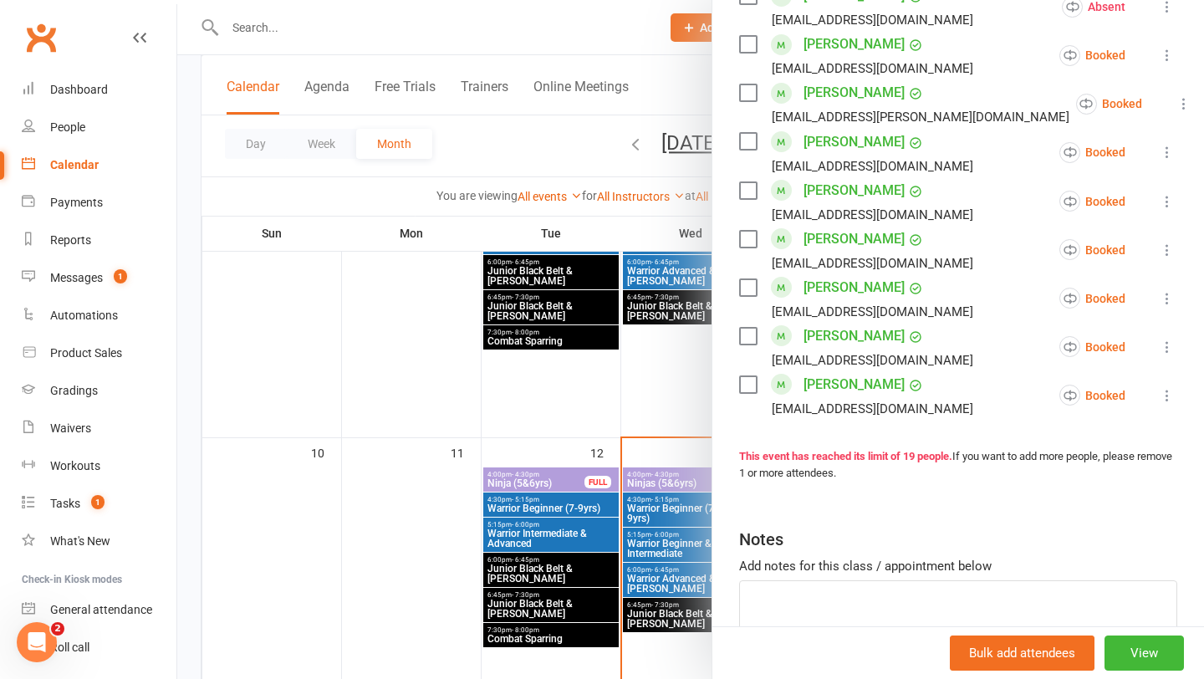
click at [269, 37] on div at bounding box center [690, 339] width 1027 height 679
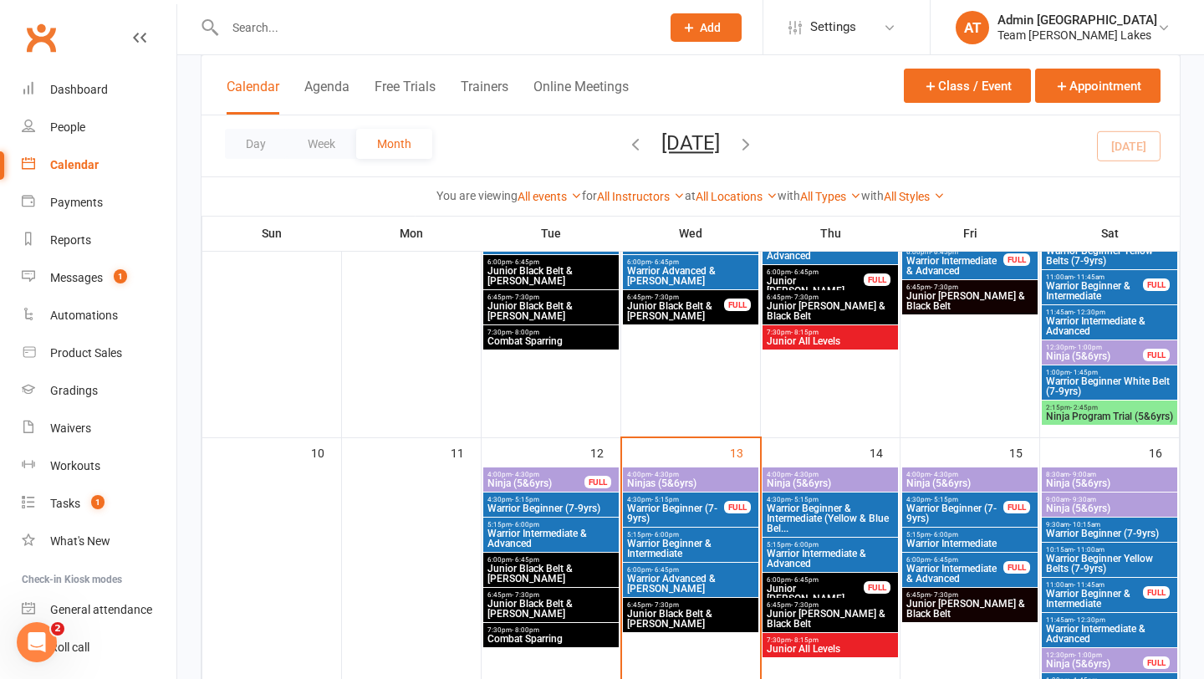
click at [269, 20] on input "text" at bounding box center [434, 27] width 429 height 23
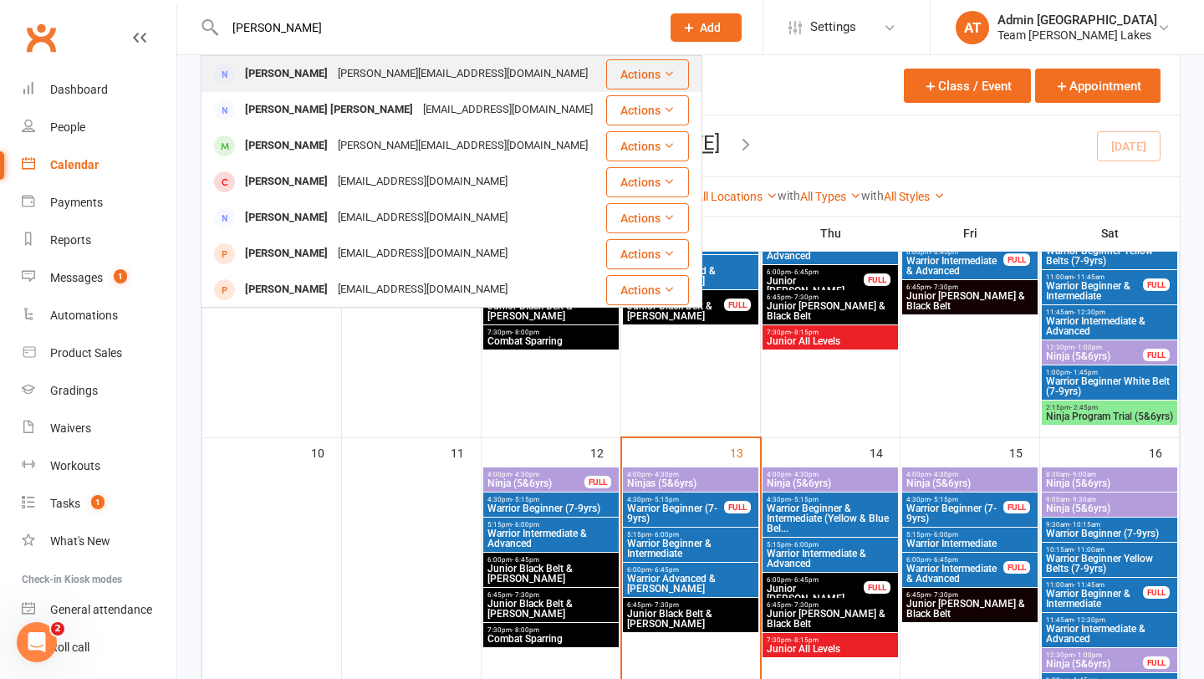
type input "[PERSON_NAME]"
click at [272, 81] on div "[PERSON_NAME]" at bounding box center [286, 74] width 93 height 24
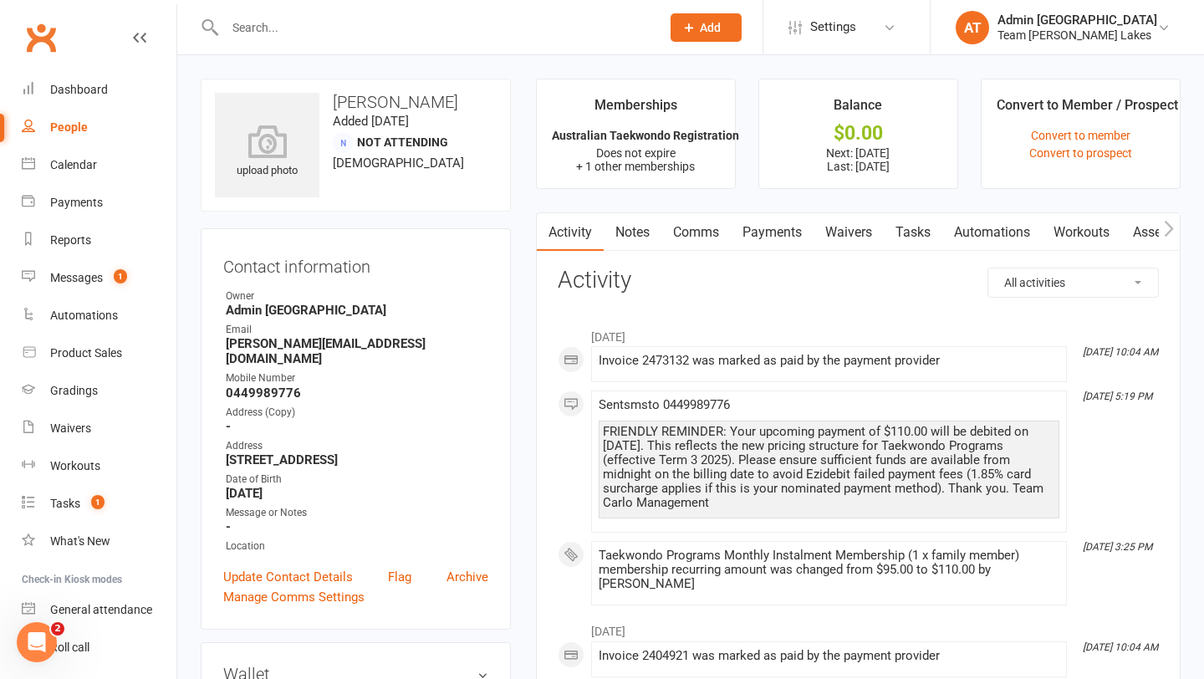
click at [771, 230] on link "Payments" at bounding box center [772, 232] width 83 height 38
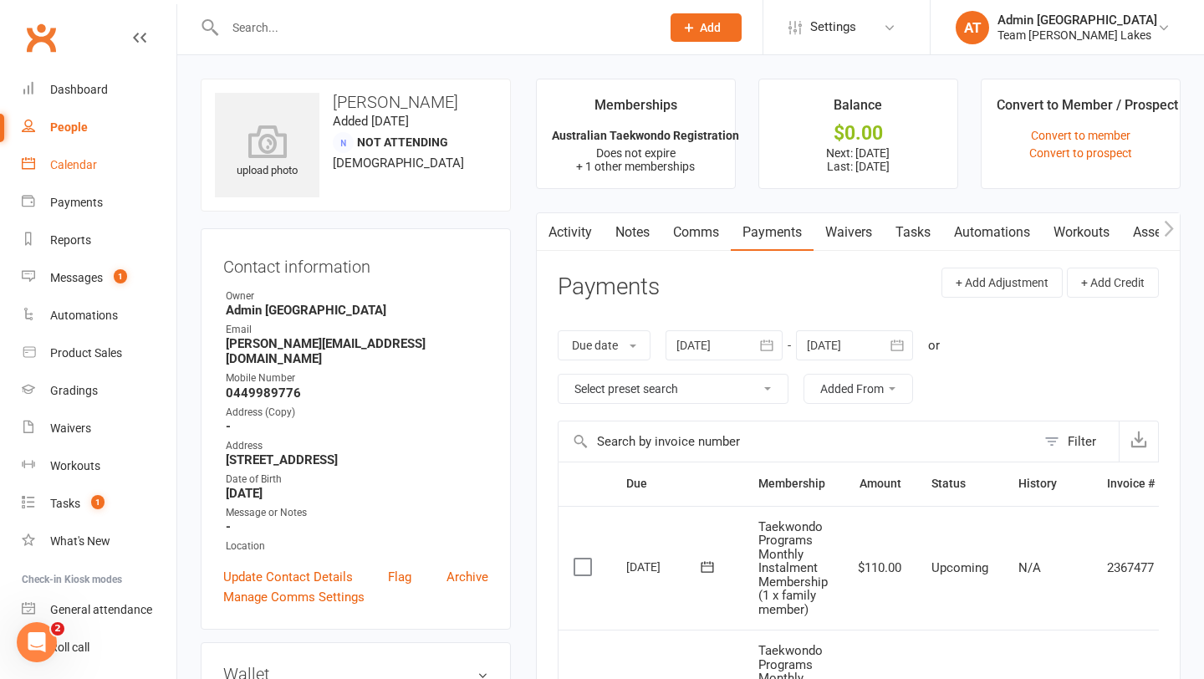
click at [73, 159] on div "Calendar" at bounding box center [73, 164] width 47 height 13
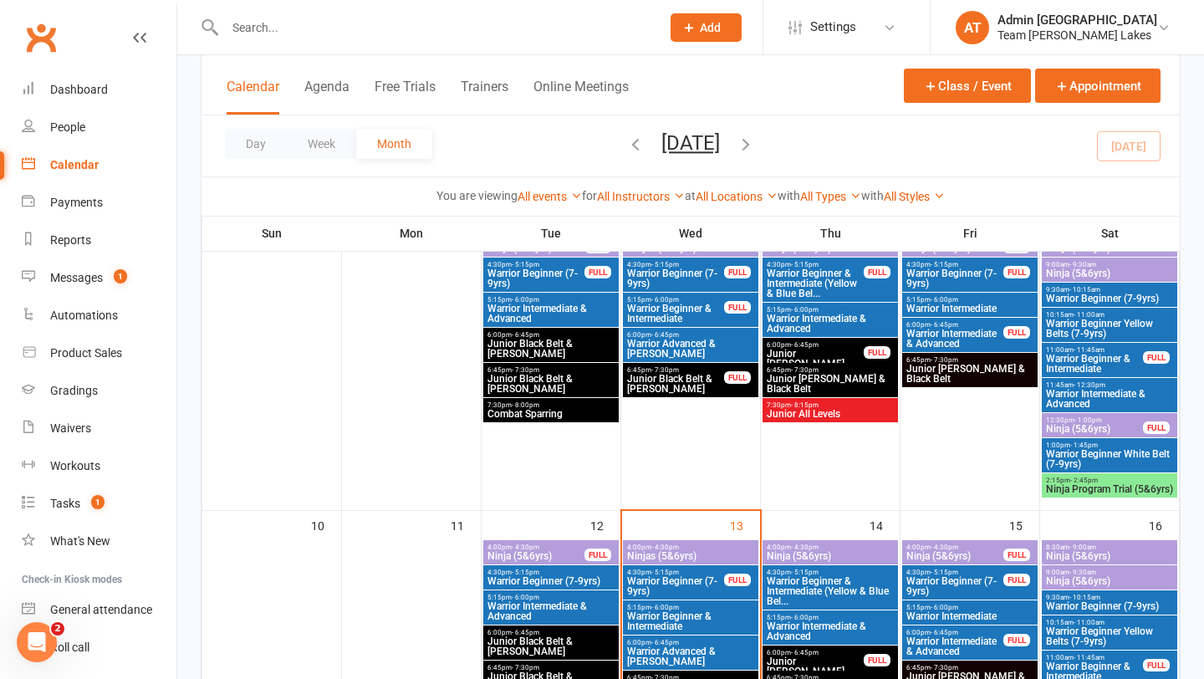
scroll to position [611, 0]
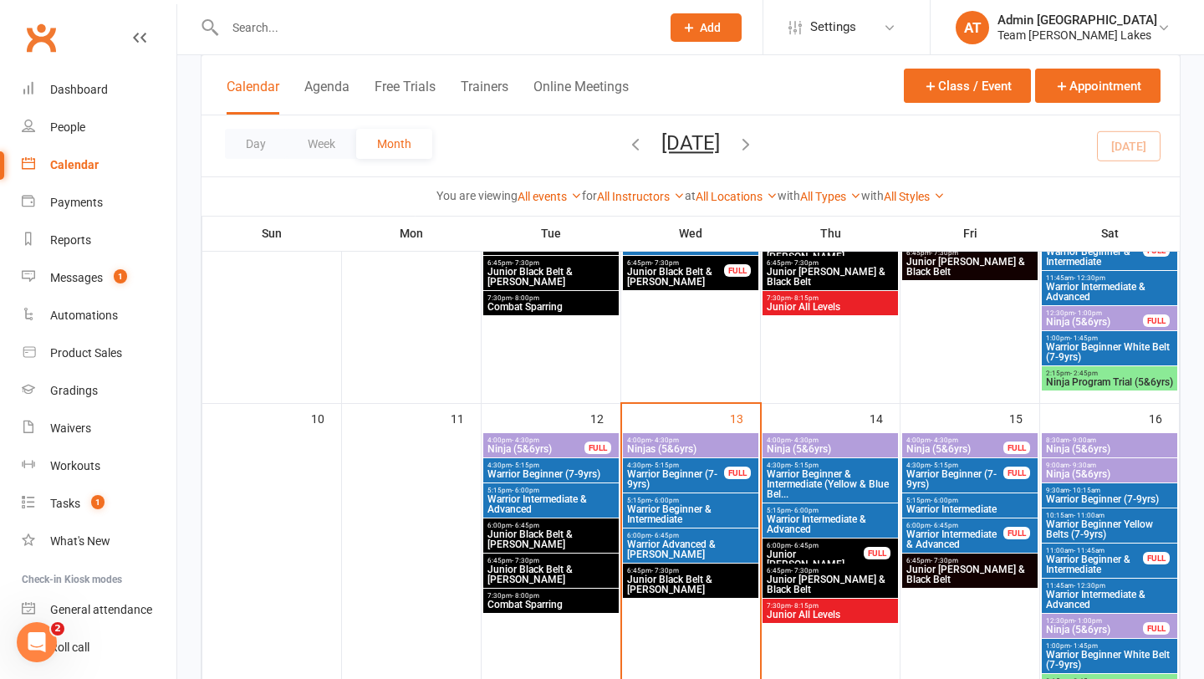
click at [670, 446] on span "Ninjas (5&6yrs)" at bounding box center [691, 449] width 129 height 10
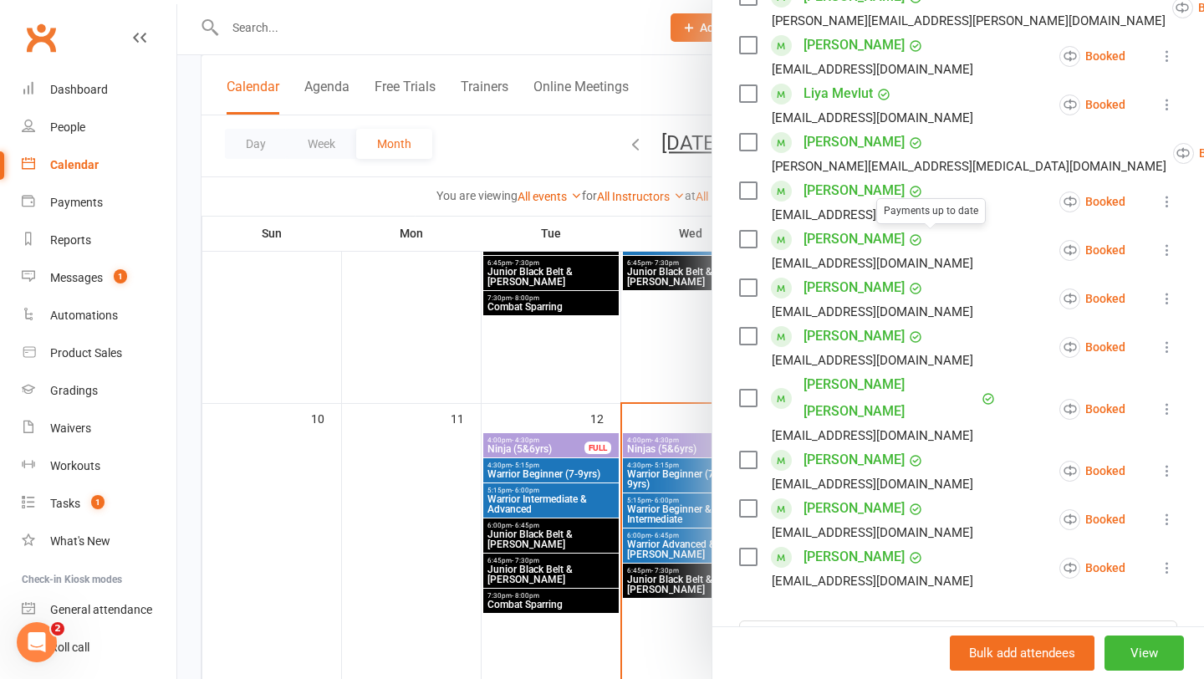
scroll to position [369, 0]
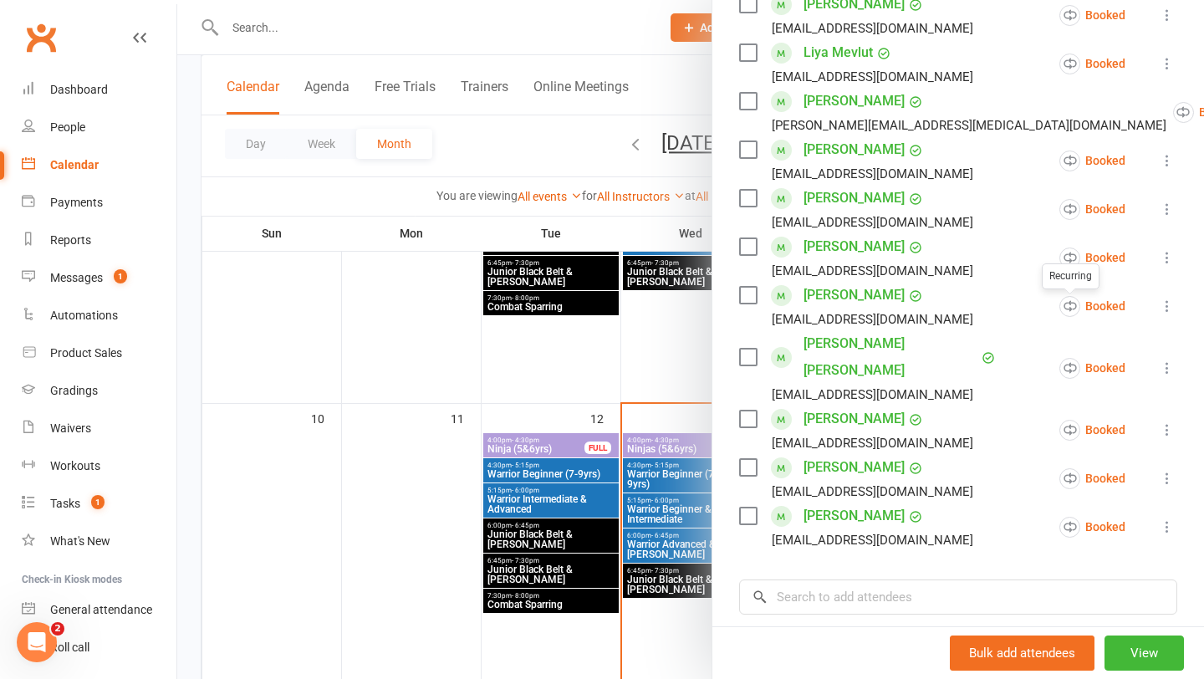
click at [1166, 306] on icon at bounding box center [1167, 306] width 17 height 17
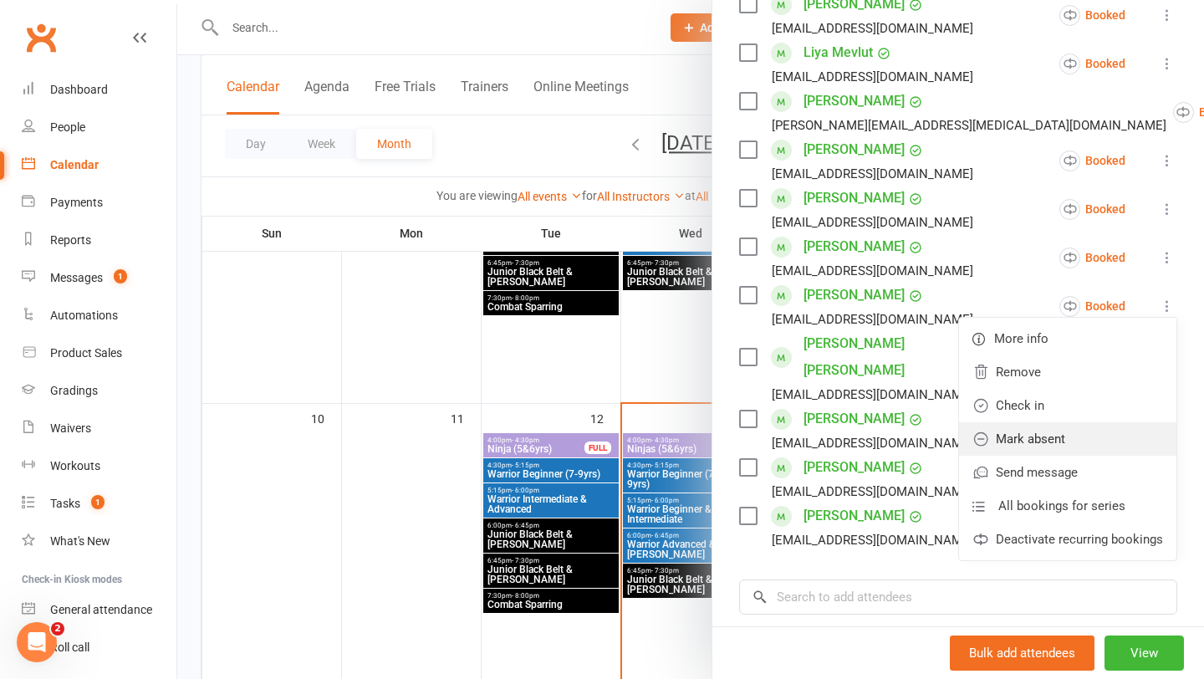
click at [1072, 438] on link "Mark absent" at bounding box center [1067, 438] width 217 height 33
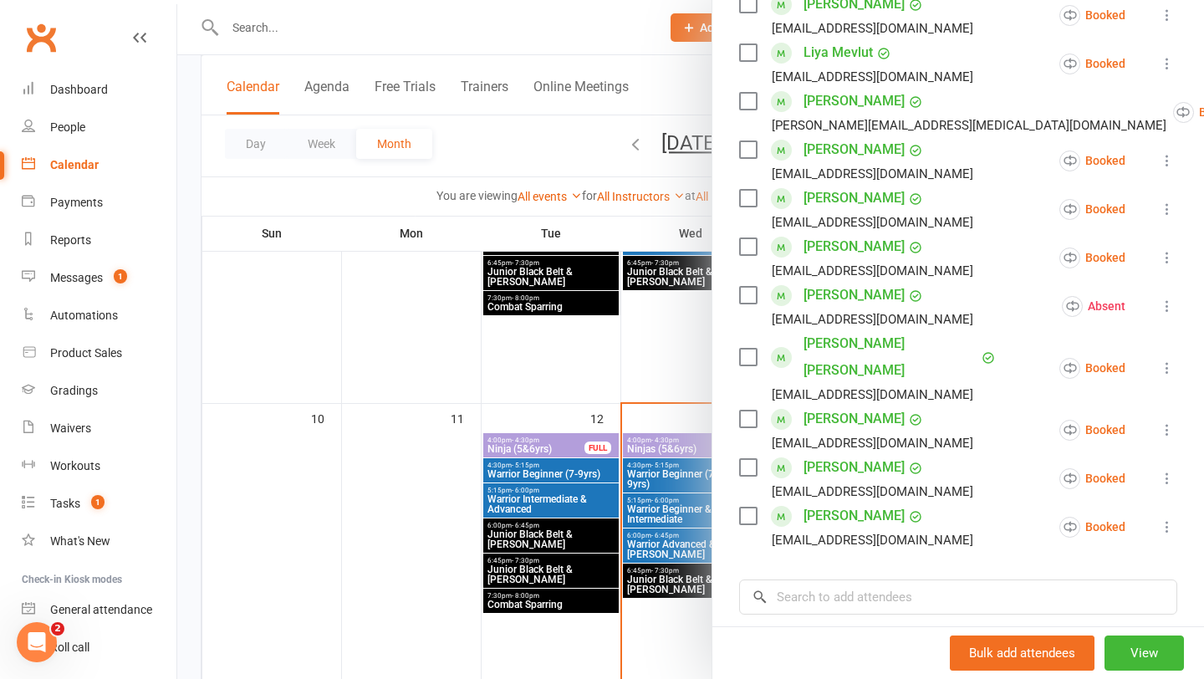
click at [1168, 360] on icon at bounding box center [1167, 368] width 17 height 17
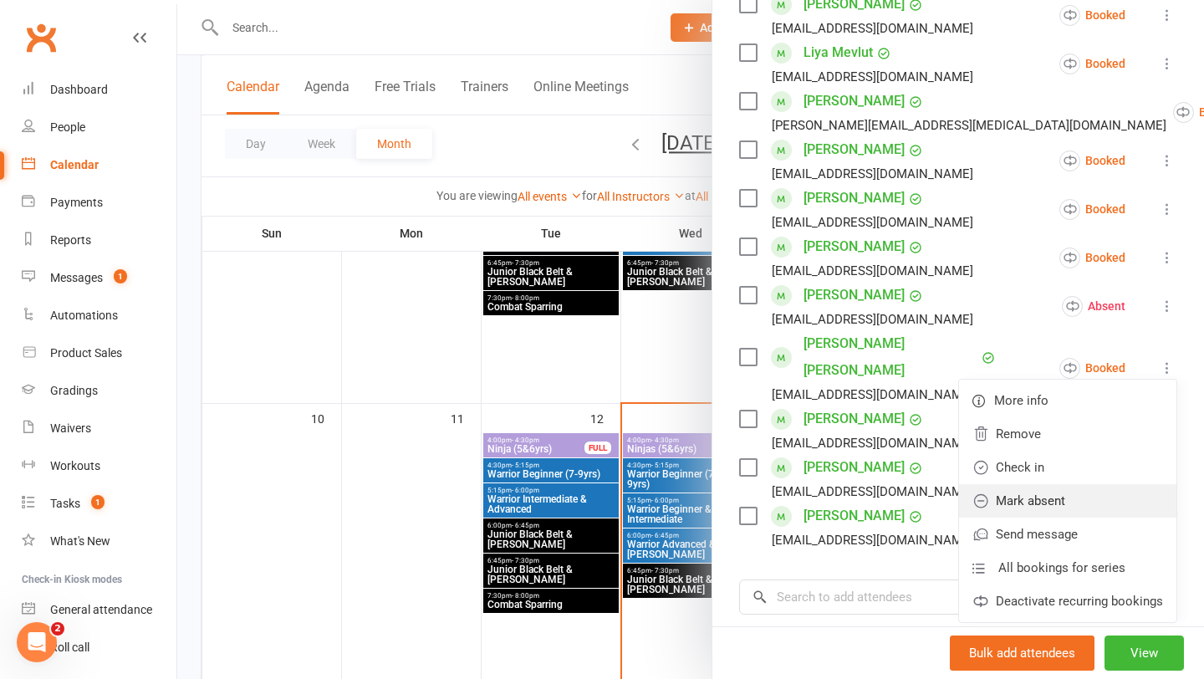
click at [1089, 489] on link "Mark absent" at bounding box center [1067, 500] width 217 height 33
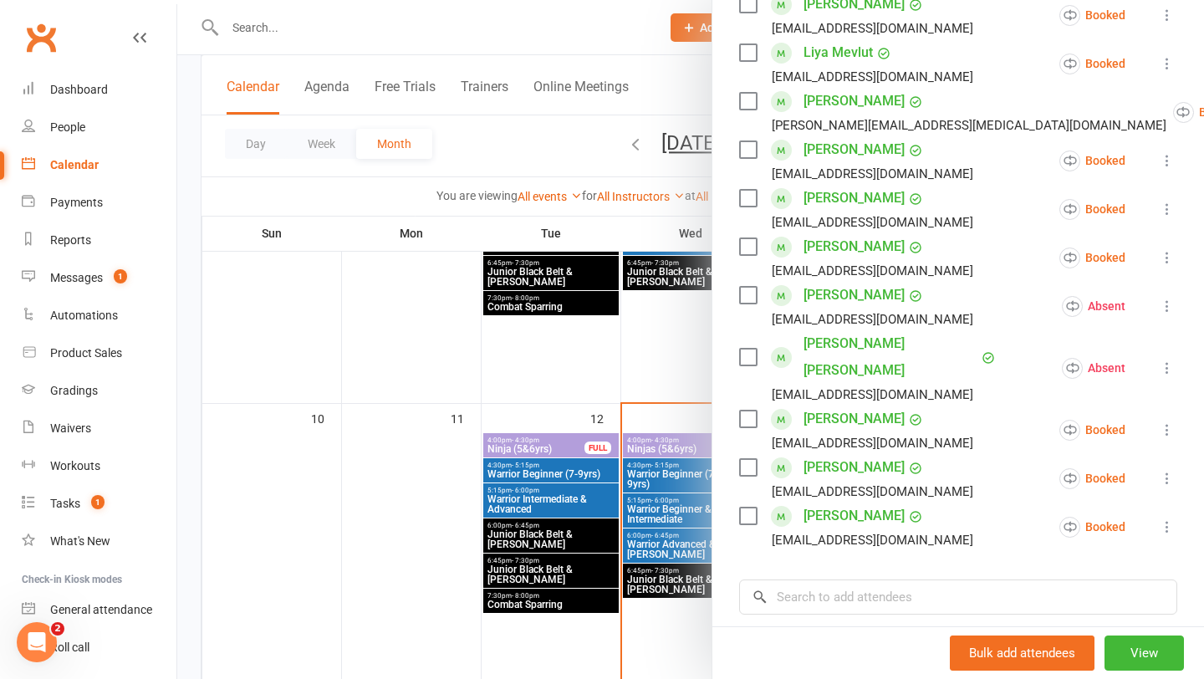
click at [1167, 422] on icon at bounding box center [1167, 430] width 17 height 17
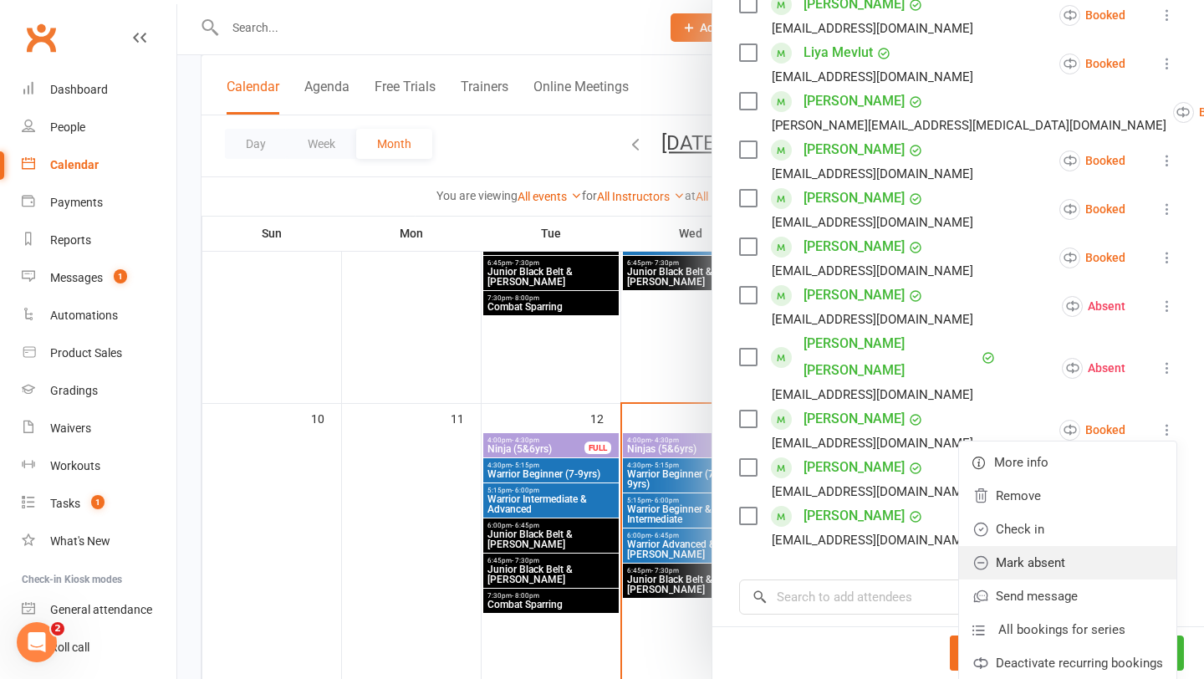
click at [1054, 546] on link "Mark absent" at bounding box center [1067, 562] width 217 height 33
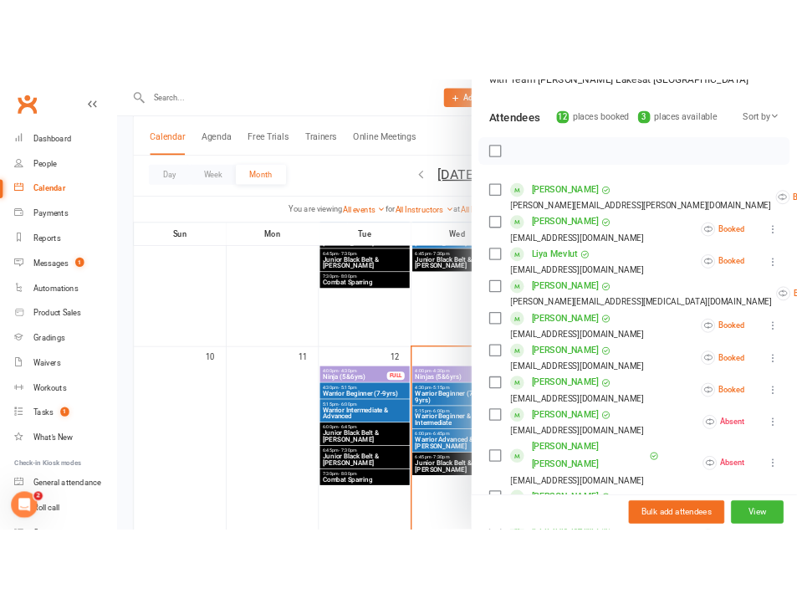
scroll to position [162, 0]
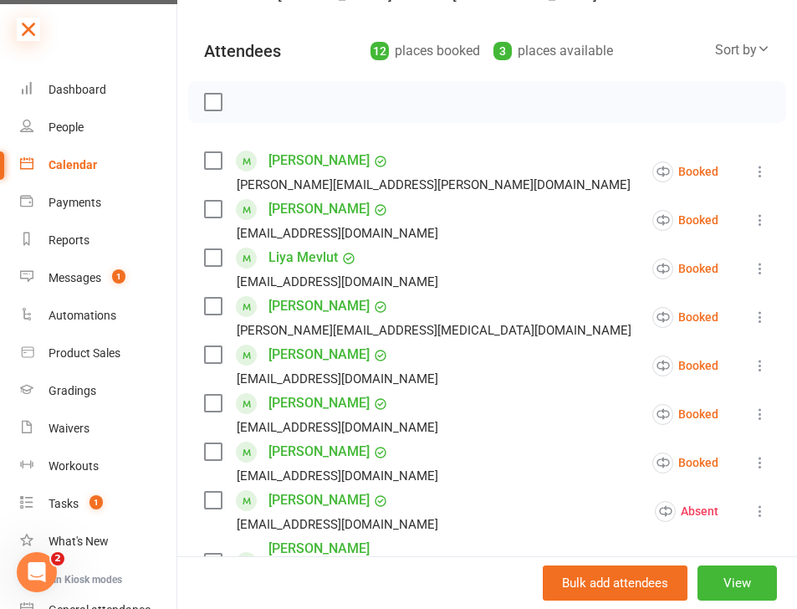
click at [30, 28] on icon at bounding box center [28, 29] width 23 height 23
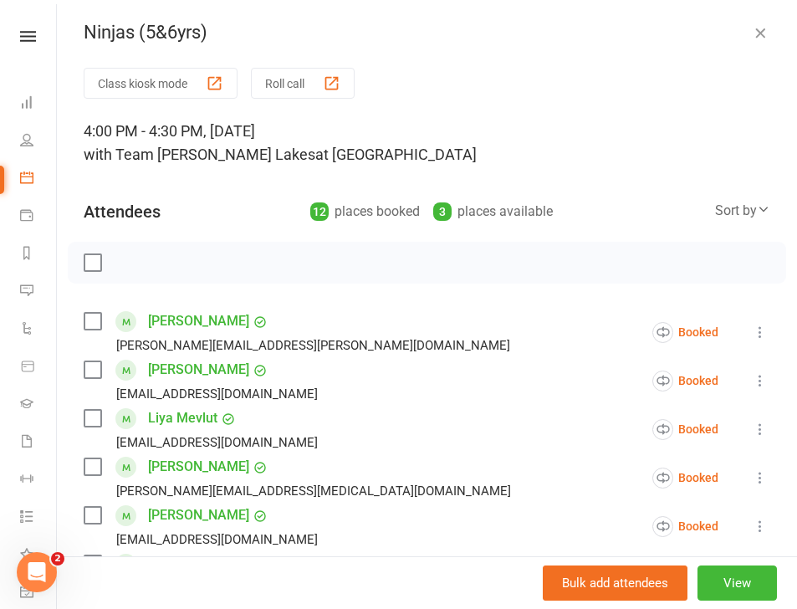
scroll to position [0, 0]
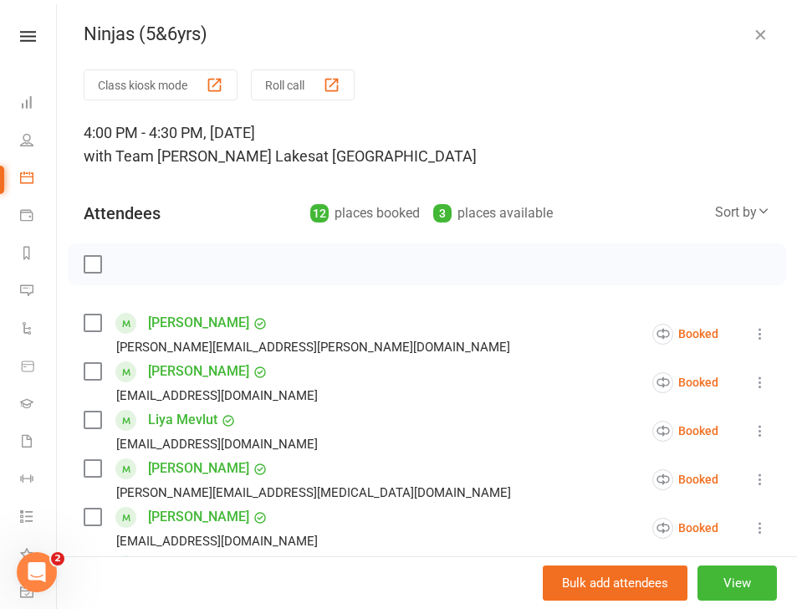
click at [758, 30] on icon "button" at bounding box center [760, 34] width 17 height 17
